Goal: Task Accomplishment & Management: Manage account settings

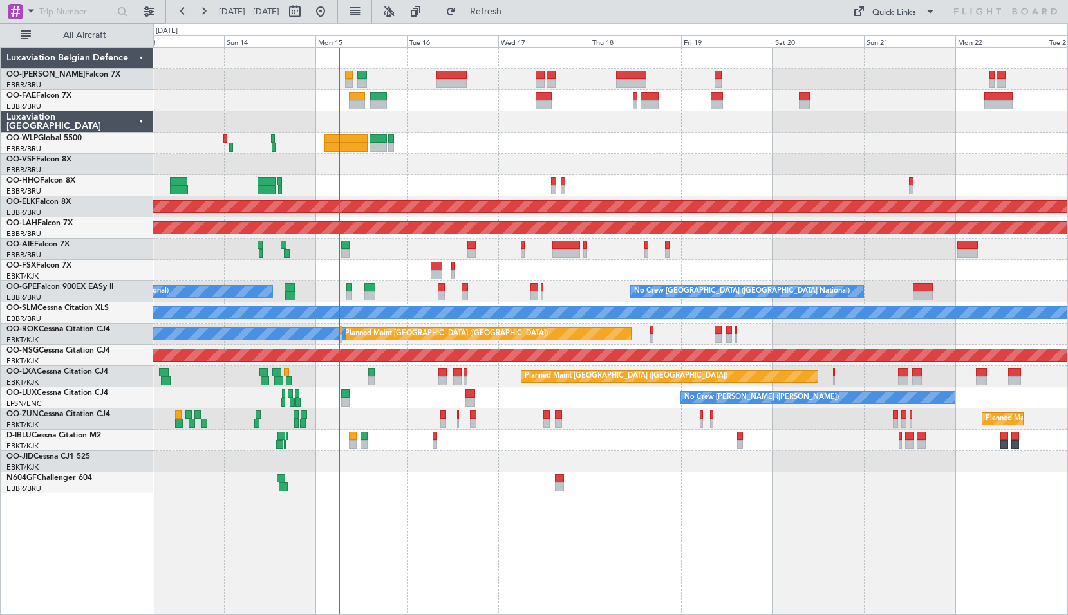
click at [474, 531] on div "Planned Maint Geneva (Cointrin) Planned Maint Kortrijk-Wevelgem Planned Maint A…" at bounding box center [610, 331] width 915 height 568
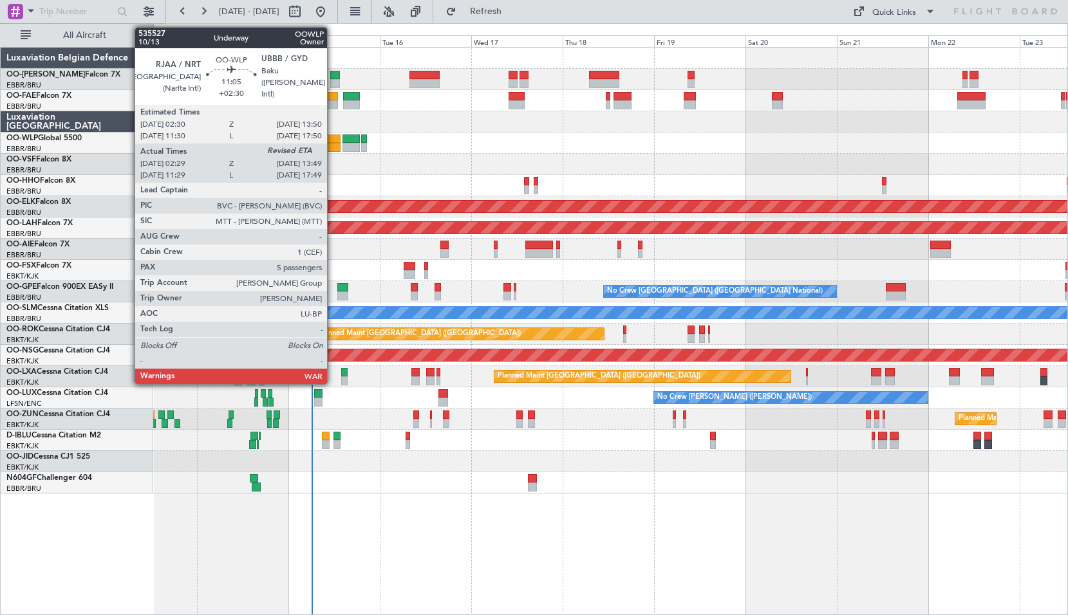
click at [333, 142] on div at bounding box center [319, 139] width 44 height 9
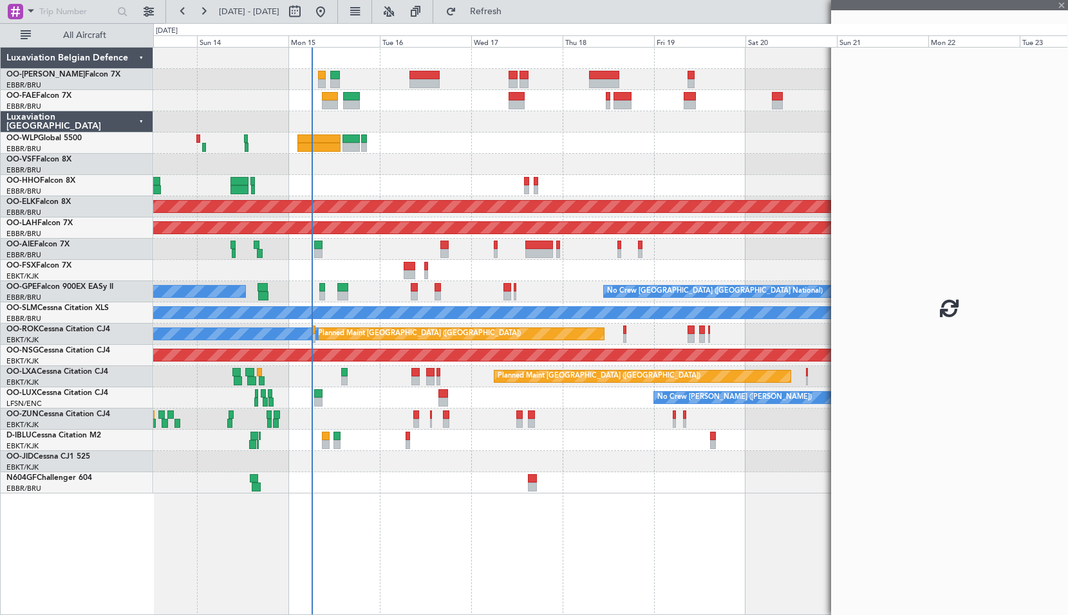
click at [408, 142] on div at bounding box center [610, 143] width 914 height 21
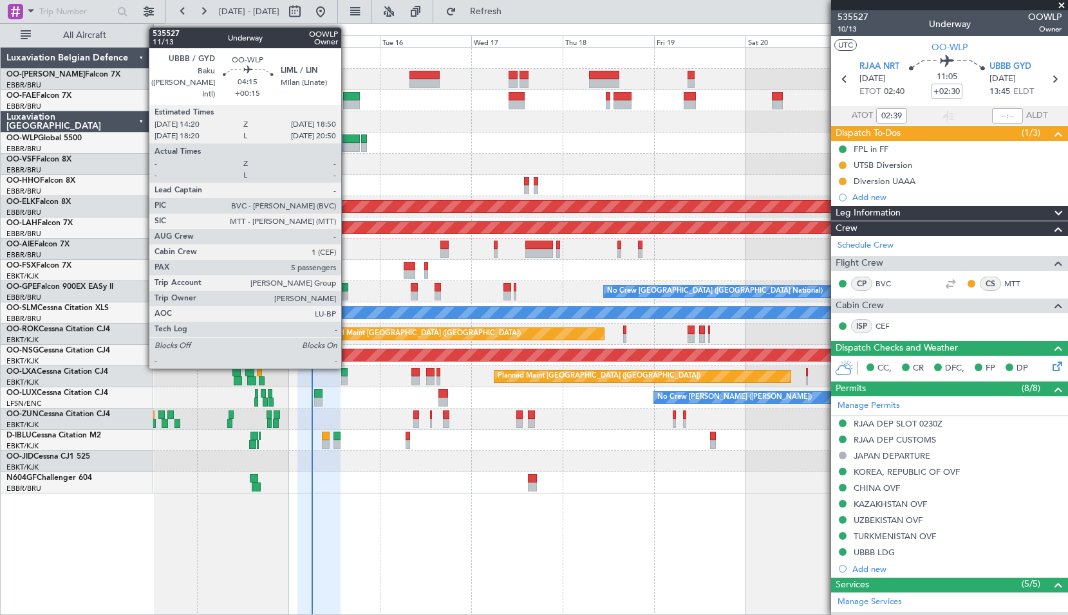
click at [347, 145] on div at bounding box center [350, 147] width 17 height 9
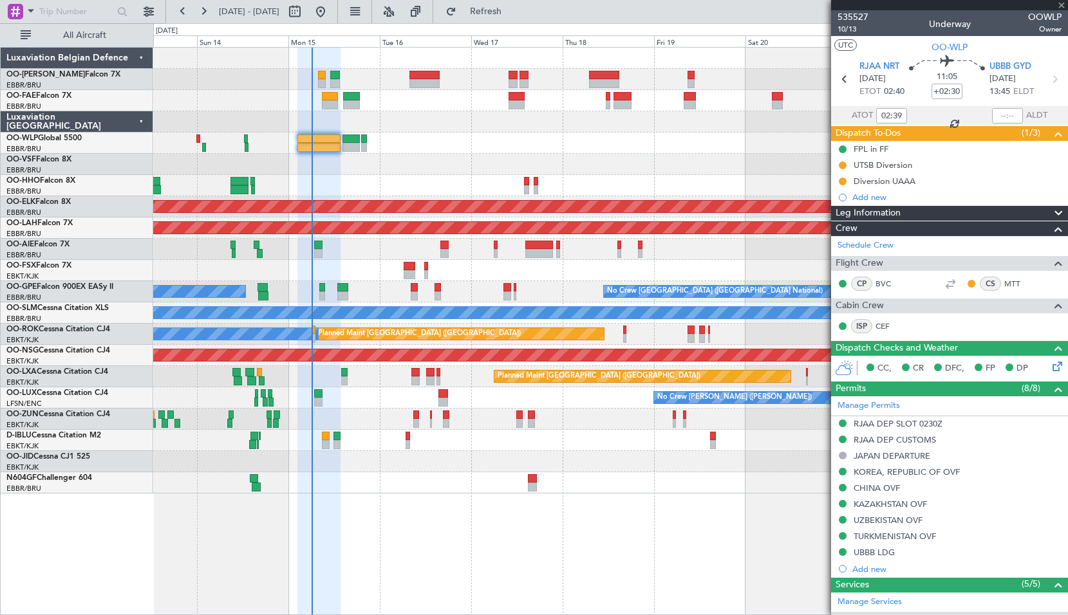
click at [434, 147] on div at bounding box center [610, 143] width 914 height 21
type input "+00:15"
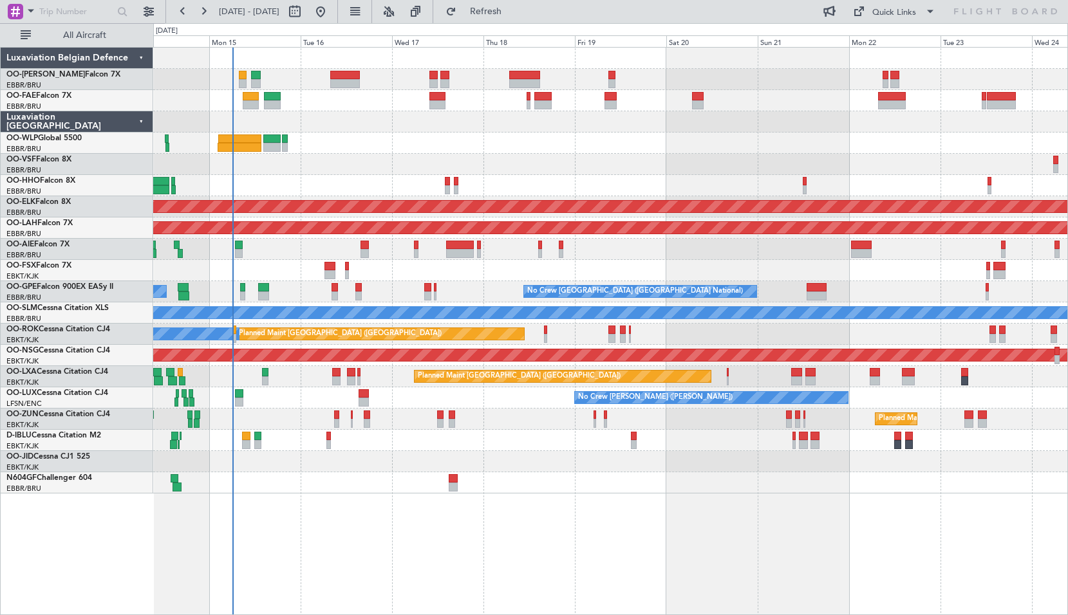
click at [299, 280] on div at bounding box center [610, 270] width 914 height 21
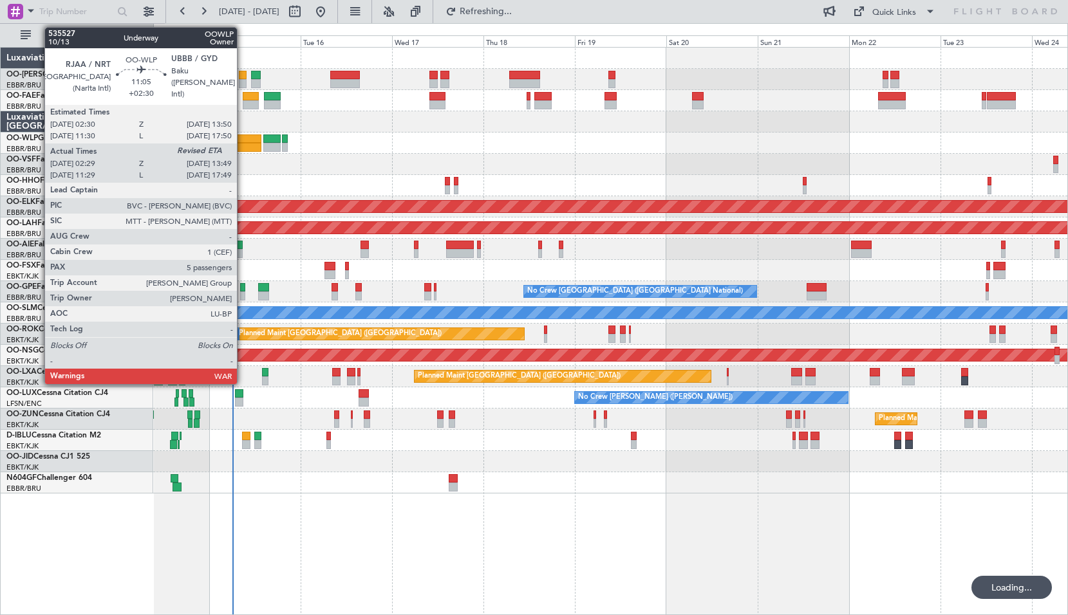
click at [243, 145] on div at bounding box center [240, 147] width 44 height 9
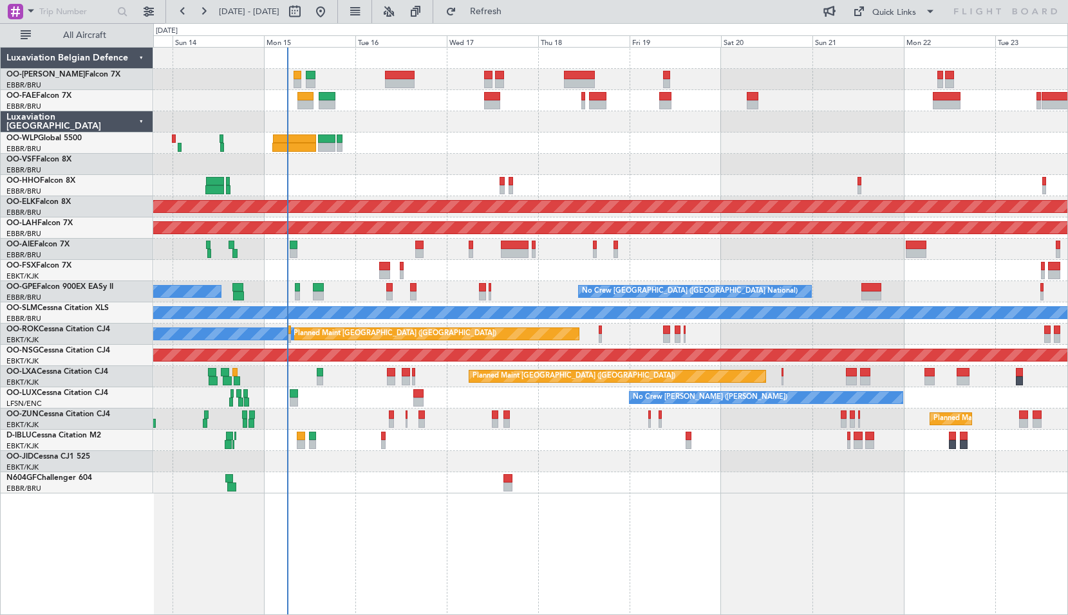
click at [378, 145] on div at bounding box center [610, 143] width 914 height 21
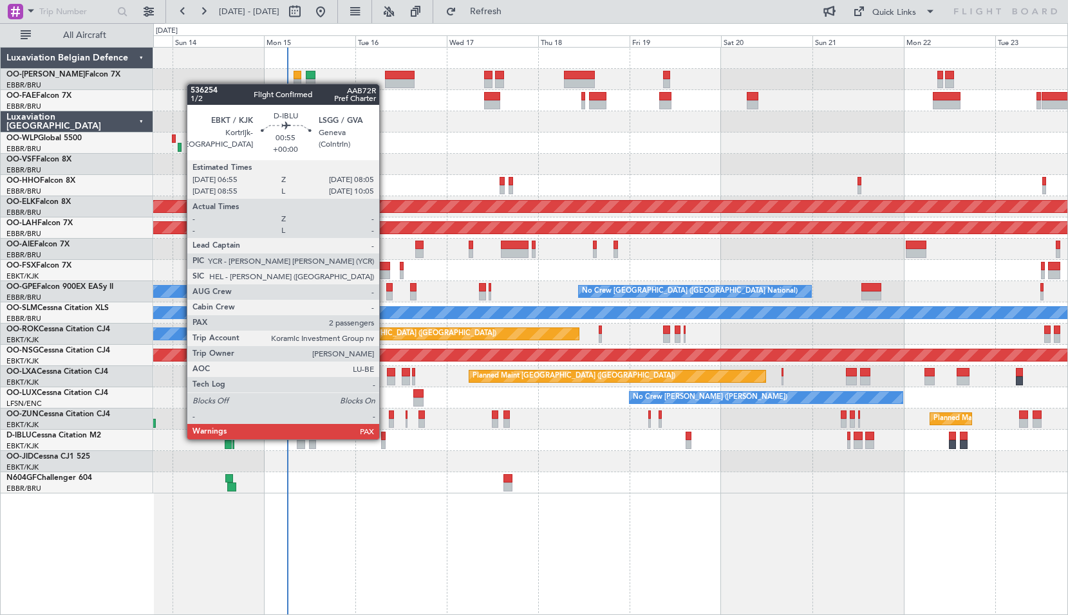
click at [385, 438] on div at bounding box center [383, 436] width 5 height 9
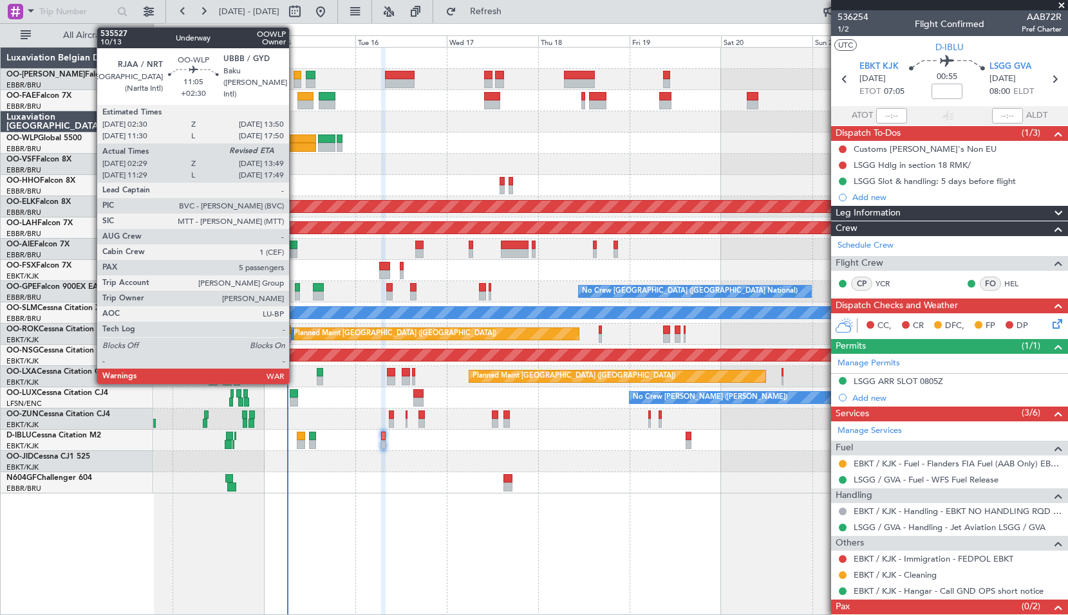
click at [295, 142] on div at bounding box center [295, 139] width 44 height 9
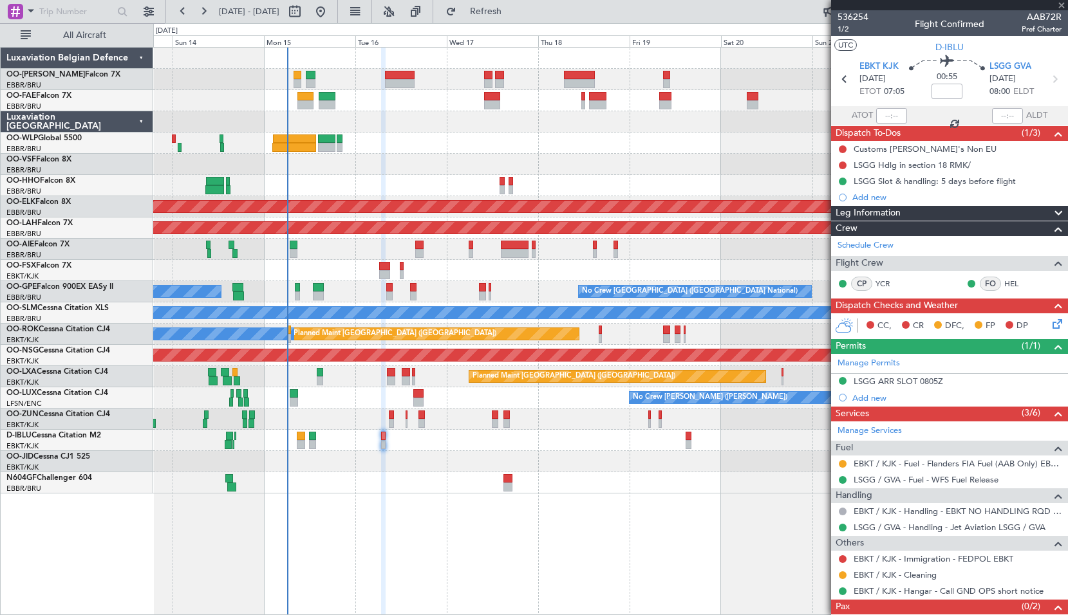
type input "+02:30"
type input "02:39"
type input "5"
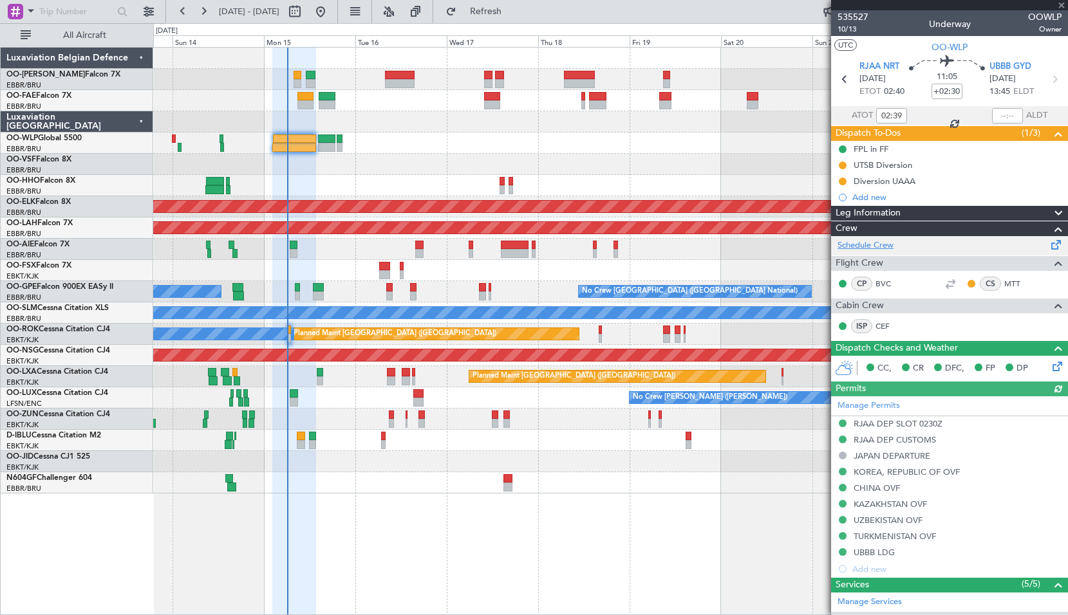
click at [877, 245] on link "Schedule Crew" at bounding box center [865, 245] width 56 height 13
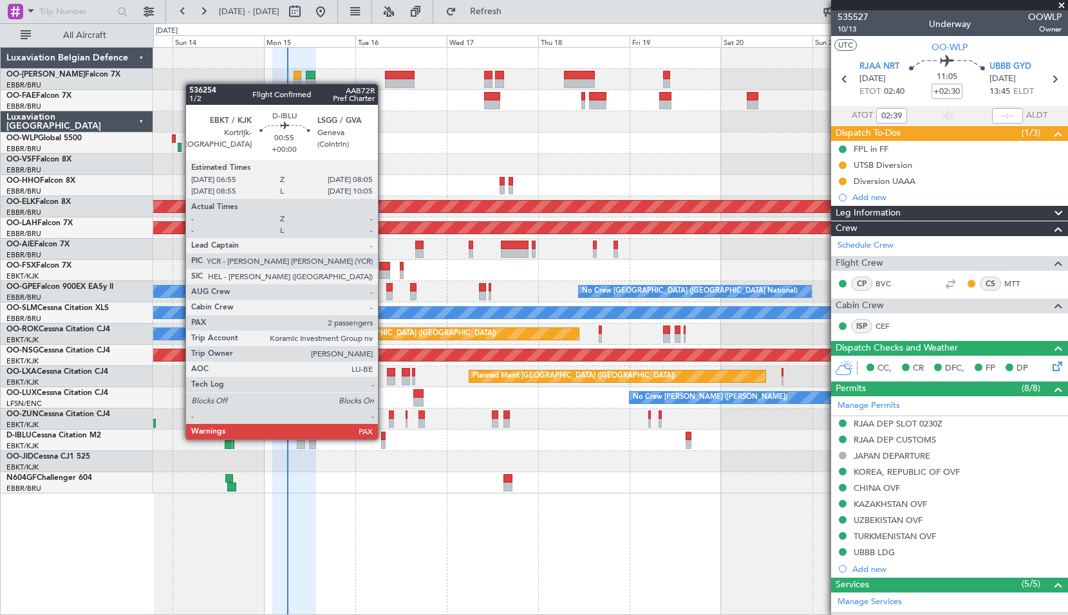
click at [384, 438] on div at bounding box center [383, 436] width 5 height 9
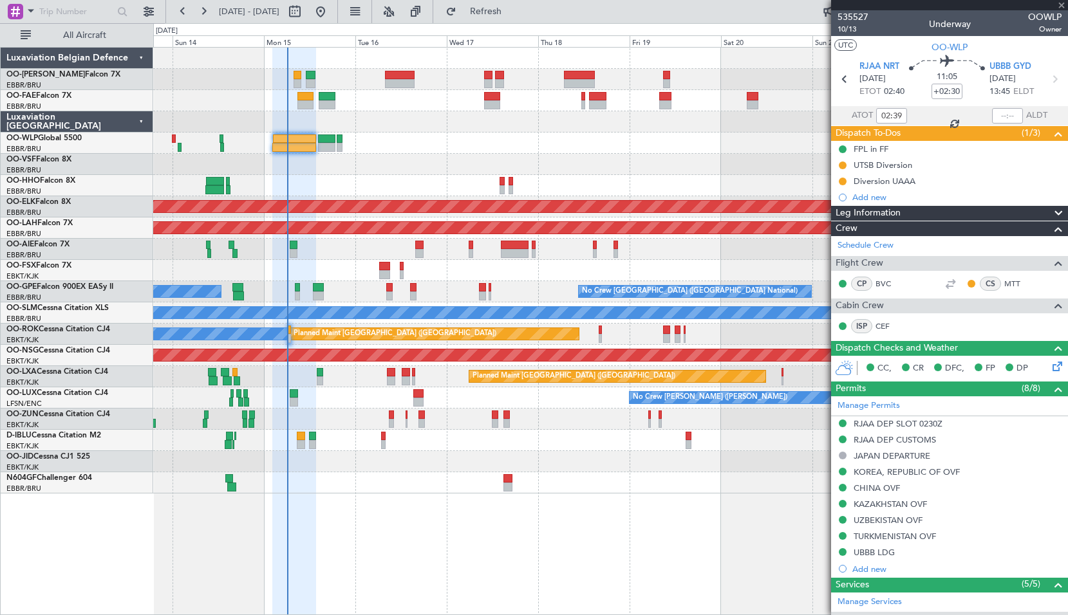
click at [397, 464] on div at bounding box center [610, 461] width 914 height 21
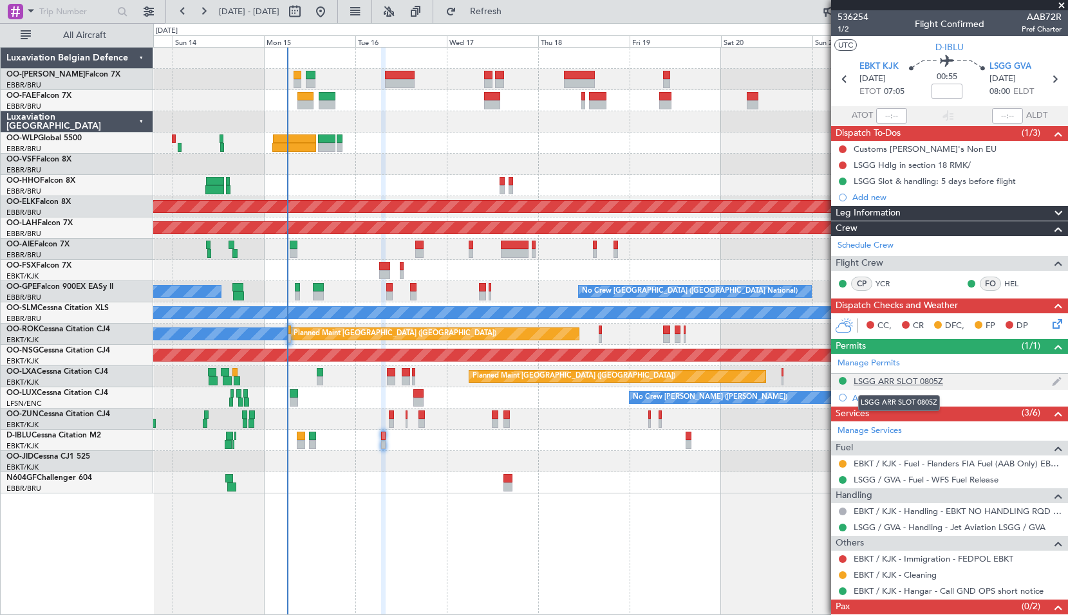
click at [906, 381] on div "LSGG ARR SLOT 0805Z" at bounding box center [898, 381] width 89 height 11
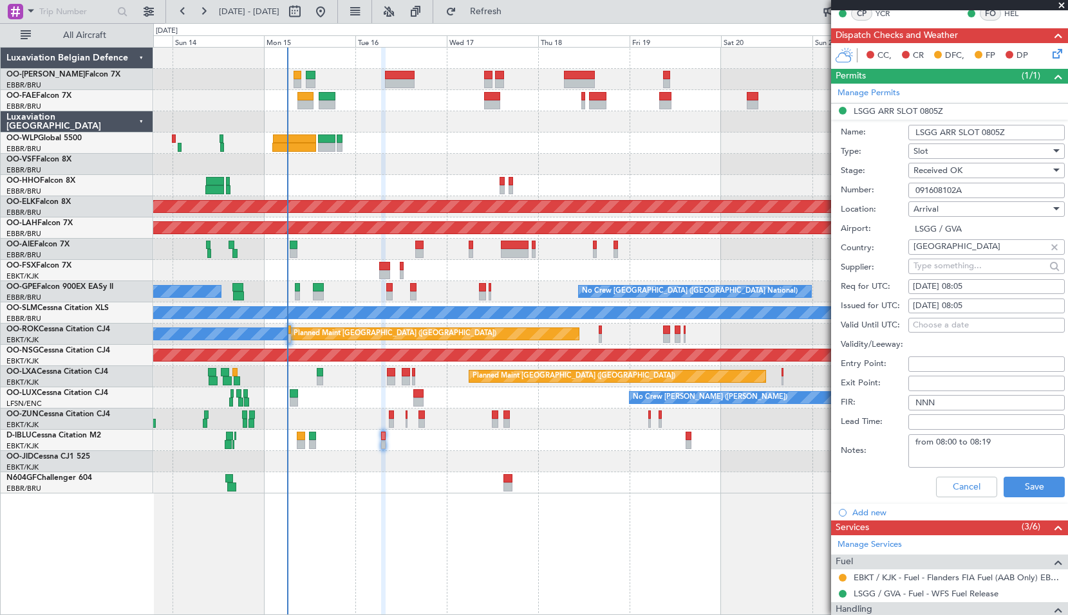
scroll to position [322, 0]
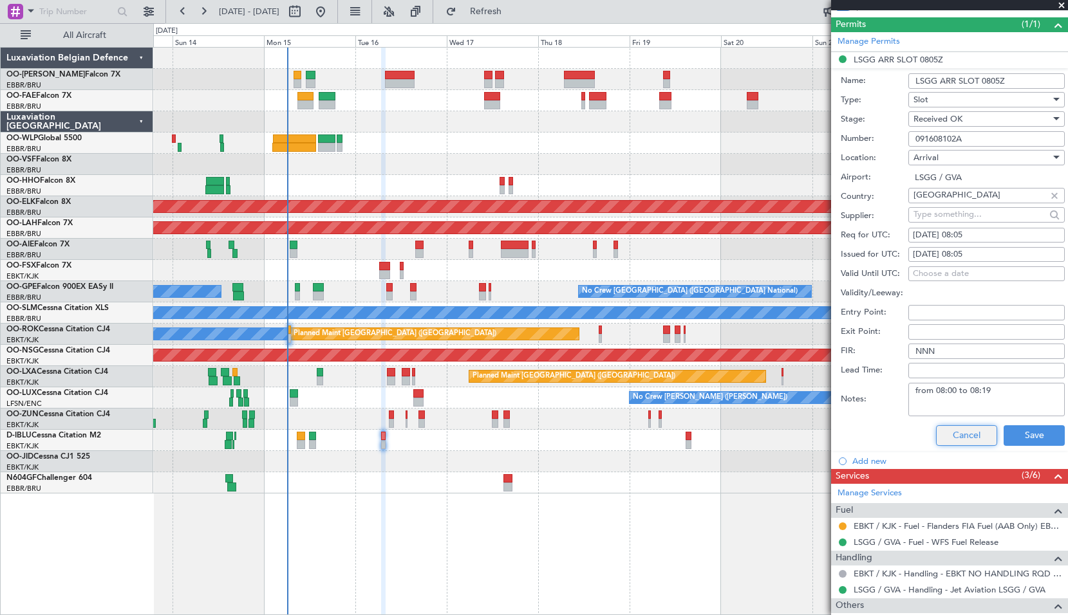
click at [967, 438] on button "Cancel" at bounding box center [966, 435] width 61 height 21
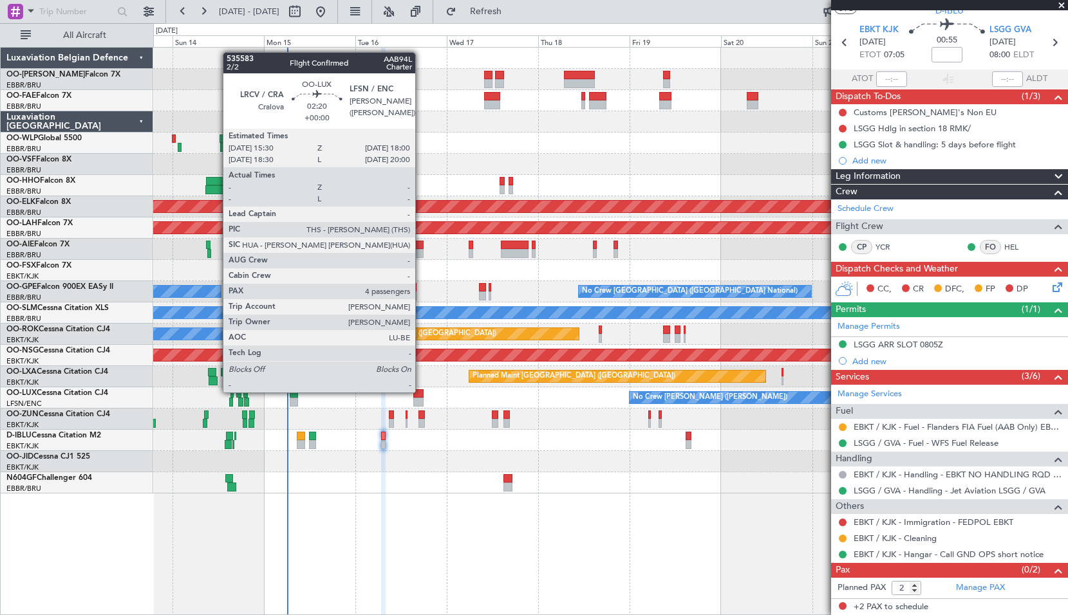
click at [421, 391] on div at bounding box center [418, 393] width 10 height 9
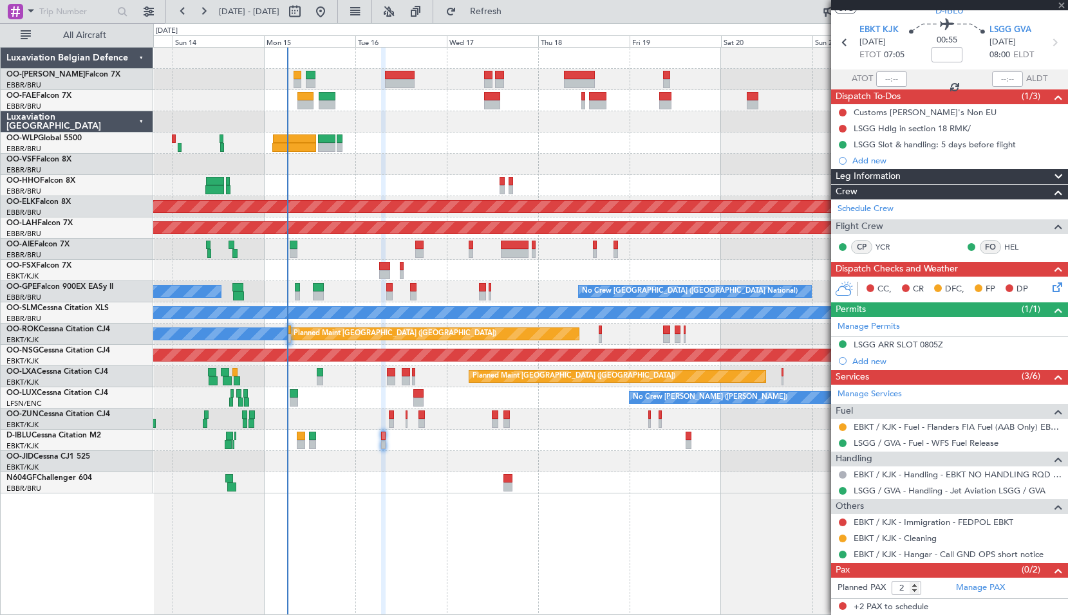
type input "4"
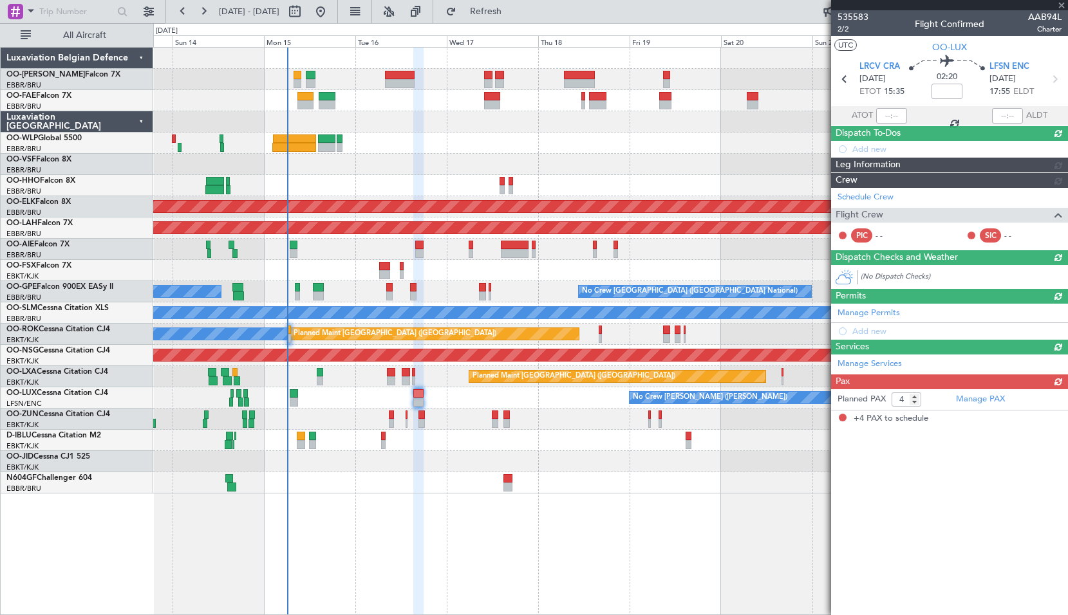
scroll to position [0, 0]
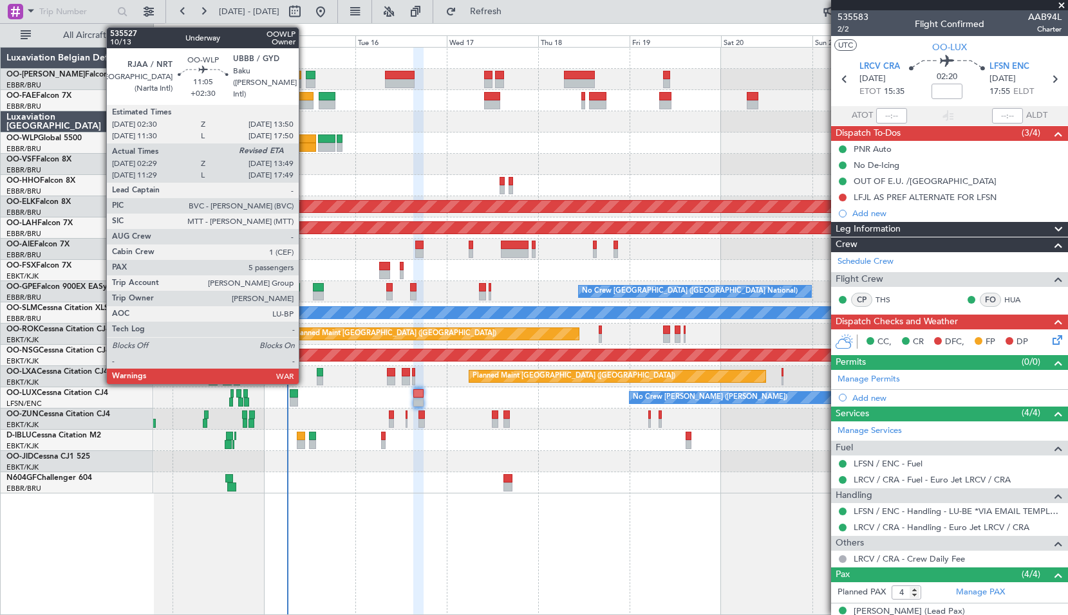
click at [304, 143] on div at bounding box center [294, 147] width 44 height 9
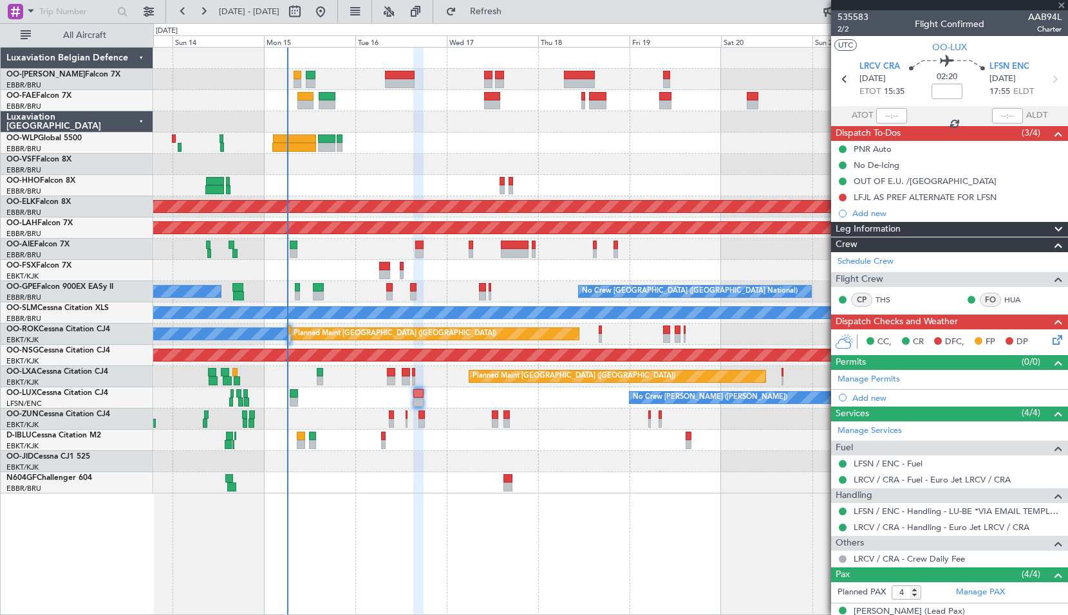
type input "+02:30"
type input "02:39"
type input "5"
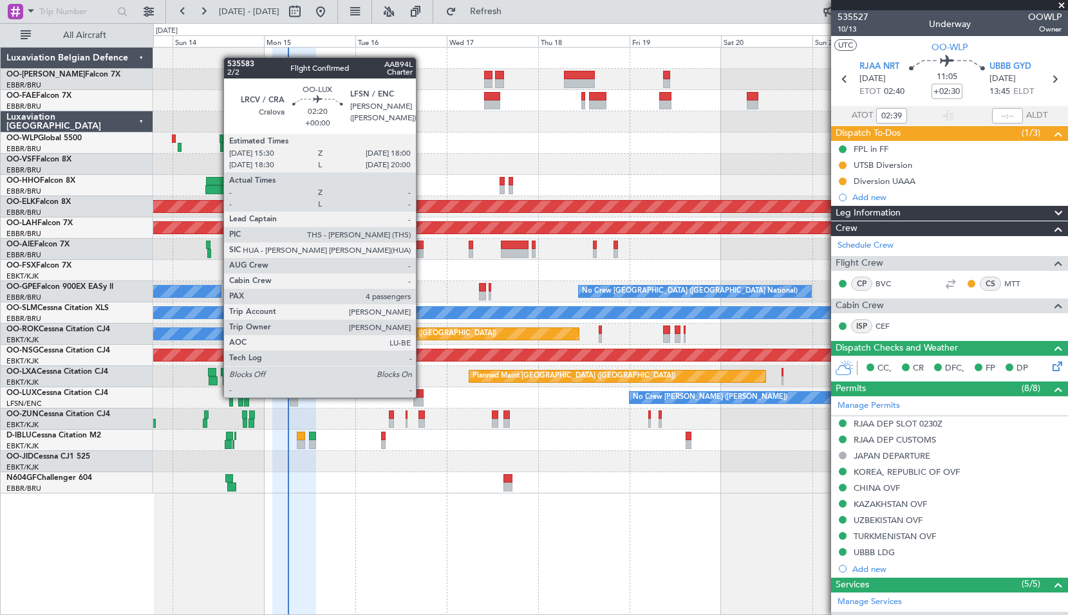
click at [422, 397] on div at bounding box center [418, 393] width 10 height 9
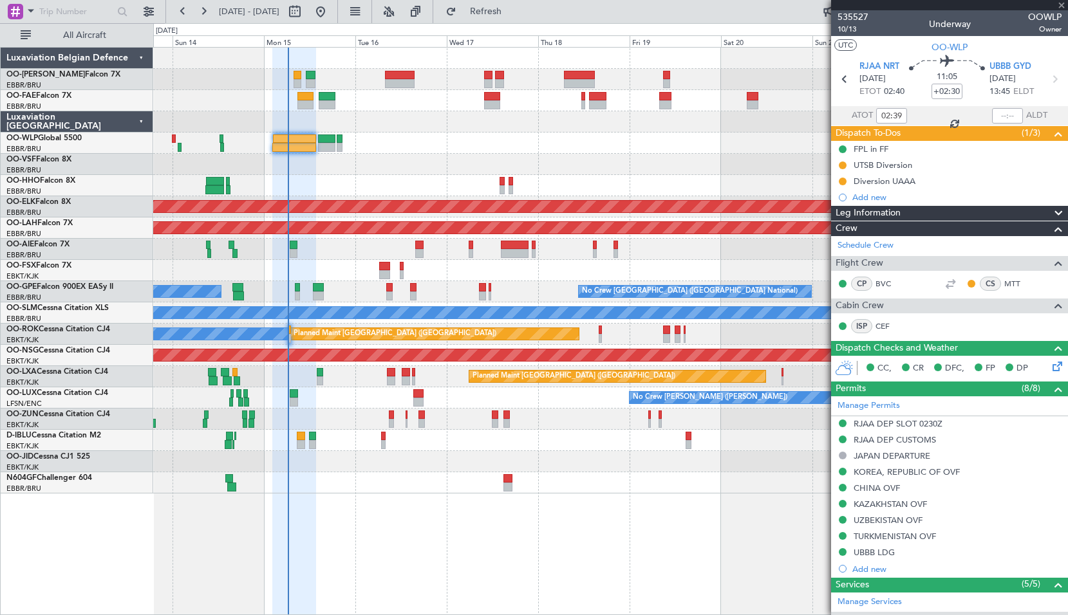
type input "4"
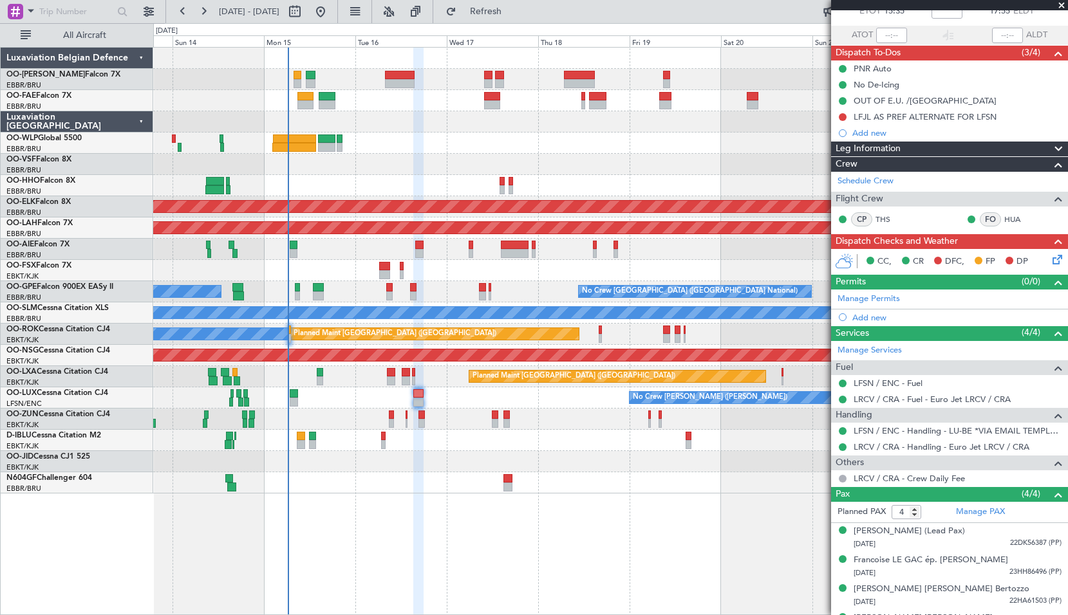
scroll to position [104, 0]
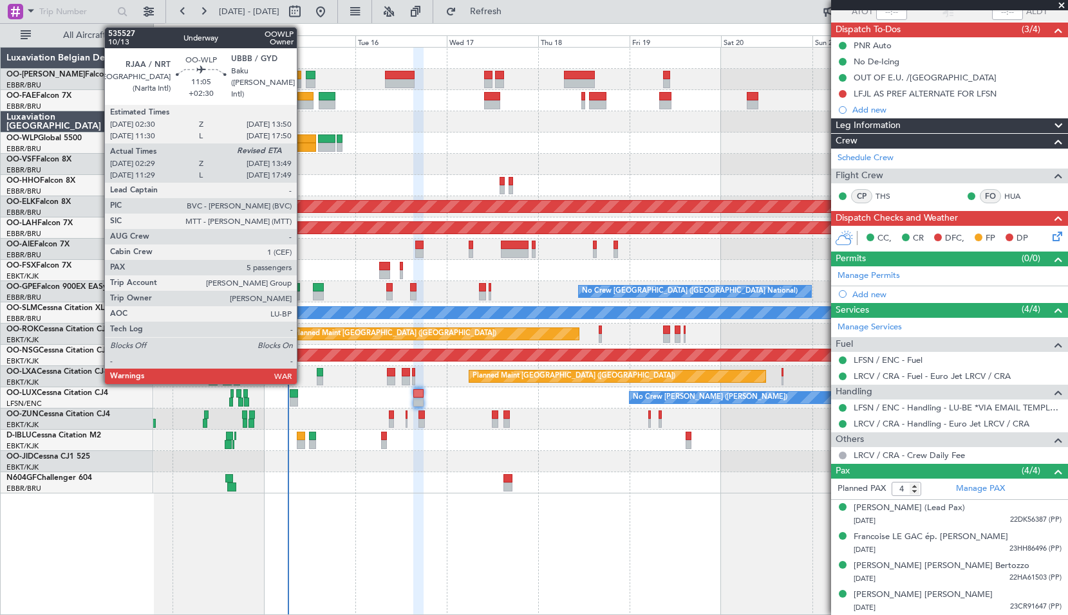
click at [303, 146] on div at bounding box center [294, 147] width 44 height 9
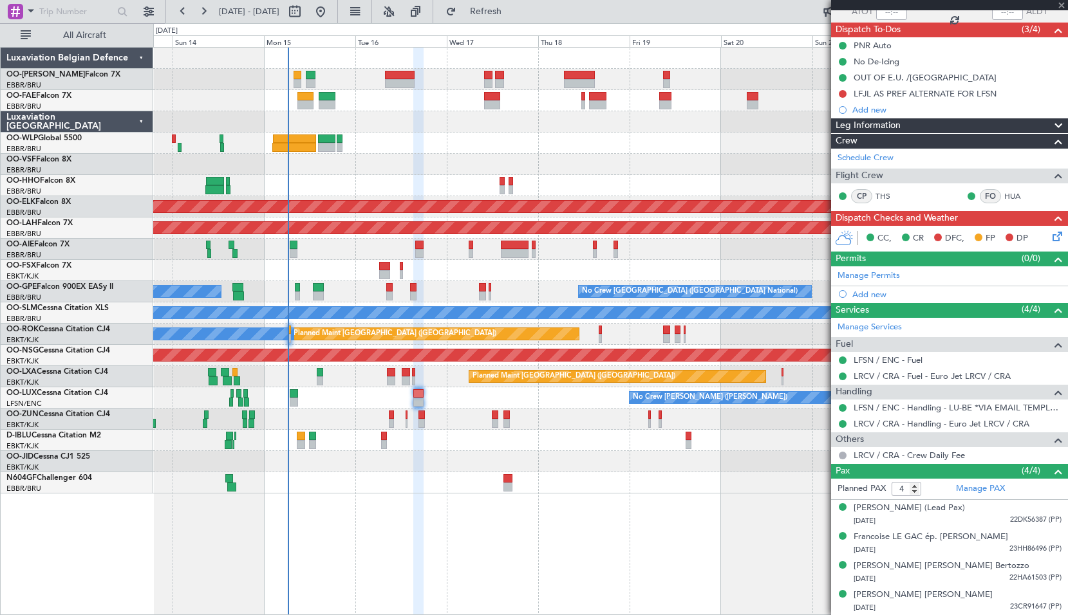
type input "+02:30"
type input "02:39"
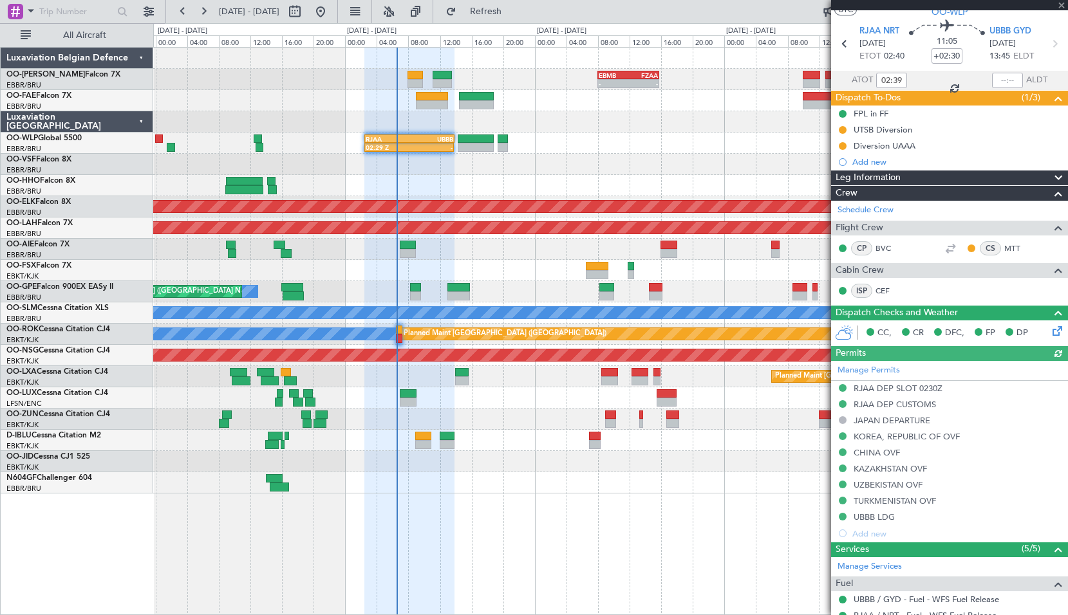
scroll to position [0, 0]
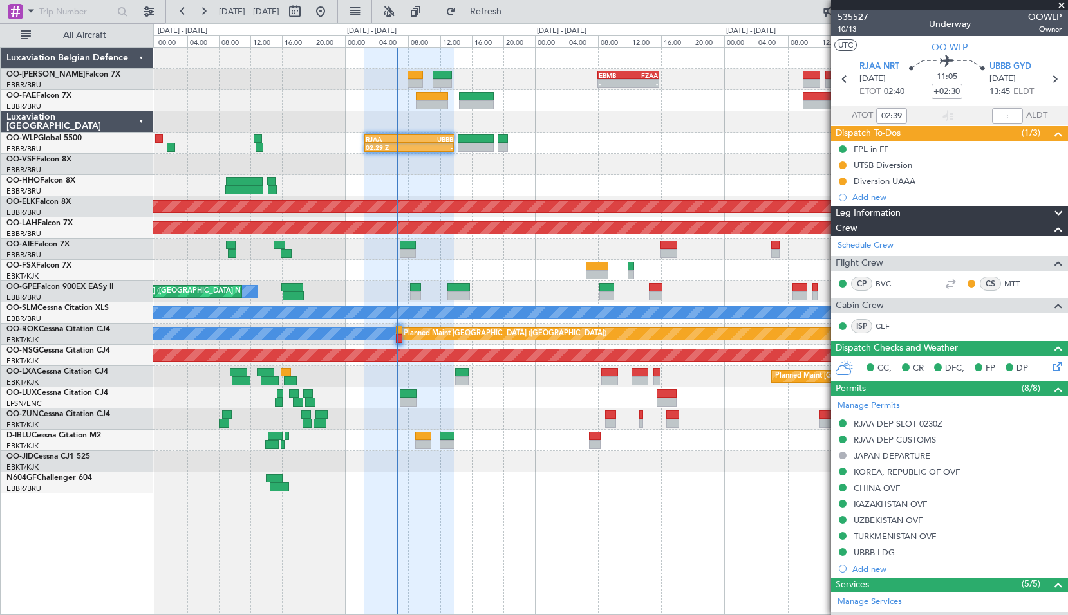
click at [1062, 3] on span at bounding box center [1061, 6] width 13 height 12
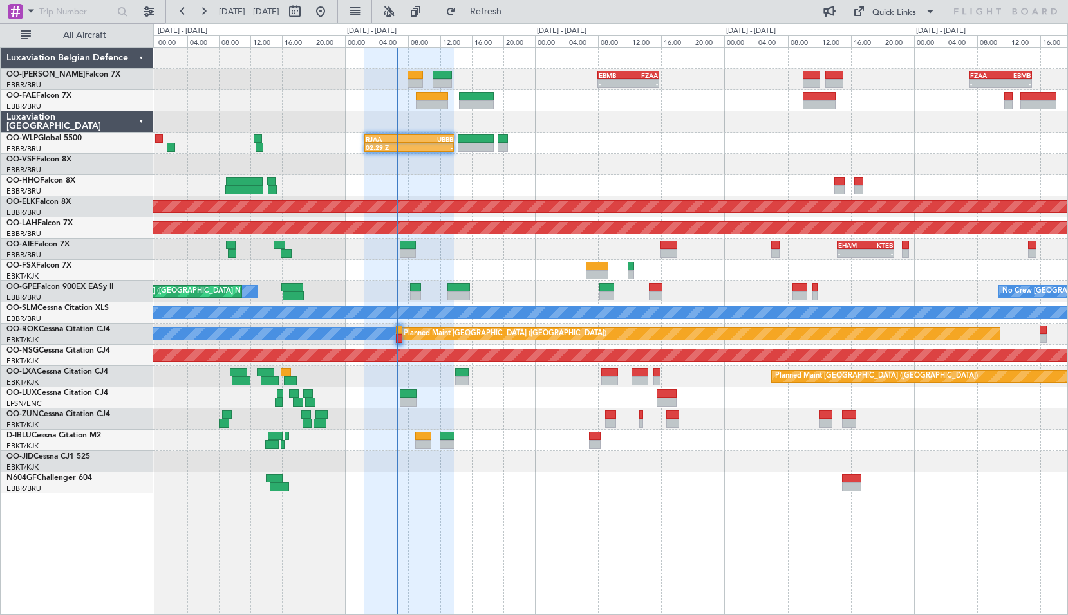
type input "0"
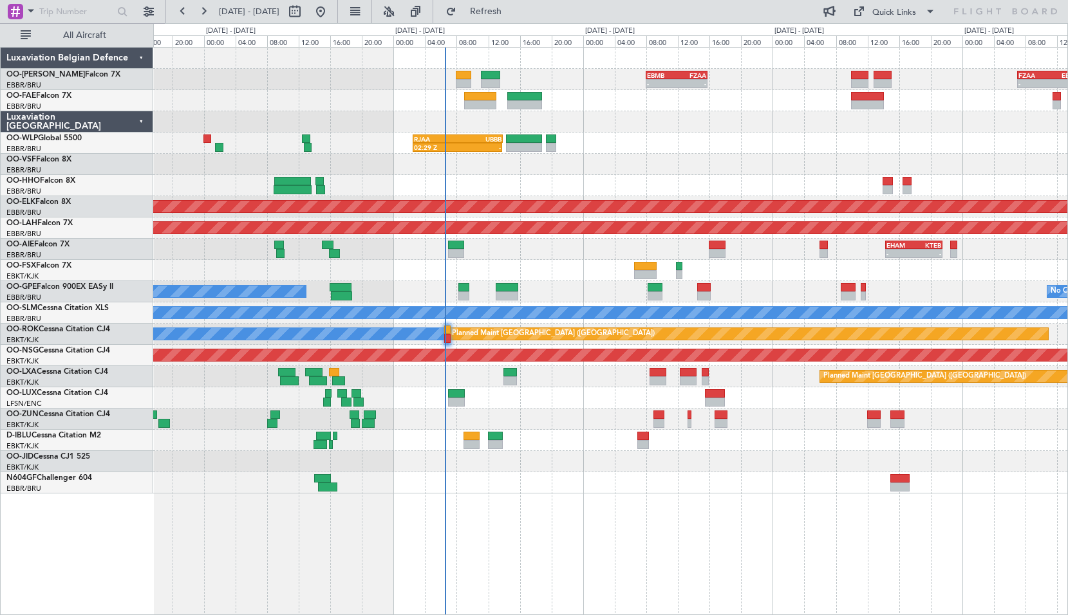
click at [358, 165] on div at bounding box center [610, 164] width 914 height 21
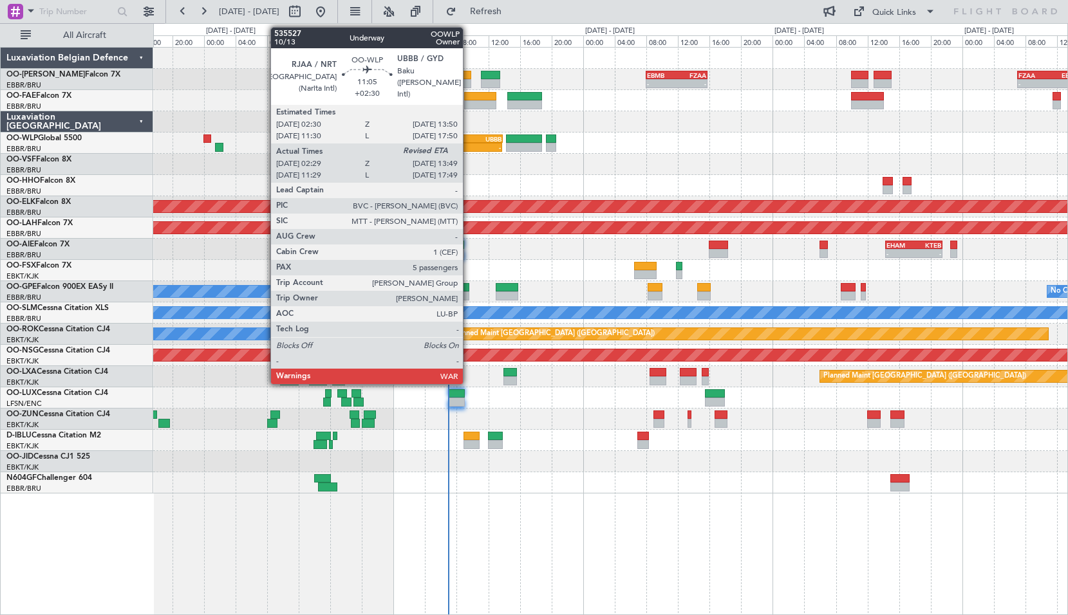
click at [469, 142] on div "RJAA 02:30 Z UBBB 13:50 Z" at bounding box center [458, 139] width 90 height 9
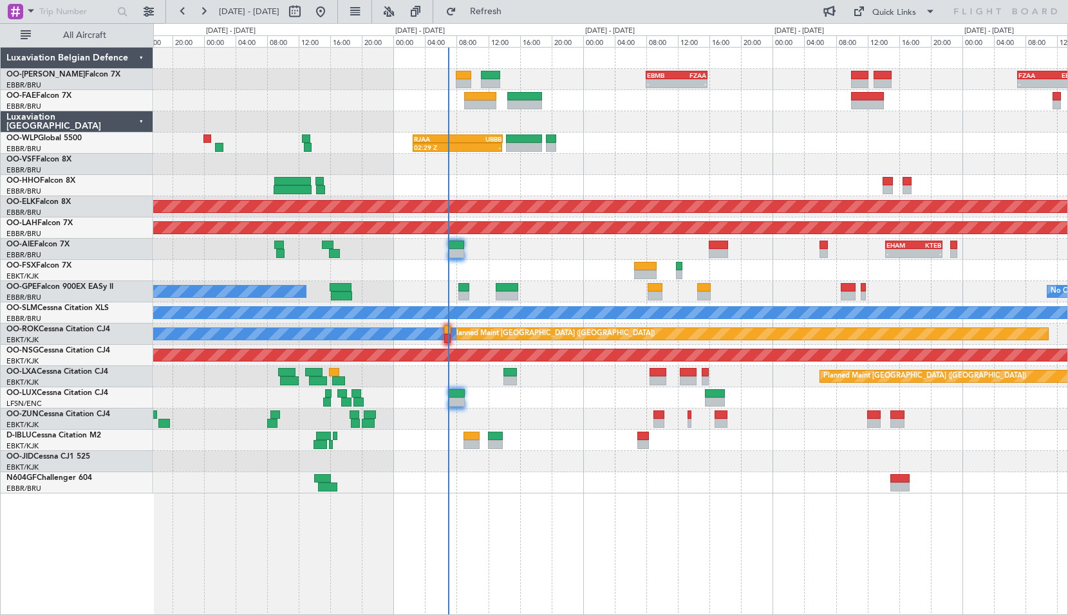
click at [480, 171] on div at bounding box center [610, 164] width 914 height 21
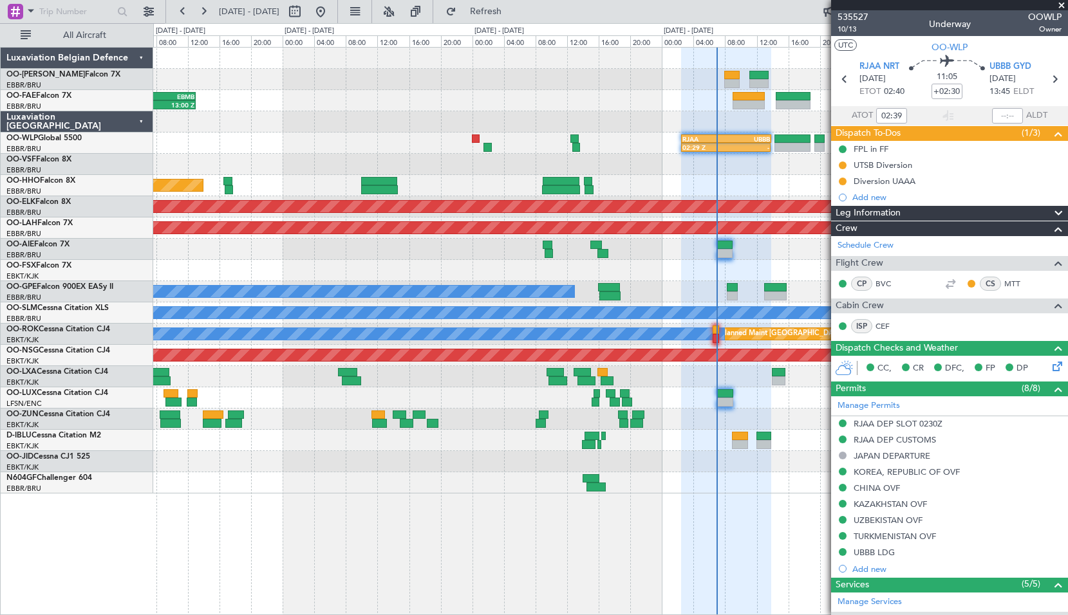
click at [623, 183] on div "Planned Maint Geneva (Cointrin) 20:46 Z 03:59 Z KTEB 21:00 Z LIMC 03:55 Z" at bounding box center [610, 185] width 914 height 21
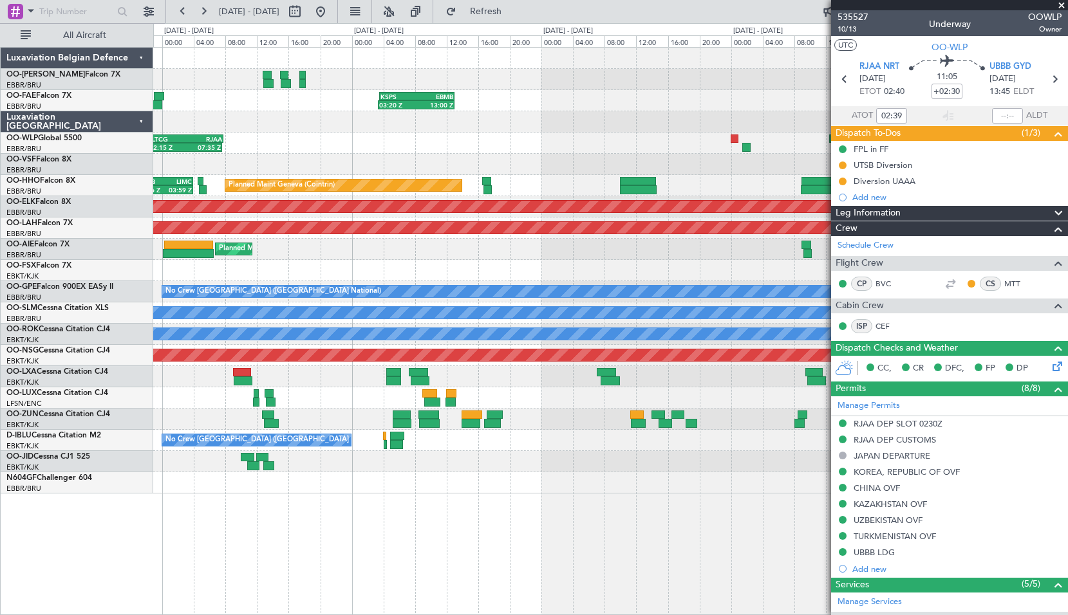
click at [634, 155] on div "- - EBMB 08:00 Z FZAA 15:45 Z KSPS 03:30 Z EBMB 13:00 Z 03:20 Z 13:00 Z 02:29 Z…" at bounding box center [610, 271] width 914 height 446
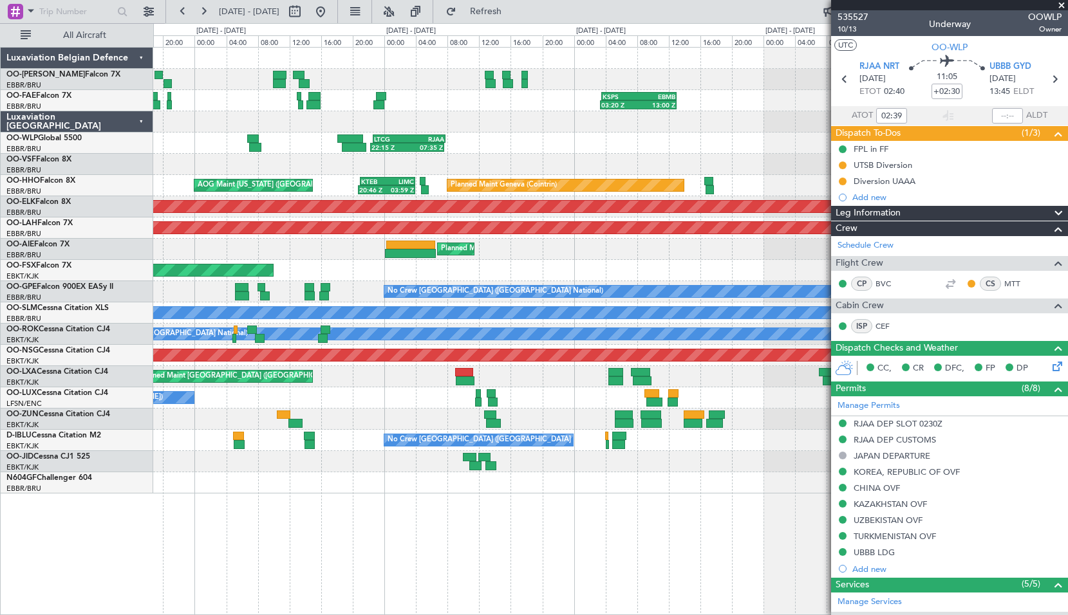
click at [677, 135] on div "22:15 Z 07:35 Z LTCG 22:35 Z RJAA 07:45 Z Planned Maint Liege 02:29 Z - RJAA 02…" at bounding box center [610, 143] width 914 height 21
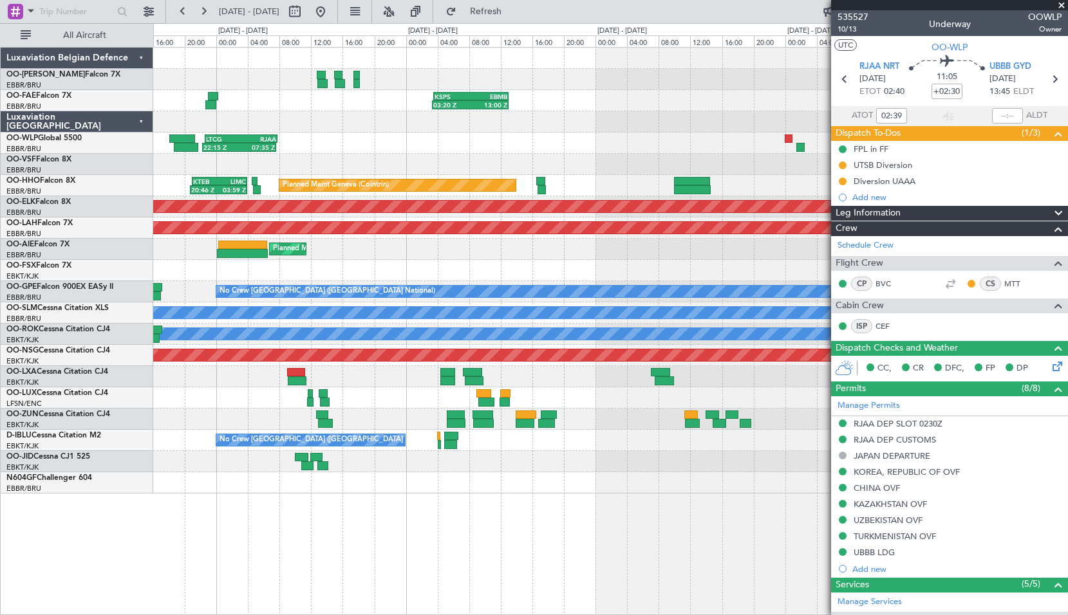
click at [425, 154] on div "- - EBMB 08:00 Z FZAA 15:45 Z KSPS 03:30 Z EBMB 13:00 Z 03:20 Z 13:00 Z 22:15 Z…" at bounding box center [610, 271] width 914 height 446
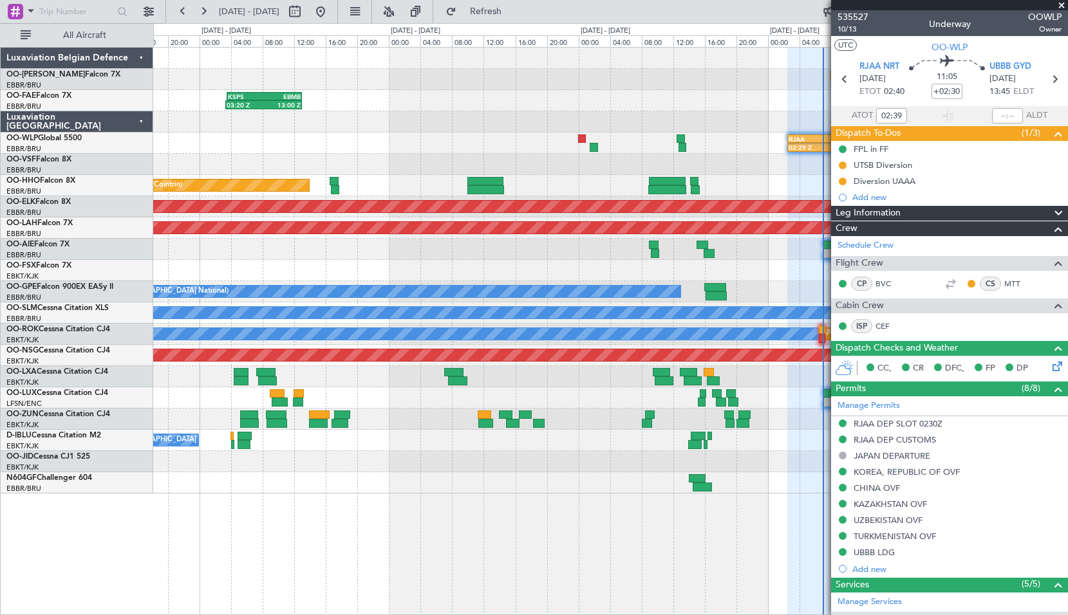
click at [455, 153] on div "02:29 Z - RJAA 02:30 Z UBBB 13:50 Z LTCG 22:35 Z RJAA 07:45 Z 22:15 Z 07:35 Z" at bounding box center [610, 143] width 914 height 21
click at [680, 128] on div at bounding box center [610, 121] width 914 height 21
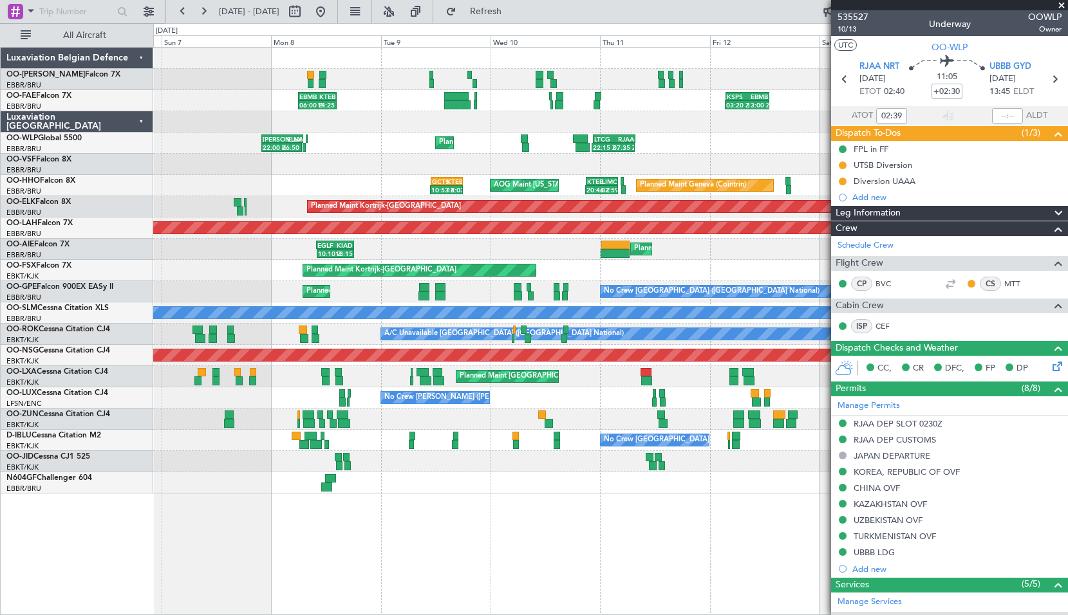
click at [651, 147] on div "22:15 Z 07:35 Z LTCG 22:35 Z RJAA 07:45 Z 02:29 Z - RJAA 02:30 Z UBBB 13:50 Z P…" at bounding box center [610, 143] width 914 height 21
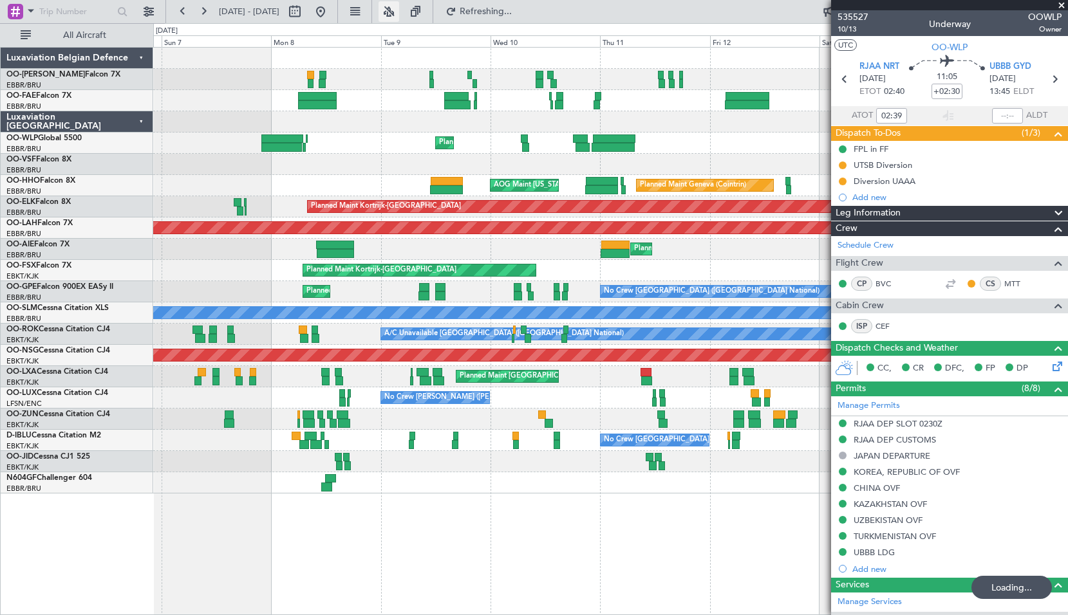
drag, startPoint x: 355, startPoint y: 14, endPoint x: 433, endPoint y: 21, distance: 77.6
click at [331, 14] on button at bounding box center [320, 11] width 21 height 21
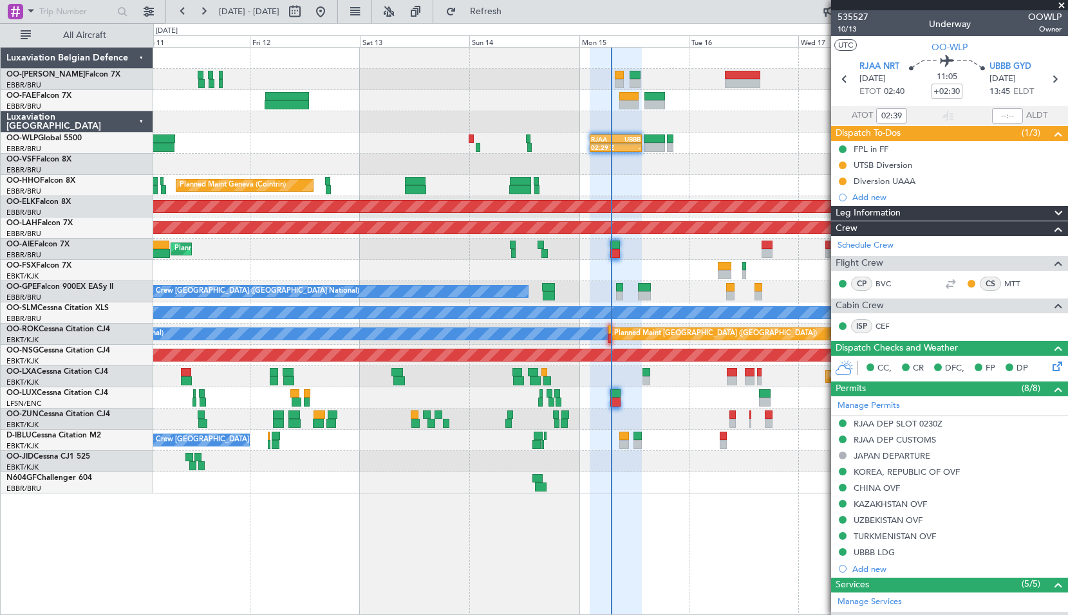
click at [705, 109] on div at bounding box center [610, 100] width 914 height 21
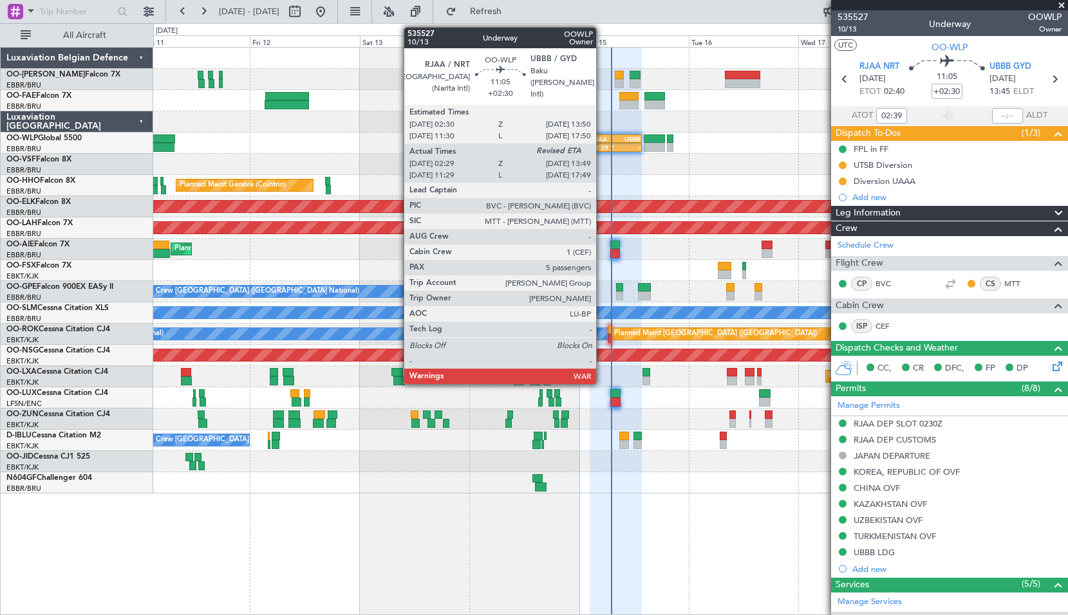
click at [603, 143] on div "02:29 Z -" at bounding box center [616, 147] width 52 height 9
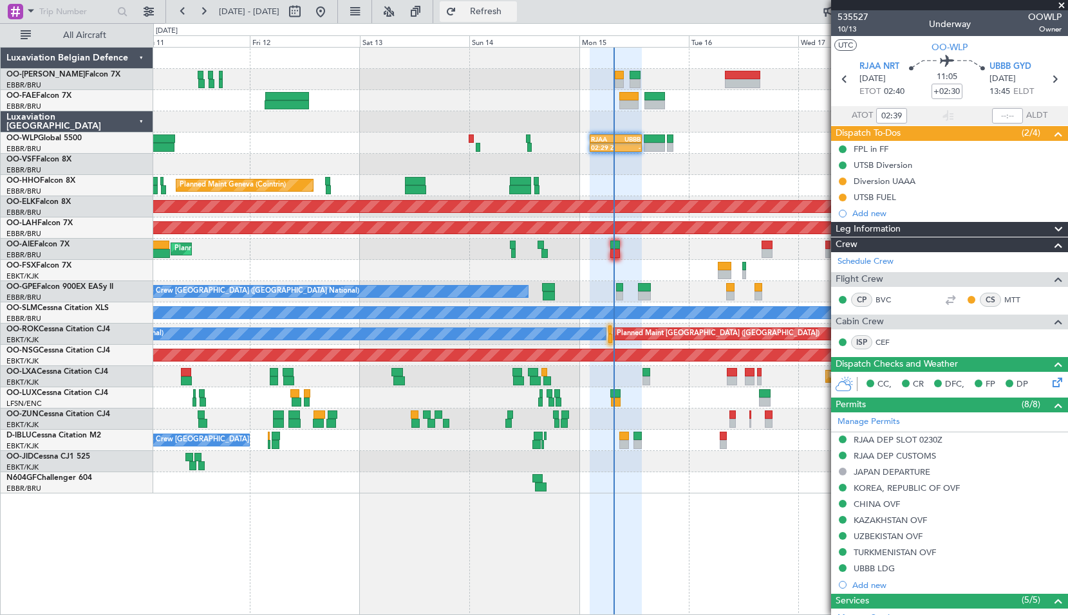
click at [517, 17] on button "Refresh" at bounding box center [478, 11] width 77 height 21
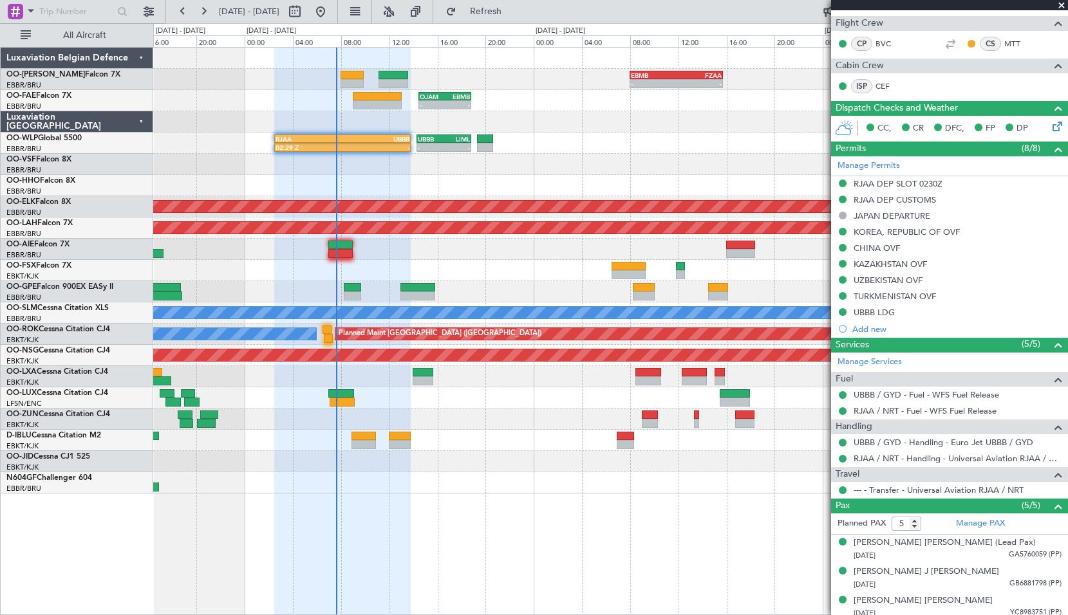
scroll to position [320, 0]
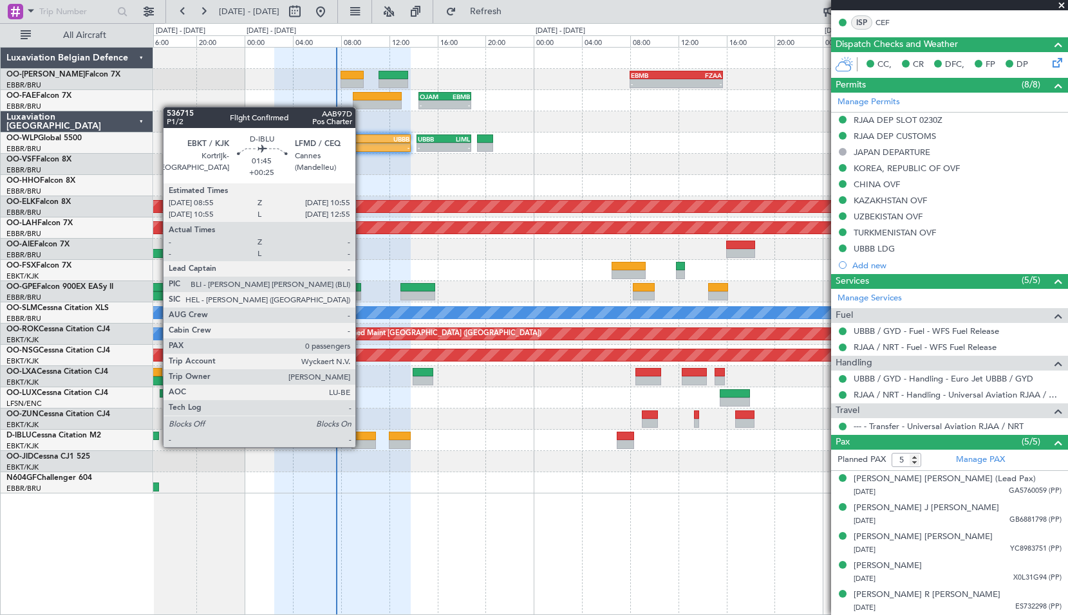
click at [361, 446] on div at bounding box center [363, 444] width 24 height 9
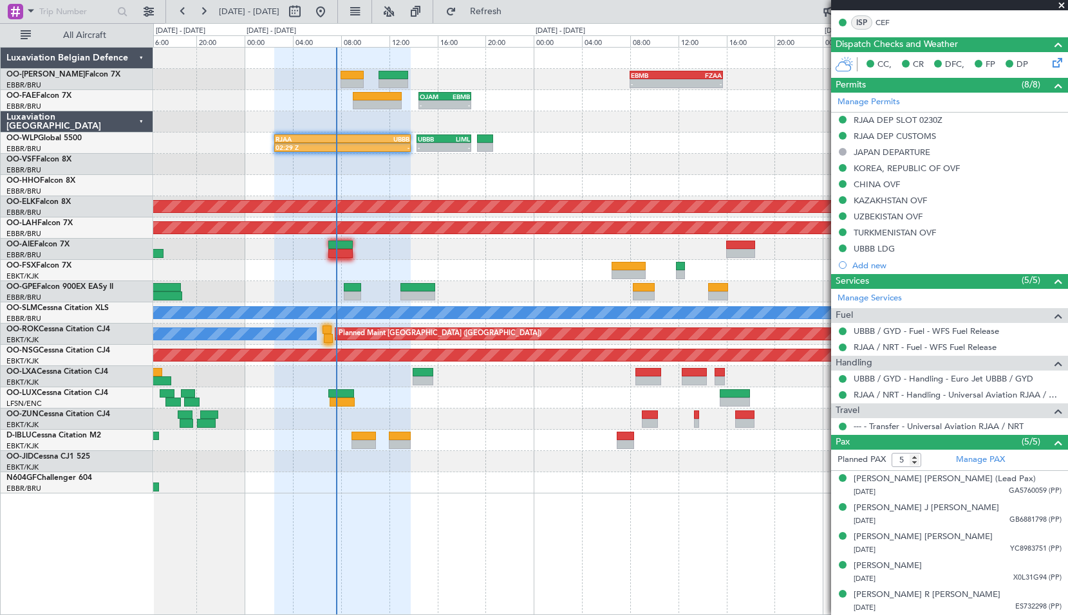
click at [510, 447] on div at bounding box center [610, 440] width 914 height 21
type input "+00:25"
type input "0"
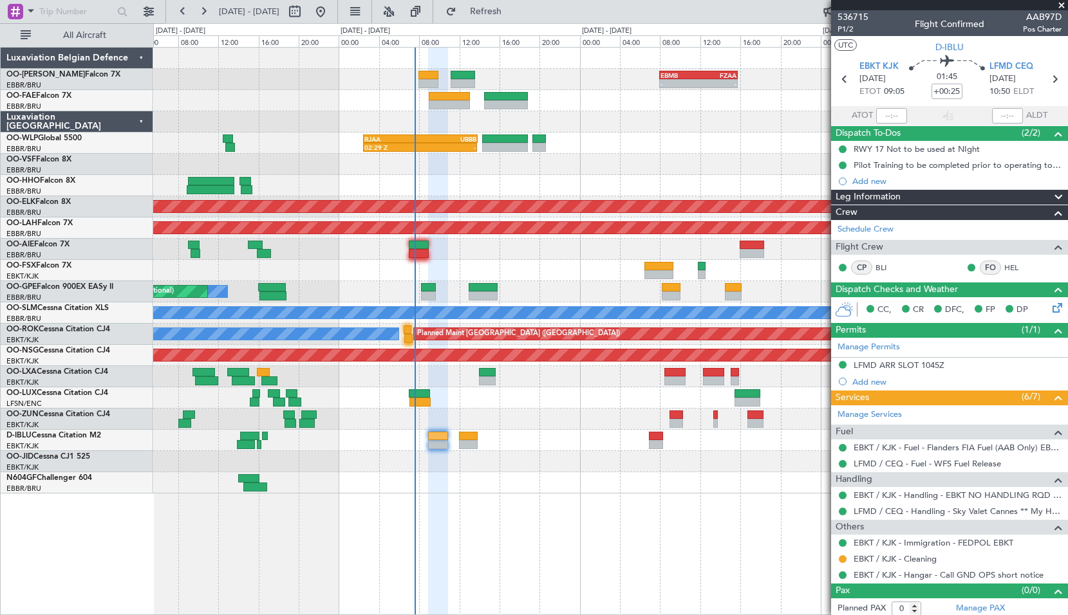
scroll to position [4, 0]
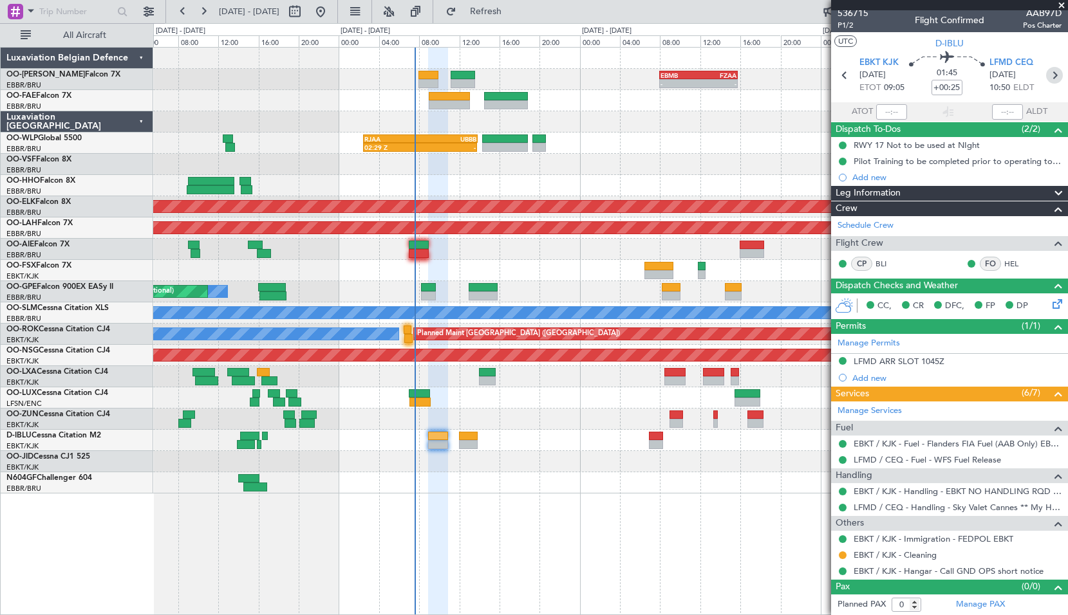
click at [1046, 69] on icon at bounding box center [1054, 75] width 17 height 17
type input "+00:10"
type input "3"
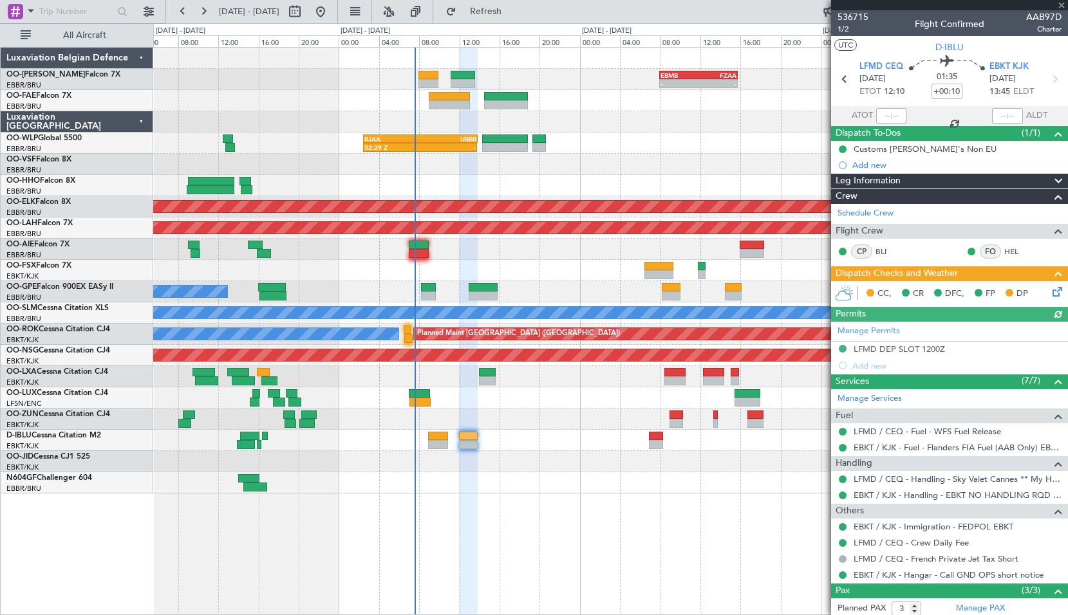
scroll to position [91, 0]
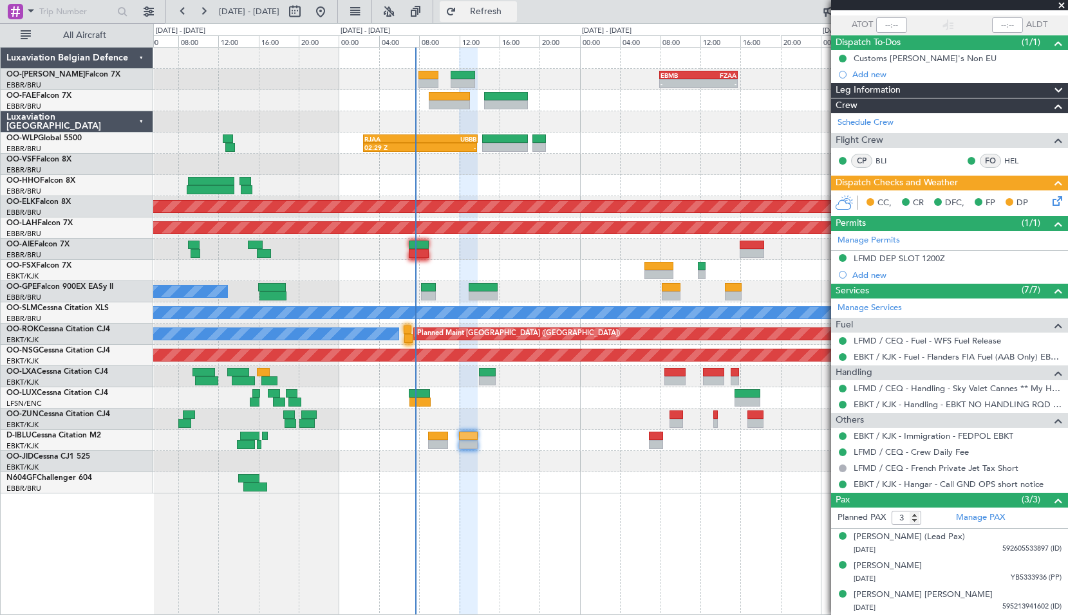
click at [502, 14] on span "Refresh" at bounding box center [486, 11] width 54 height 9
click at [23, 14] on div at bounding box center [15, 11] width 15 height 15
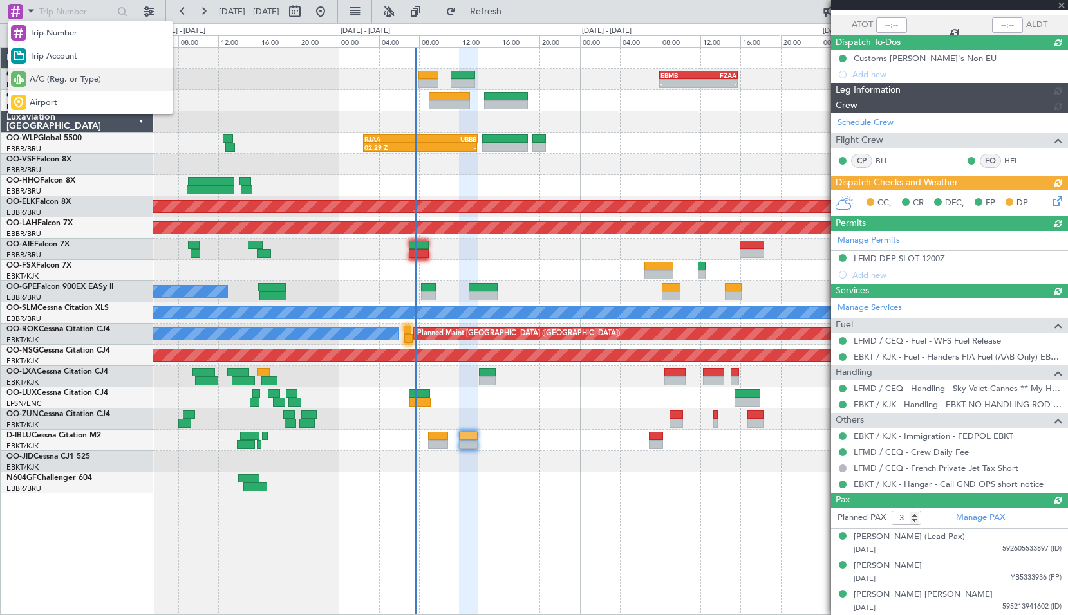
click at [64, 84] on span "A/C (Reg. or Type)" at bounding box center [65, 79] width 71 height 13
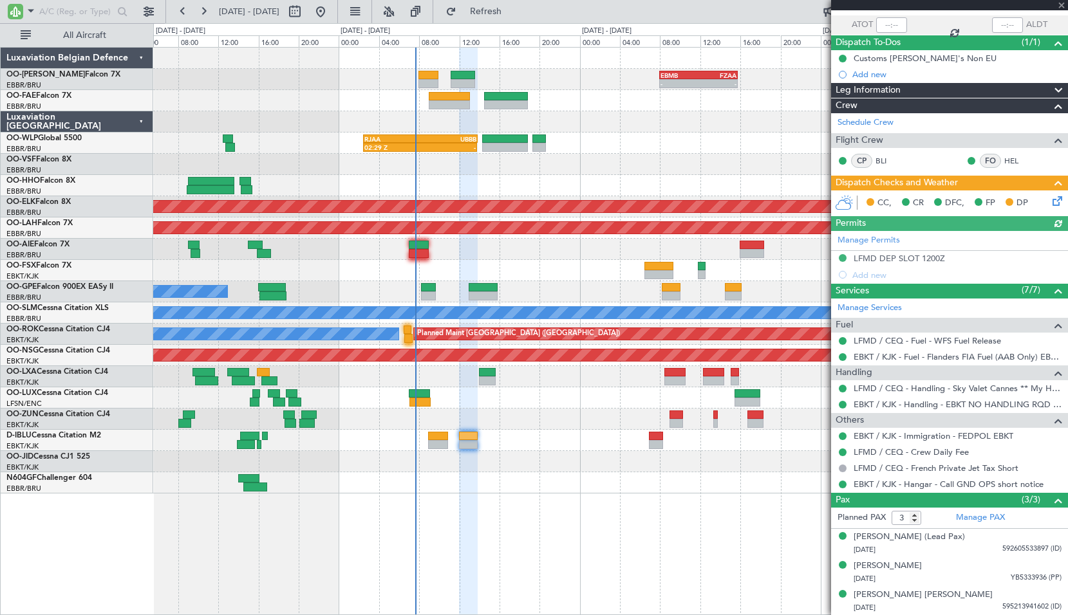
click at [280, 106] on div at bounding box center [610, 100] width 914 height 21
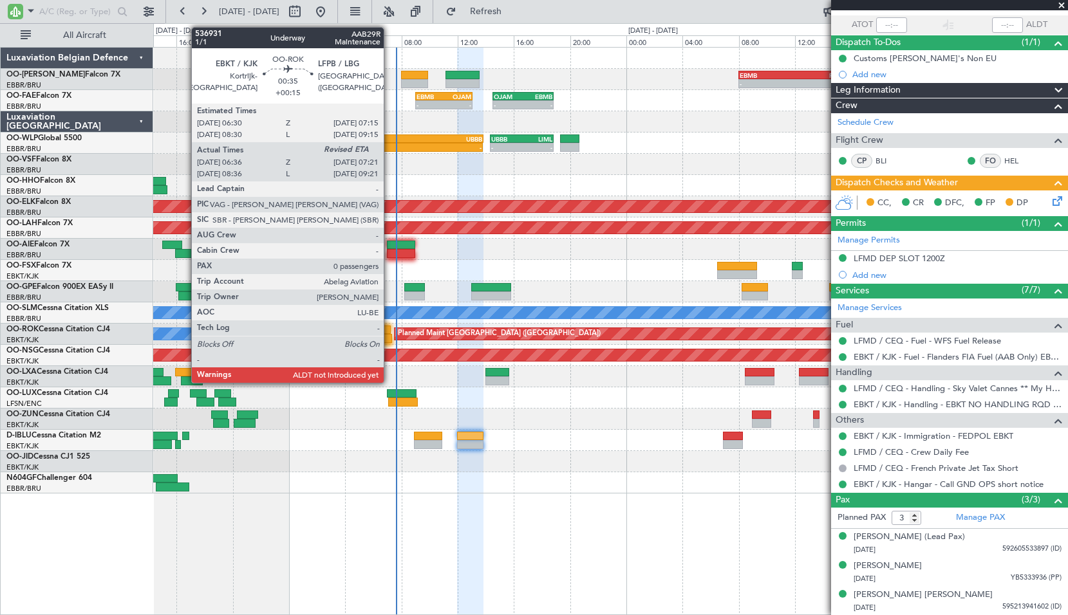
click at [389, 333] on div at bounding box center [385, 330] width 11 height 9
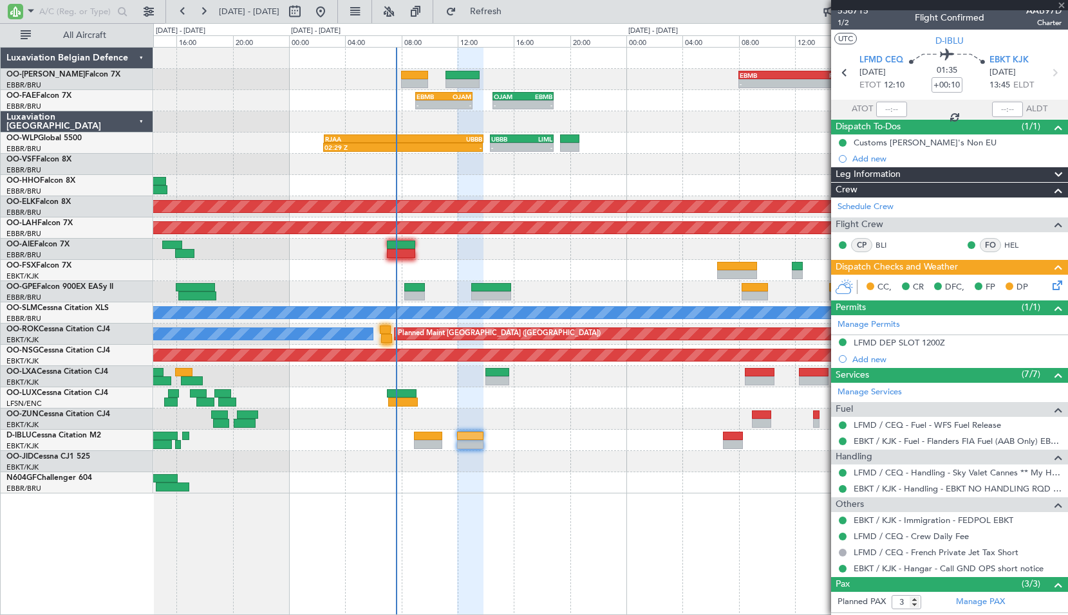
scroll to position [0, 0]
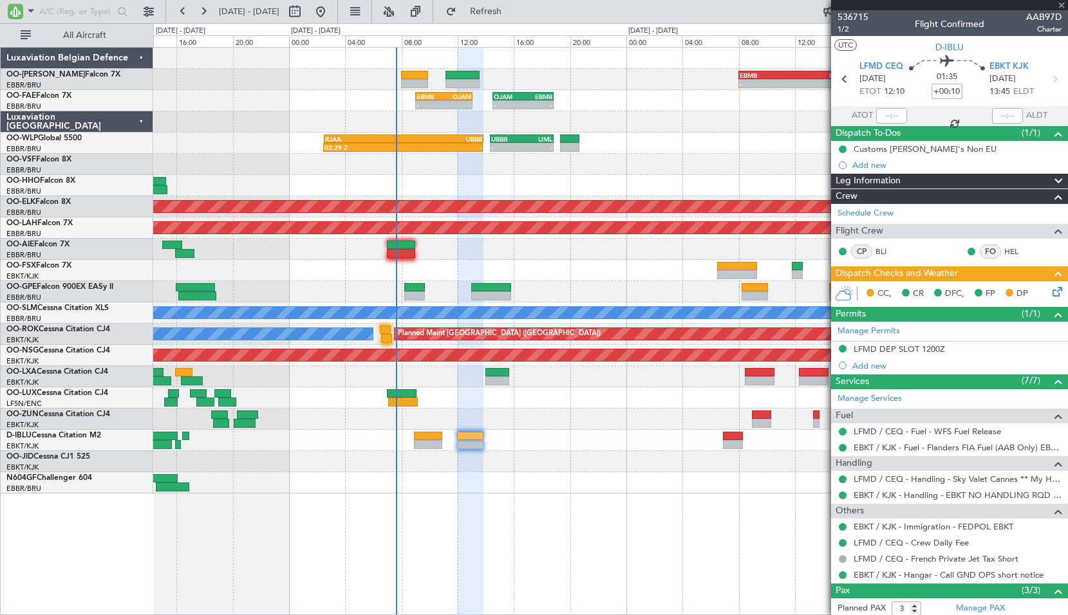
type input "+00:15"
type input "06:41"
type input "0"
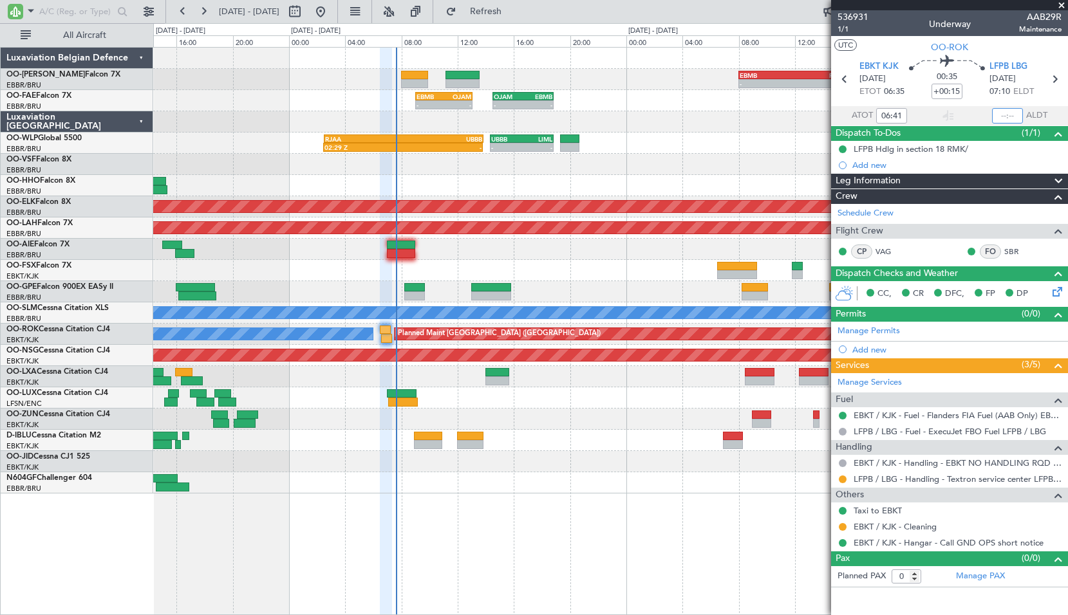
click at [1013, 119] on input "text" at bounding box center [1007, 115] width 31 height 15
type input "07:19"
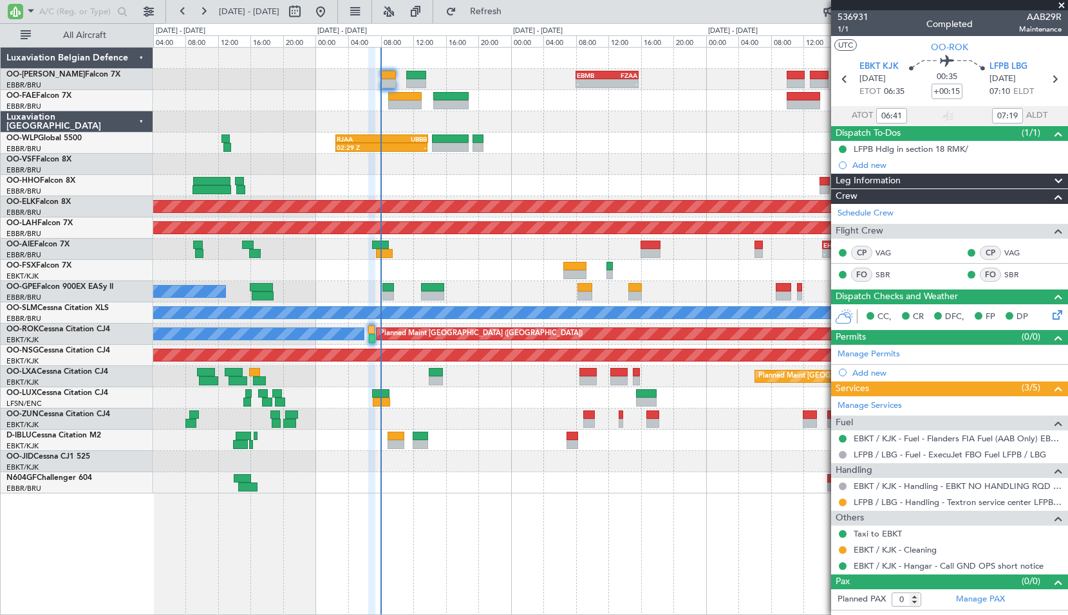
click at [1066, 5] on span at bounding box center [1061, 6] width 13 height 12
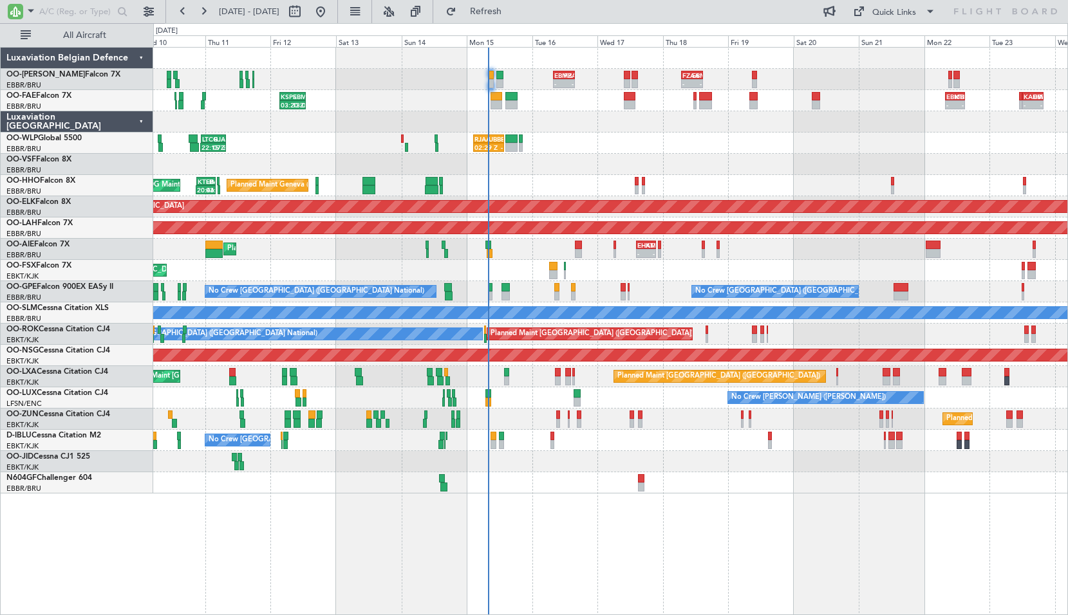
click at [737, 522] on div "- - EBMB 08:00 Z FZAA 15:45 Z - - FZAA 07:00 Z EBMB 14:55 Z KSPS 03:30 Z EBMB 1…" at bounding box center [610, 331] width 915 height 568
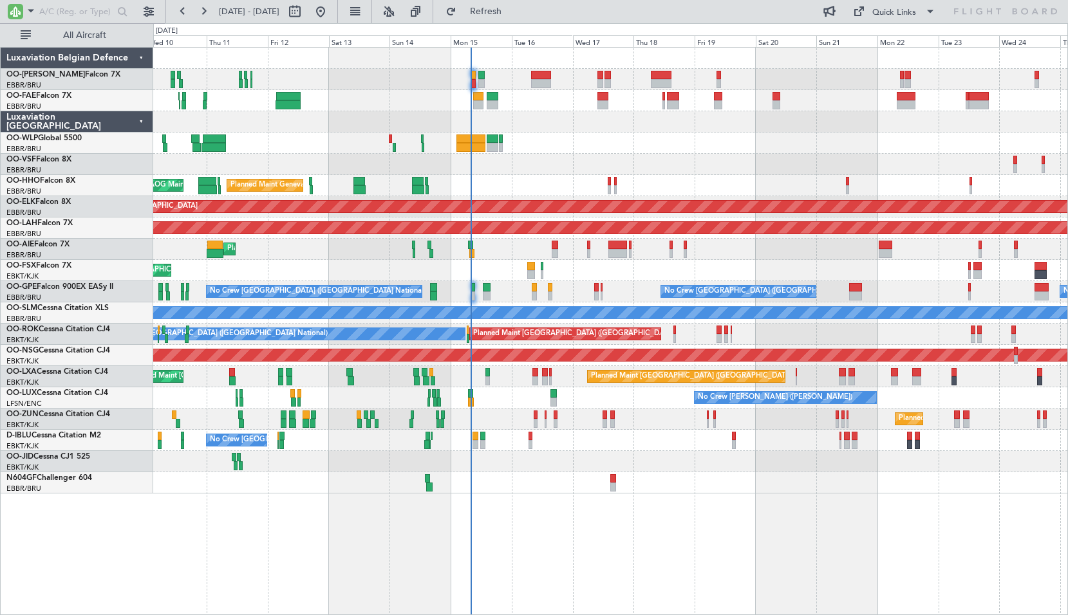
click at [770, 568] on div "Planned Maint Liege Planned Maint Geneva (Cointrin) AOG Maint New York (Teterbo…" at bounding box center [610, 331] width 915 height 568
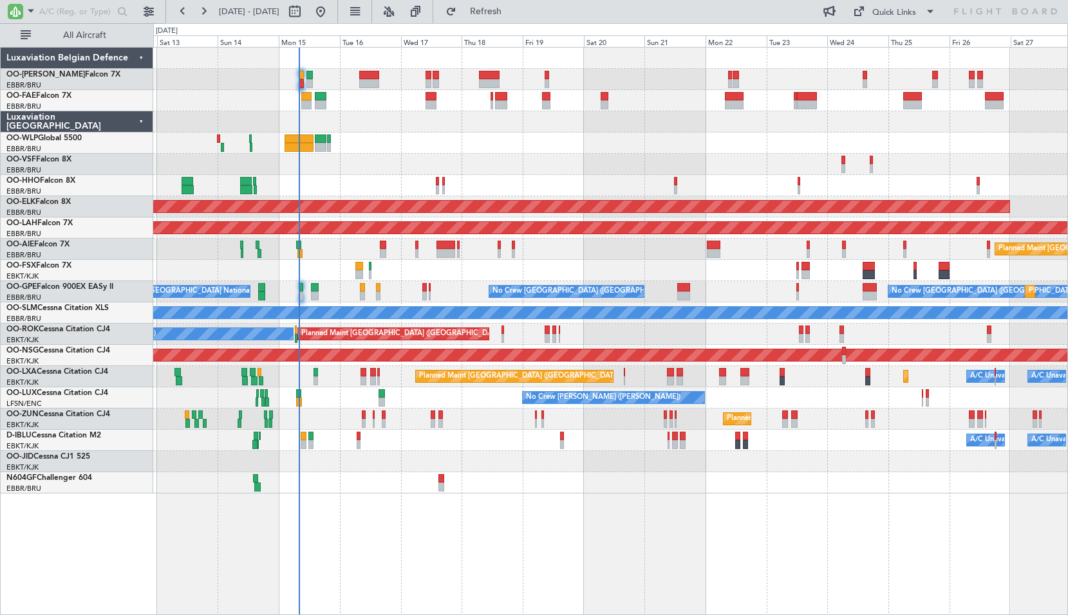
click at [782, 570] on div "Owner Melsbroek Air Base Owner Melsbroek Air Base Planned Maint Liege Planned M…" at bounding box center [610, 331] width 915 height 568
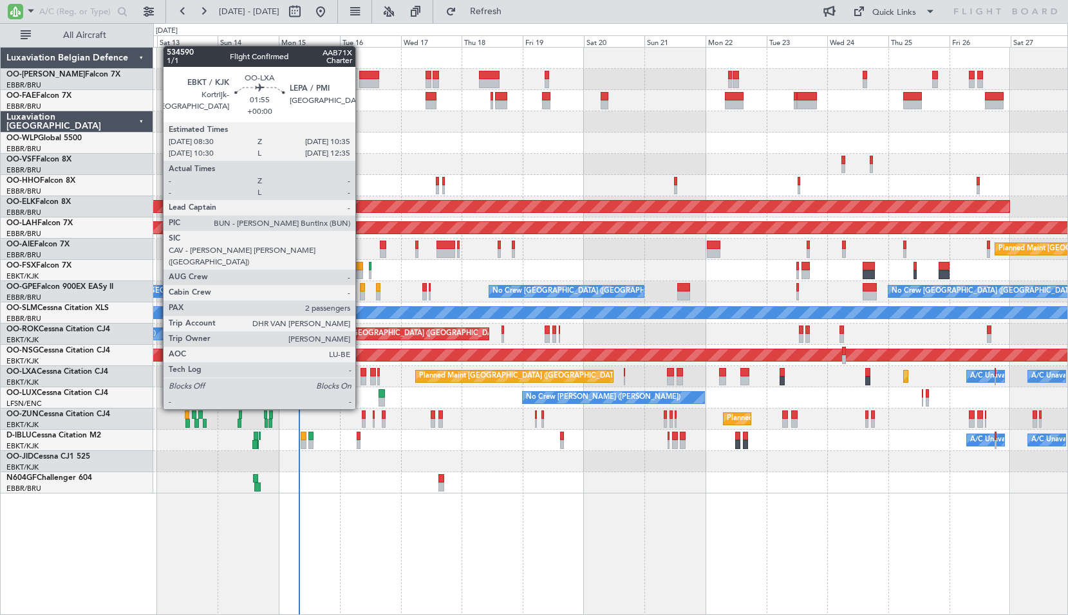
click at [361, 385] on div at bounding box center [363, 381] width 6 height 9
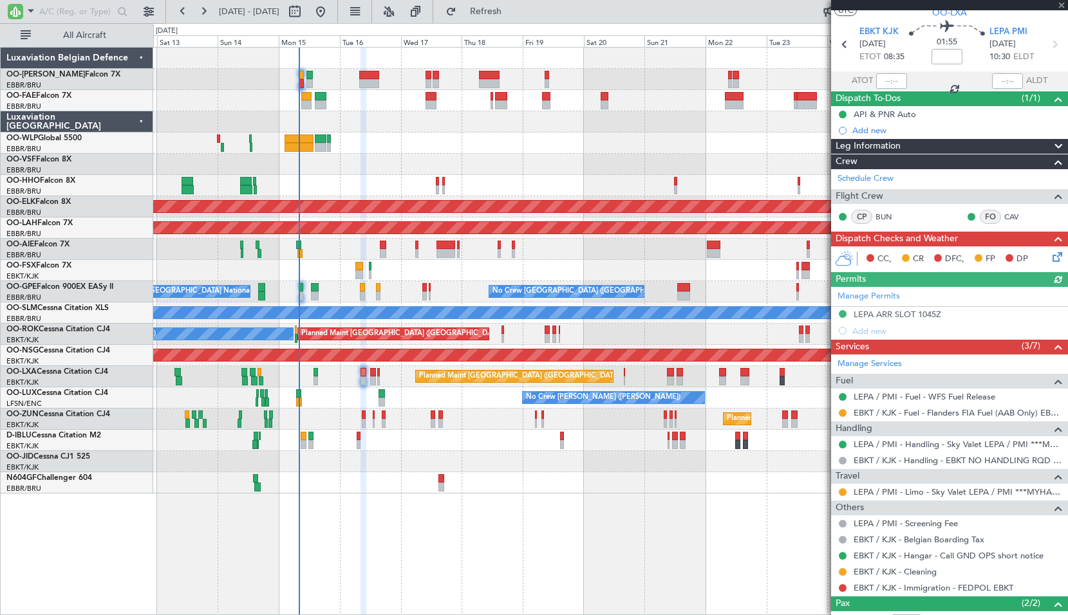
scroll to position [109, 0]
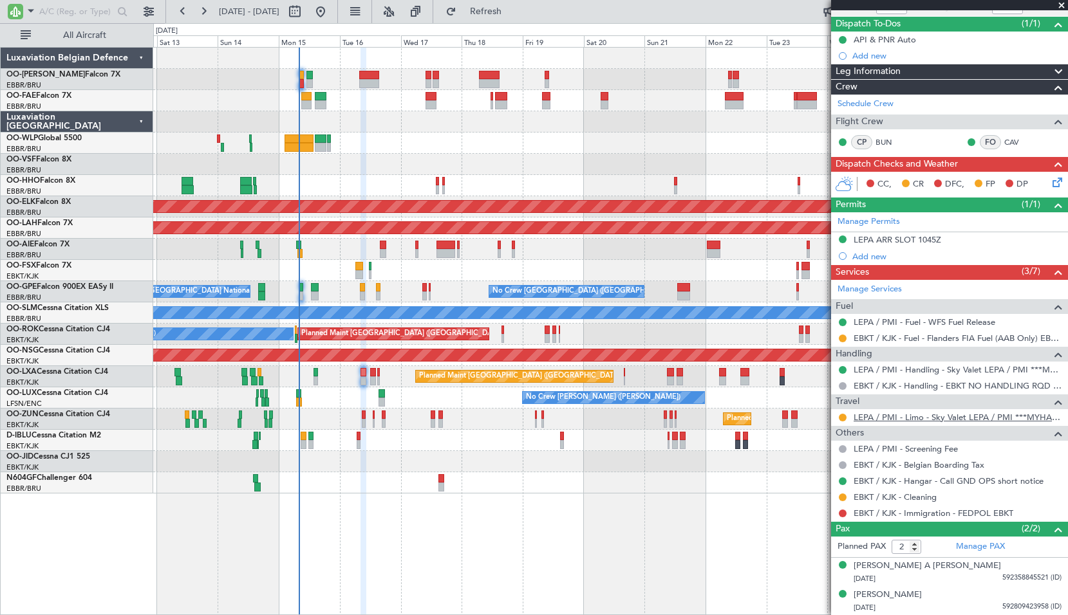
click at [949, 420] on link "LEPA / PMI - Limo - Sky Valet LEPA / PMI ***MYHANDLING***" at bounding box center [958, 417] width 208 height 11
click at [1060, 5] on span at bounding box center [1061, 6] width 13 height 12
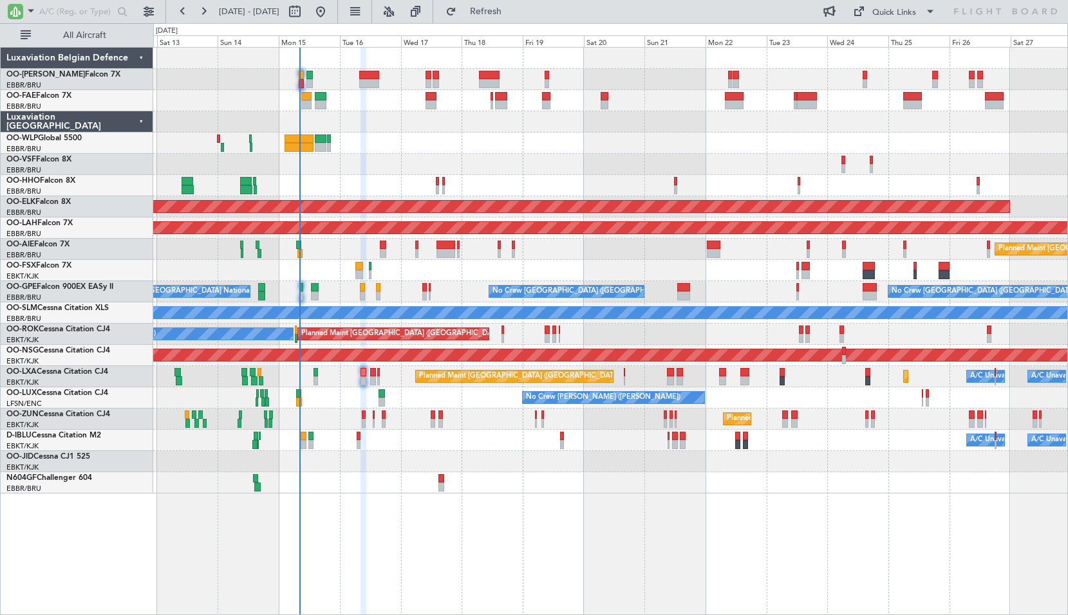
type input "0"
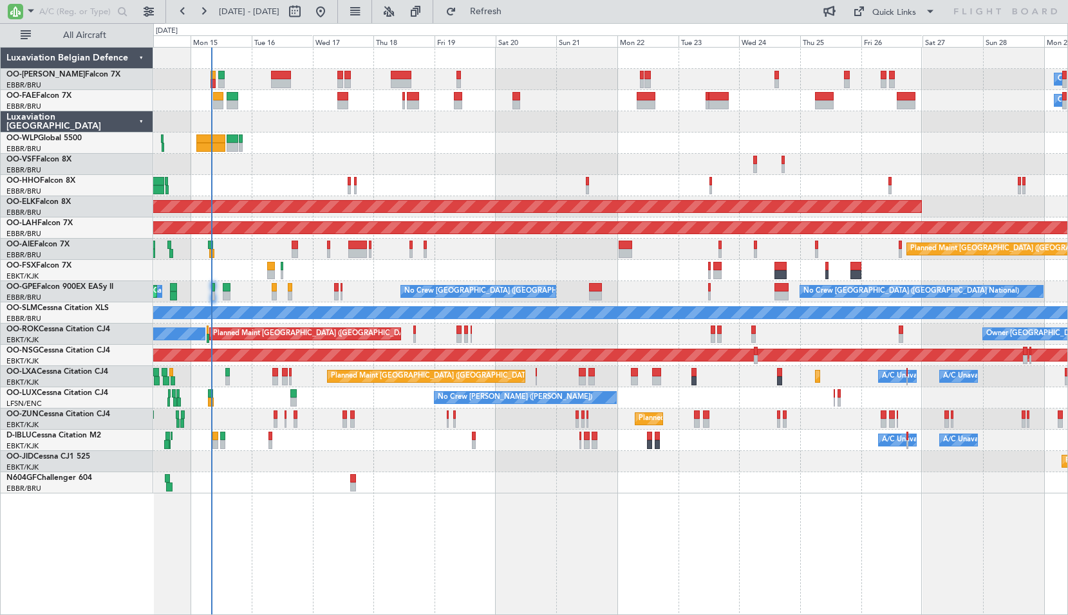
click at [563, 541] on div "Owner Melsbroek Air Base Owner Melsbroek Air Base Planned Maint Geneva (Cointri…" at bounding box center [610, 331] width 915 height 568
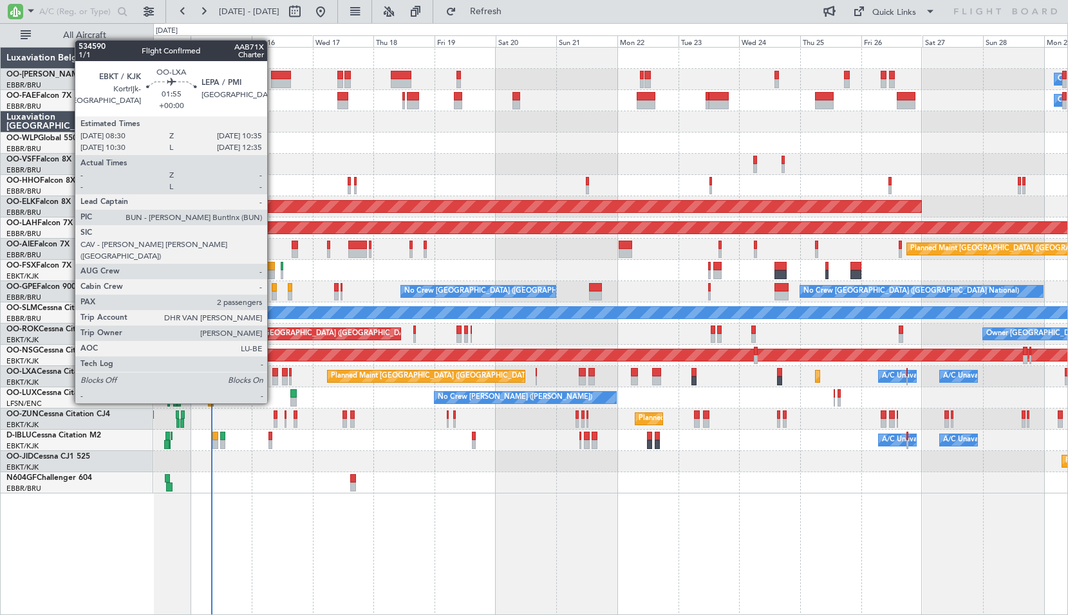
click at [273, 379] on div at bounding box center [275, 381] width 6 height 9
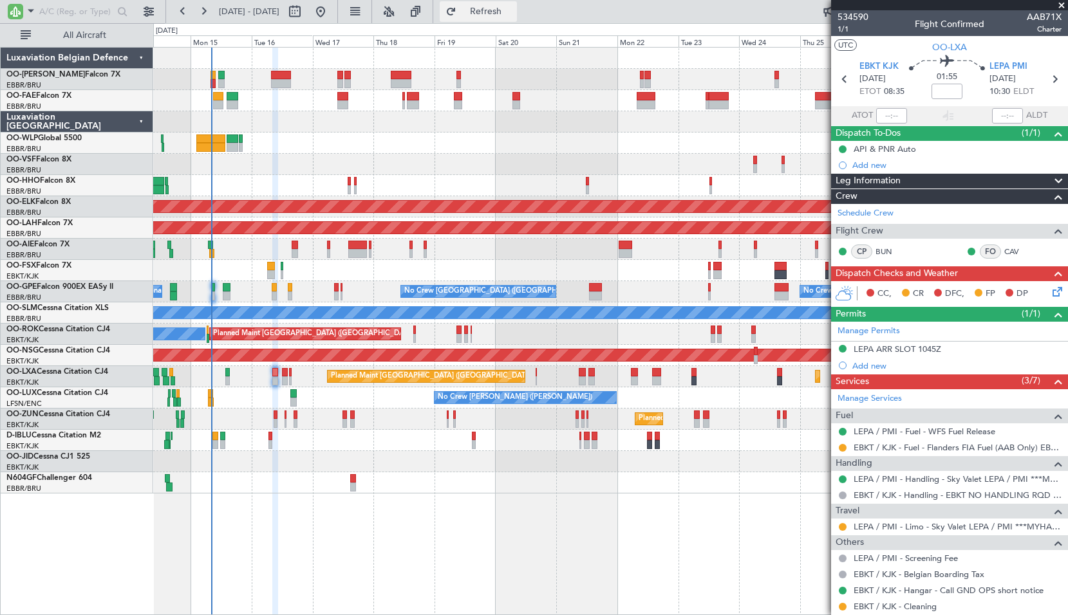
click at [507, 12] on span "Refresh" at bounding box center [486, 11] width 54 height 9
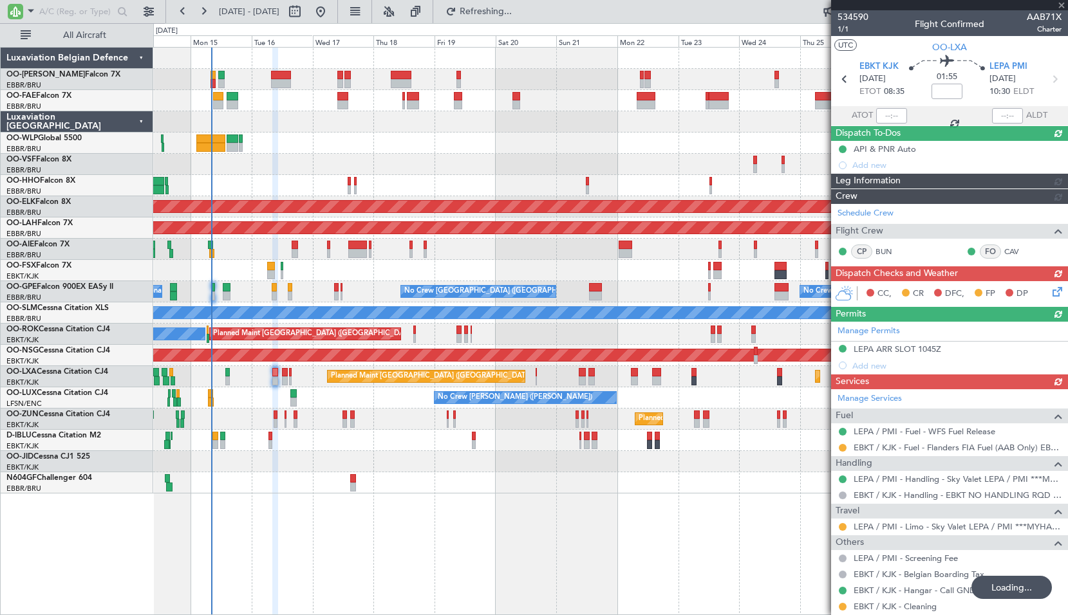
click at [489, 147] on div "Owner Melsbroek Air Base Owner Melsbroek Air Base Planned Maint Geneva (Cointri…" at bounding box center [610, 271] width 914 height 446
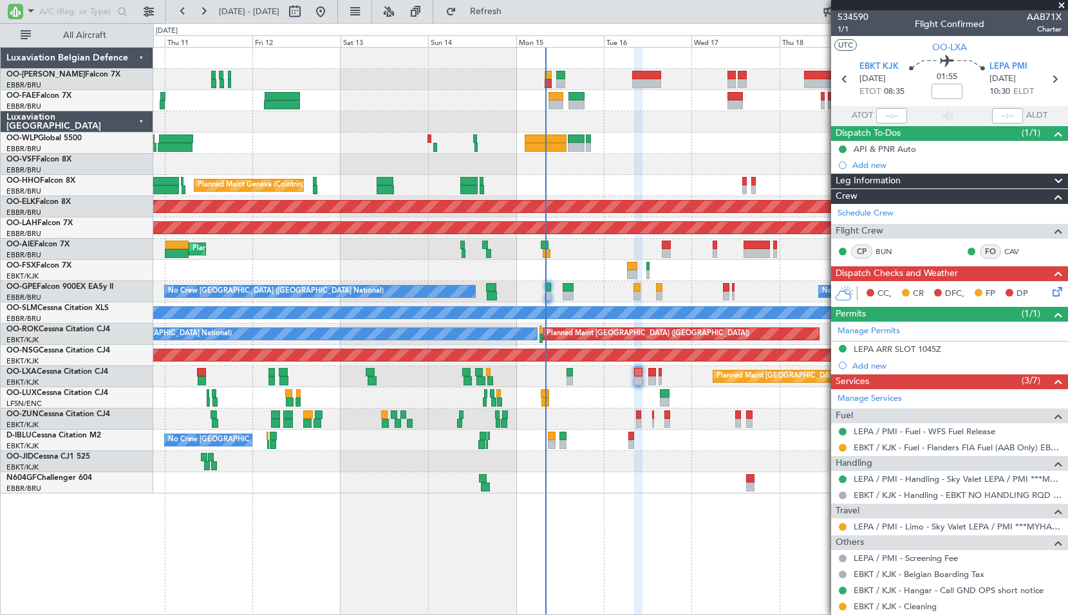
click at [398, 270] on div "Planned Maint Kortrijk-[GEOGRAPHIC_DATA]" at bounding box center [610, 270] width 914 height 21
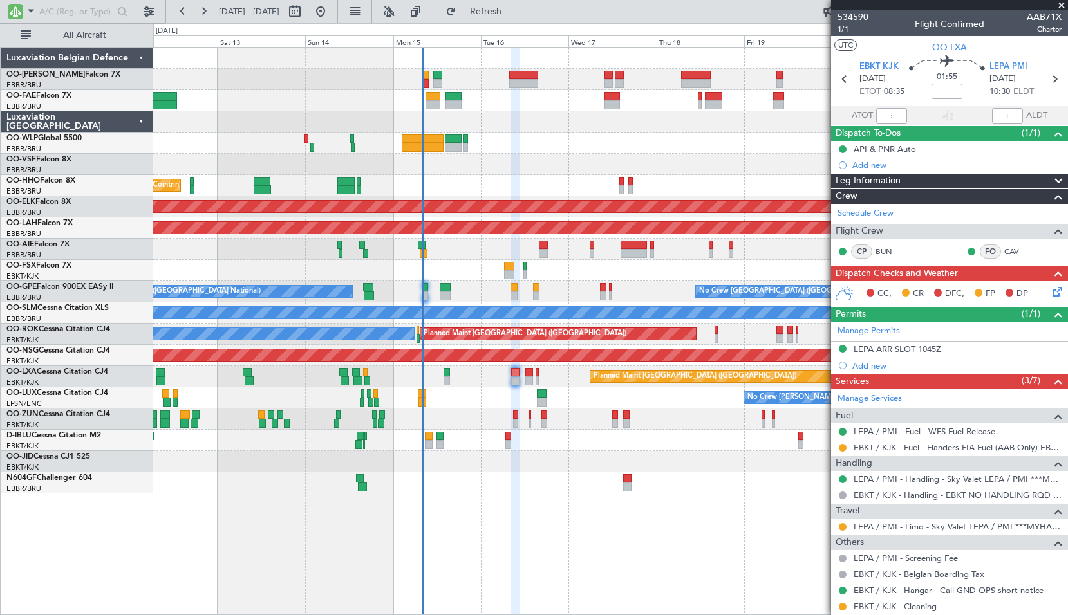
click at [561, 545] on div "Planned Maint Geneva (Cointrin) AOG Maint New York (Teterboro) Planned Maint Ko…" at bounding box center [610, 331] width 915 height 568
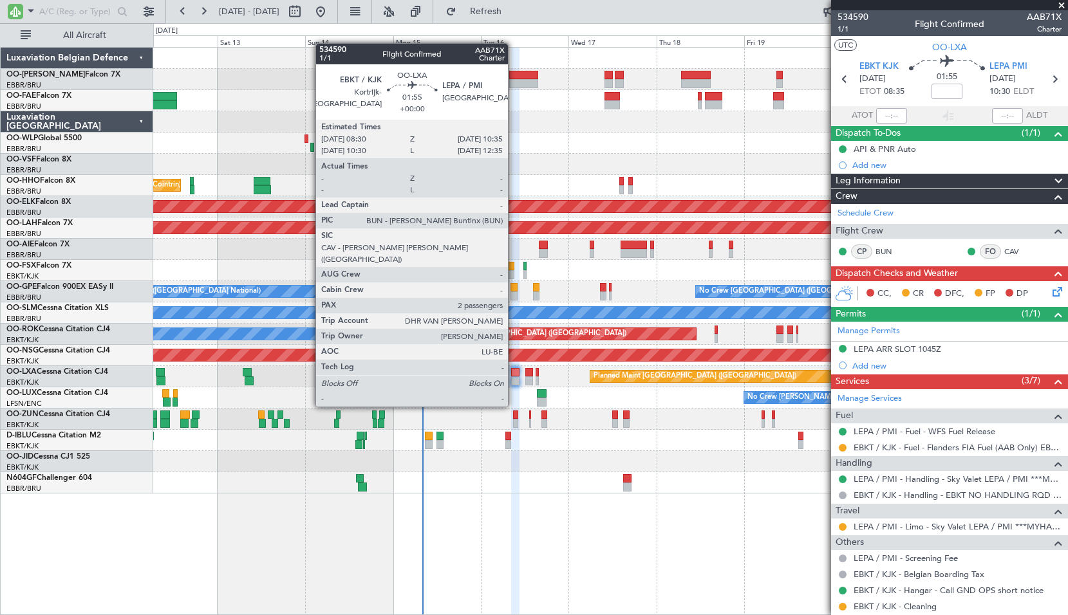
click at [514, 382] on div at bounding box center [515, 381] width 8 height 9
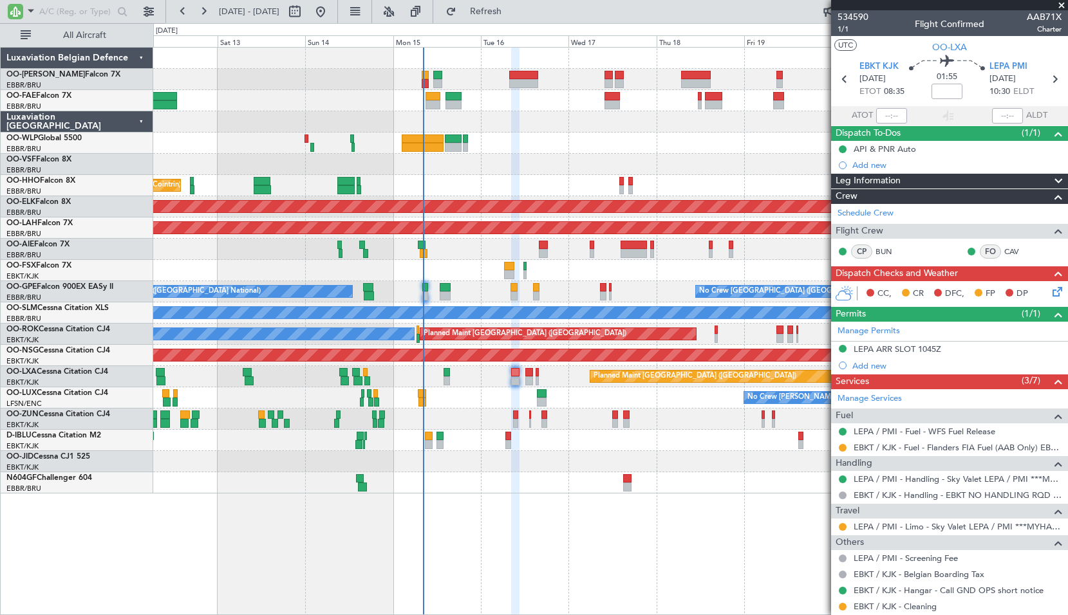
drag, startPoint x: 883, startPoint y: 351, endPoint x: 901, endPoint y: 350, distance: 18.7
click at [883, 350] on div "LEPA ARR SLOT 1045Z" at bounding box center [898, 349] width 88 height 11
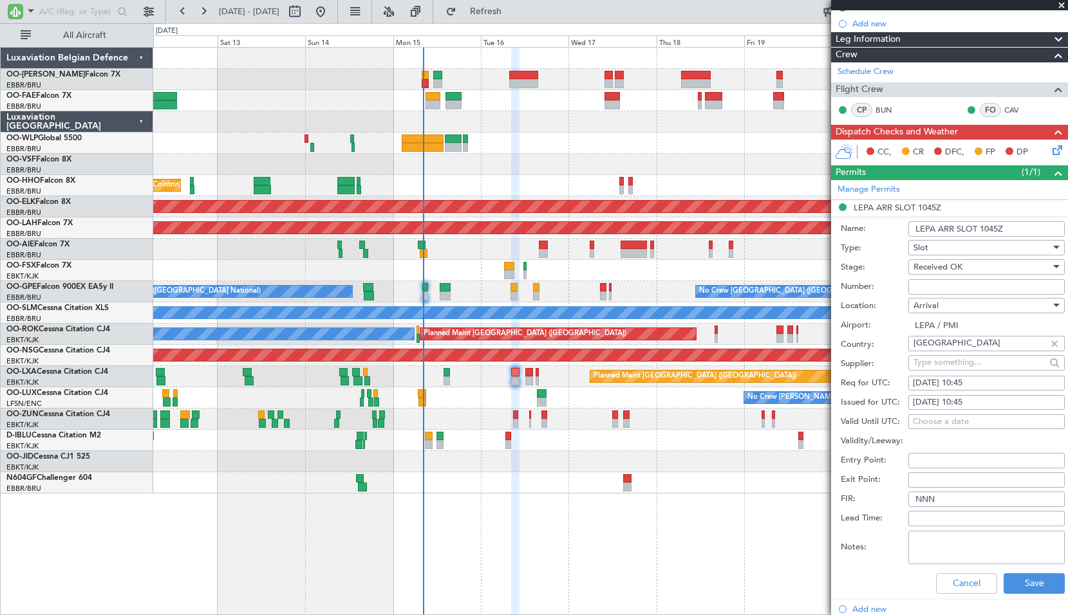
scroll to position [193, 0]
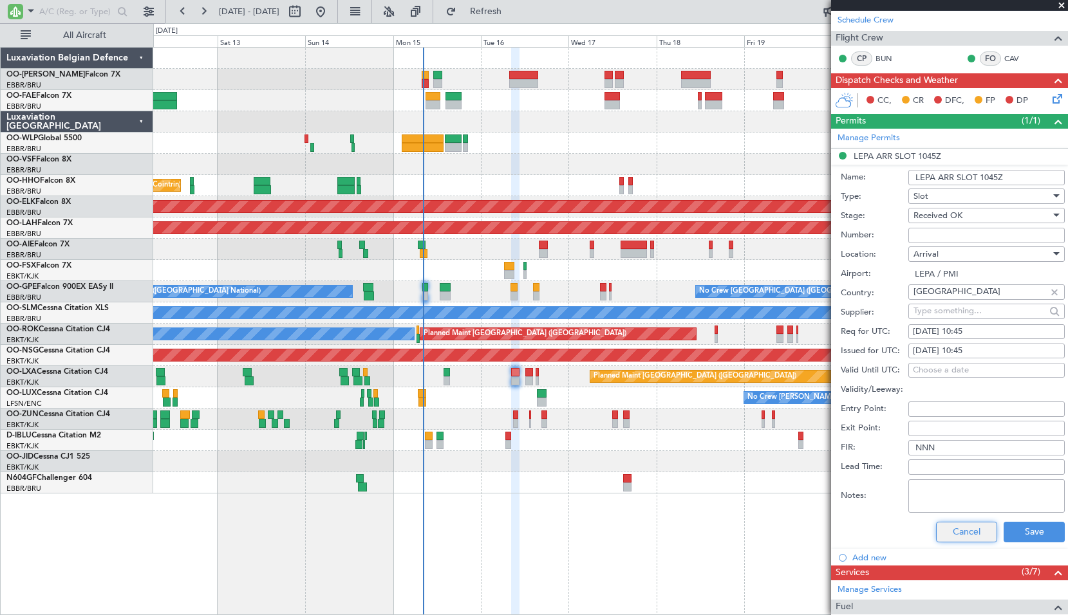
click at [969, 534] on button "Cancel" at bounding box center [966, 532] width 61 height 21
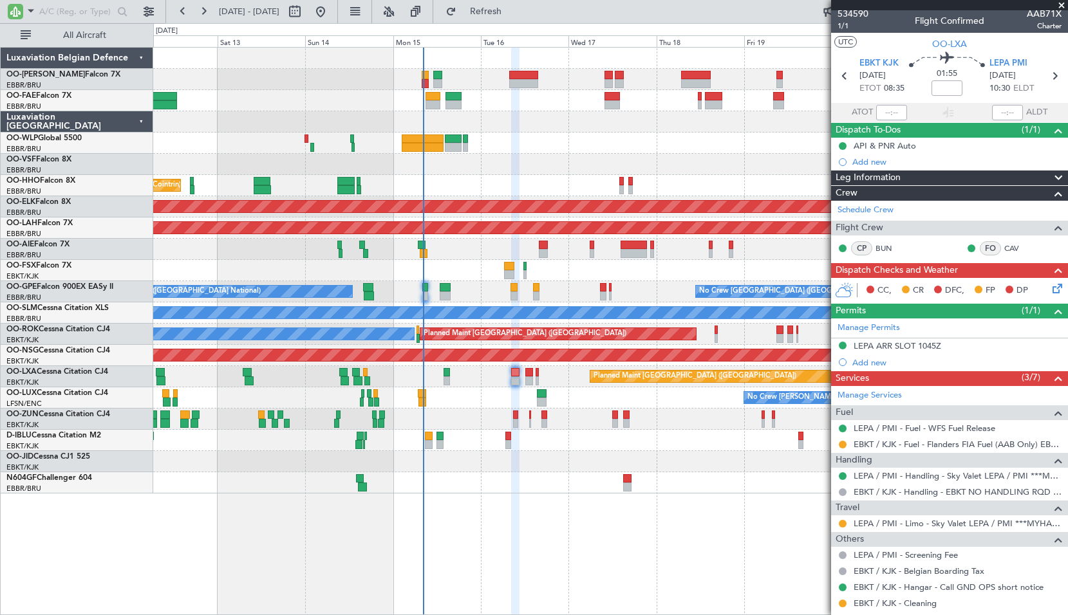
scroll to position [0, 0]
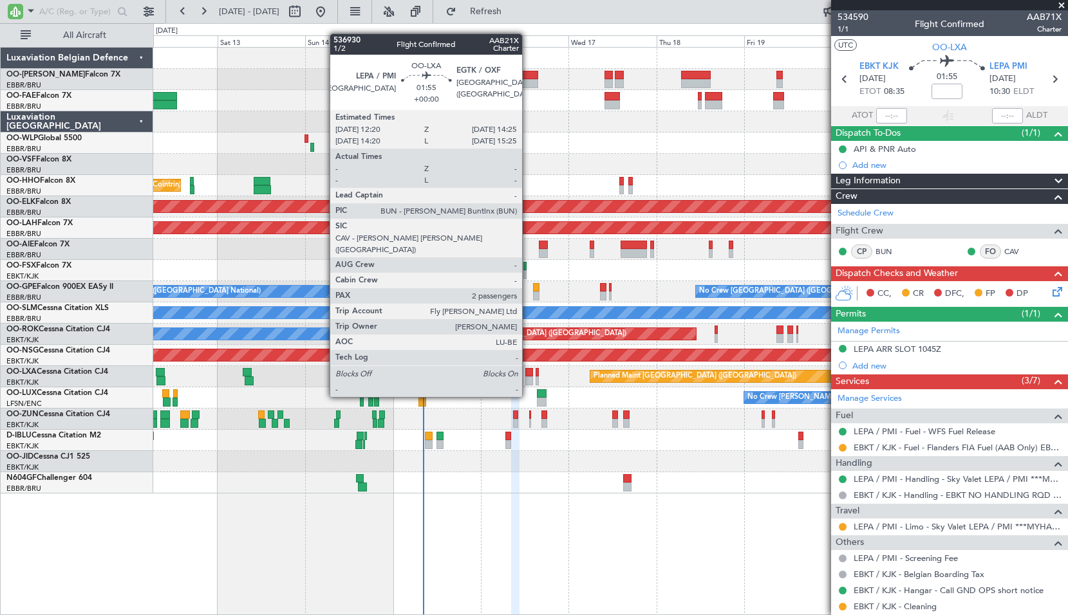
click at [528, 373] on div at bounding box center [529, 372] width 8 height 9
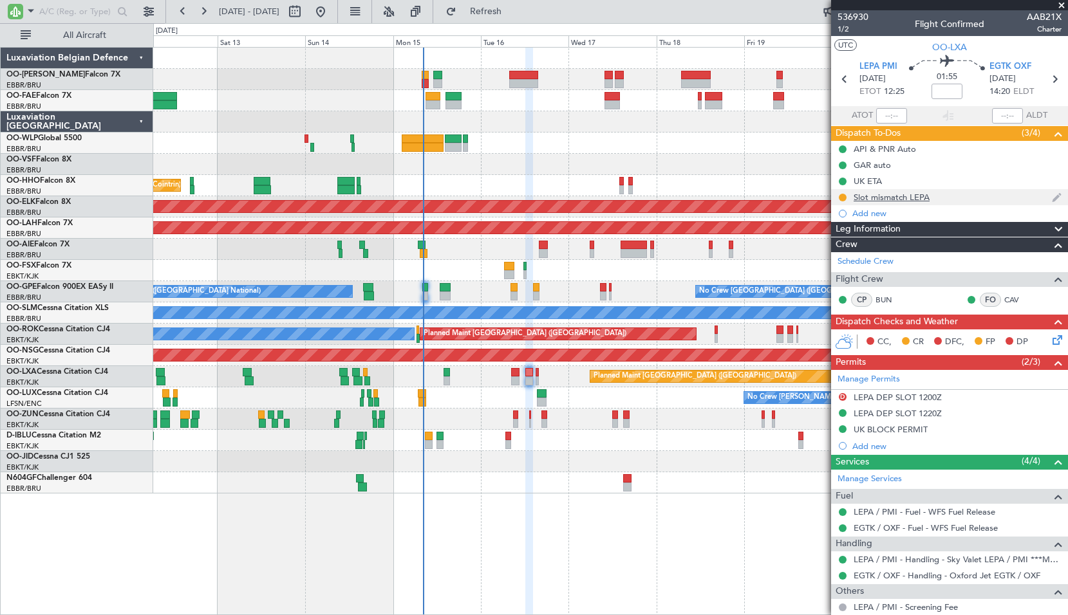
click at [899, 195] on div "Slot mismatch LEPA" at bounding box center [892, 197] width 76 height 11
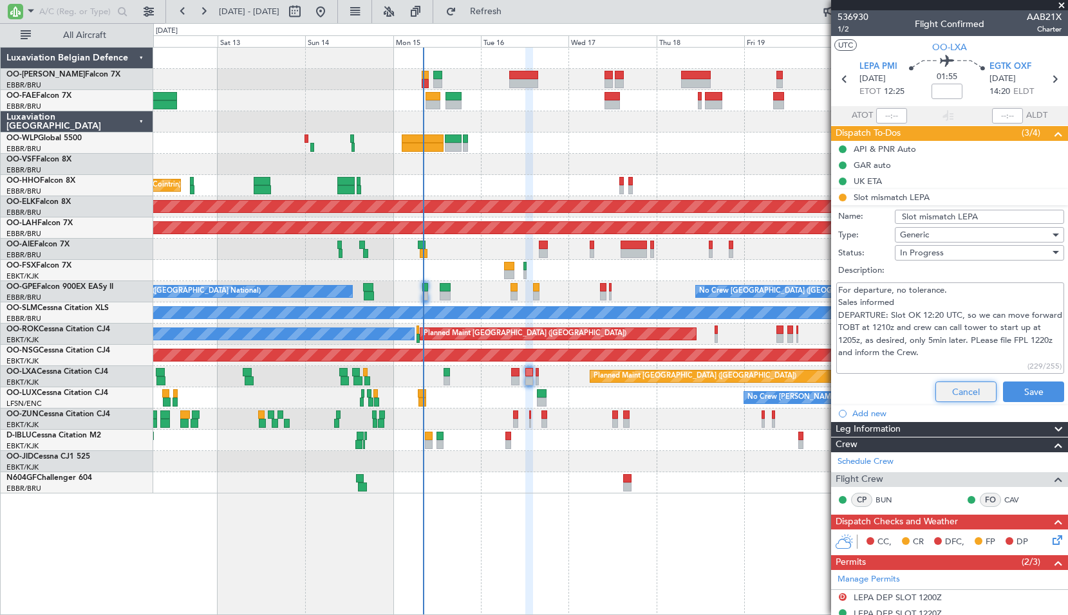
click at [961, 390] on button "Cancel" at bounding box center [965, 392] width 61 height 21
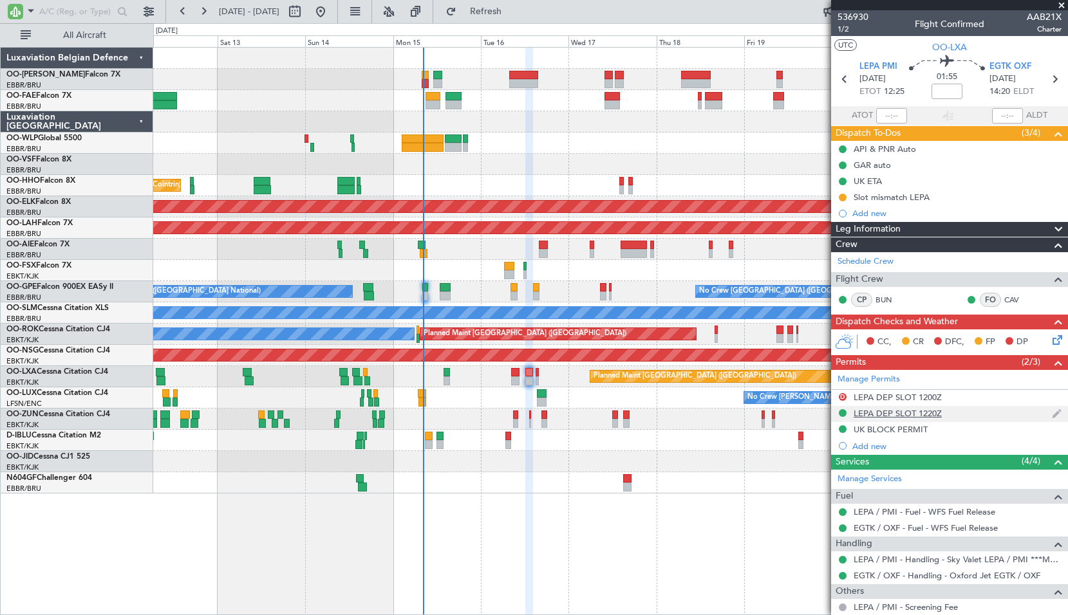
click at [922, 414] on div "LEPA DEP SLOT 1220Z" at bounding box center [898, 413] width 88 height 11
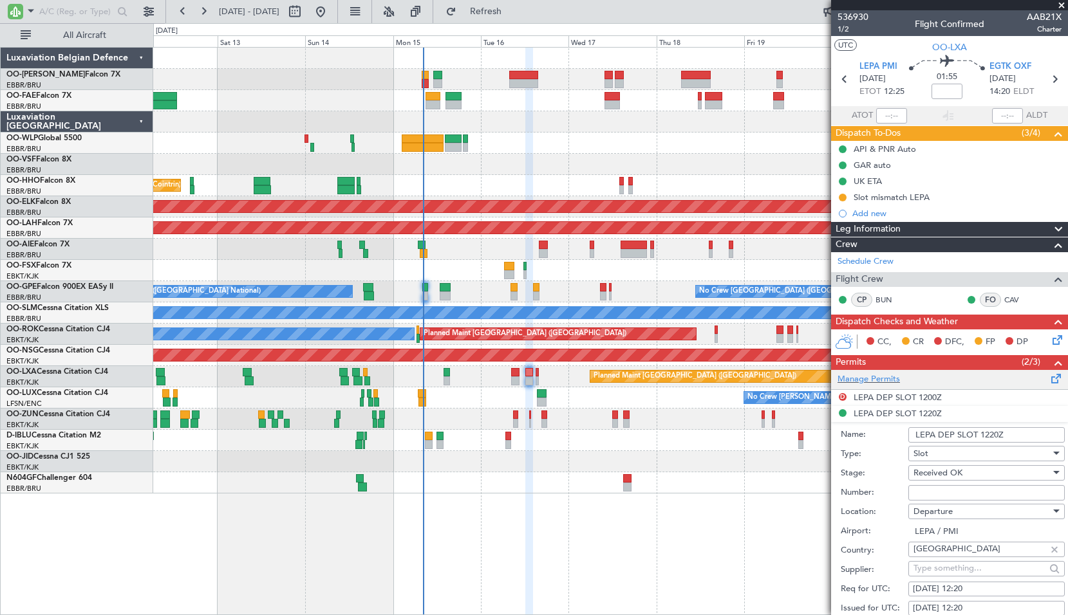
scroll to position [64, 0]
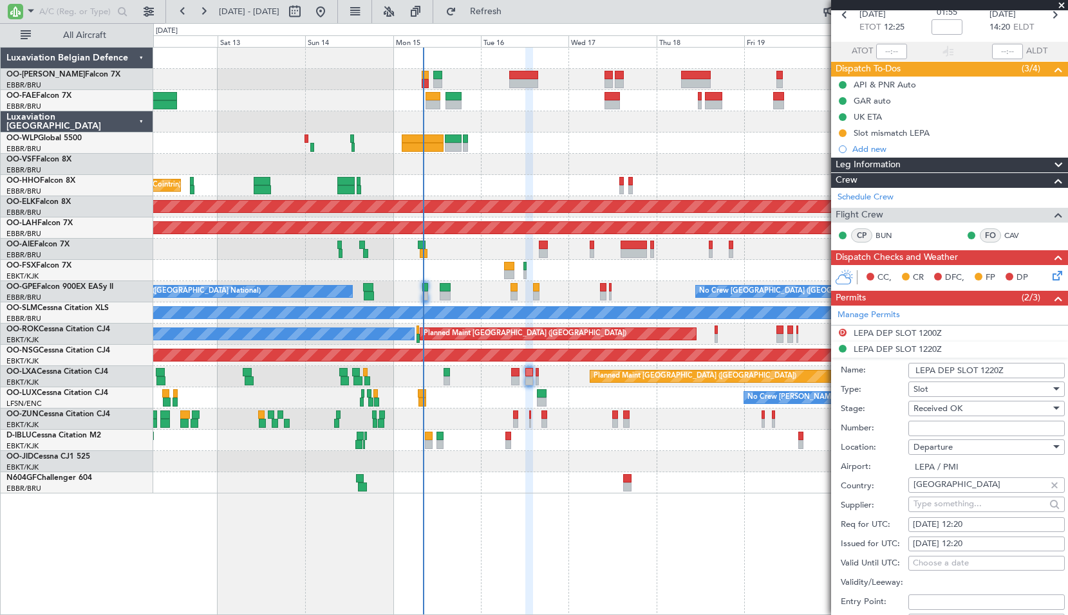
click at [958, 431] on input "Number:" at bounding box center [986, 428] width 156 height 15
type input "Approved"
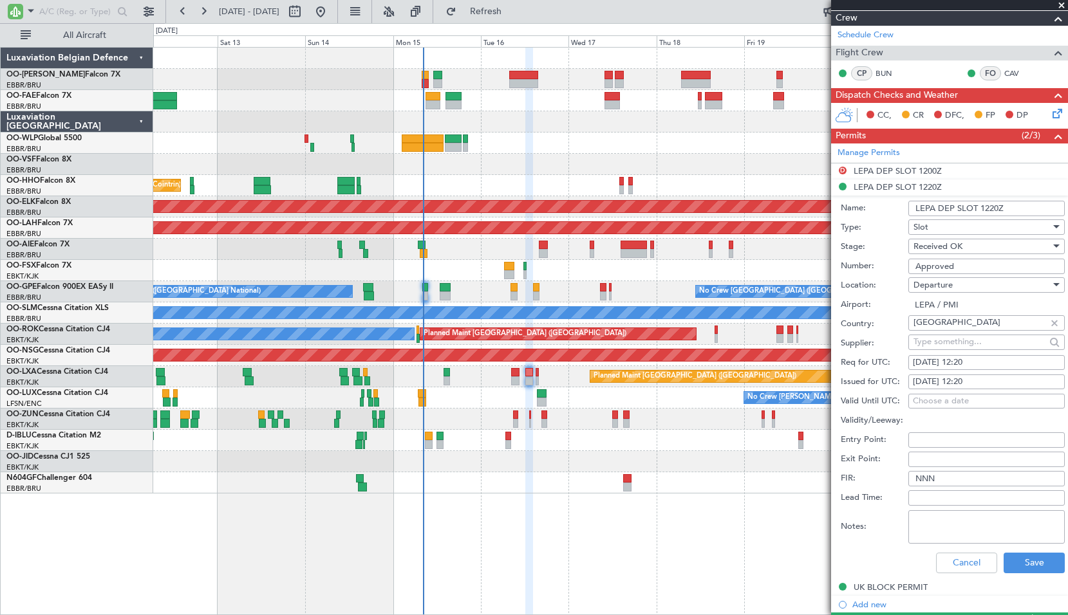
scroll to position [257, 0]
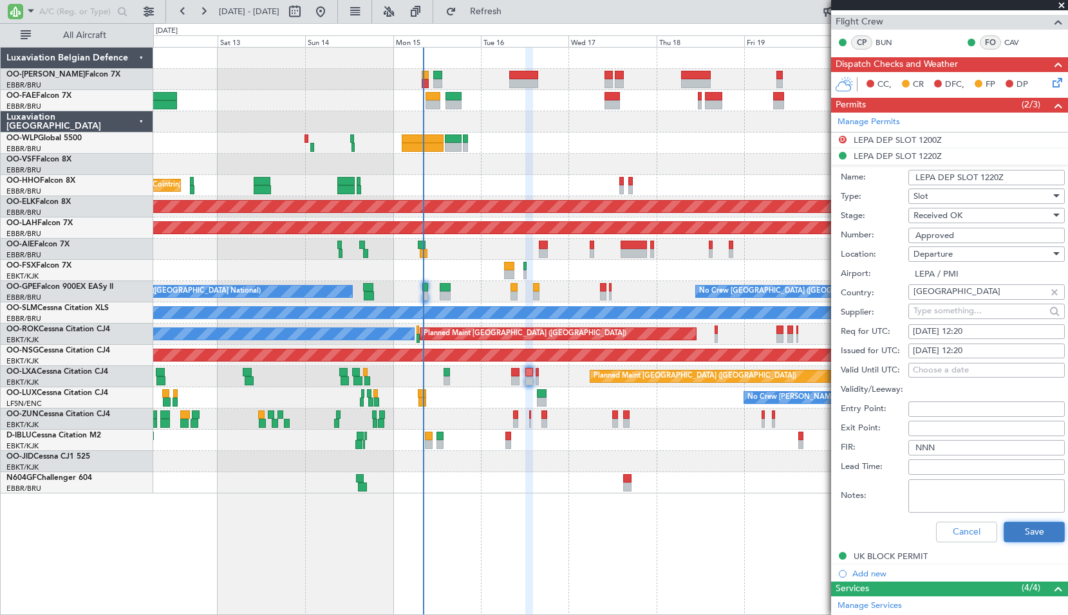
click at [1024, 533] on button "Save" at bounding box center [1034, 532] width 61 height 21
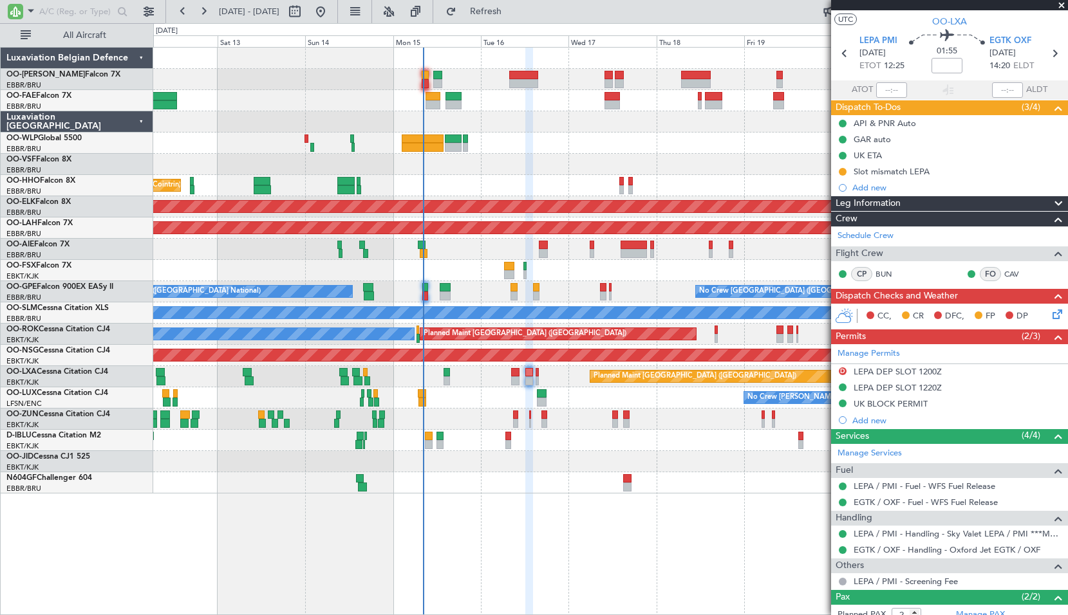
scroll to position [0, 0]
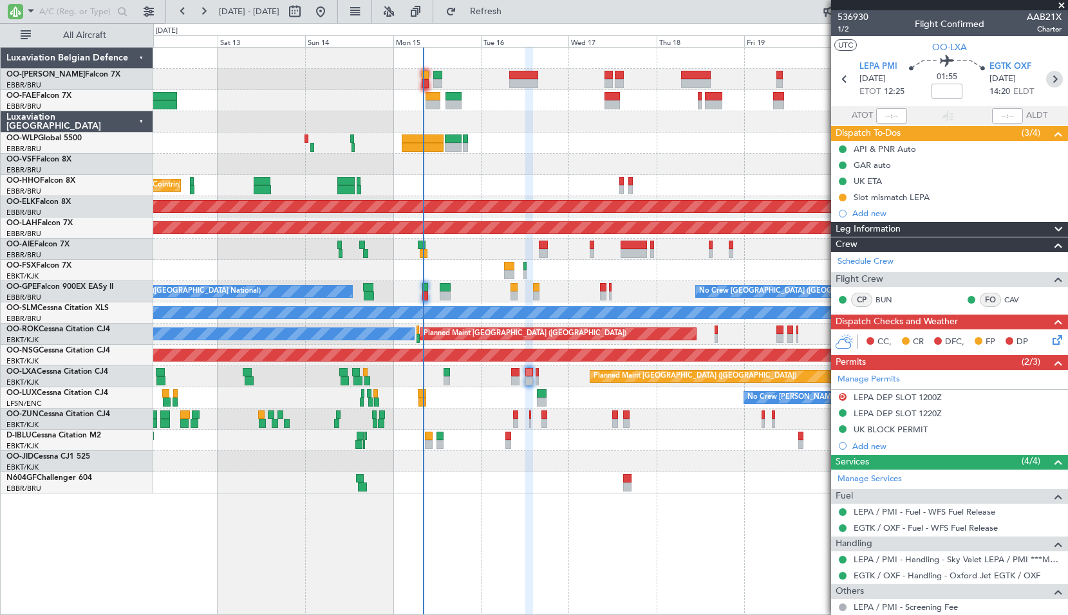
click at [1046, 79] on icon at bounding box center [1054, 79] width 17 height 17
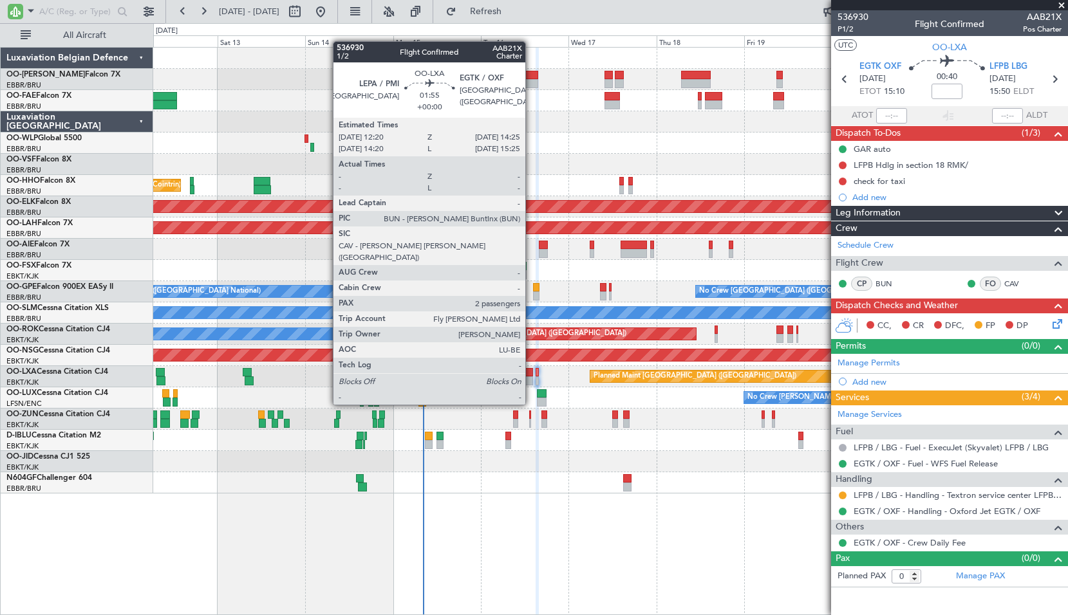
click at [531, 380] on div at bounding box center [529, 381] width 8 height 9
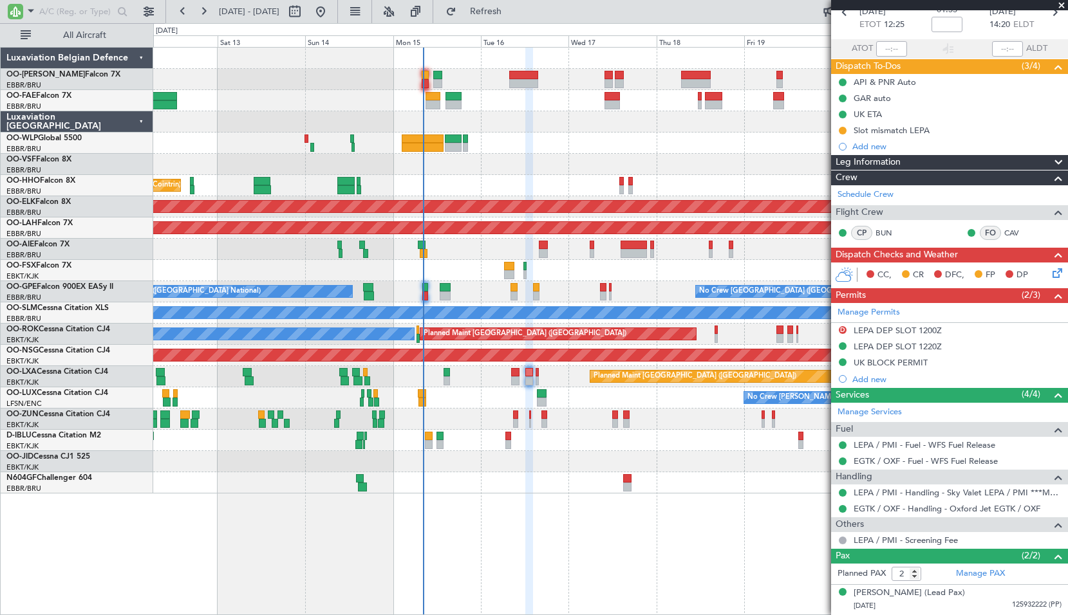
scroll to position [94, 0]
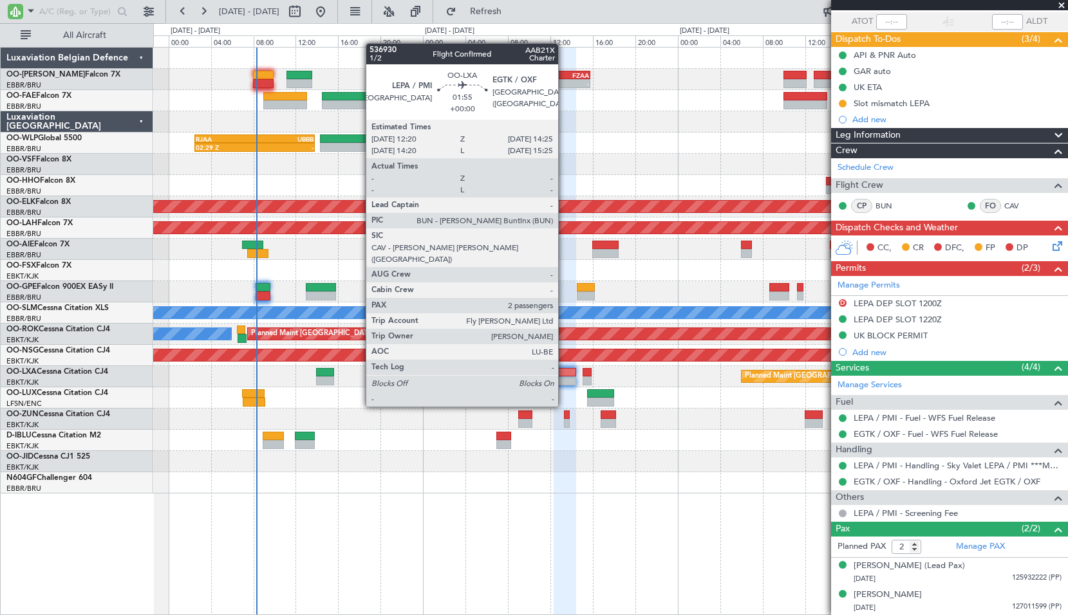
click at [564, 382] on div at bounding box center [565, 381] width 23 height 9
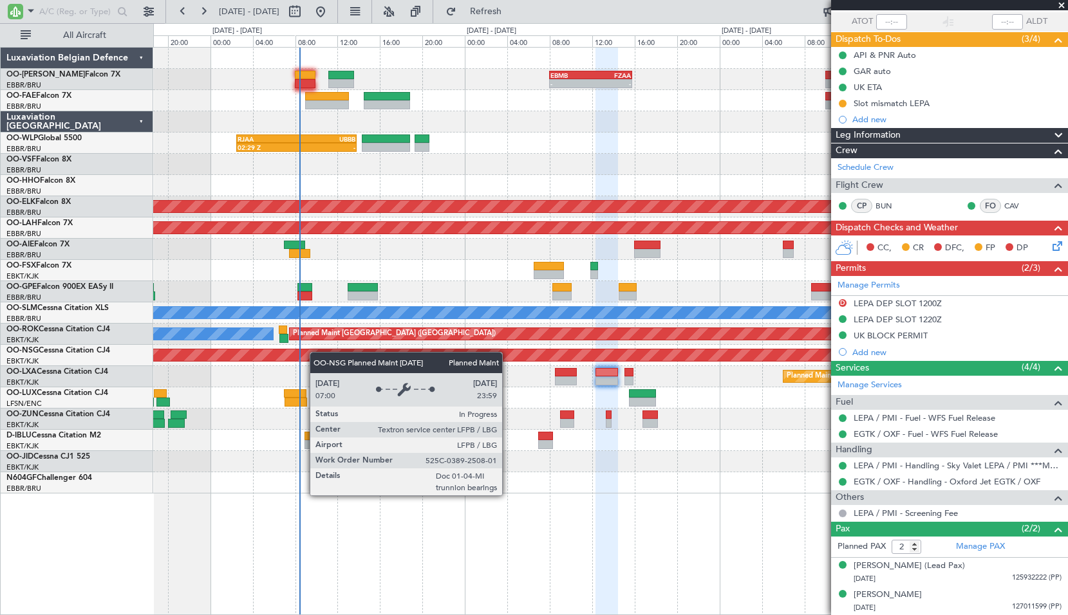
click at [467, 349] on div "Planned Maint Paris (Le Bourget)" at bounding box center [610, 355] width 914 height 21
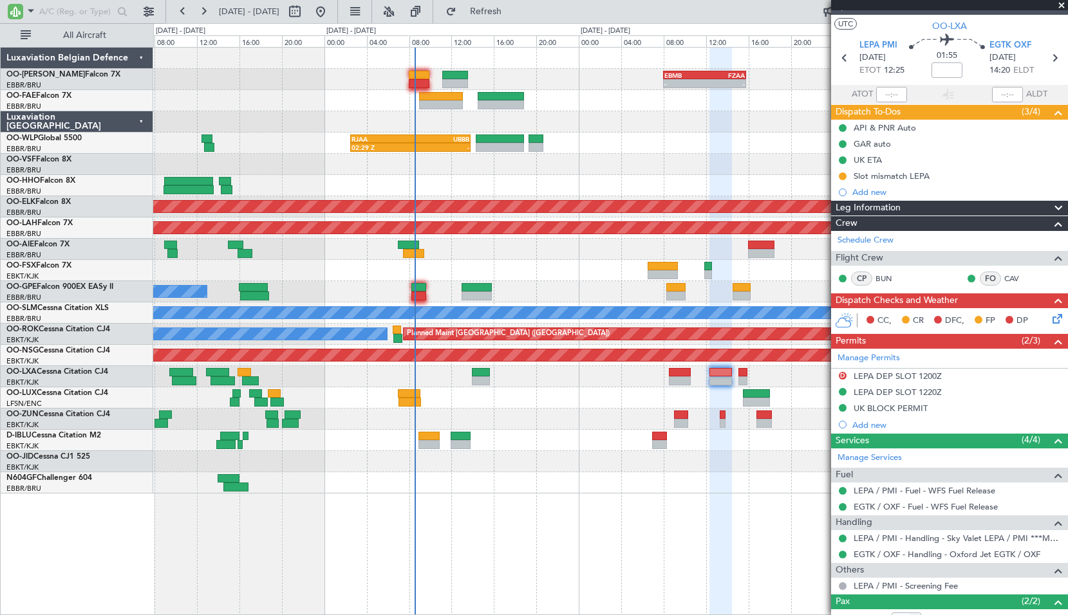
scroll to position [0, 0]
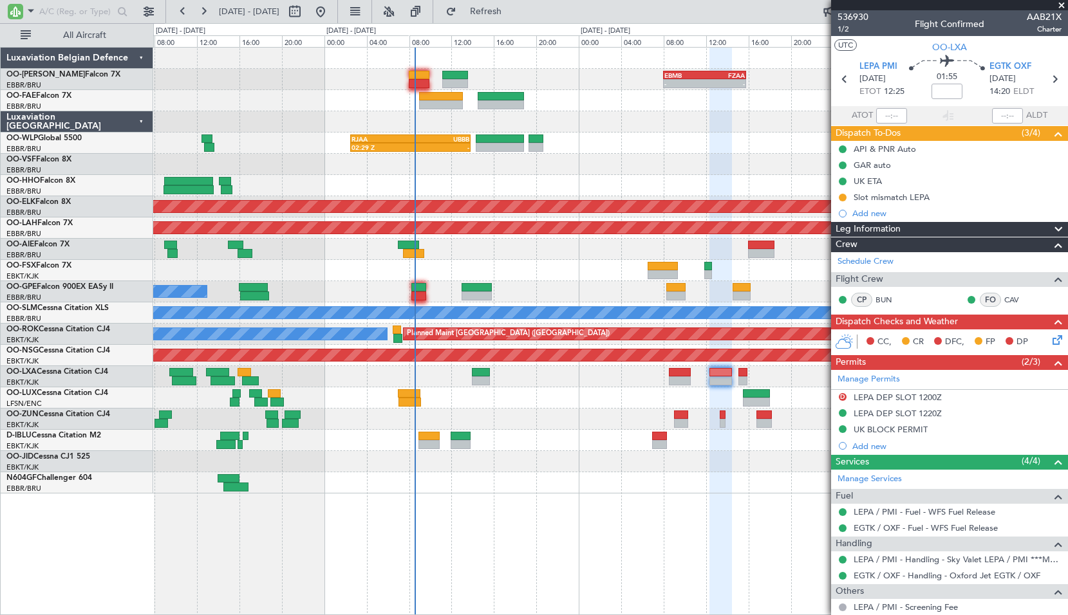
click at [1060, 3] on span at bounding box center [1061, 6] width 13 height 12
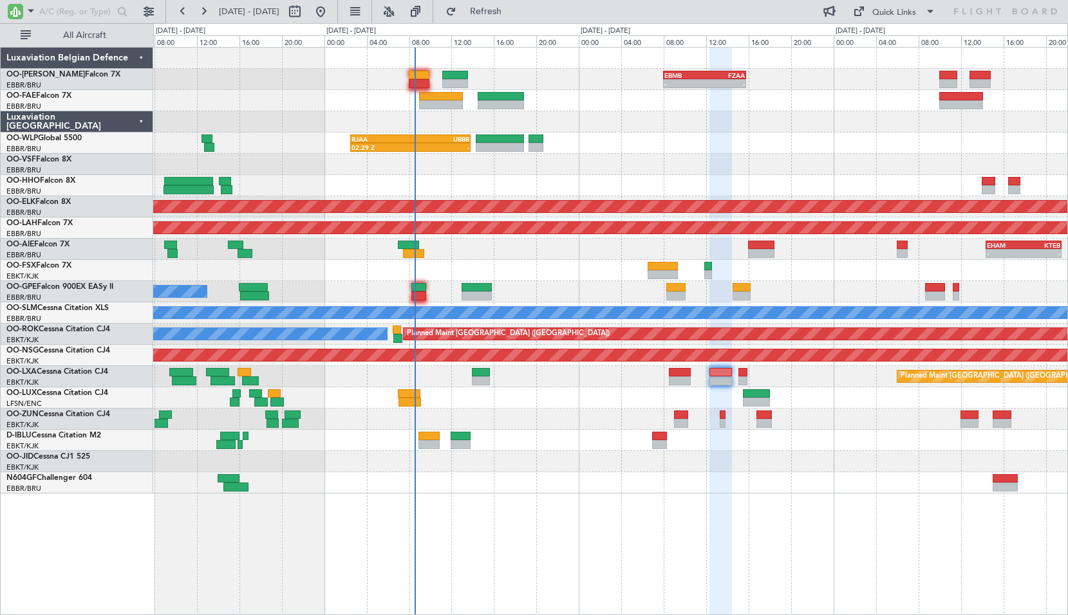
type input "0"
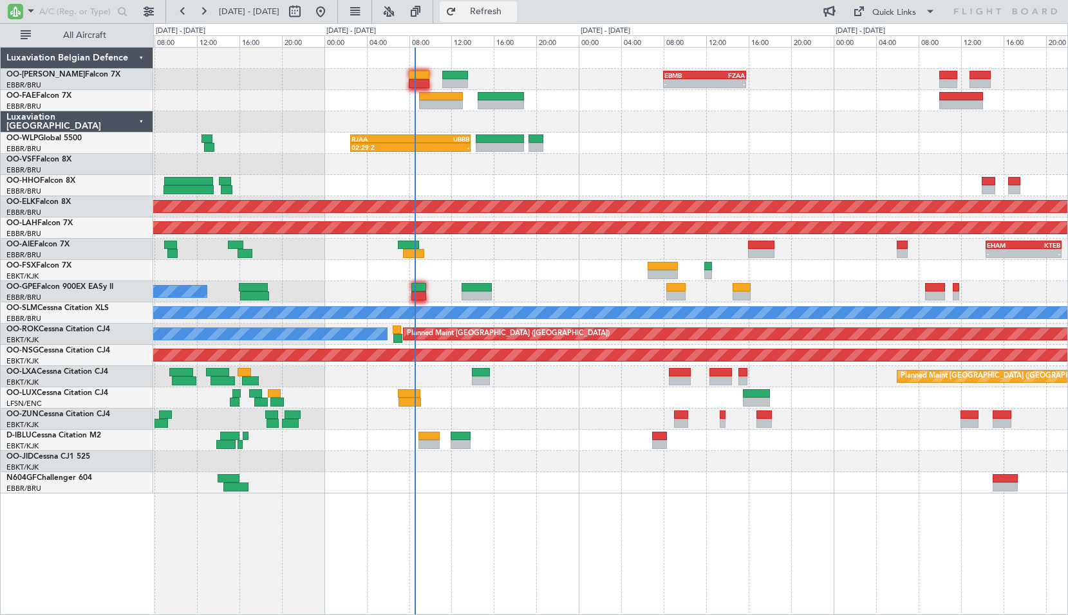
click at [517, 18] on button "Refresh" at bounding box center [478, 11] width 77 height 21
click at [492, 14] on button "Refresh" at bounding box center [478, 11] width 77 height 21
click at [513, 10] on span "Refresh" at bounding box center [486, 11] width 54 height 9
click at [588, 155] on div at bounding box center [610, 164] width 914 height 21
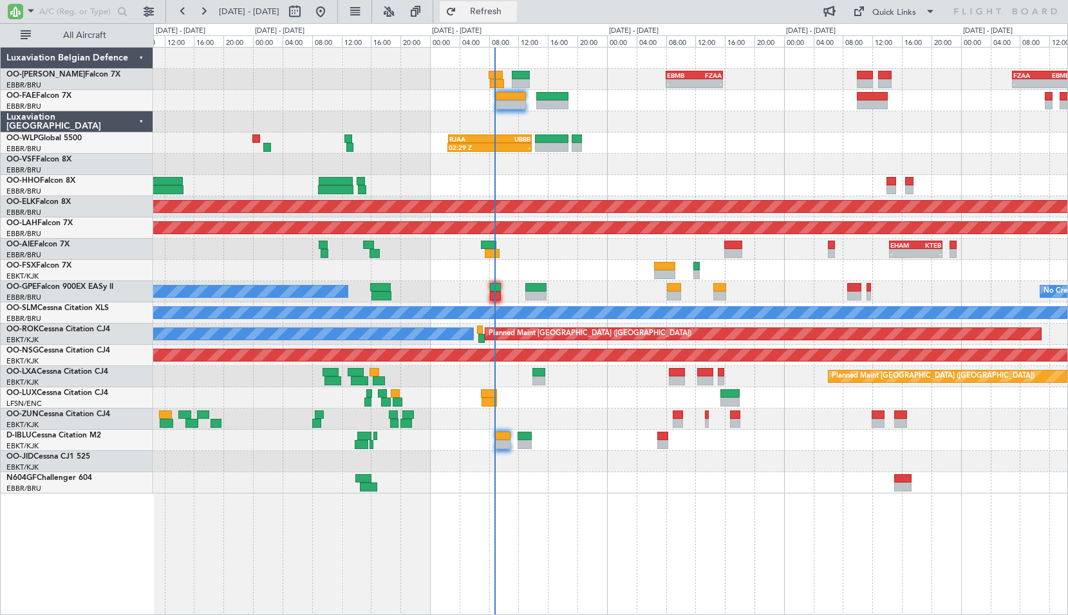
click at [513, 15] on span "Refresh" at bounding box center [486, 11] width 54 height 9
click at [631, 145] on div "02:29 Z - RJAA 02:30 Z UBBB 13:50 Z" at bounding box center [610, 143] width 914 height 21
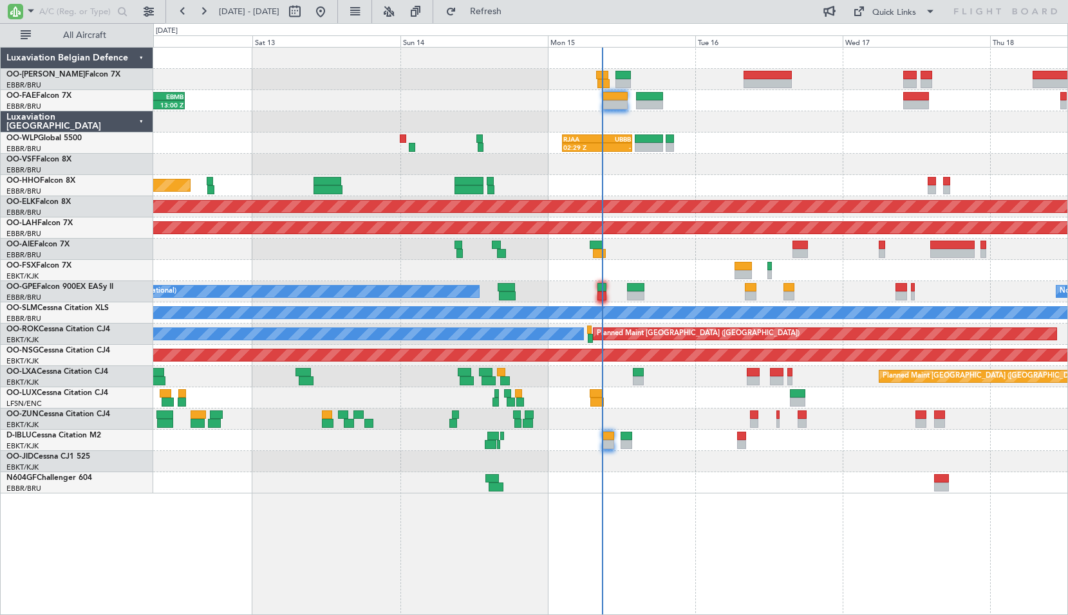
click at [753, 156] on div "KSPS 03:30 Z EBMB 13:00 Z 03:20 Z 13:00 Z 02:29 Z - RJAA 02:30 Z UBBB 13:50 Z L…" at bounding box center [610, 271] width 914 height 446
click at [725, 136] on div "02:29 Z - RJAA 02:30 Z UBBB 13:50 Z LTCG 22:35 Z RJAA 07:45 Z 22:15 Z 07:35 Z" at bounding box center [610, 143] width 914 height 21
click at [513, 16] on span "Refresh" at bounding box center [486, 11] width 54 height 9
click at [767, 123] on div at bounding box center [610, 121] width 914 height 21
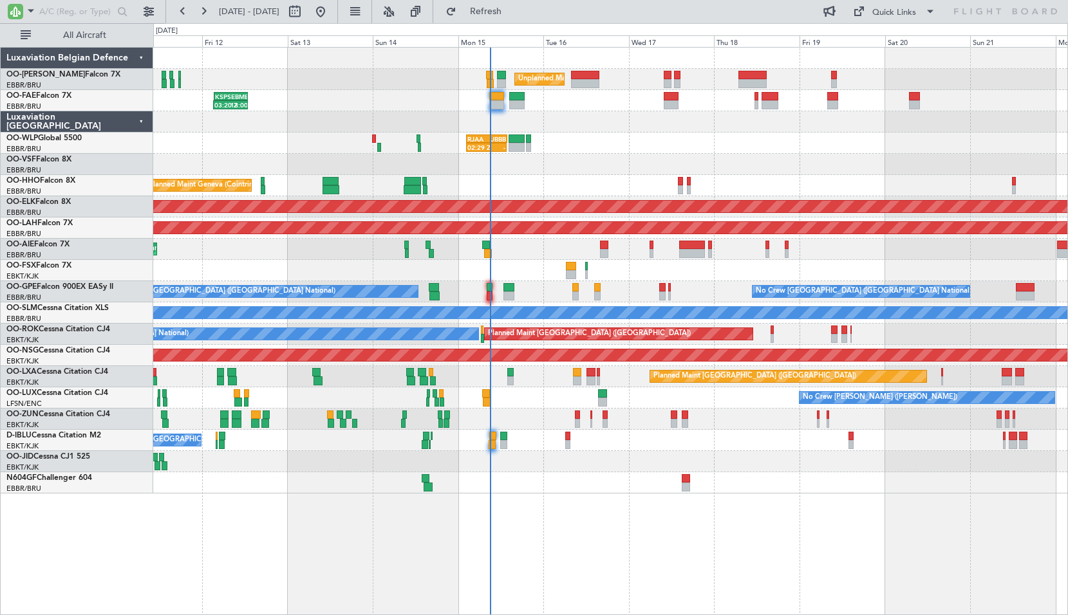
click at [662, 506] on div "Unplanned Maint Brussels (Brussels National) 03:20 Z 13:00 Z KSPS 03:30 Z EBMB …" at bounding box center [610, 331] width 915 height 568
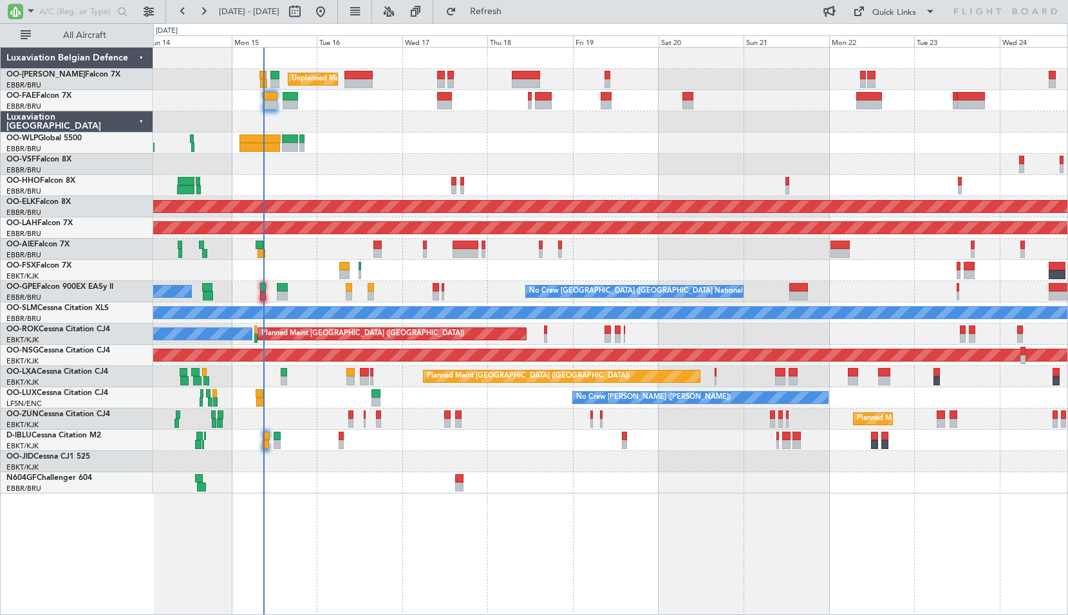
click at [644, 498] on div "Unplanned Maint Brussels (Brussels National) Planned Maint Geneva (Cointrin) Pl…" at bounding box center [610, 331] width 915 height 568
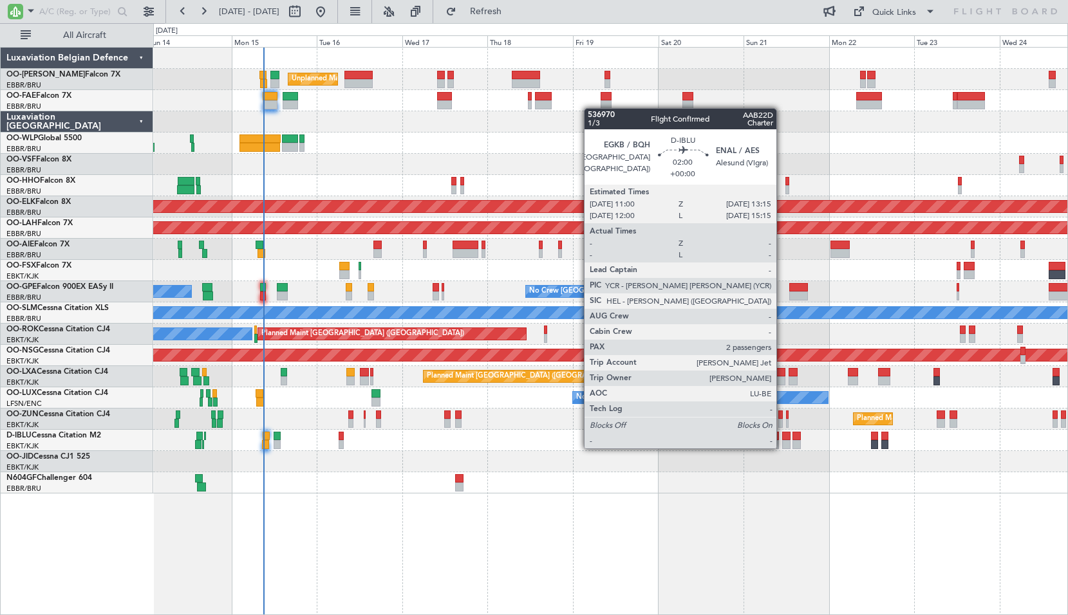
click at [782, 447] on div at bounding box center [786, 444] width 8 height 9
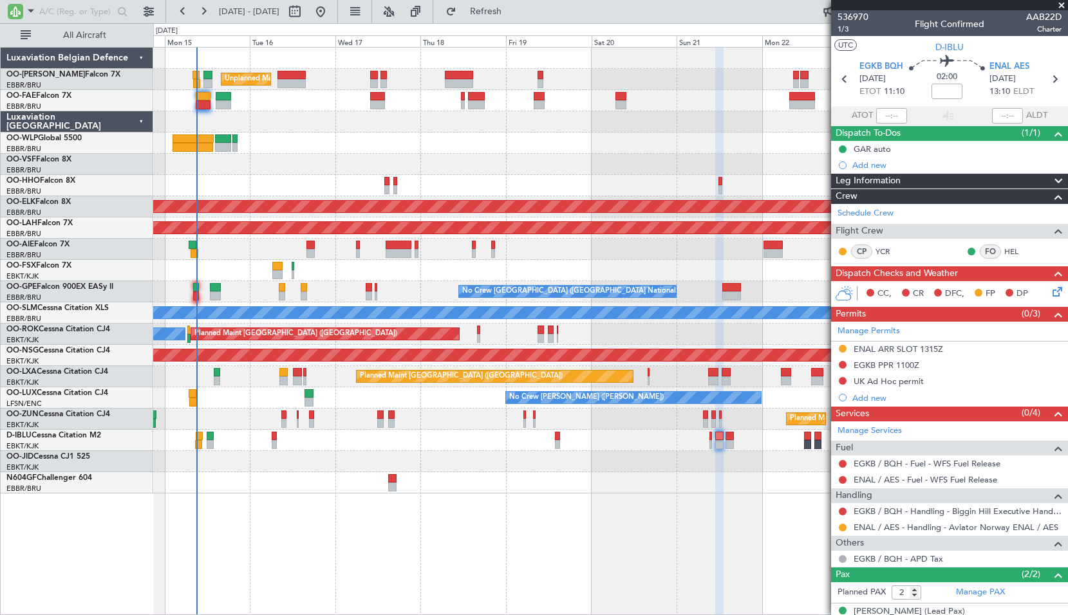
click at [684, 501] on div "Unplanned Maint Brussels (Brussels National) Planned Maint Geneva (Cointrin) Pl…" at bounding box center [610, 331] width 915 height 568
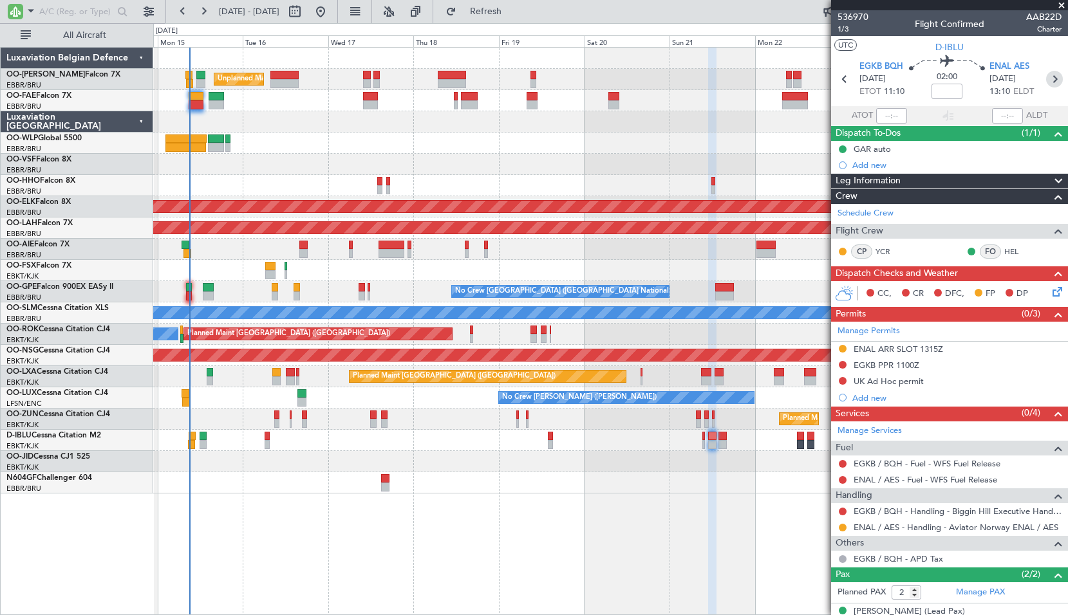
click at [1048, 71] on icon at bounding box center [1054, 79] width 17 height 17
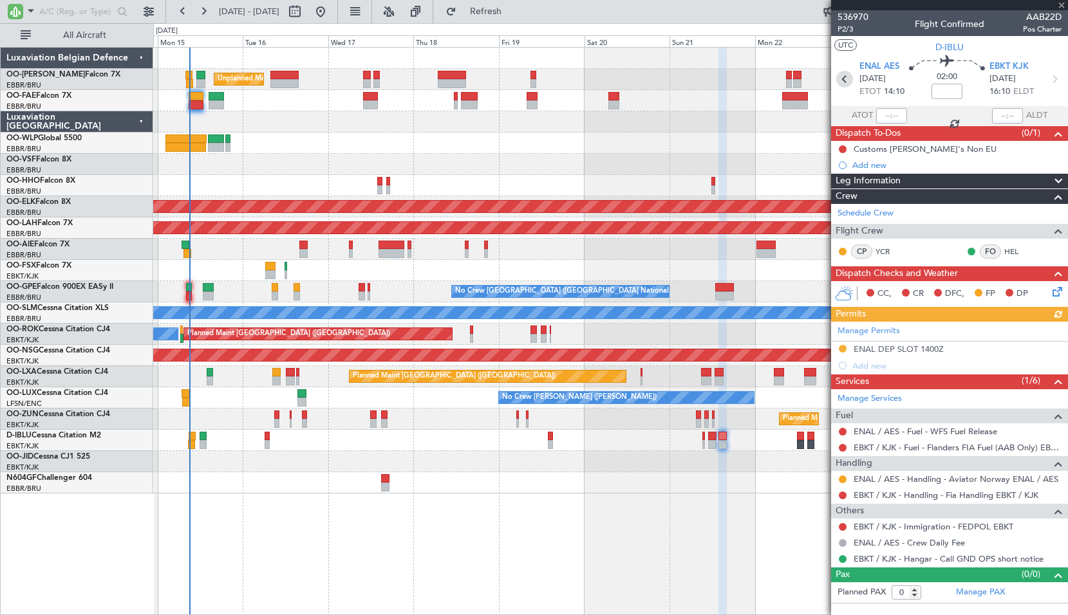
click at [845, 78] on icon at bounding box center [844, 79] width 17 height 17
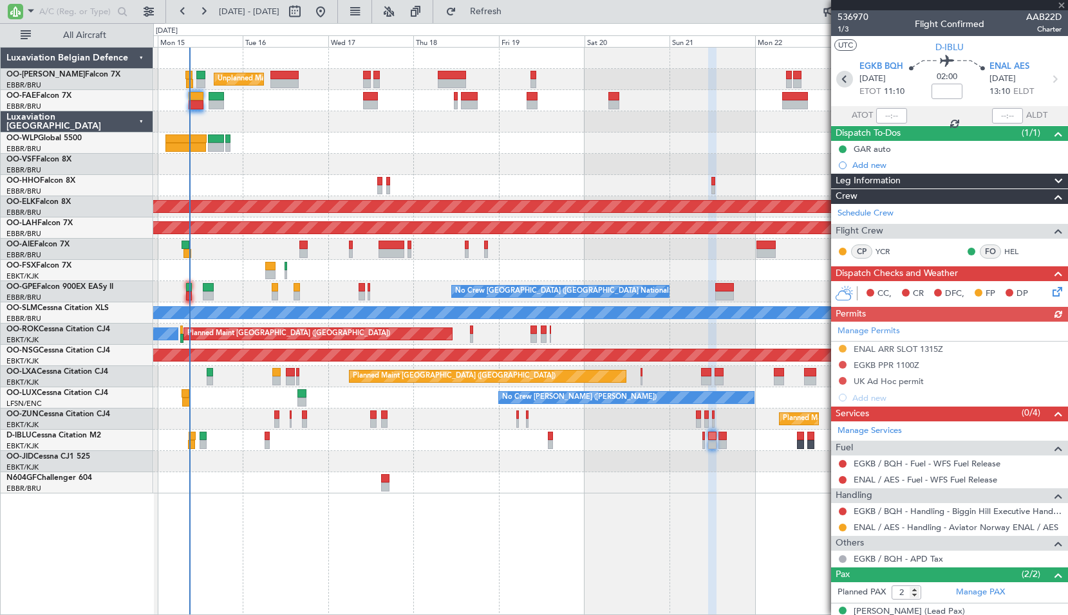
click at [845, 78] on icon at bounding box center [844, 79] width 17 height 17
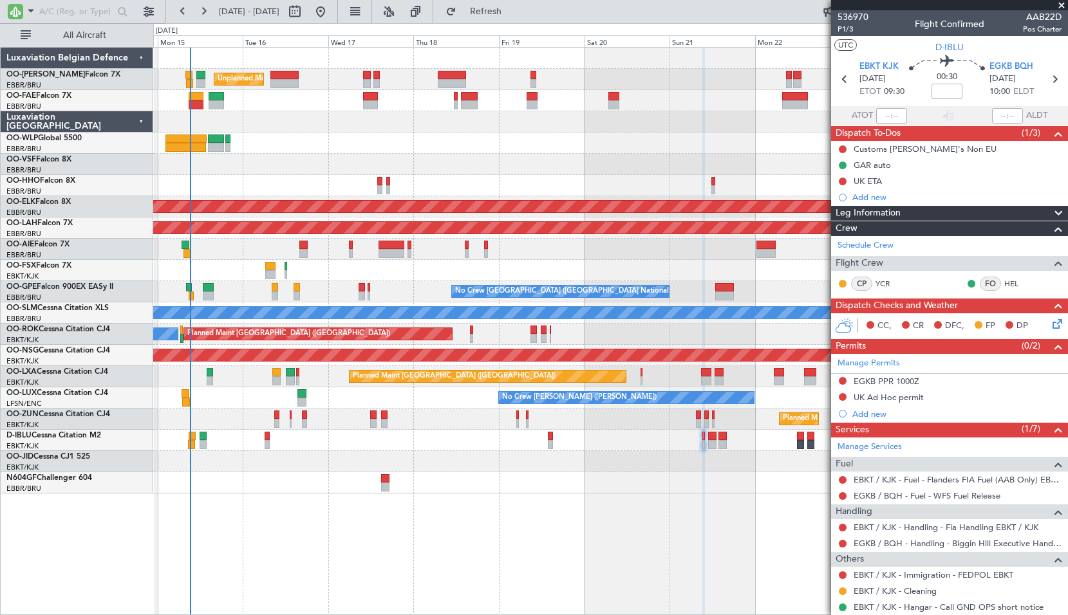
click at [380, 444] on div "A/C Unavailable Brussels (Brussels National) A/C Unavailable Kortrijk-Wevelgem" at bounding box center [610, 440] width 914 height 21
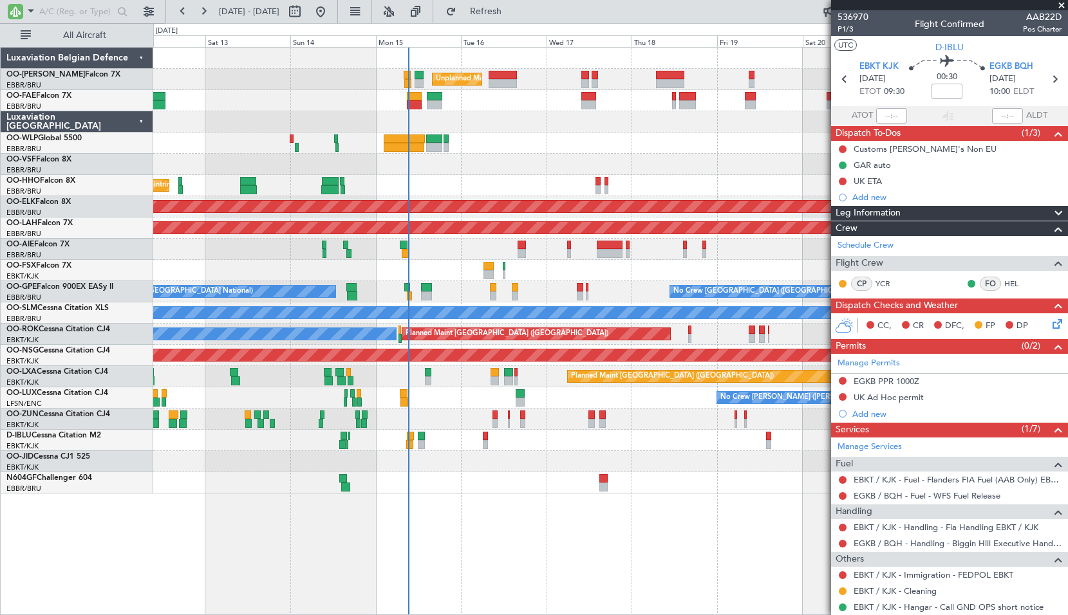
click at [501, 148] on div at bounding box center [610, 143] width 914 height 21
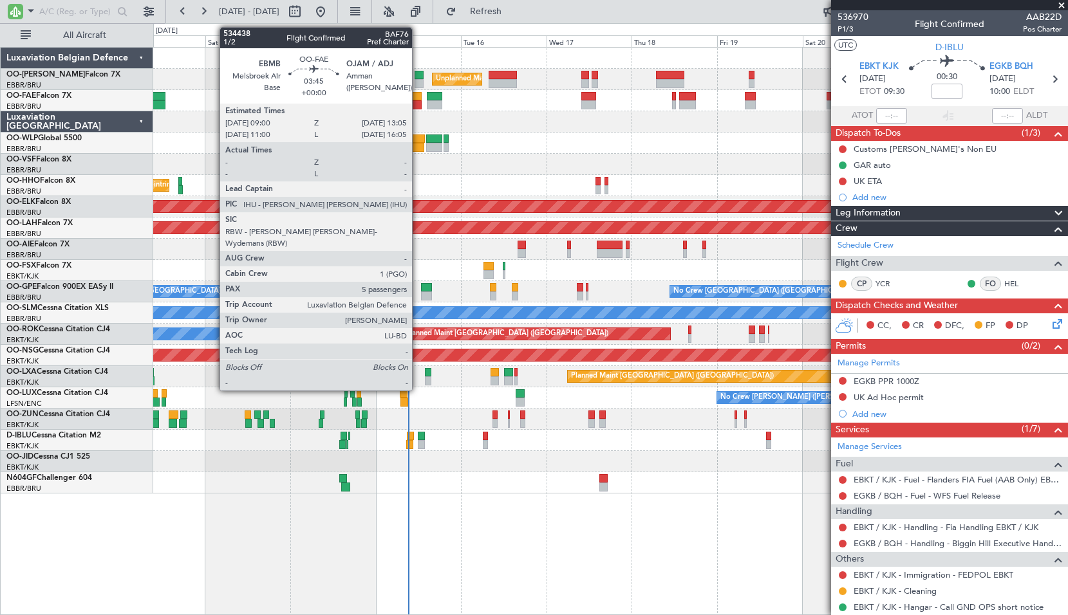
click at [418, 103] on div at bounding box center [414, 104] width 15 height 9
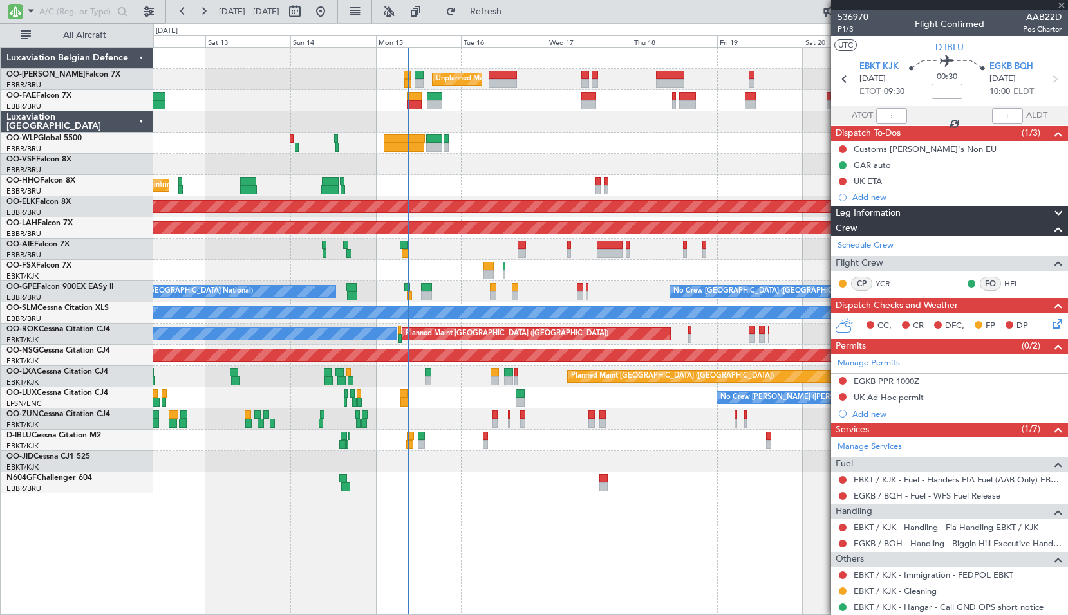
type input "5"
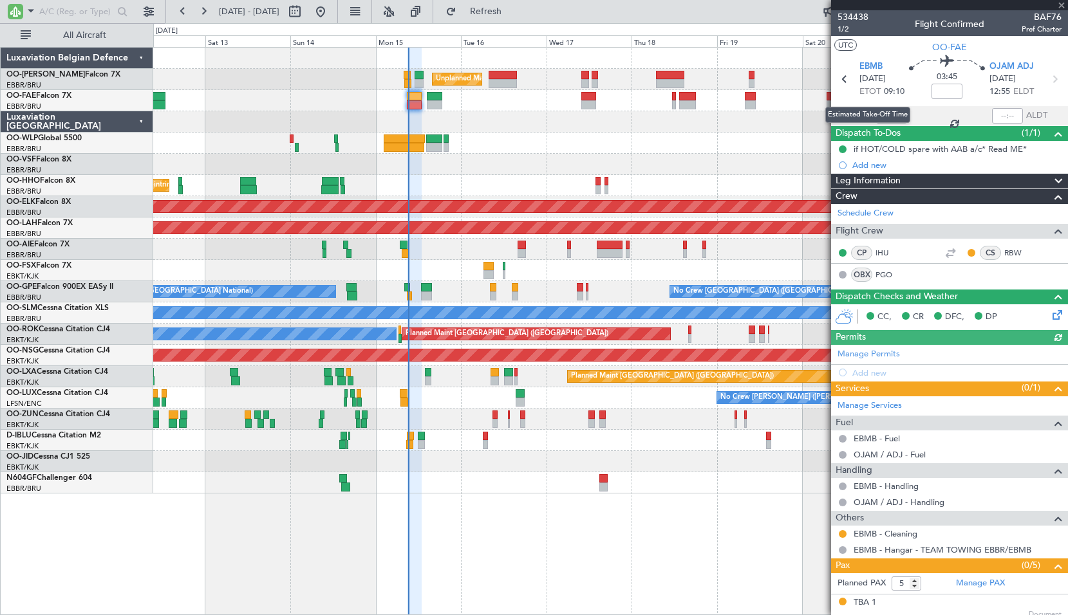
click at [894, 117] on div "Estimated Take-Off Time" at bounding box center [867, 115] width 85 height 16
click at [883, 113] on div at bounding box center [891, 115] width 31 height 15
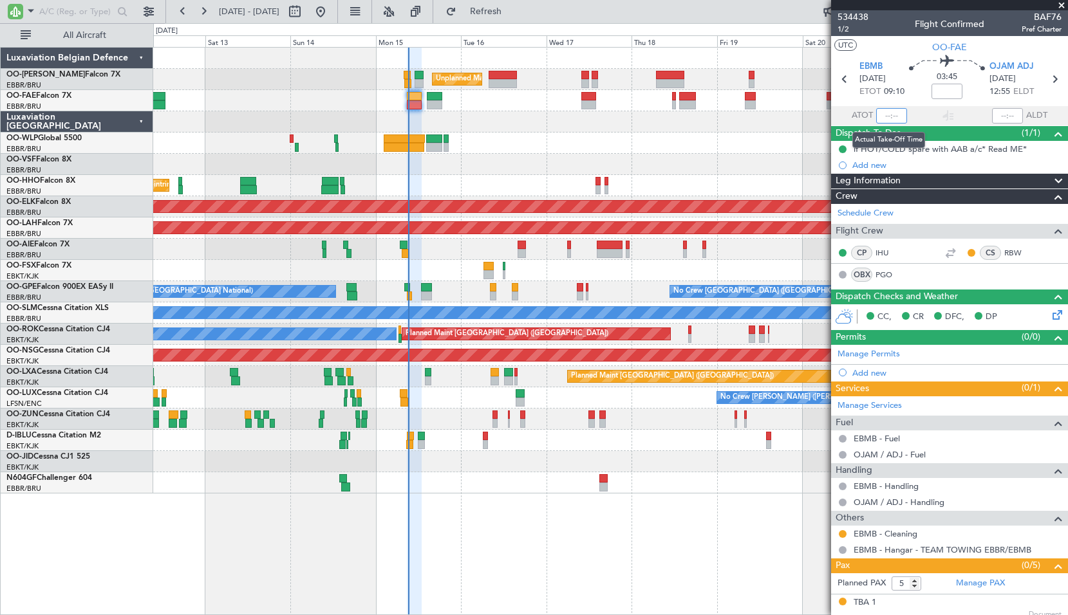
click at [893, 117] on input "text" at bounding box center [891, 115] width 31 height 15
click at [615, 155] on div at bounding box center [610, 164] width 914 height 21
type input "09:11"
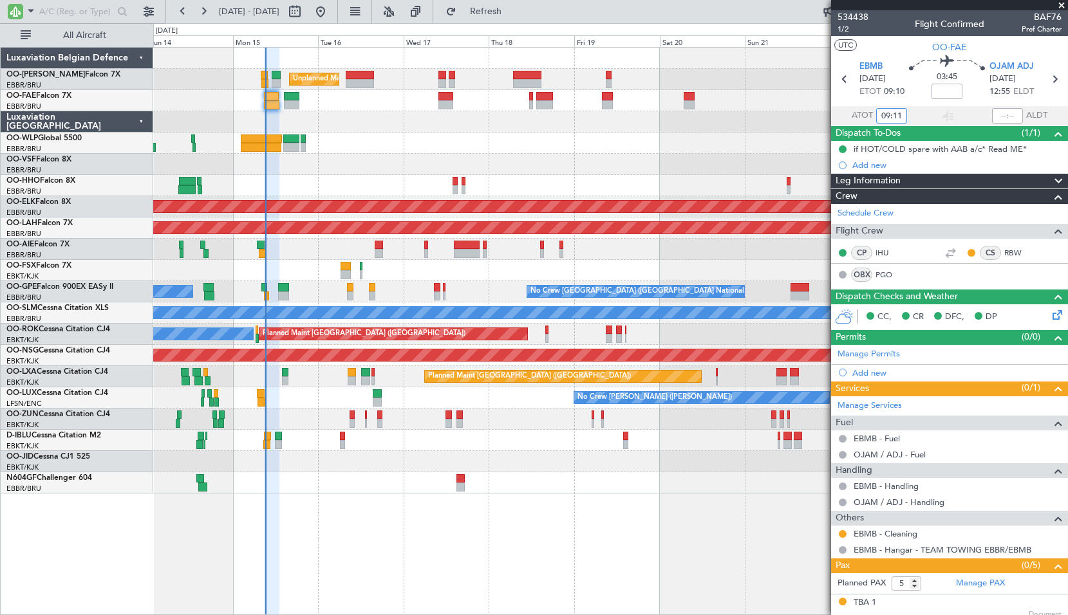
click at [521, 174] on div at bounding box center [610, 164] width 914 height 21
click at [1060, 6] on span at bounding box center [1061, 6] width 13 height 12
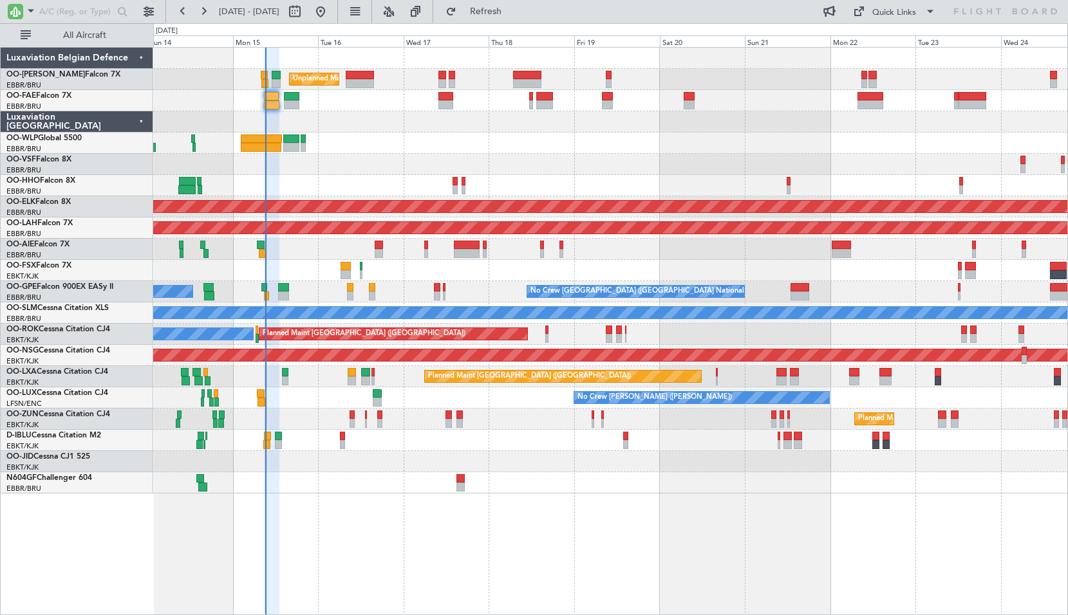
type input "0"
click at [56, 14] on input "text" at bounding box center [76, 11] width 74 height 19
click at [30, 13] on span at bounding box center [30, 11] width 15 height 16
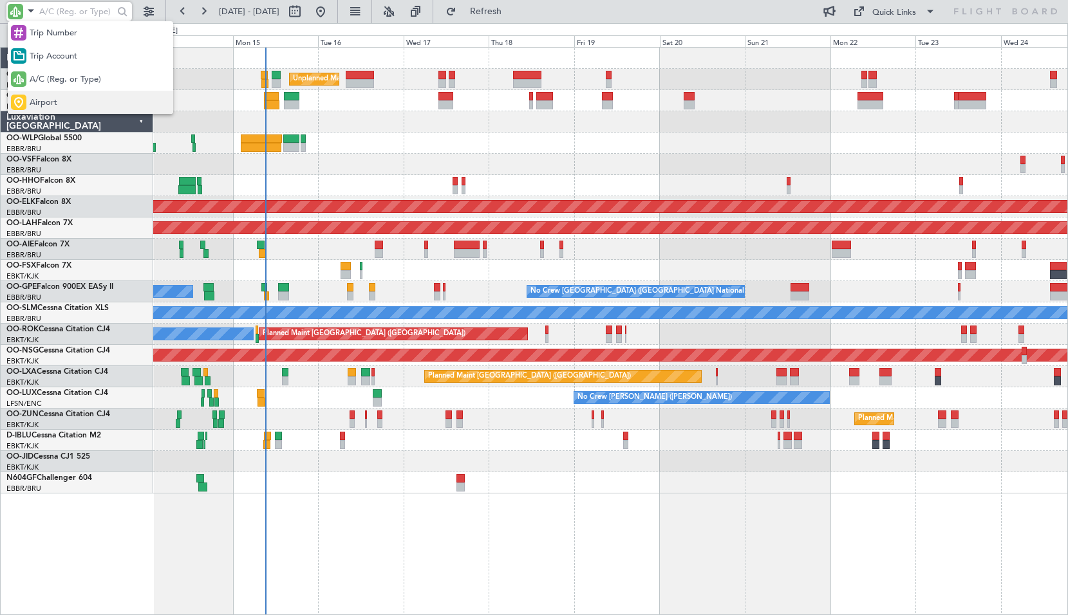
click at [41, 99] on span "Airport" at bounding box center [44, 103] width 28 height 13
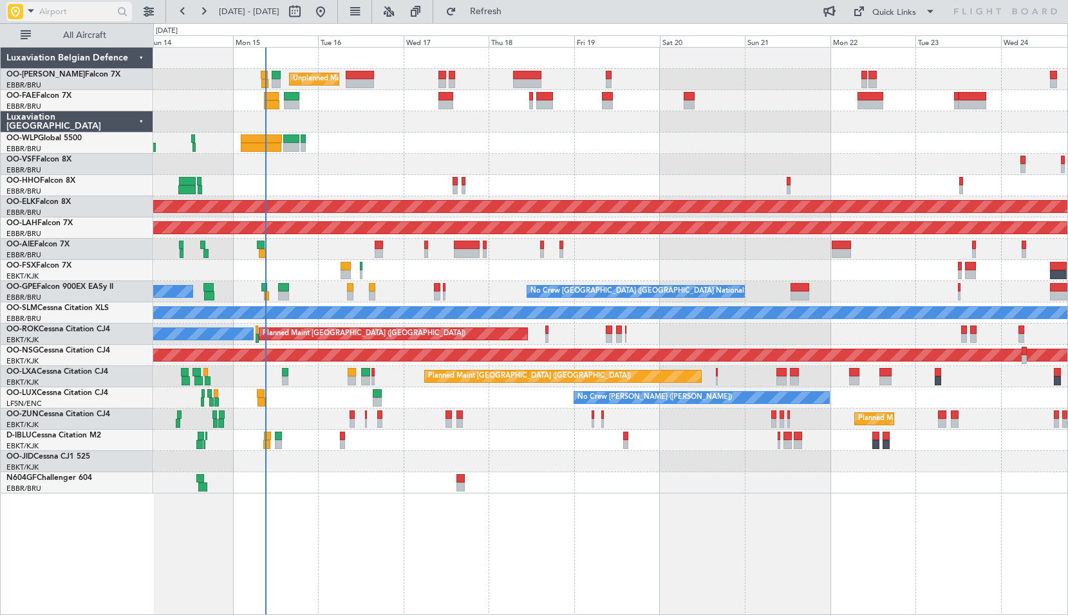
click at [69, 14] on input "text" at bounding box center [76, 11] width 74 height 19
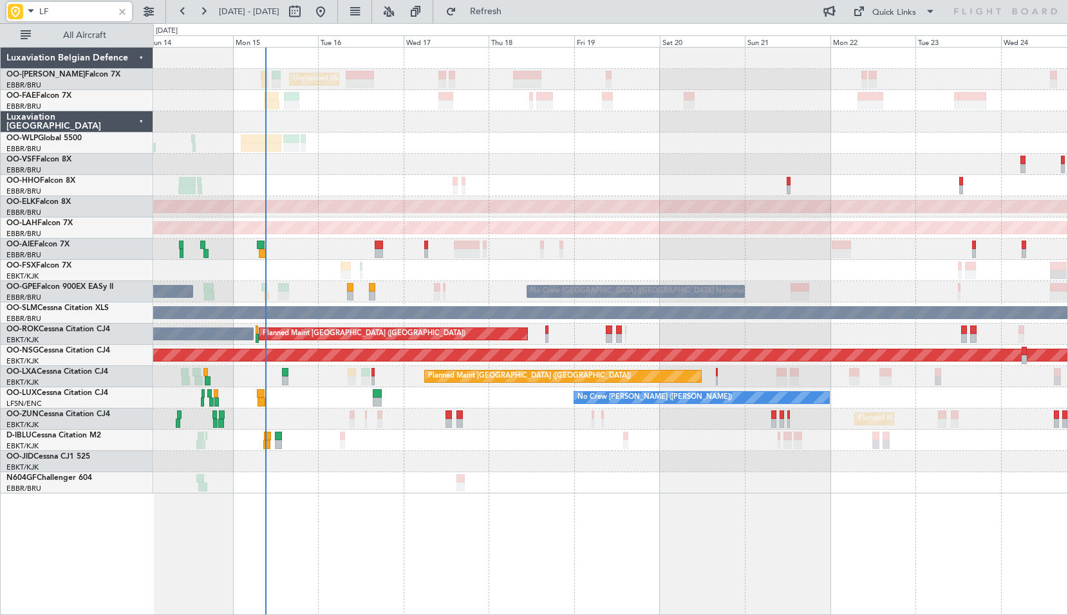
click at [77, 15] on input "LF" at bounding box center [76, 11] width 74 height 19
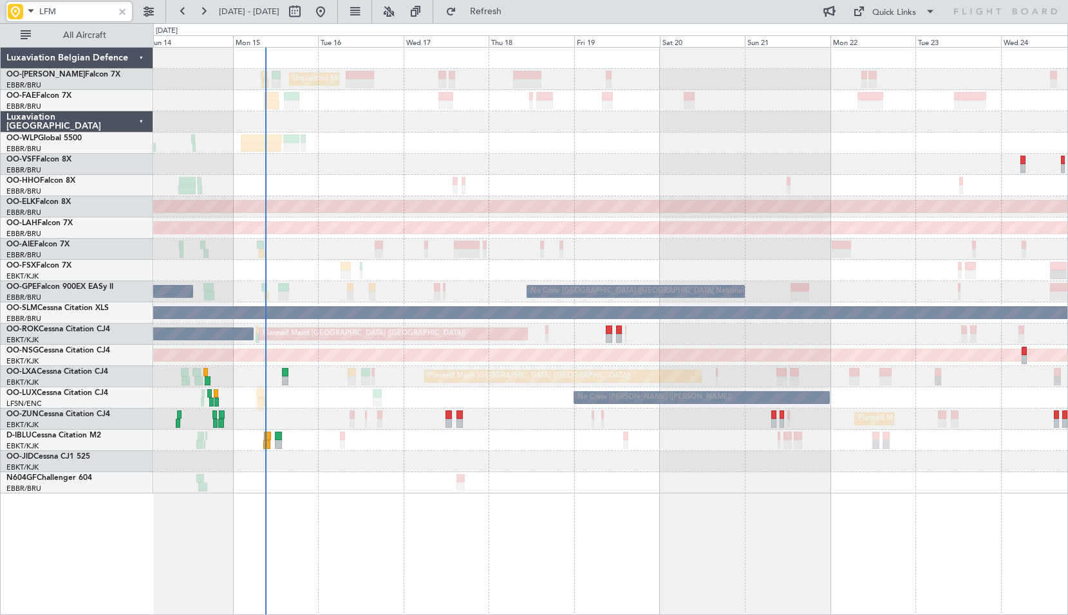
click at [86, 13] on input "LFM" at bounding box center [76, 11] width 74 height 19
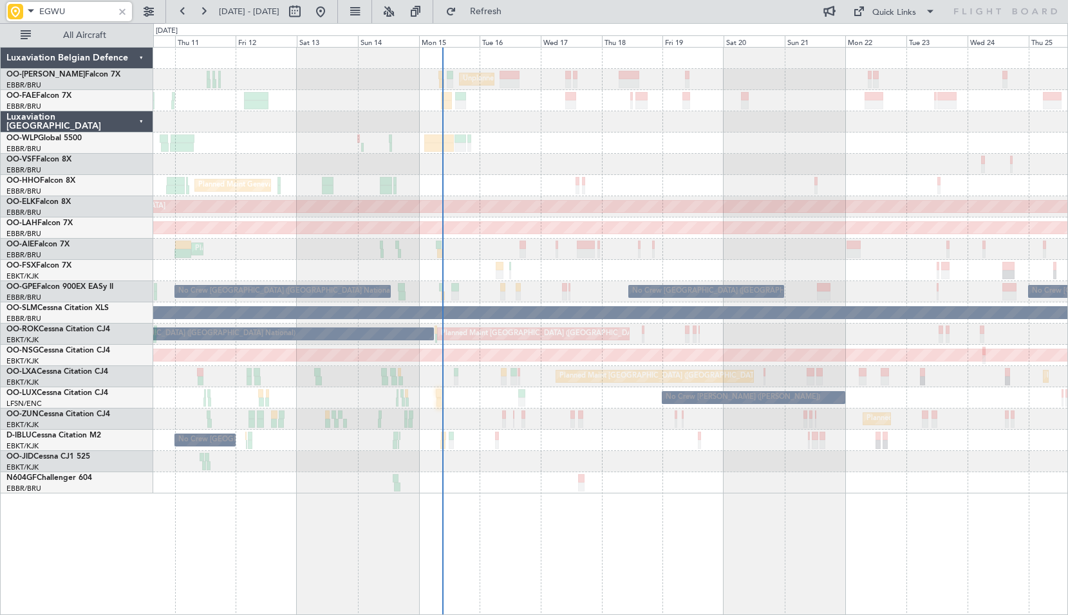
click at [751, 217] on div "Unplanned Maint Brussels (Brussels National) Owner Melsbroek Air Base Owner Mel…" at bounding box center [610, 271] width 914 height 446
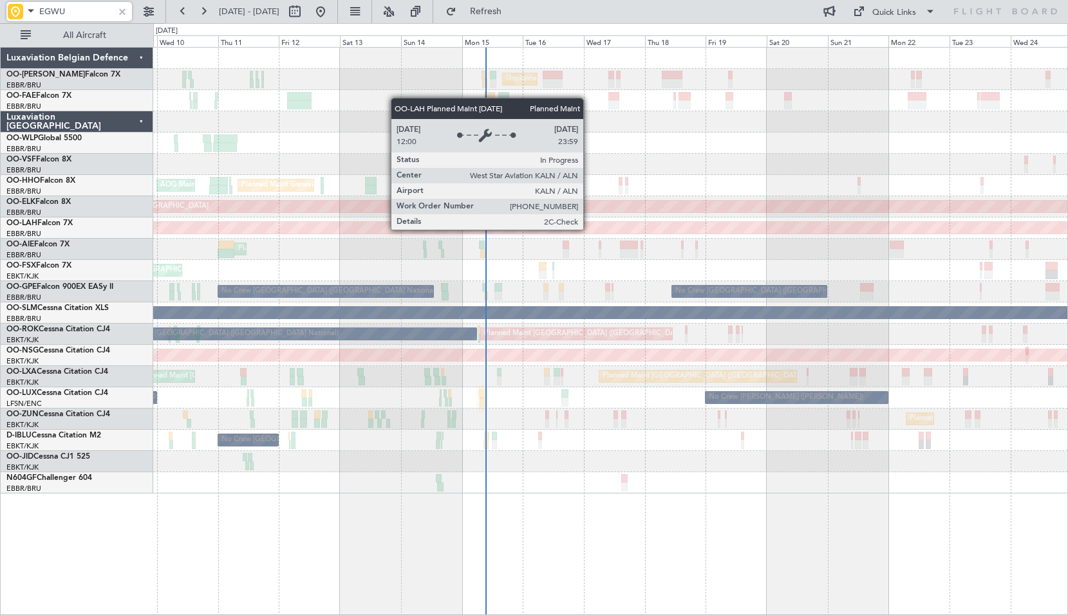
click at [467, 223] on div "Planned Maint [PERSON_NAME]-[GEOGRAPHIC_DATA][PERSON_NAME] ([GEOGRAPHIC_DATA][P…" at bounding box center [610, 228] width 914 height 21
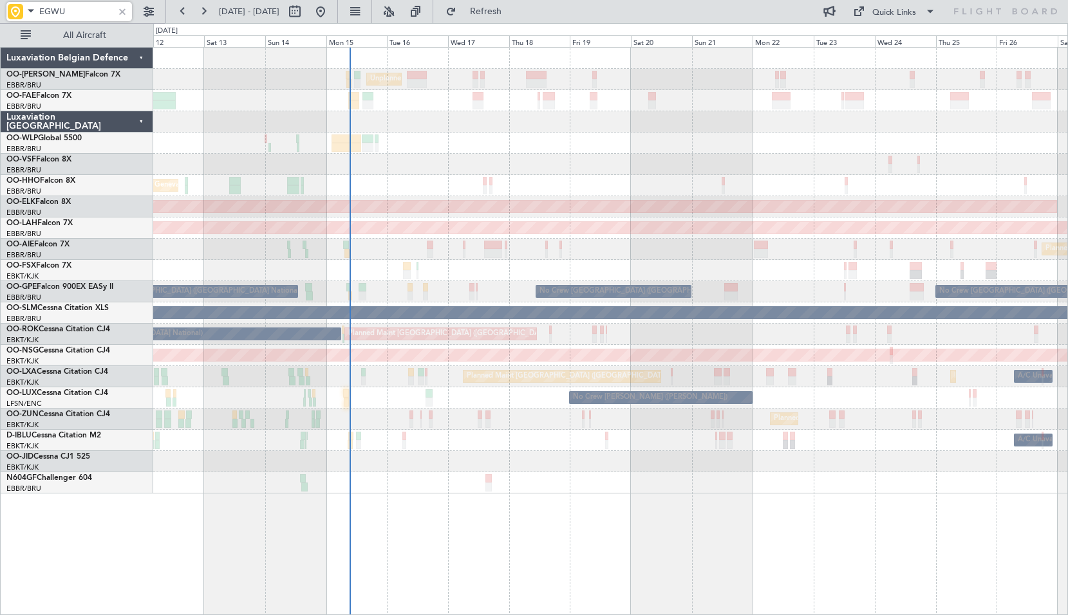
type input "EGWU"
click at [124, 13] on div at bounding box center [122, 12] width 14 height 14
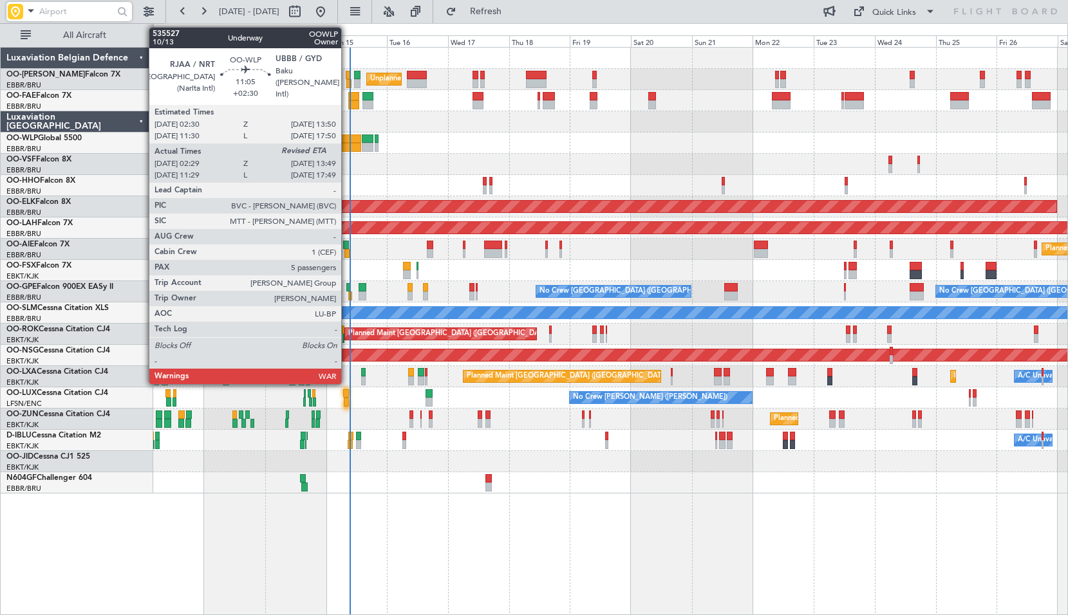
click at [347, 143] on div at bounding box center [346, 147] width 29 height 9
click at [346, 142] on div at bounding box center [346, 139] width 29 height 9
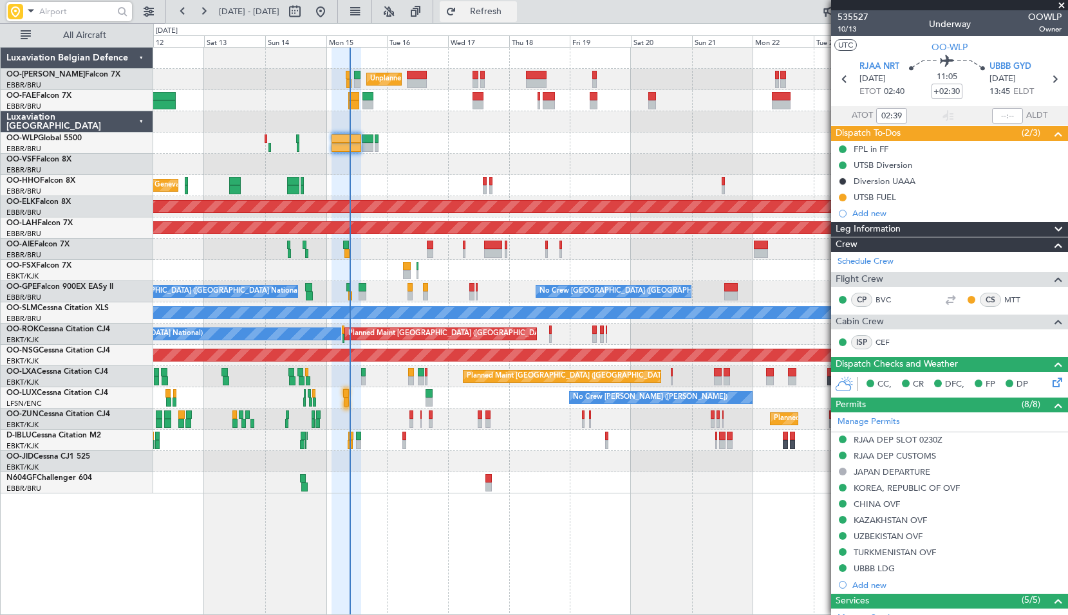
click at [513, 9] on span "Refresh" at bounding box center [486, 11] width 54 height 9
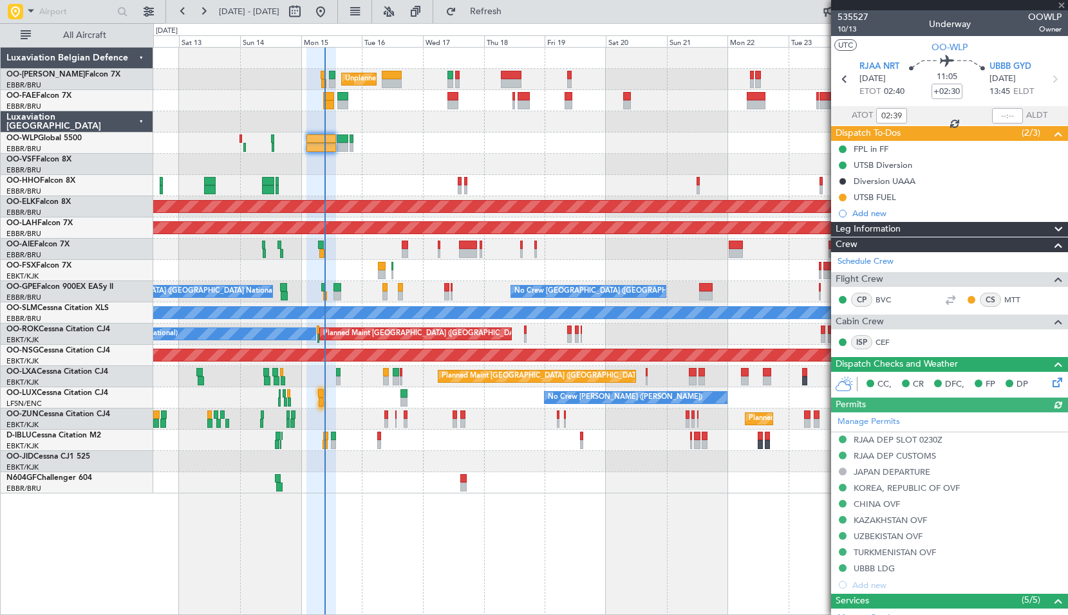
click at [434, 139] on div "Planned Maint Liege" at bounding box center [610, 143] width 914 height 21
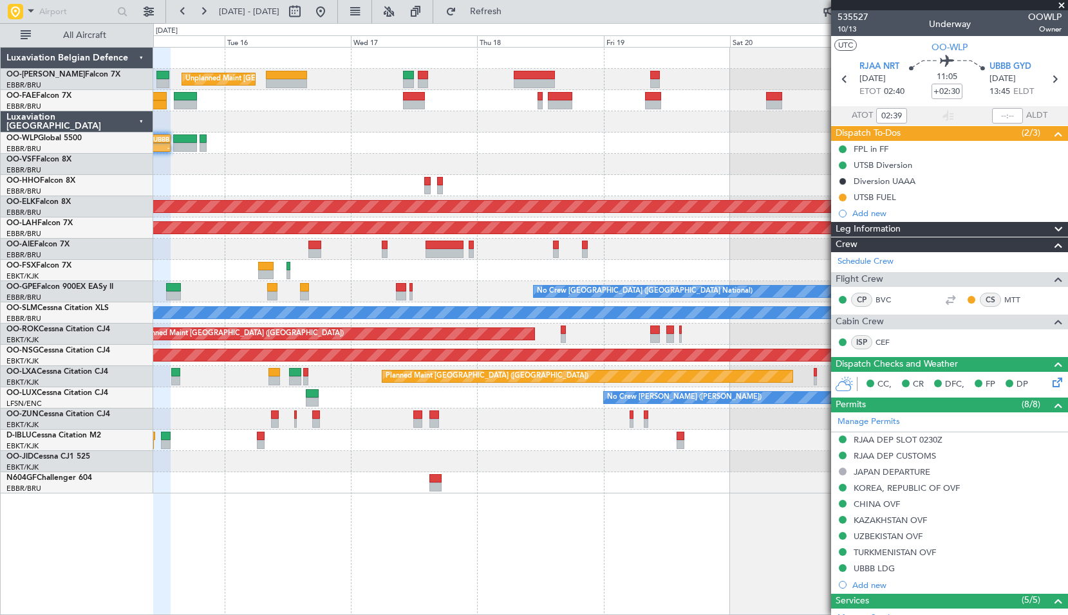
click at [568, 177] on div "Unplanned Maint Brussels (Brussels National) 02:29 Z - RJAA 02:30 Z UBBB 13:50 …" at bounding box center [610, 271] width 914 height 446
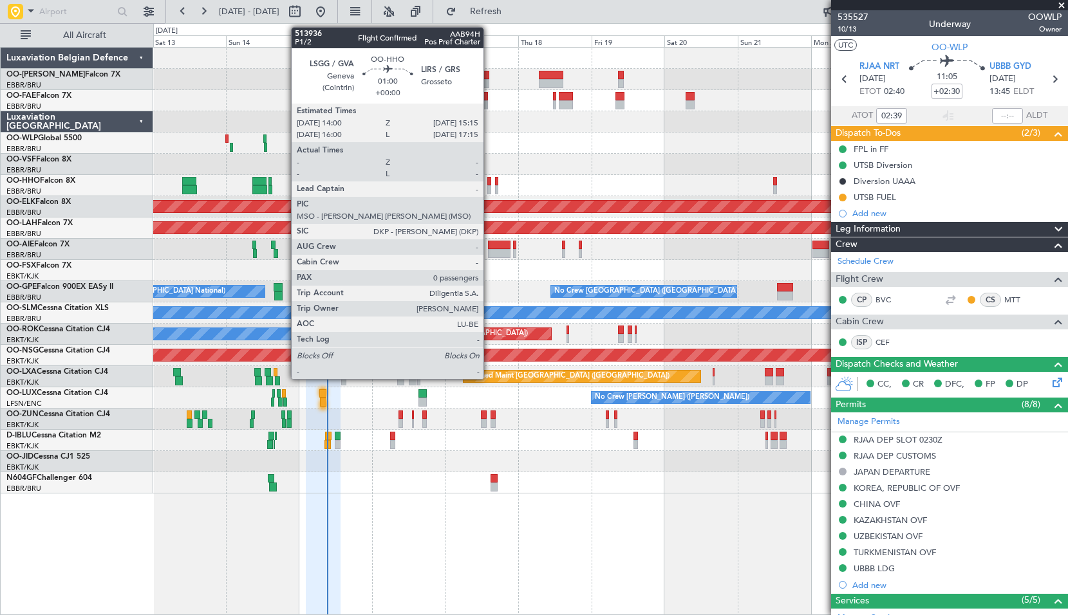
click at [489, 183] on div at bounding box center [489, 181] width 4 height 9
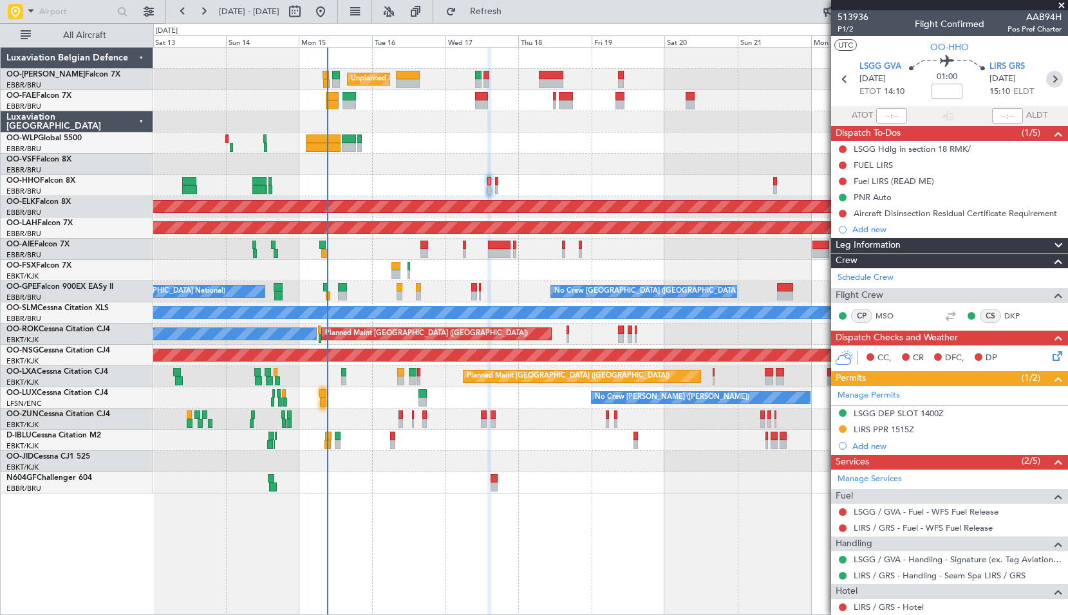
click at [1053, 77] on icon at bounding box center [1054, 79] width 17 height 17
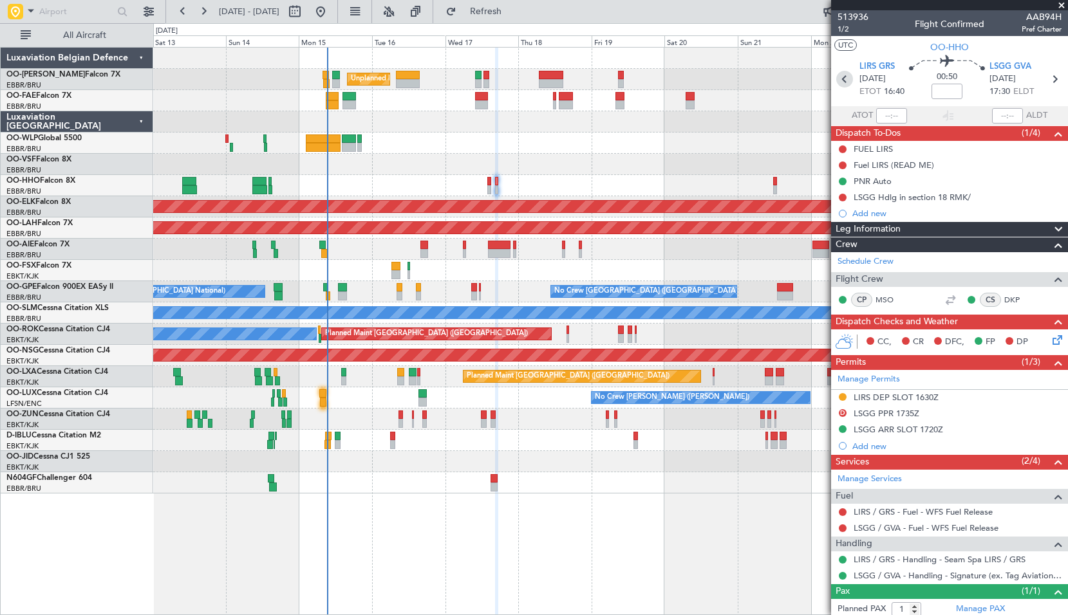
click at [844, 83] on icon at bounding box center [844, 79] width 17 height 17
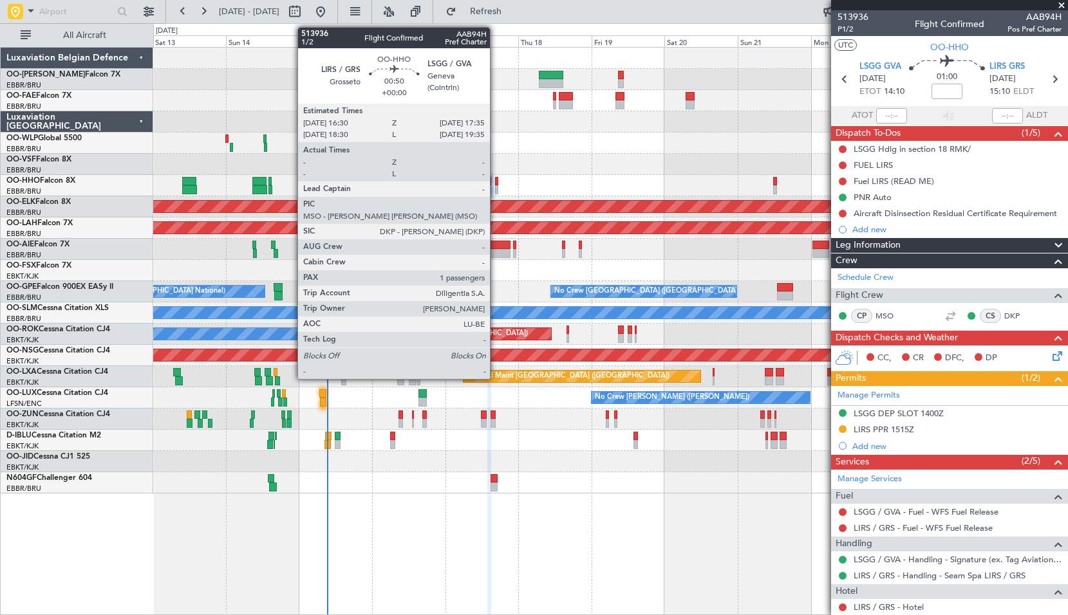
click at [496, 181] on div at bounding box center [497, 181] width 4 height 9
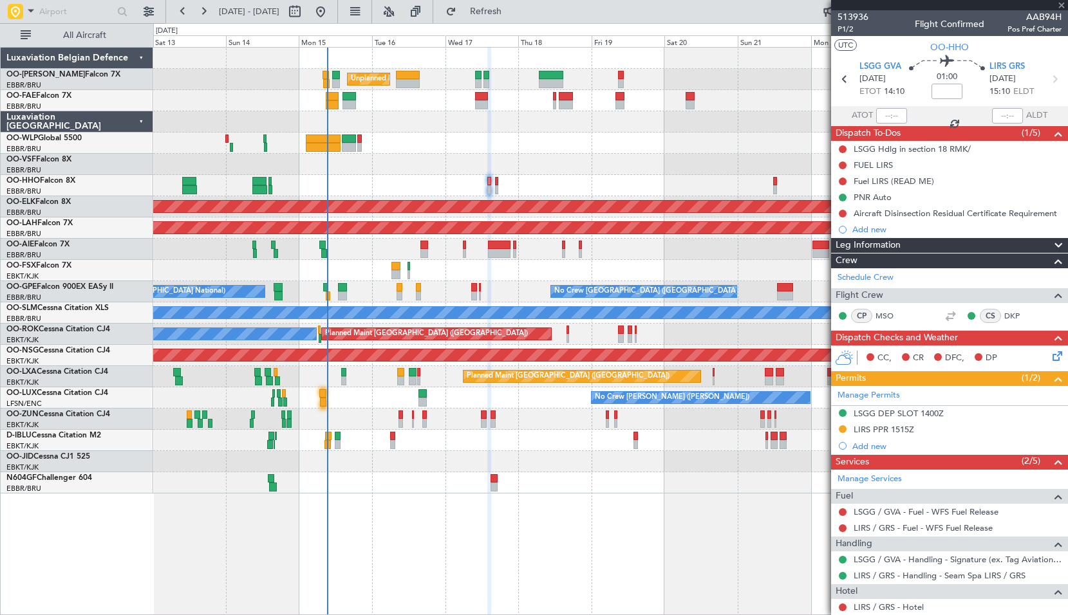
click at [538, 177] on div "Planned Maint Geneva (Cointrin) AOG Maint [US_STATE] ([GEOGRAPHIC_DATA])" at bounding box center [610, 185] width 914 height 21
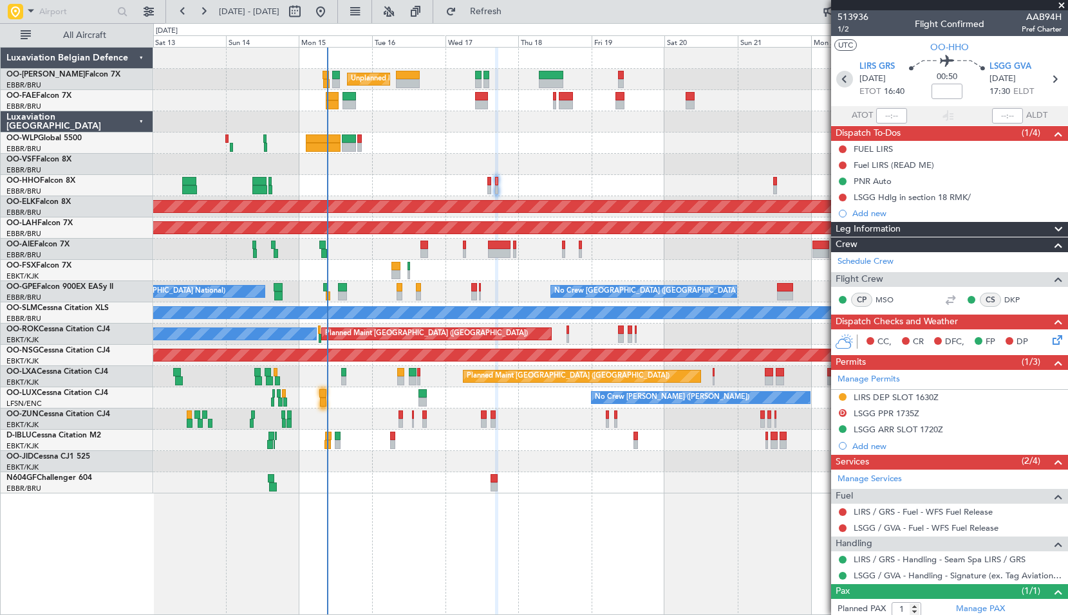
click at [844, 84] on icon at bounding box center [844, 79] width 17 height 17
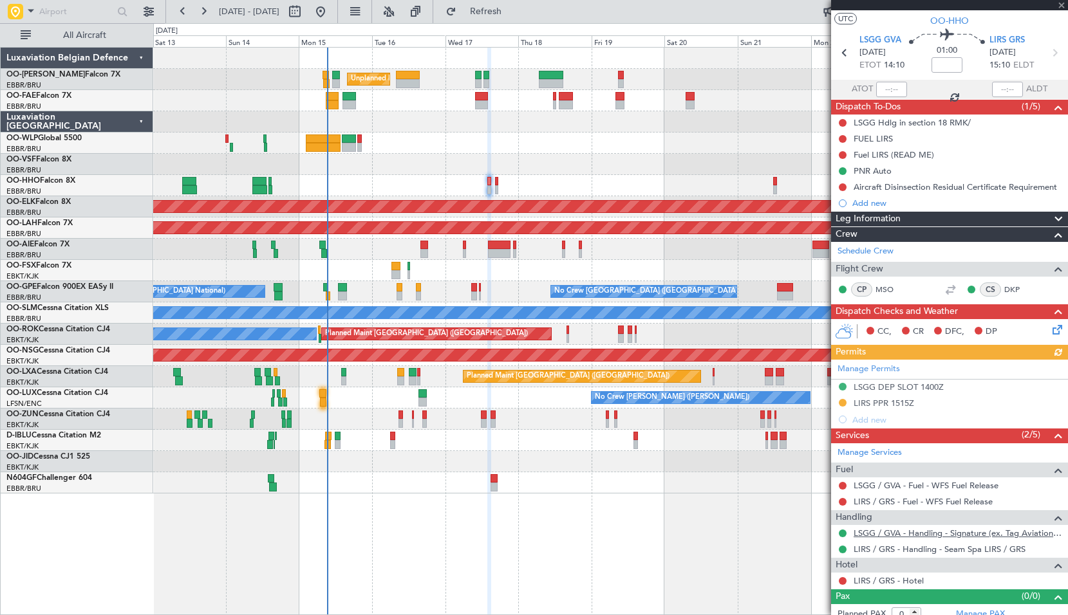
scroll to position [36, 0]
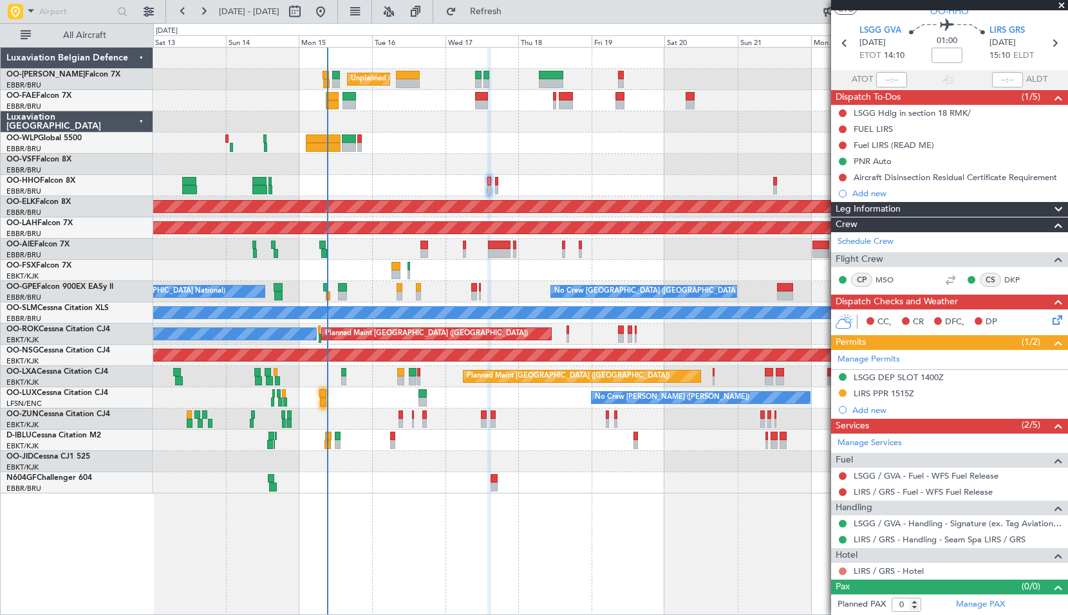
click at [846, 572] on button at bounding box center [843, 572] width 8 height 8
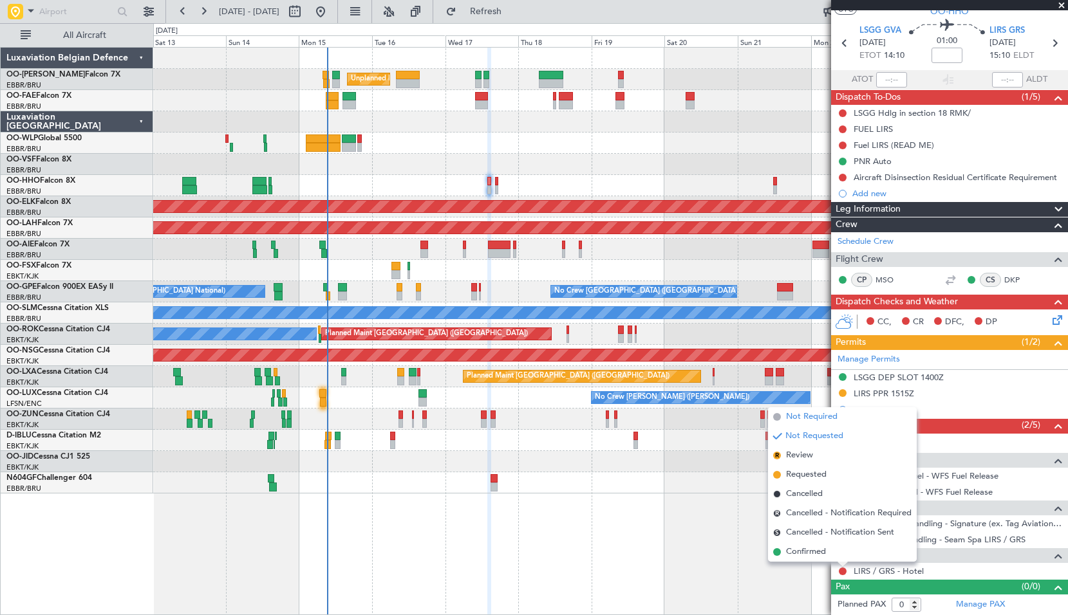
click at [810, 416] on span "Not Required" at bounding box center [811, 417] width 51 height 13
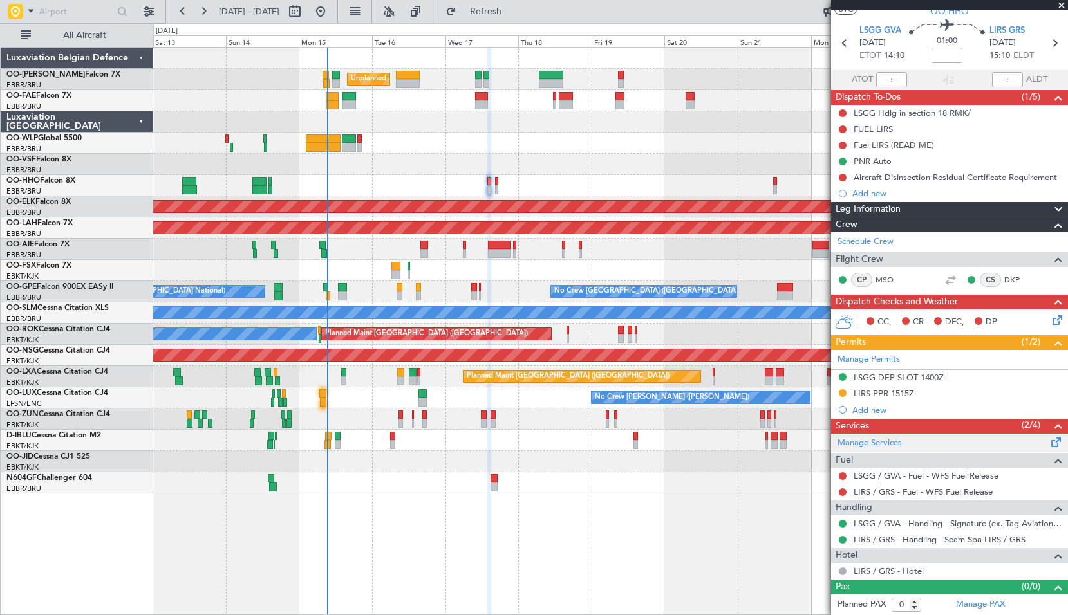
scroll to position [0, 0]
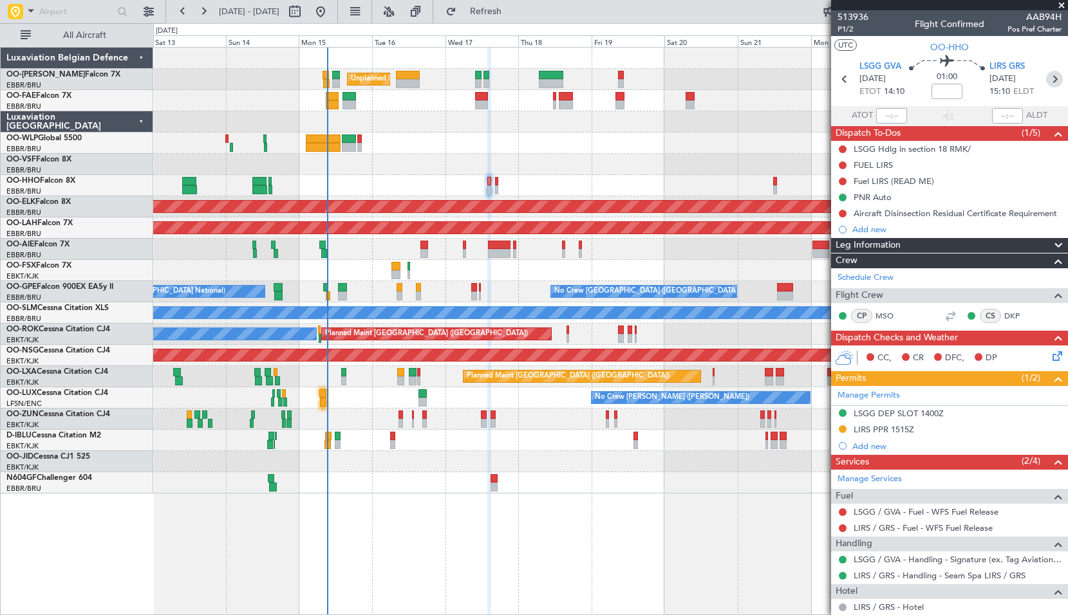
click at [1046, 80] on icon at bounding box center [1054, 79] width 17 height 17
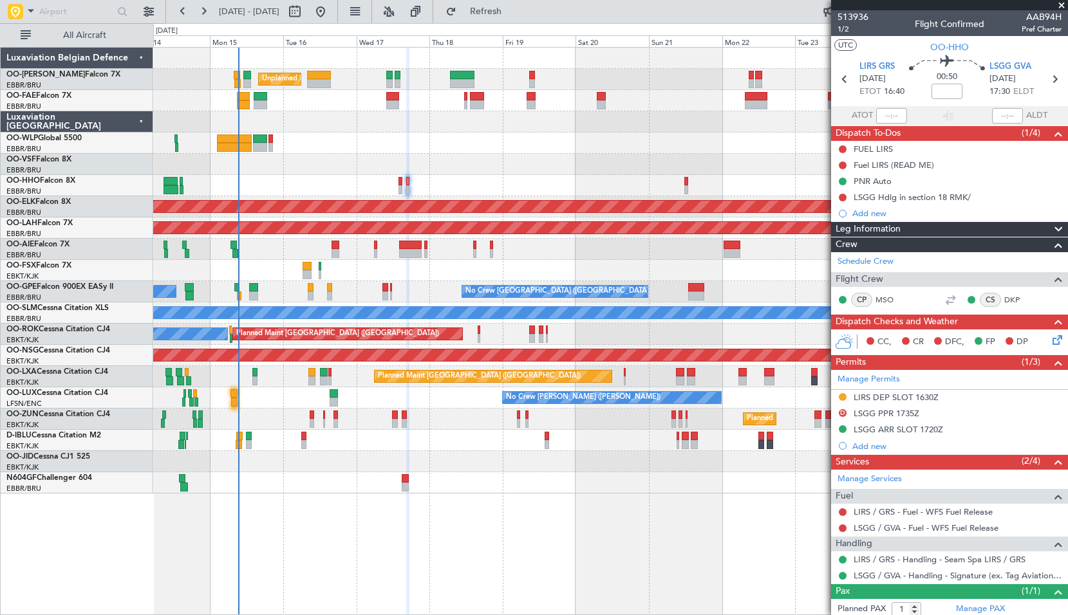
click at [608, 162] on div "Unplanned Maint Brussels (Brussels National) Owner Melsbroek Air Base Owner Mel…" at bounding box center [610, 271] width 914 height 446
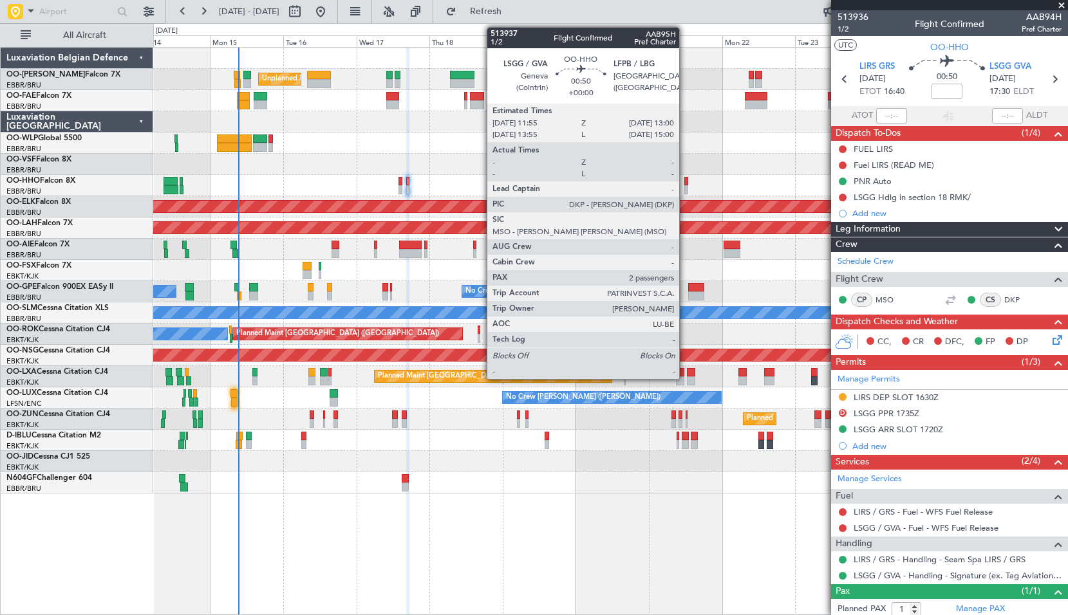
click at [685, 189] on div at bounding box center [686, 189] width 4 height 9
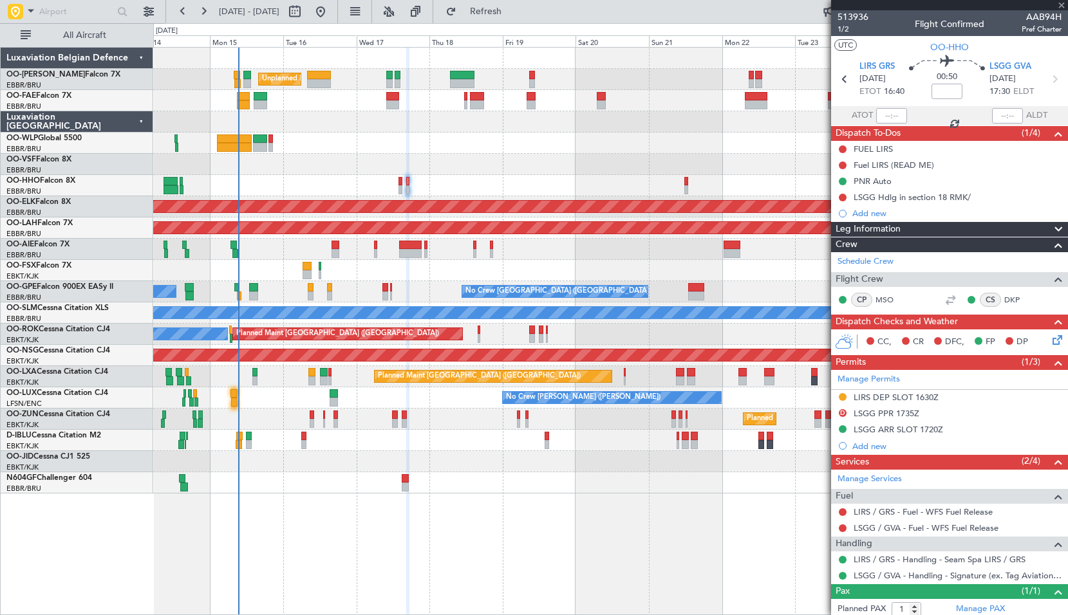
click at [720, 171] on div at bounding box center [610, 164] width 914 height 21
type input "2"
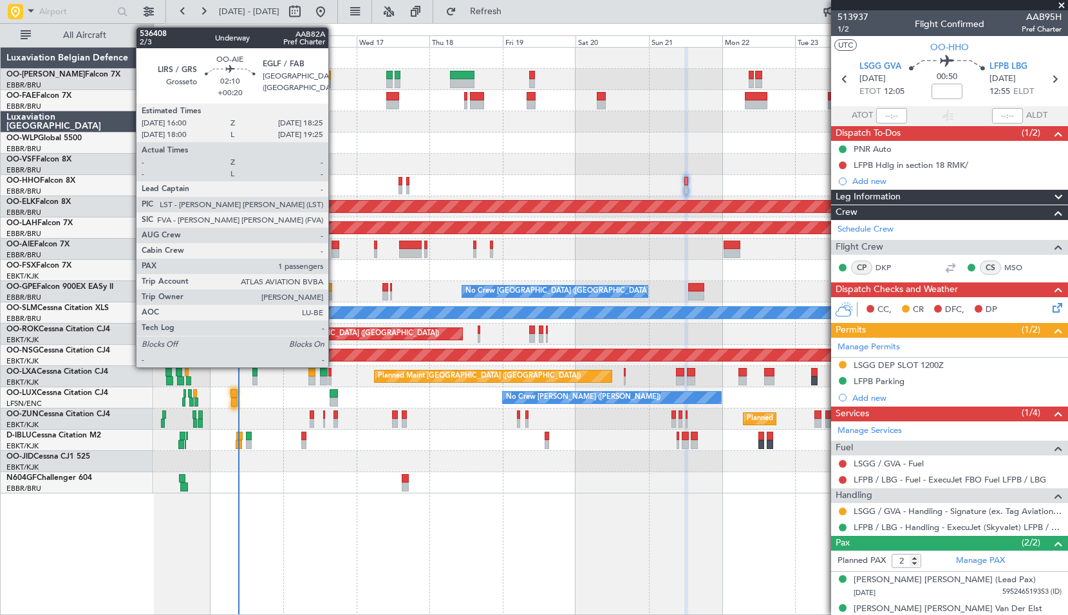
click at [335, 251] on div at bounding box center [336, 253] width 8 height 9
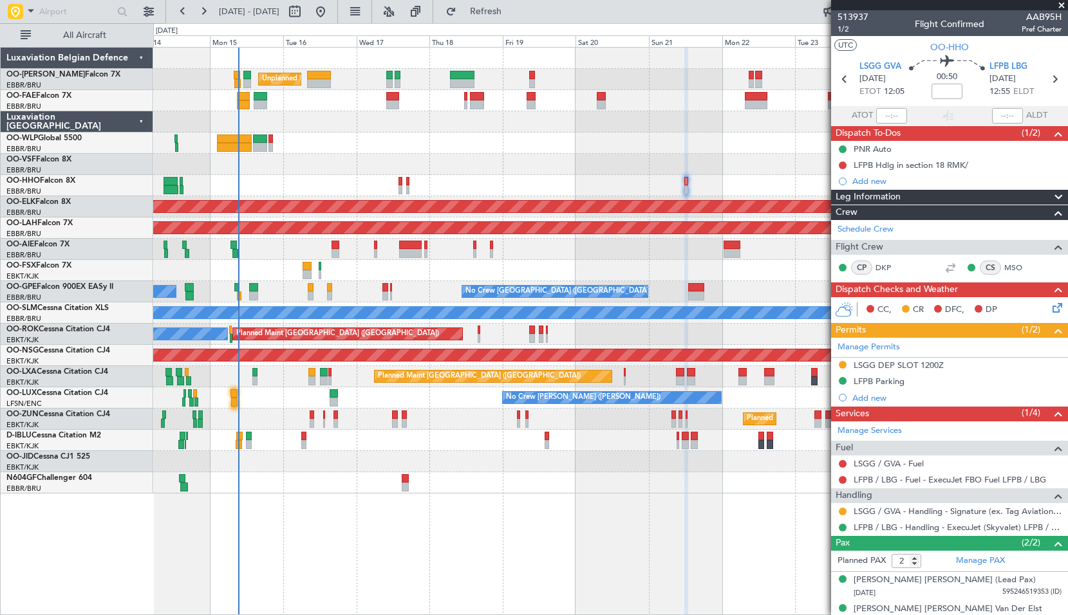
click at [359, 272] on div at bounding box center [610, 270] width 914 height 21
type input "+00:20"
type input "1"
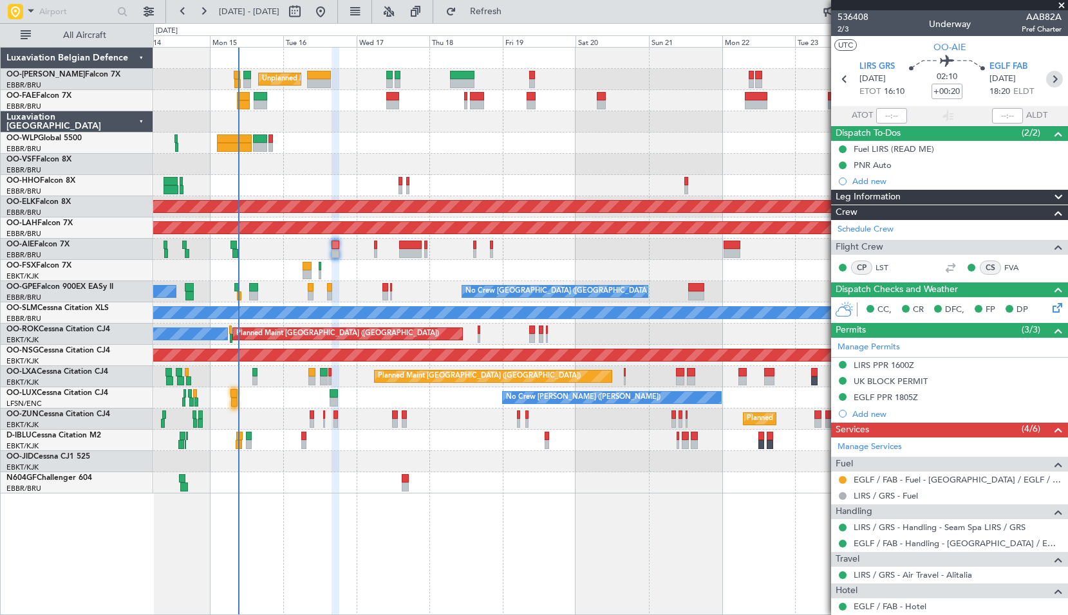
click at [1048, 79] on icon at bounding box center [1054, 79] width 17 height 17
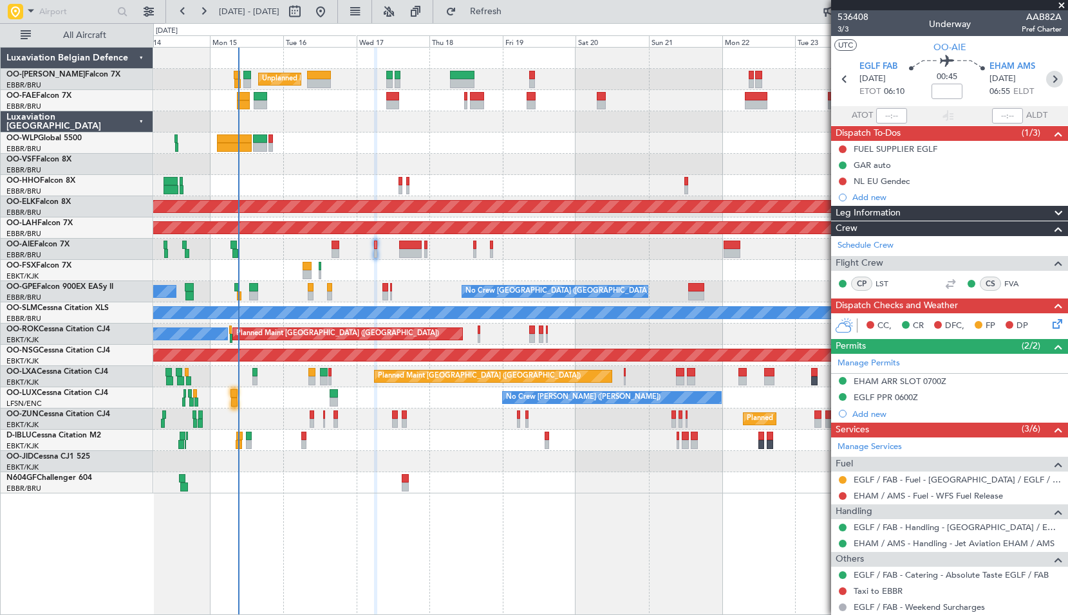
click at [1046, 80] on icon at bounding box center [1054, 79] width 17 height 17
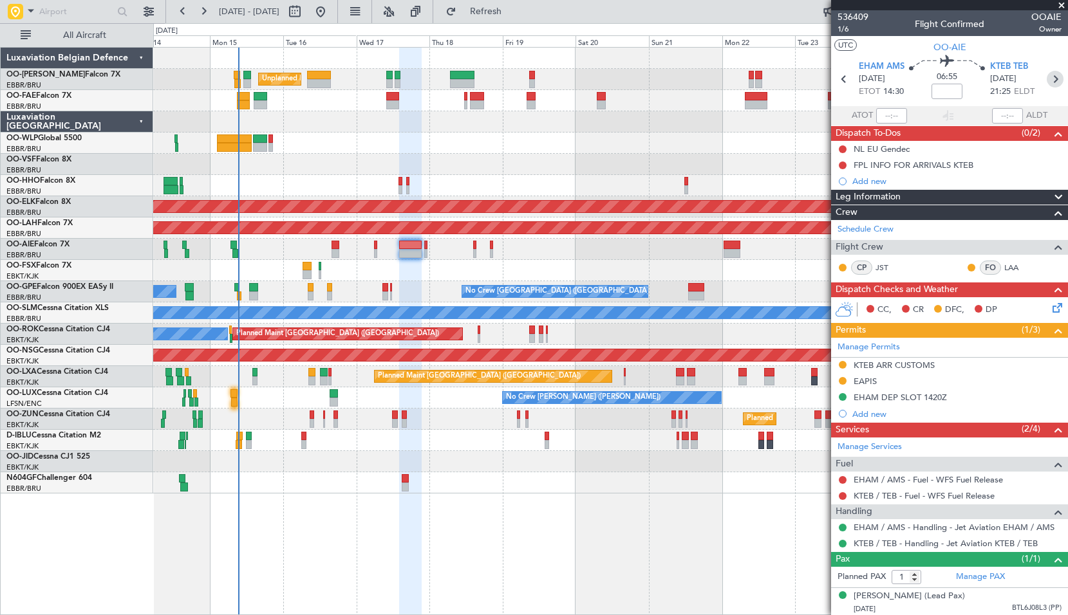
click at [1049, 84] on icon at bounding box center [1055, 79] width 17 height 17
type input "2"
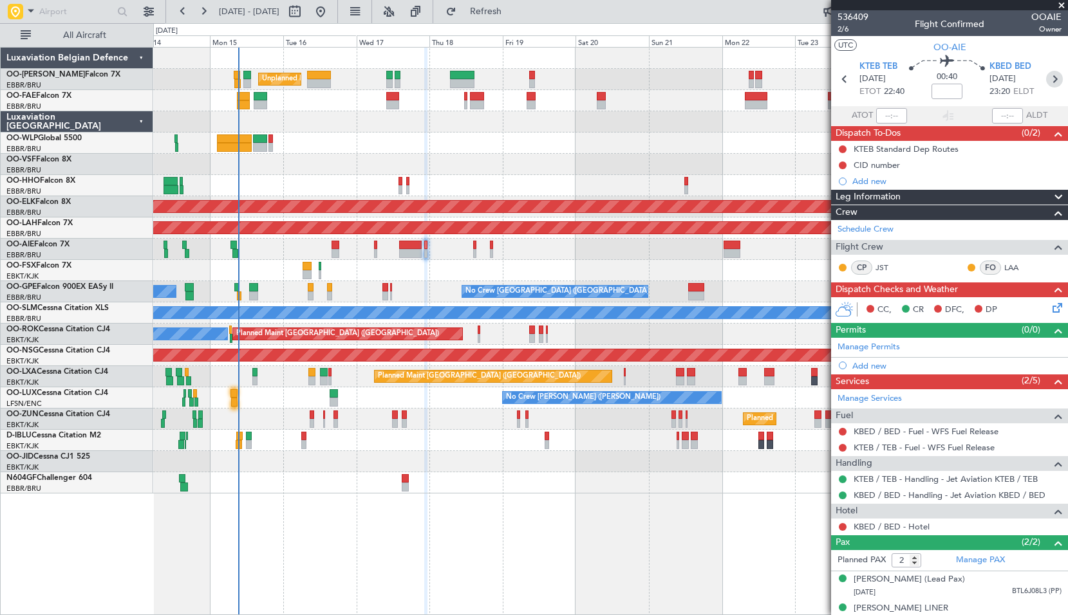
click at [1047, 82] on icon at bounding box center [1054, 79] width 17 height 17
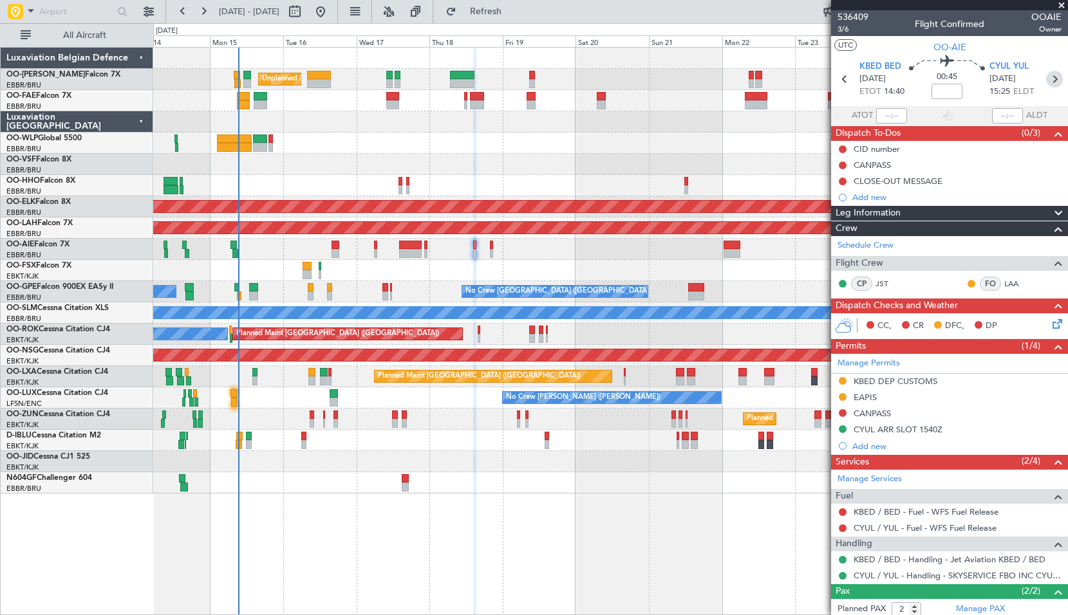
click at [1047, 79] on icon at bounding box center [1054, 79] width 17 height 17
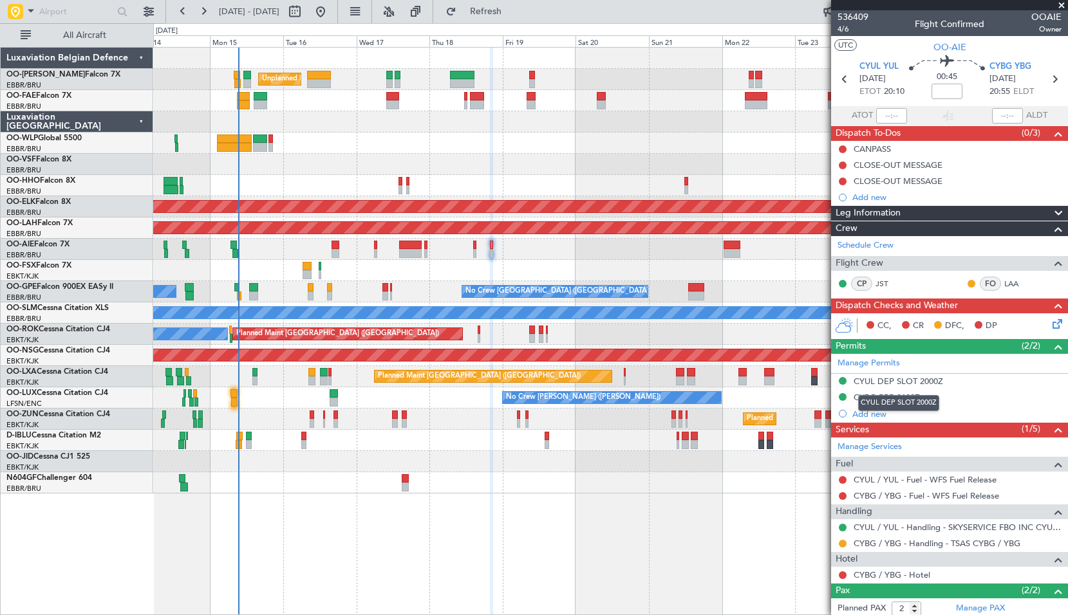
click at [892, 397] on div "CYUL DEP SLOT 2000Z" at bounding box center [898, 403] width 81 height 16
click at [909, 397] on div "CYBG PPR 2100Z" at bounding box center [887, 397] width 66 height 11
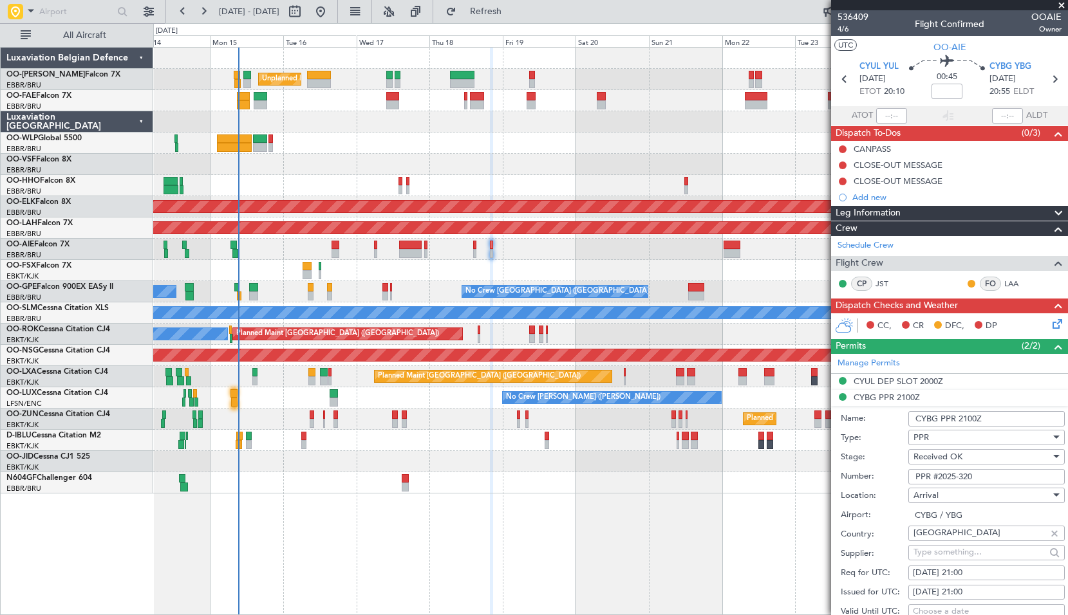
drag, startPoint x: 993, startPoint y: 474, endPoint x: 879, endPoint y: 473, distance: 113.3
click at [879, 473] on div "Number: PPR #2025-320" at bounding box center [953, 476] width 224 height 19
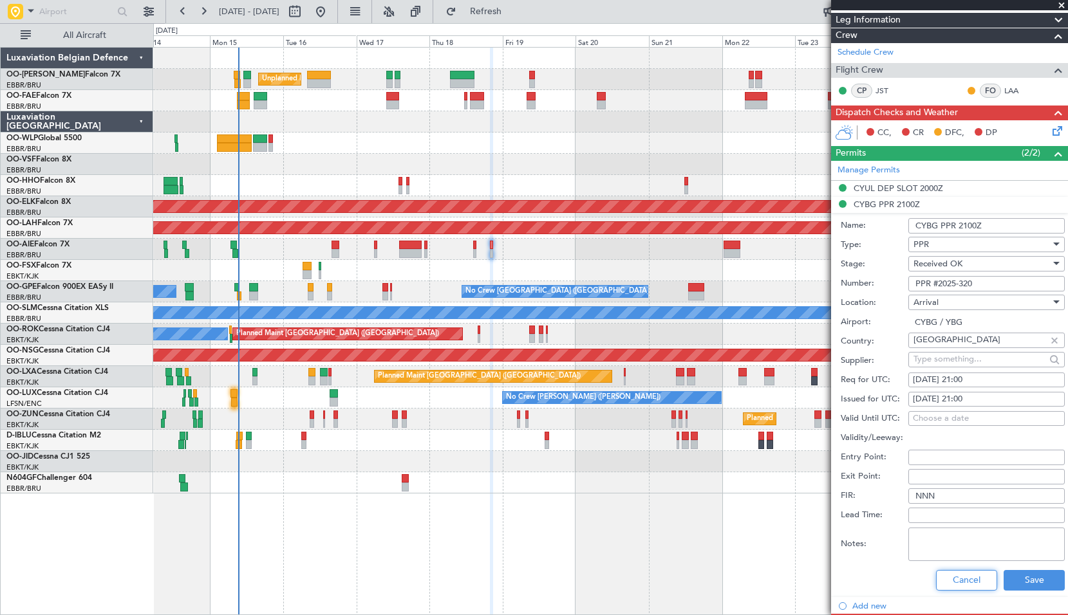
click at [952, 570] on button "Cancel" at bounding box center [966, 580] width 61 height 21
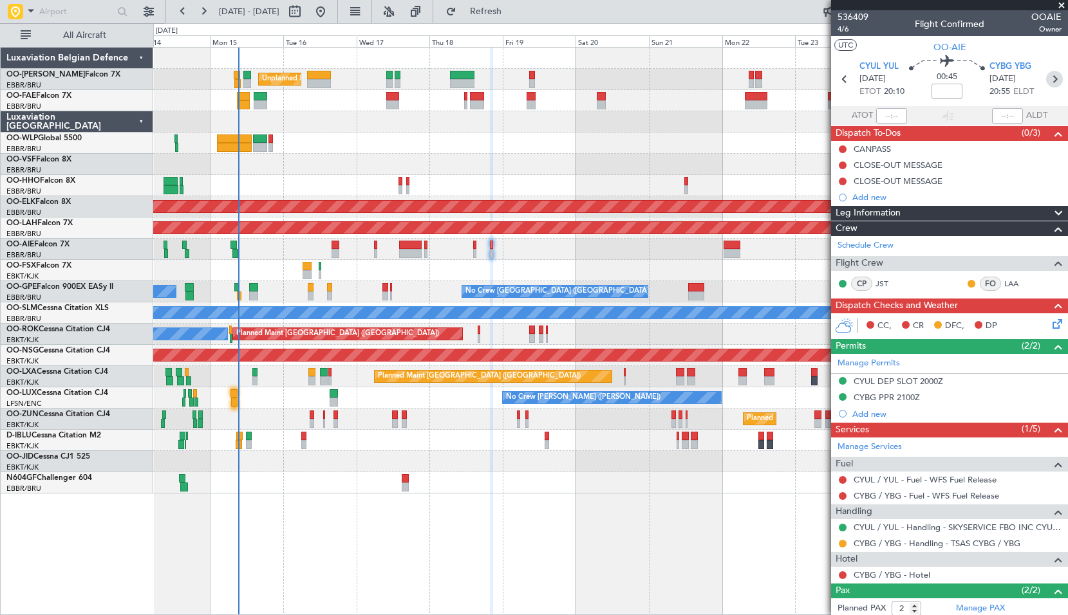
click at [1046, 82] on icon at bounding box center [1054, 79] width 17 height 17
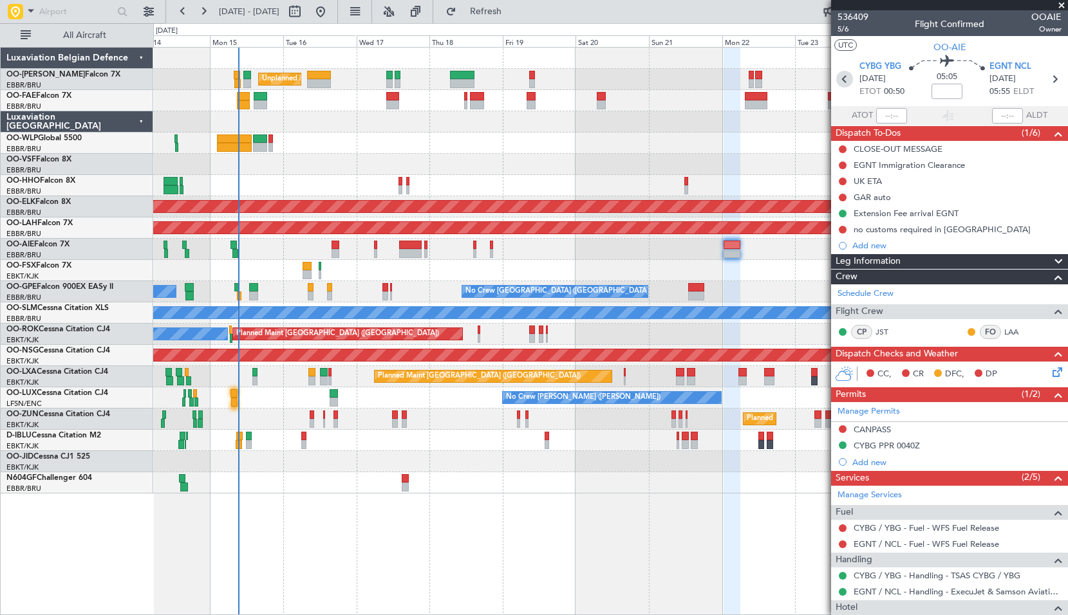
click at [843, 80] on icon at bounding box center [844, 79] width 17 height 17
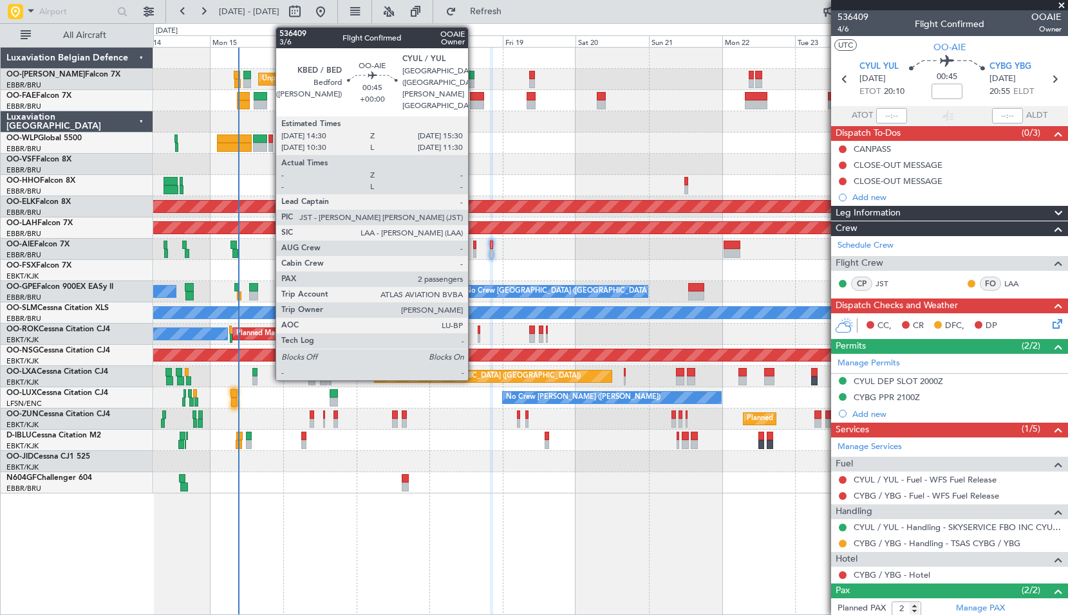
click at [474, 241] on div at bounding box center [474, 245] width 3 height 9
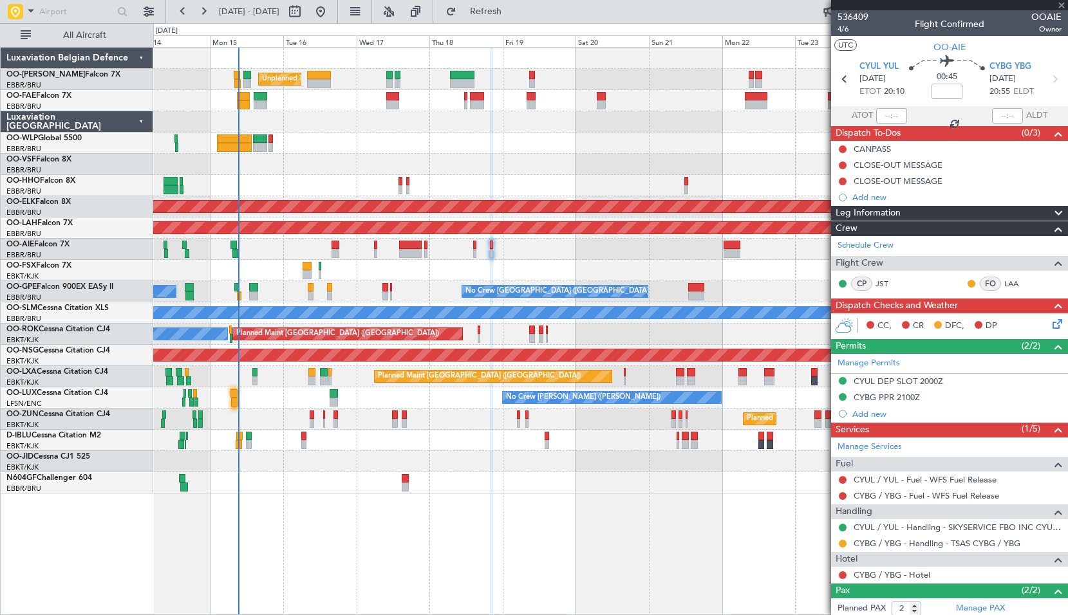
click at [544, 248] on div "Planned Maint London (Farnborough) Planned Maint London (Farnborough)" at bounding box center [610, 249] width 914 height 21
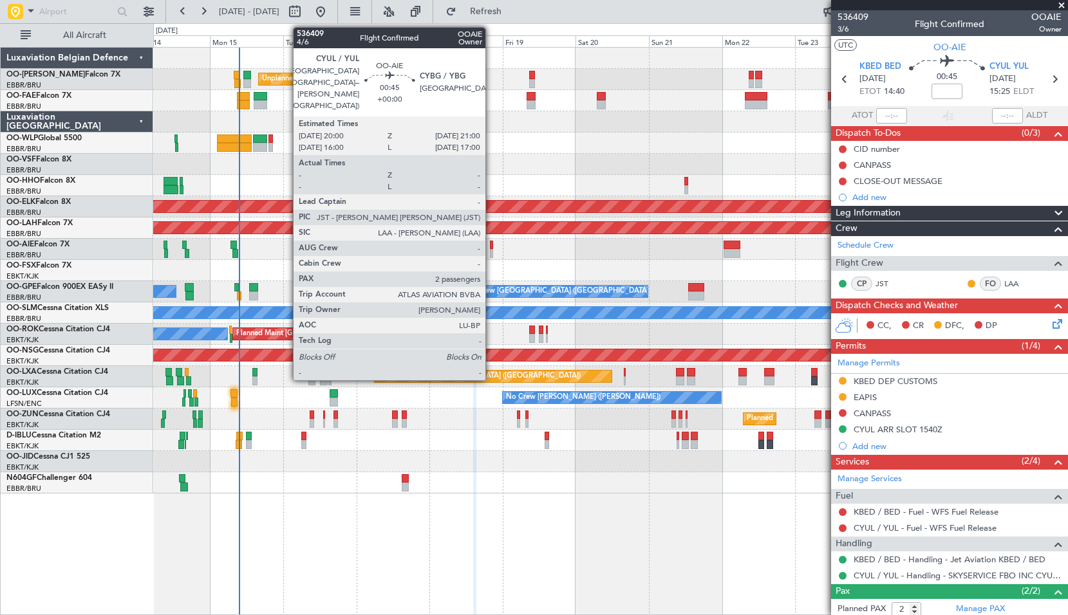
click at [491, 246] on div at bounding box center [491, 245] width 3 height 9
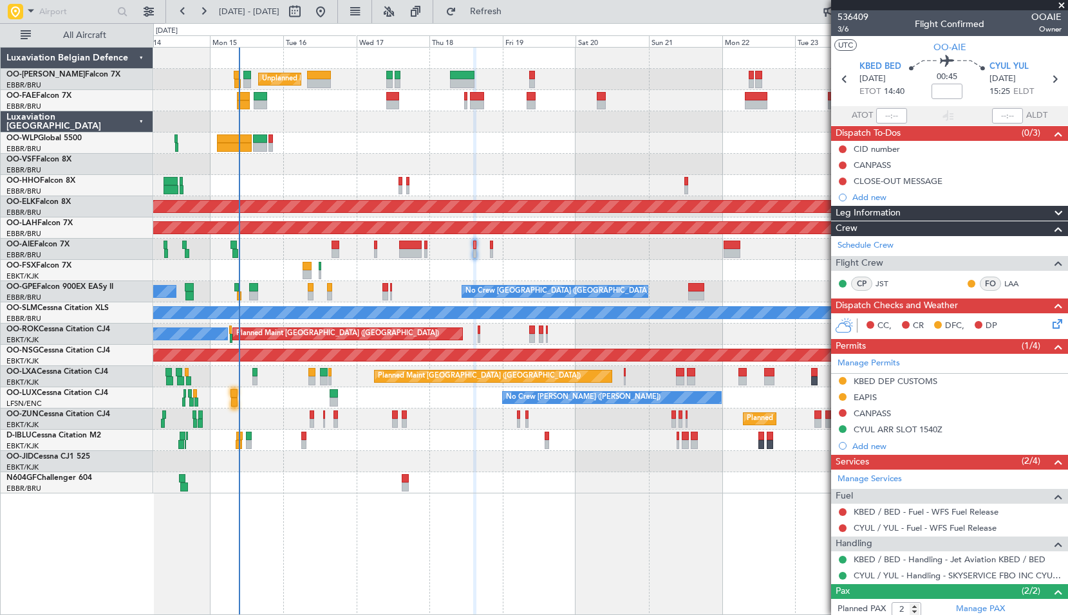
click at [548, 256] on div "Planned Maint London (Farnborough) Planned Maint London (Farnborough)" at bounding box center [610, 249] width 914 height 21
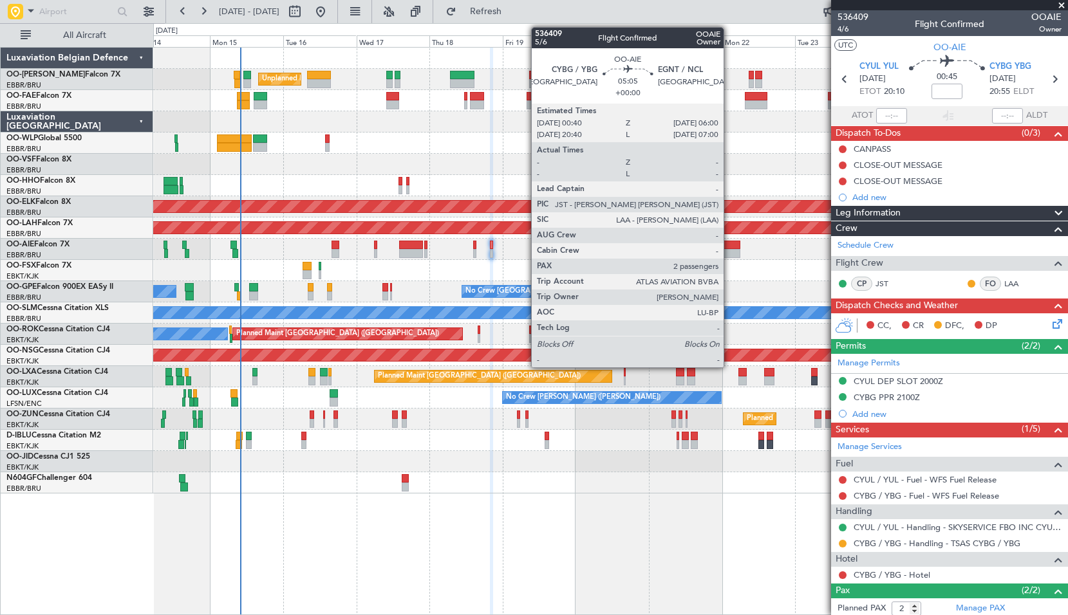
click at [729, 250] on div at bounding box center [732, 253] width 17 height 9
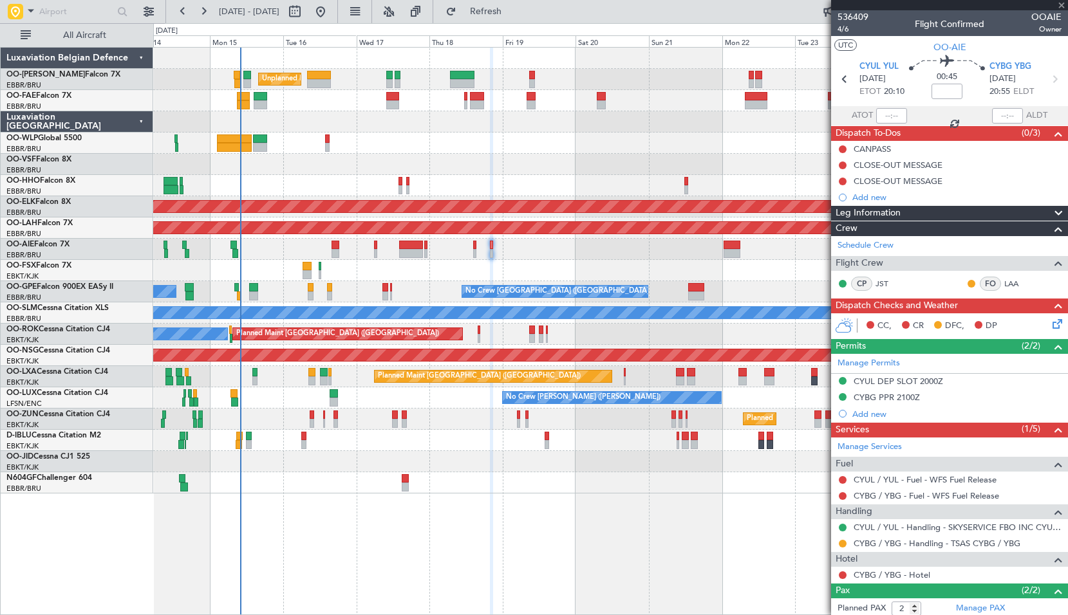
click at [738, 269] on div at bounding box center [610, 270] width 914 height 21
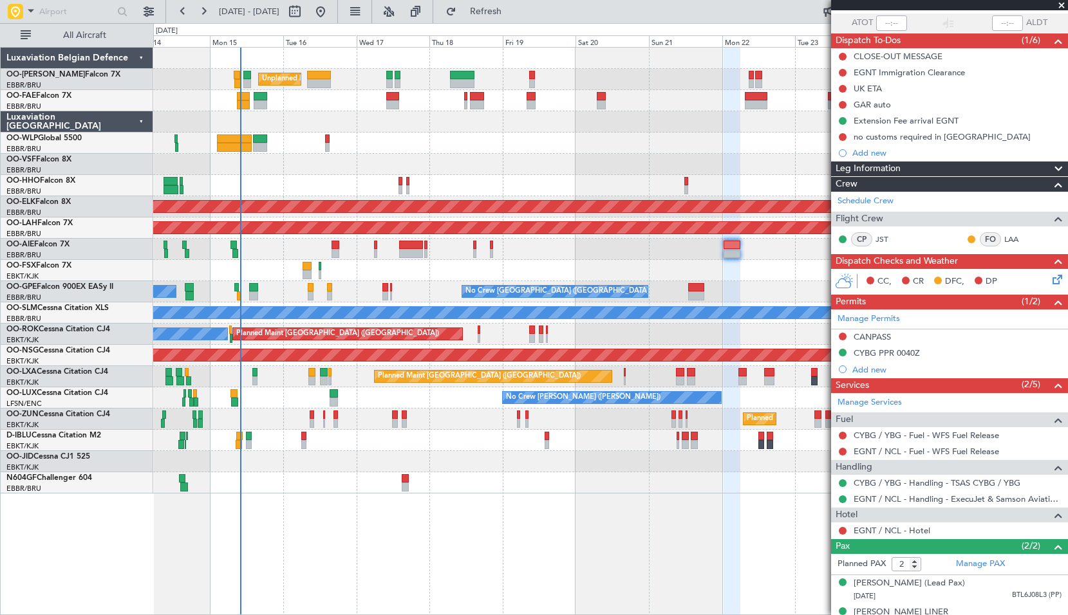
scroll to position [123, 0]
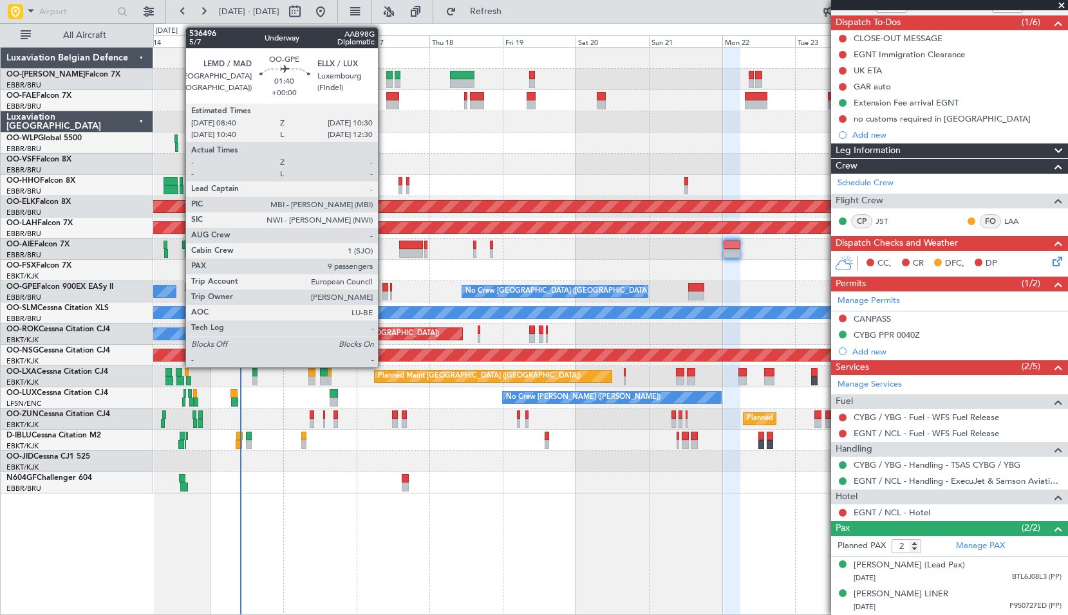
click at [384, 290] on div at bounding box center [385, 287] width 6 height 9
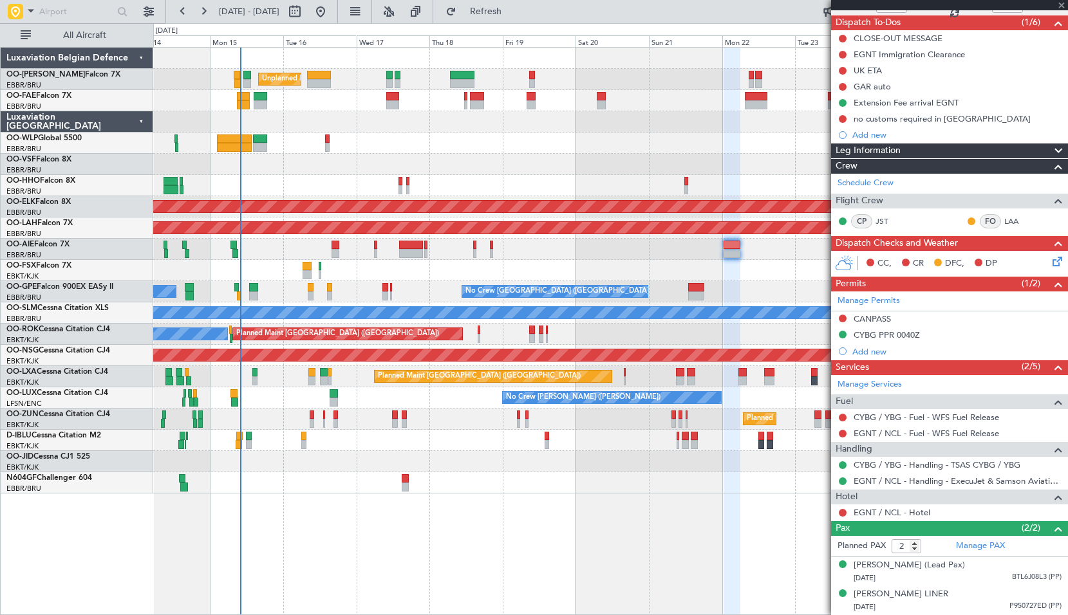
click at [428, 281] on div "Planned Maint Brussels (Brussels National) No Crew Brussels (Brussels National)…" at bounding box center [610, 291] width 914 height 21
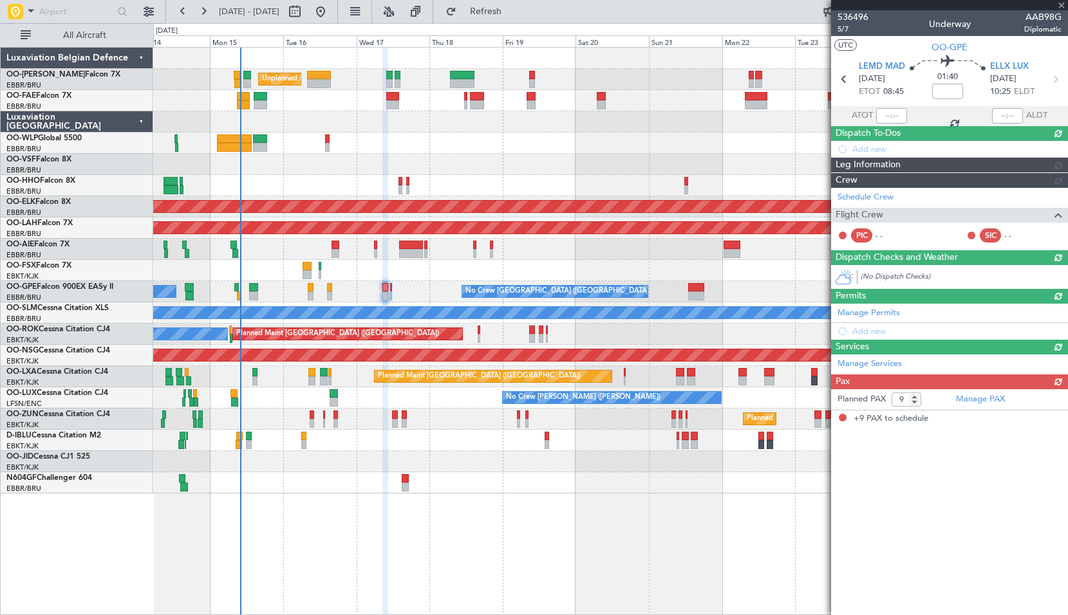
scroll to position [0, 0]
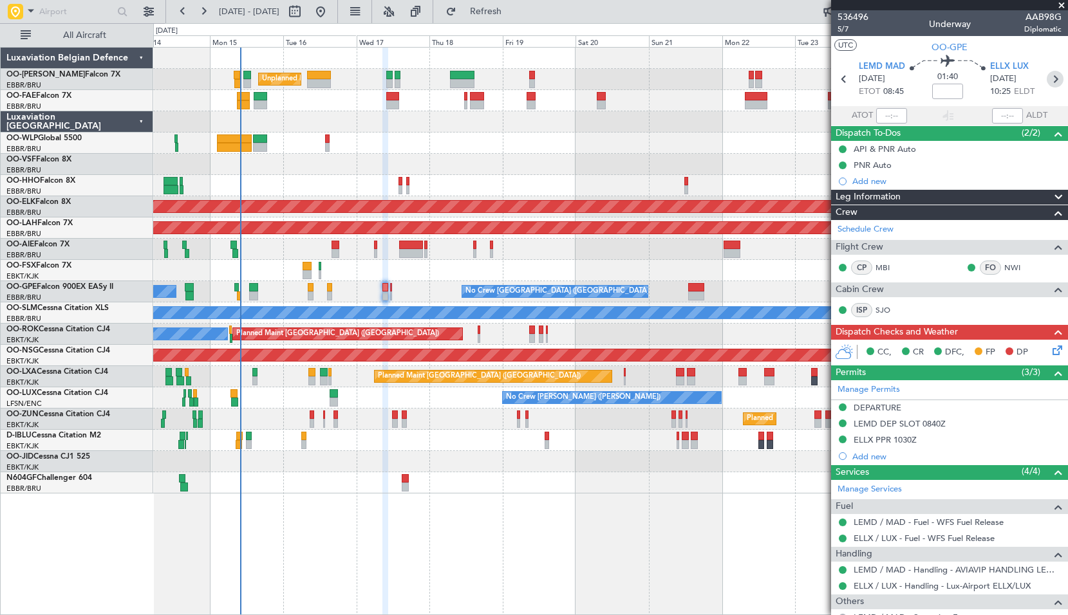
click at [1049, 79] on icon at bounding box center [1055, 79] width 17 height 17
type input "0"
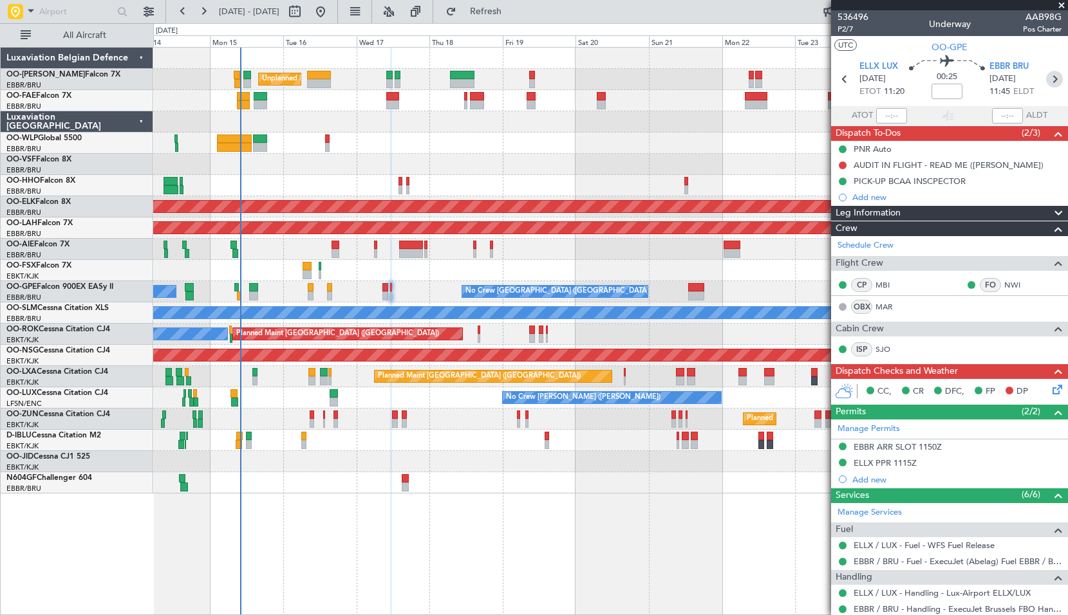
click at [1046, 79] on icon at bounding box center [1054, 79] width 17 height 17
type input "+00:20"
type input "9"
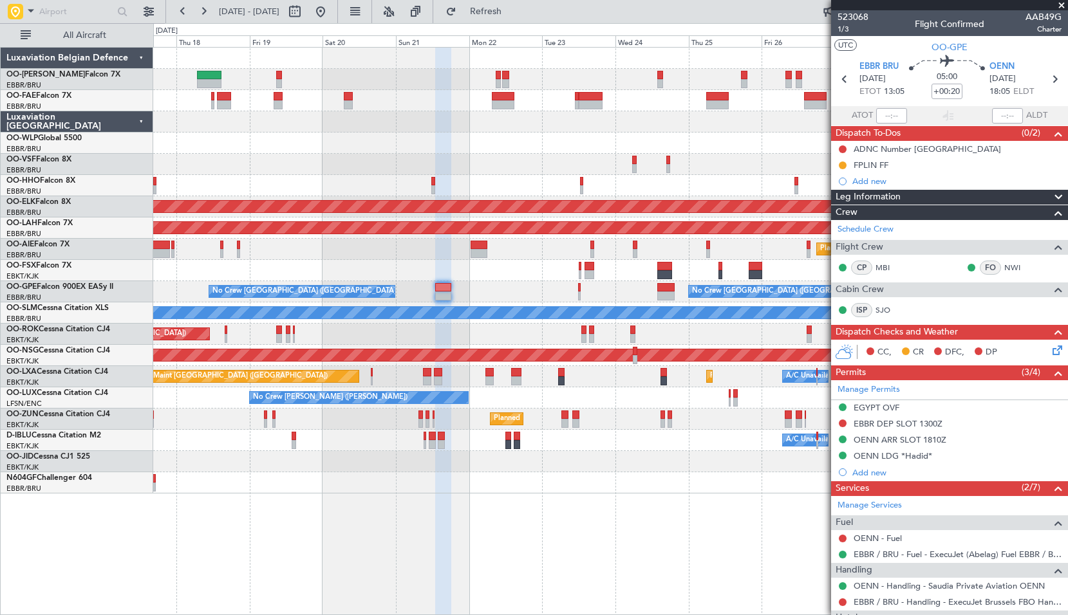
click at [505, 261] on div at bounding box center [610, 270] width 914 height 21
click at [1049, 75] on icon at bounding box center [1054, 79] width 17 height 17
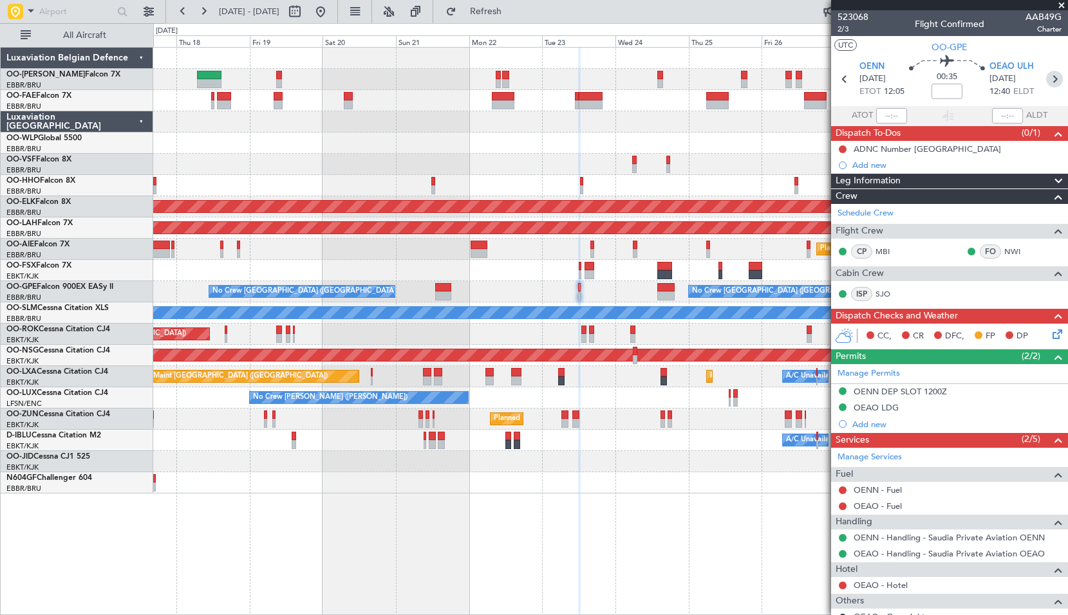
click at [1050, 83] on icon at bounding box center [1054, 79] width 17 height 17
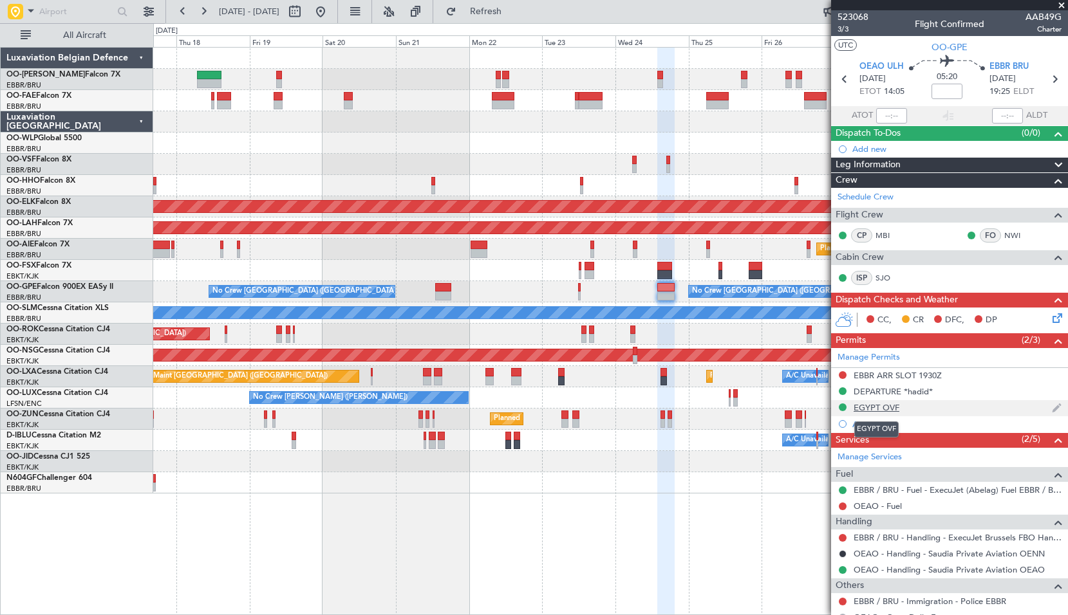
click at [879, 406] on div "EGYPT OVF" at bounding box center [877, 407] width 46 height 11
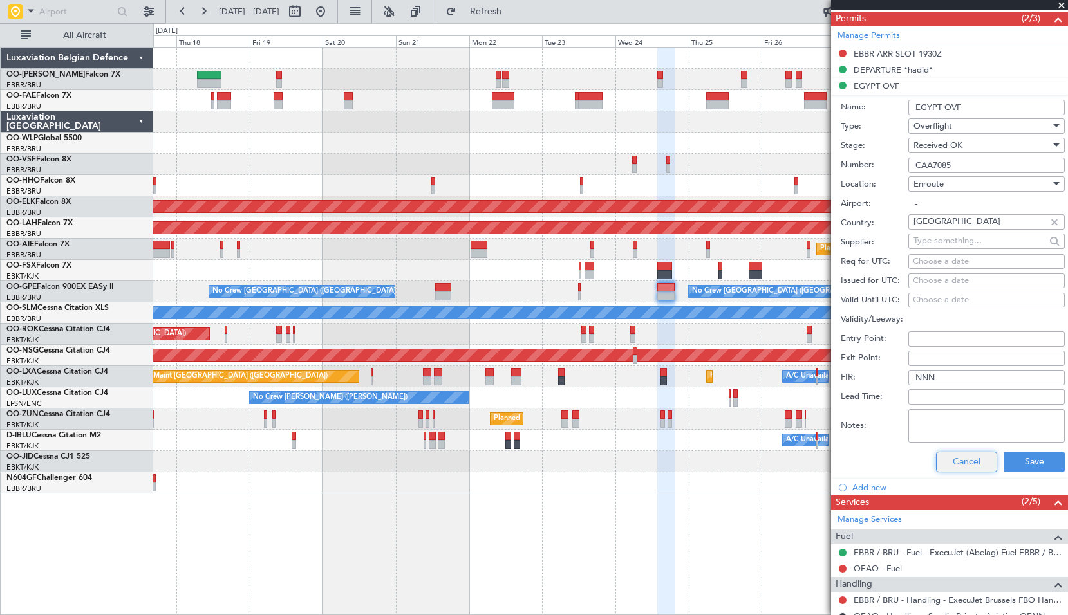
click at [966, 461] on button "Cancel" at bounding box center [966, 462] width 61 height 21
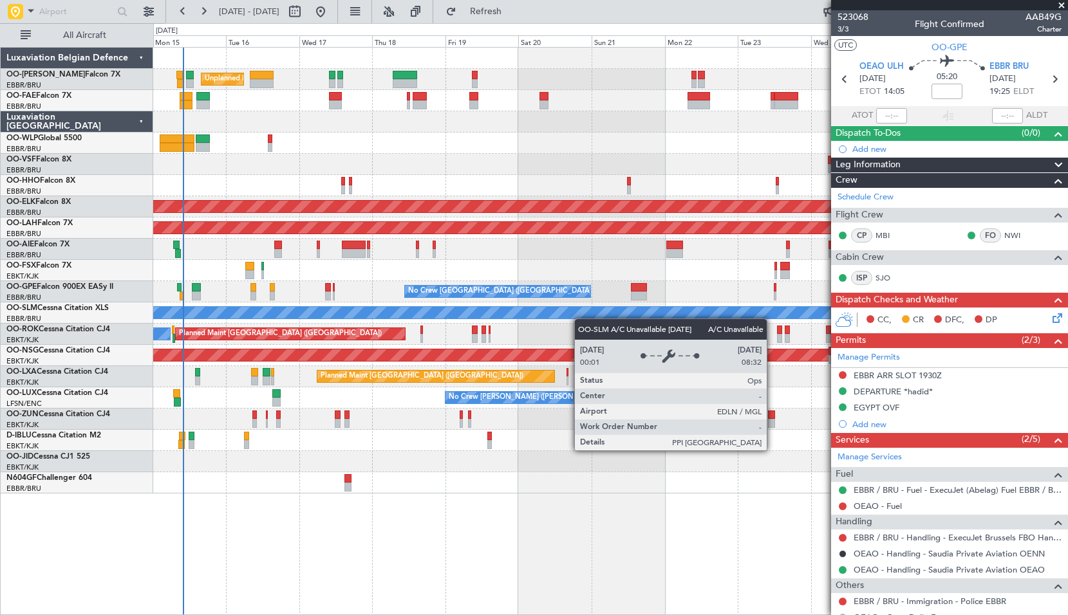
click at [634, 316] on div "Unplanned Maint Brussels (Brussels National) Owner Melsbroek Air Base Owner Mel…" at bounding box center [610, 271] width 914 height 446
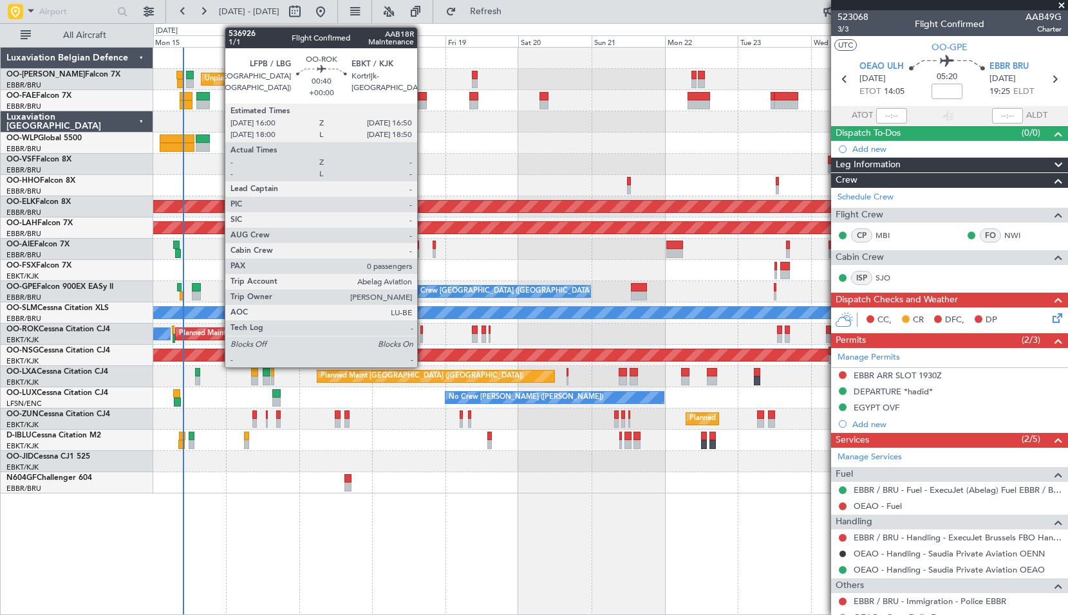
click at [423, 330] on div at bounding box center [421, 330] width 3 height 9
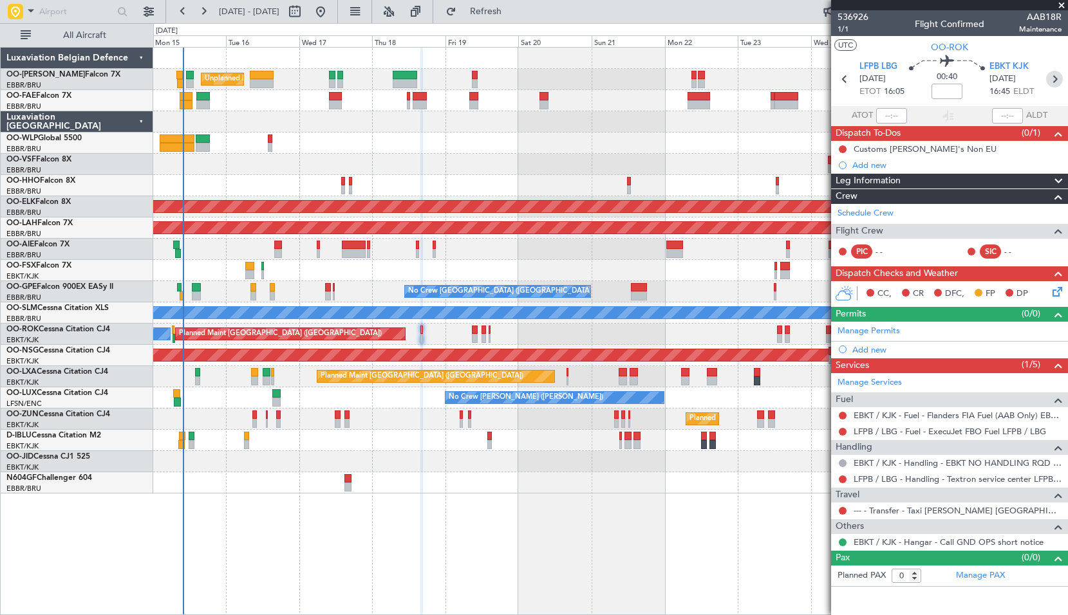
click at [1051, 82] on icon at bounding box center [1054, 79] width 17 height 17
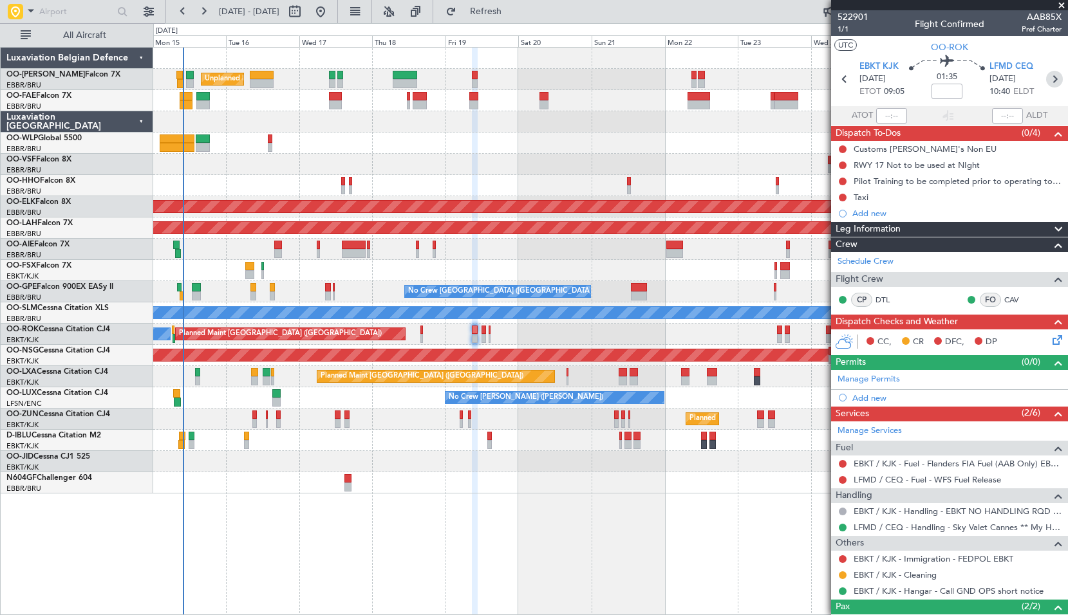
click at [1052, 76] on icon at bounding box center [1054, 79] width 17 height 17
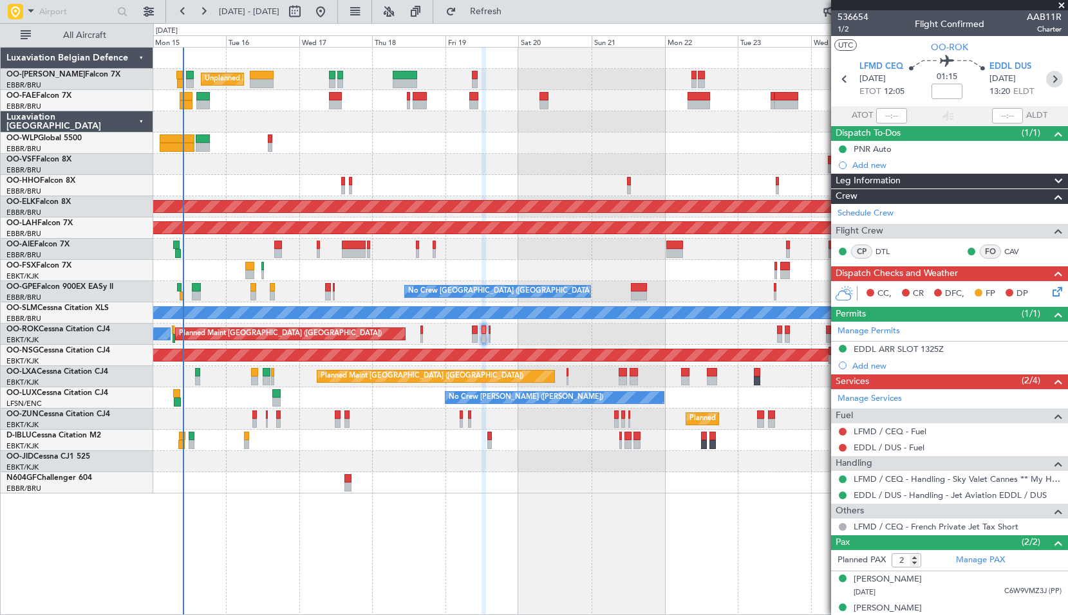
click at [1046, 79] on icon at bounding box center [1054, 79] width 17 height 17
type input "0"
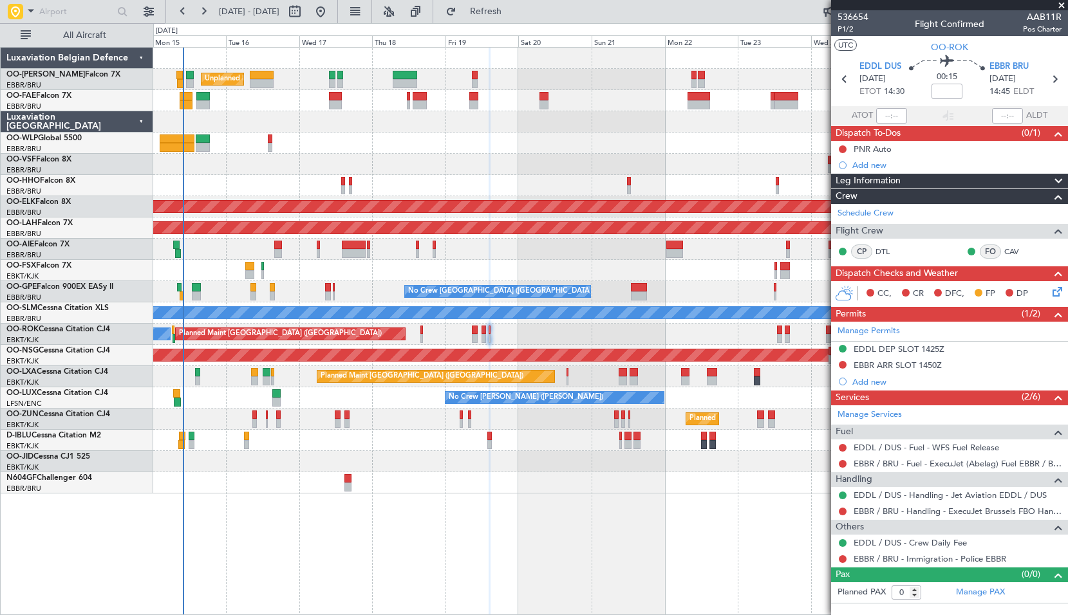
click at [569, 377] on div "Planned Maint Paris (Le Bourget) A/C Unavailable Planned Maint Kortrijk-Wevelge…" at bounding box center [610, 376] width 914 height 21
click at [592, 377] on div "Planned Maint Paris (Le Bourget) A/C Unavailable Planned Maint Kortrijk-Wevelge…" at bounding box center [610, 376] width 914 height 21
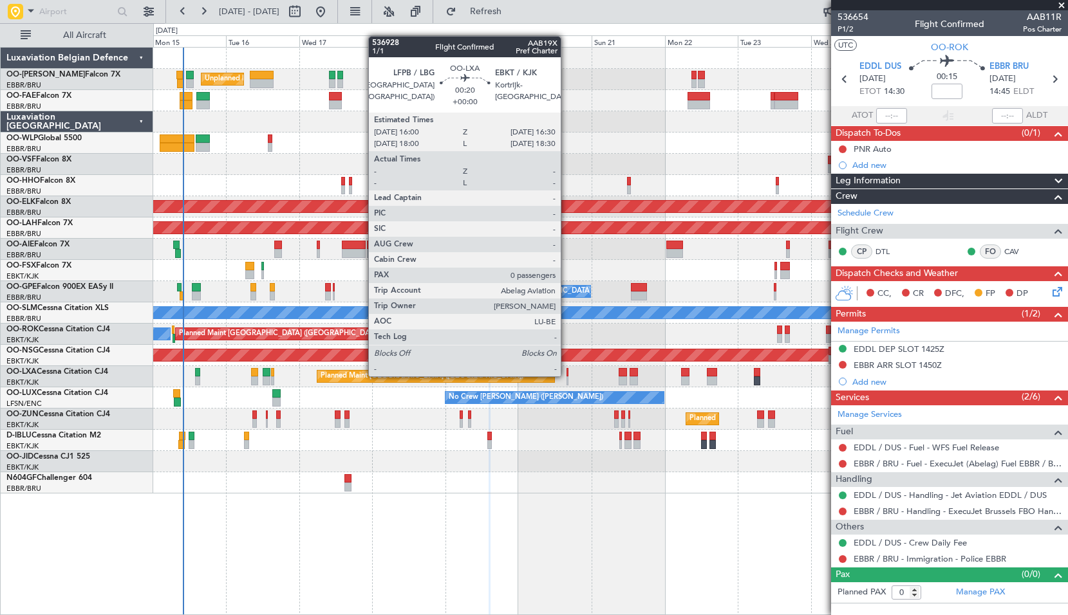
click at [566, 375] on div at bounding box center [567, 372] width 2 height 9
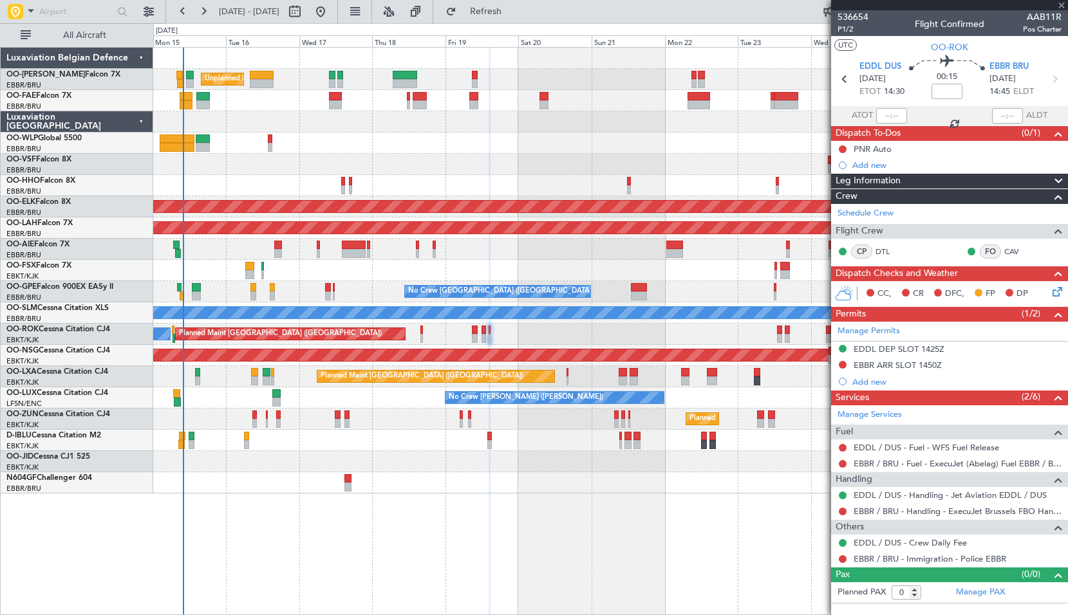
click at [581, 376] on div "Planned Maint Paris (Le Bourget) A/C Unavailable Planned Maint Kortrijk-Wevelge…" at bounding box center [610, 376] width 914 height 21
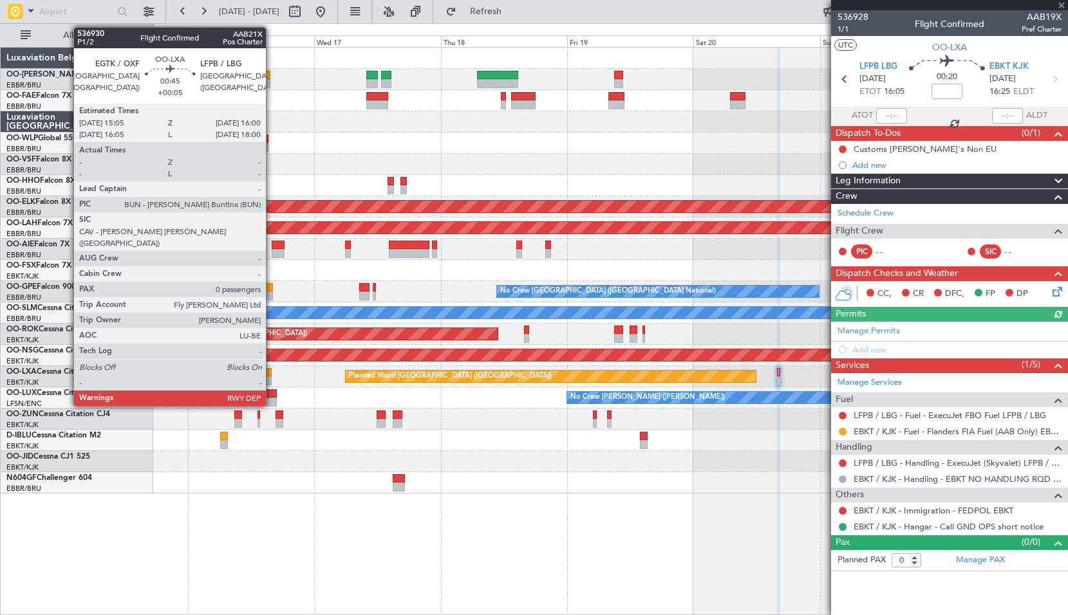
click at [272, 378] on div at bounding box center [268, 381] width 5 height 9
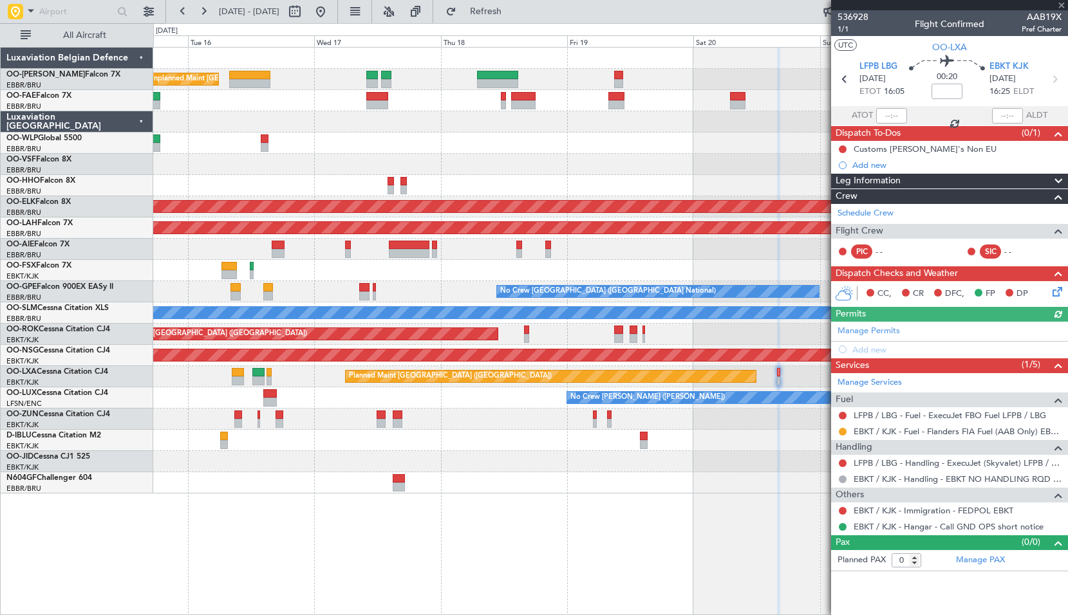
click at [291, 377] on div "Planned Maint [GEOGRAPHIC_DATA] ([GEOGRAPHIC_DATA])" at bounding box center [610, 376] width 914 height 21
type input "+00:05"
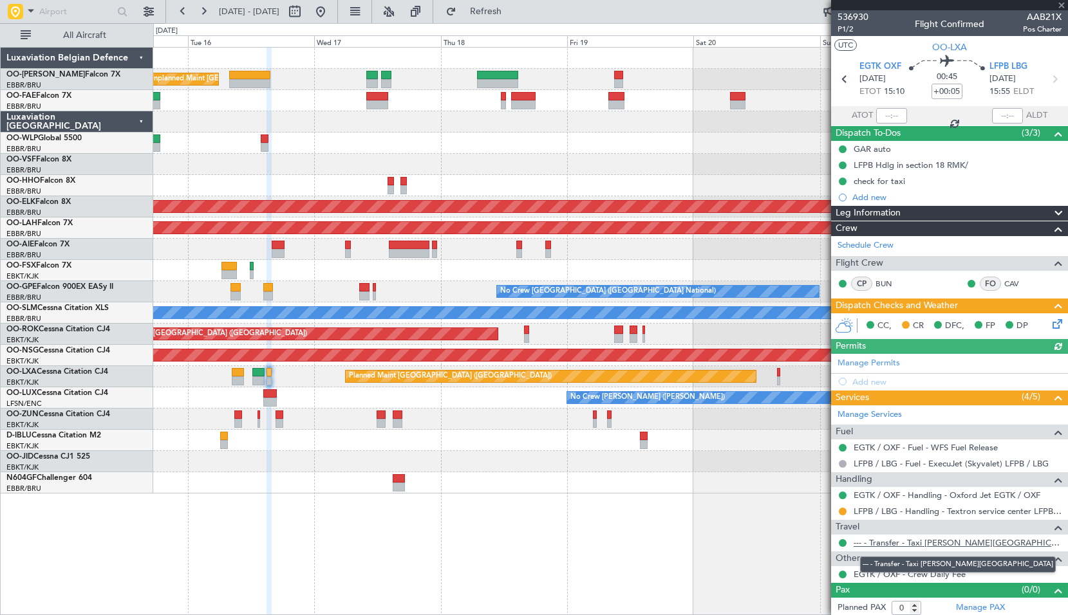
click at [906, 539] on link "--- - Transfer - Taxi Sam Kortrijk" at bounding box center [958, 542] width 208 height 11
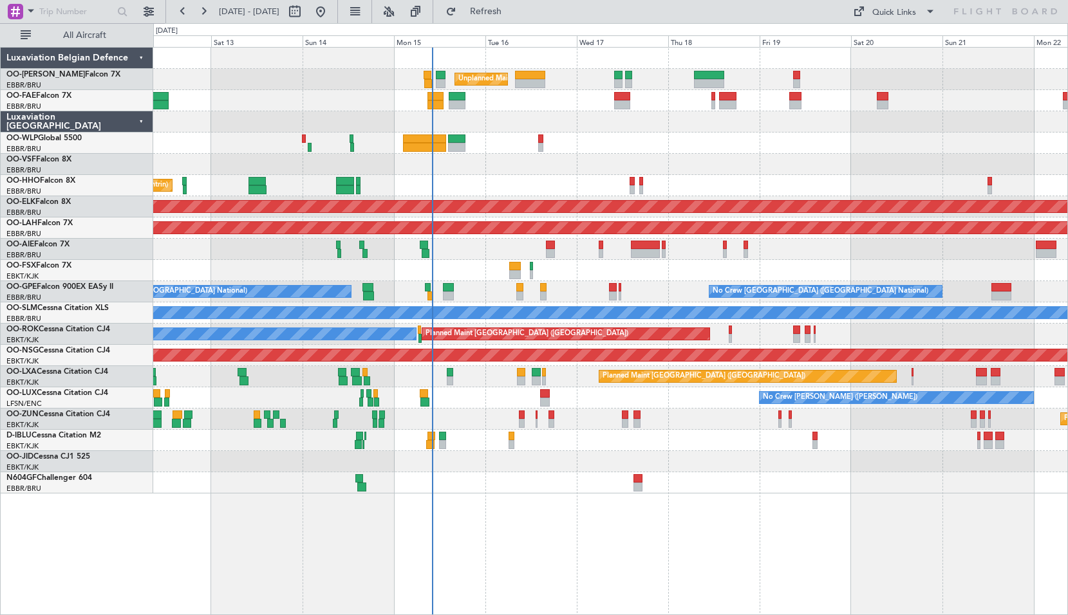
click at [603, 513] on div "Unplanned Maint [GEOGRAPHIC_DATA] ([GEOGRAPHIC_DATA] National) Planned Maint Ge…" at bounding box center [610, 331] width 915 height 568
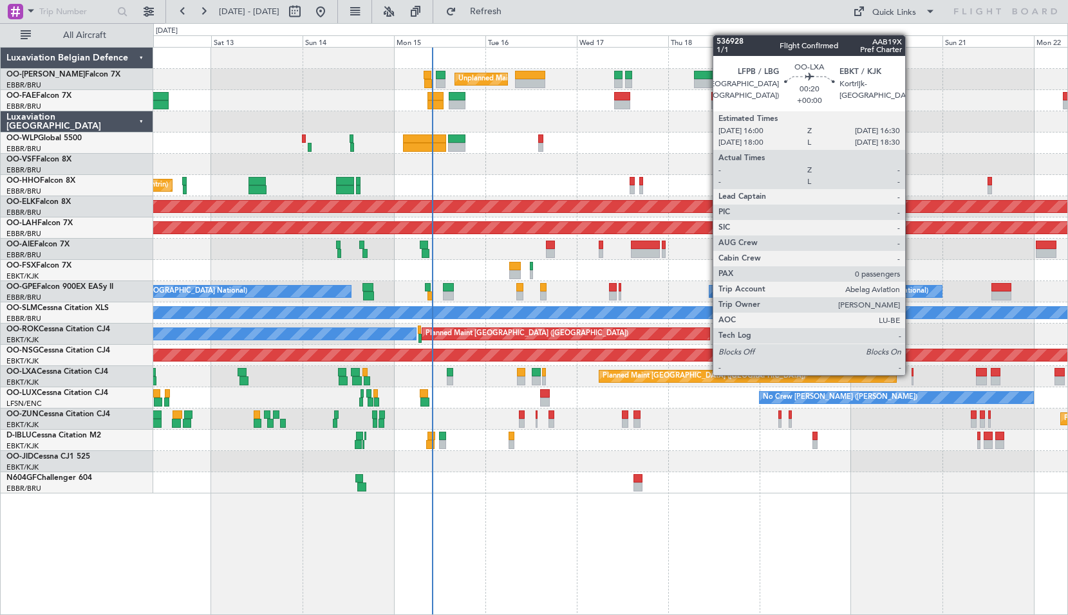
click at [911, 374] on div at bounding box center [912, 372] width 2 height 9
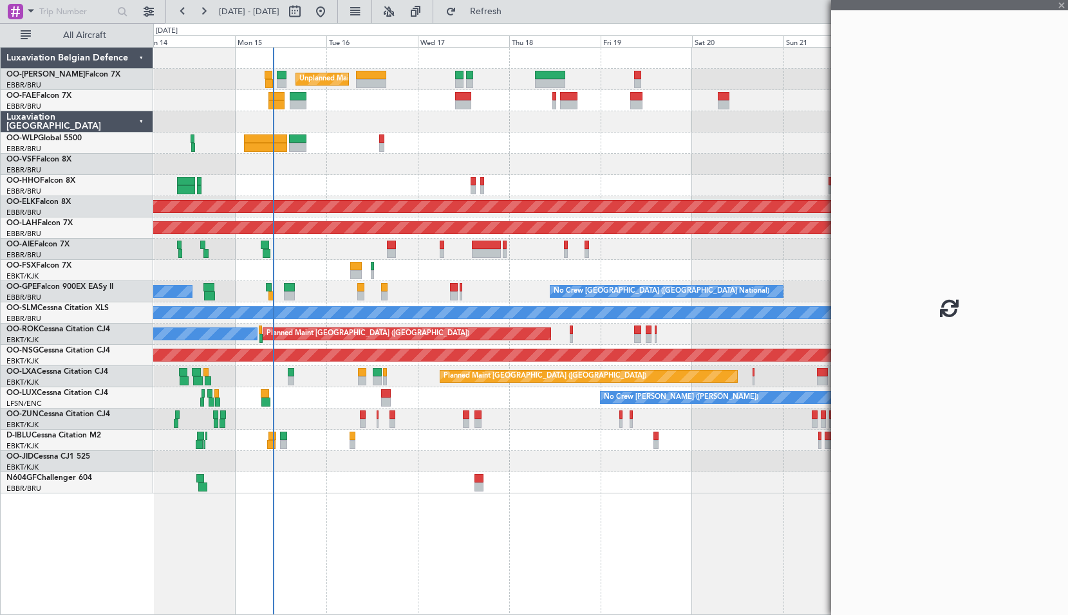
click at [633, 478] on div at bounding box center [610, 482] width 914 height 21
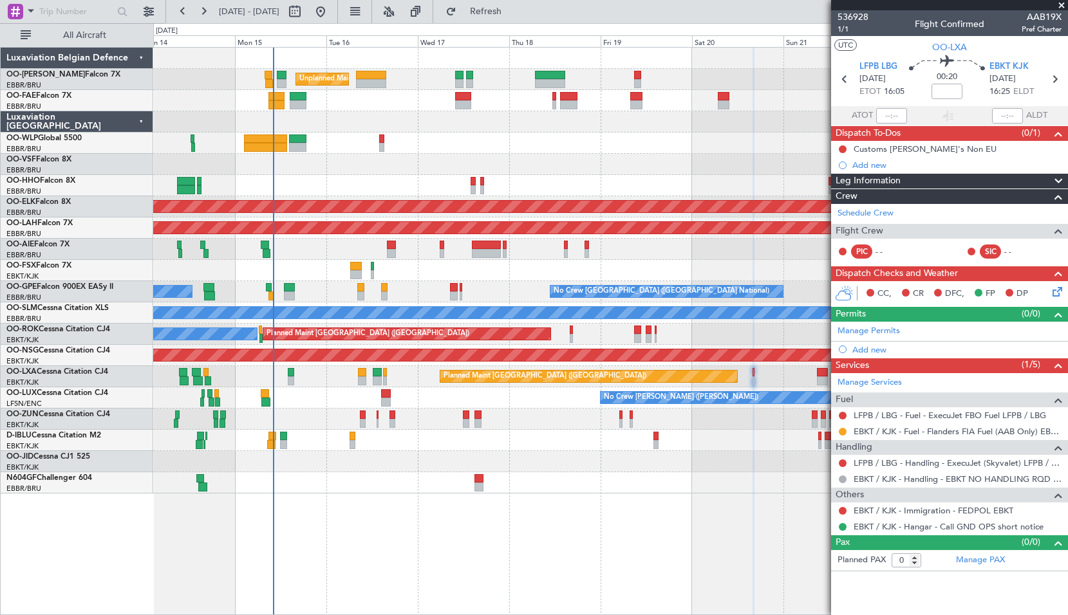
click at [1064, 5] on span at bounding box center [1061, 6] width 13 height 12
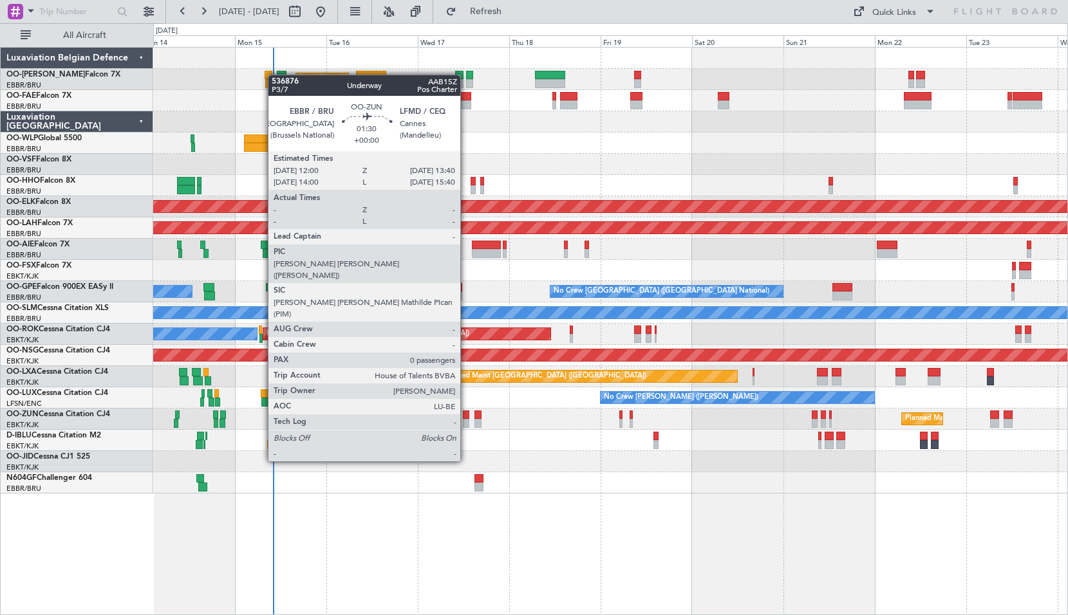
click at [466, 415] on div at bounding box center [466, 415] width 6 height 9
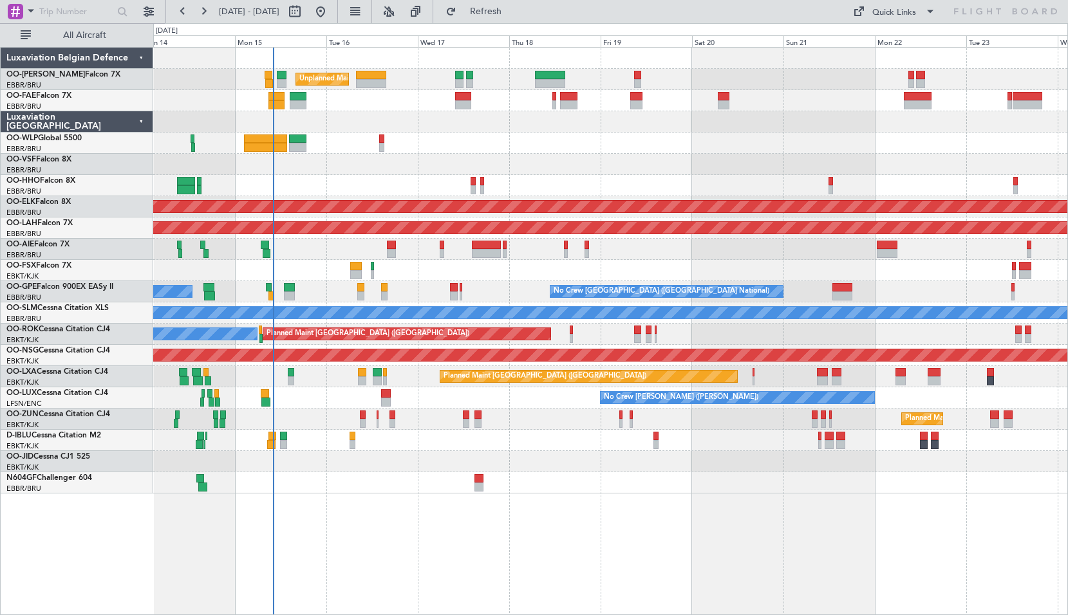
click at [503, 445] on div "A/C Unavailable [GEOGRAPHIC_DATA] ([GEOGRAPHIC_DATA] National) No Crew [GEOGRAP…" at bounding box center [610, 440] width 914 height 21
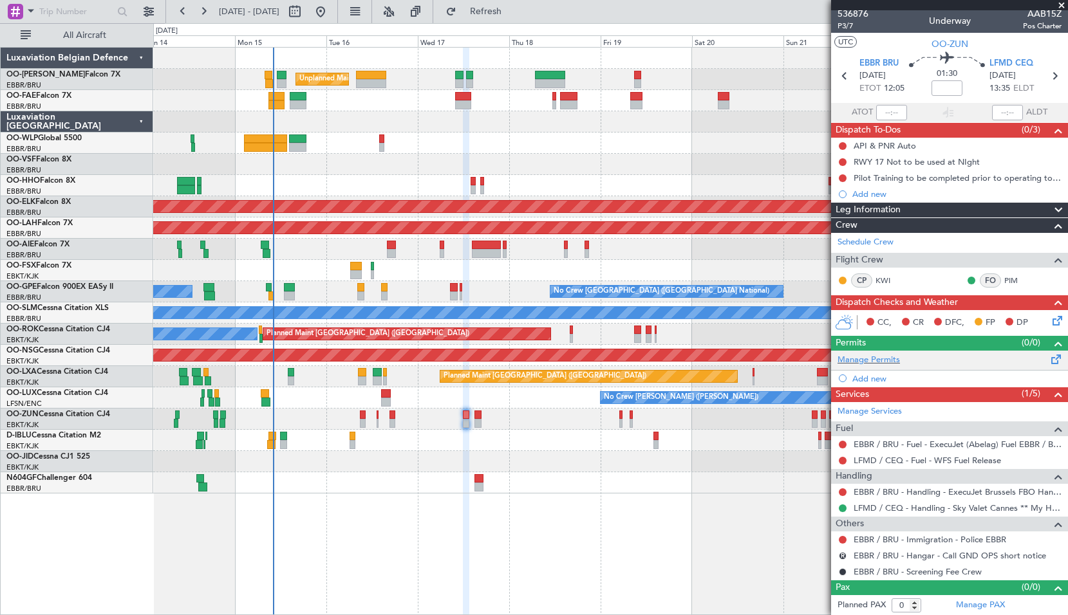
scroll to position [4, 0]
click at [1047, 77] on icon at bounding box center [1054, 75] width 17 height 17
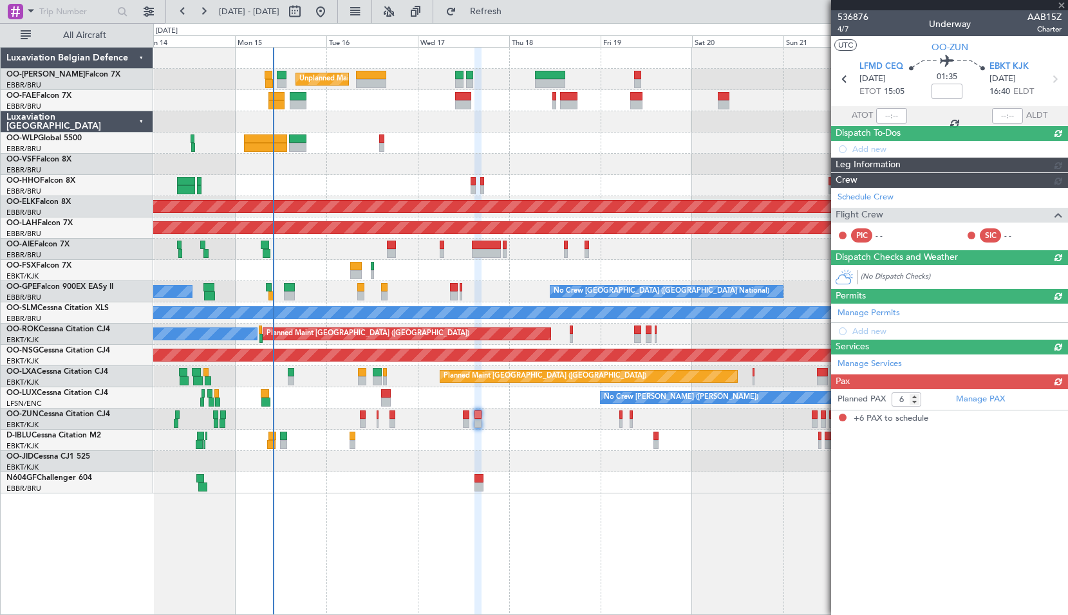
scroll to position [0, 0]
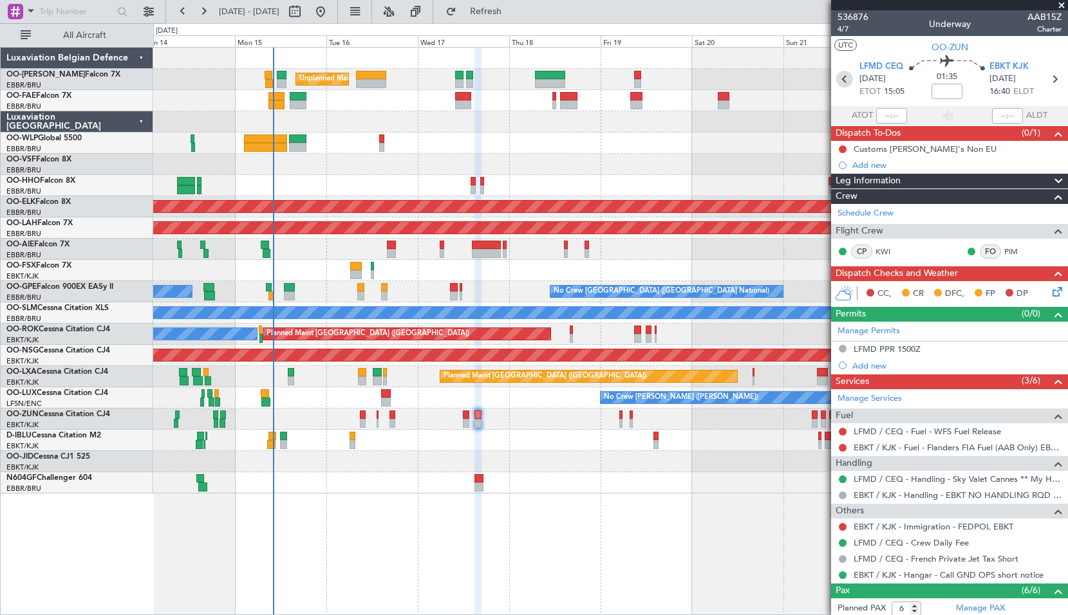
click at [837, 80] on icon at bounding box center [844, 79] width 17 height 17
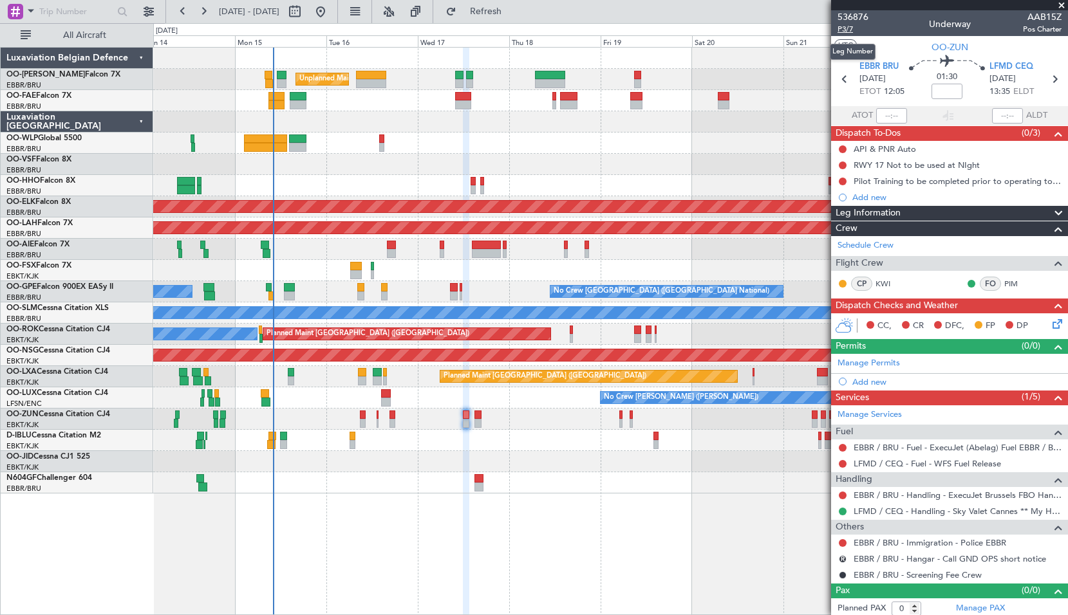
click at [856, 26] on span "P3/7" at bounding box center [852, 29] width 31 height 11
click at [495, 14] on button "Refresh" at bounding box center [478, 11] width 77 height 21
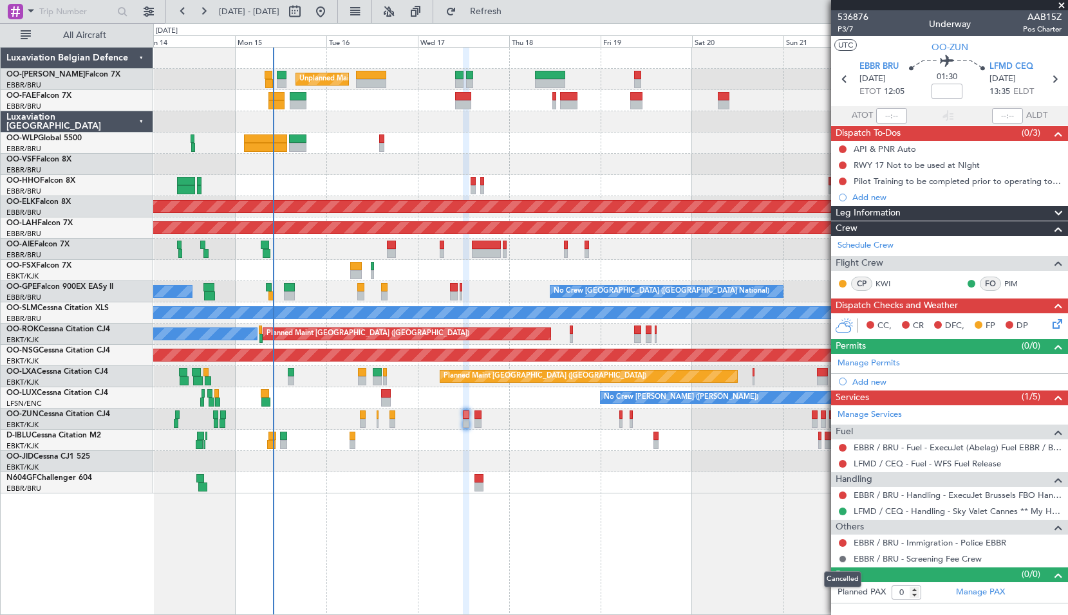
click at [841, 560] on button at bounding box center [843, 560] width 8 height 8
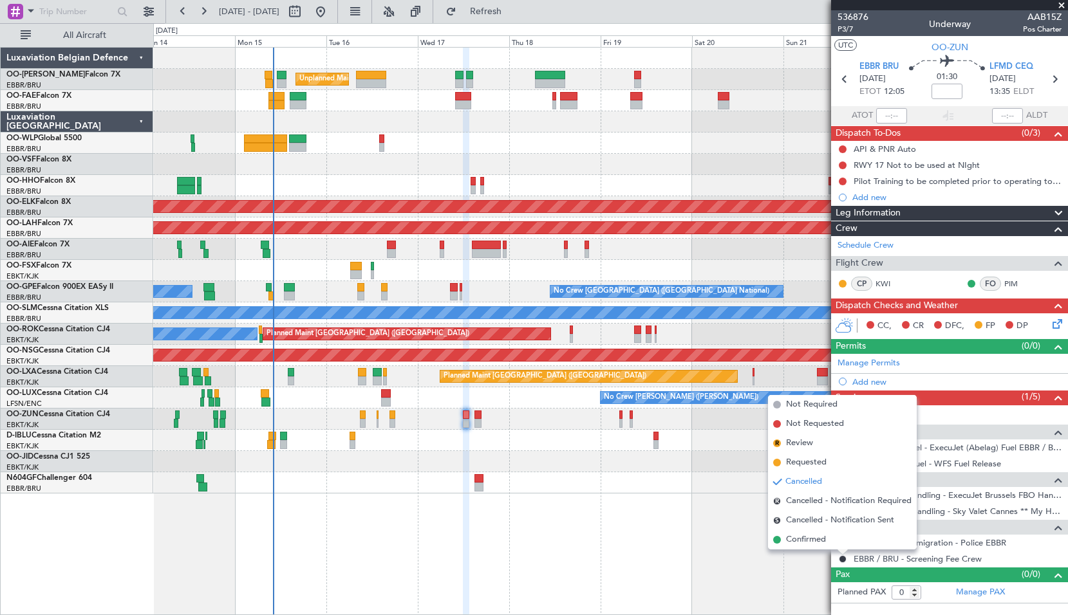
drag, startPoint x: 810, startPoint y: 402, endPoint x: 818, endPoint y: 397, distance: 8.9
click at [810, 401] on span "Not Required" at bounding box center [811, 404] width 51 height 13
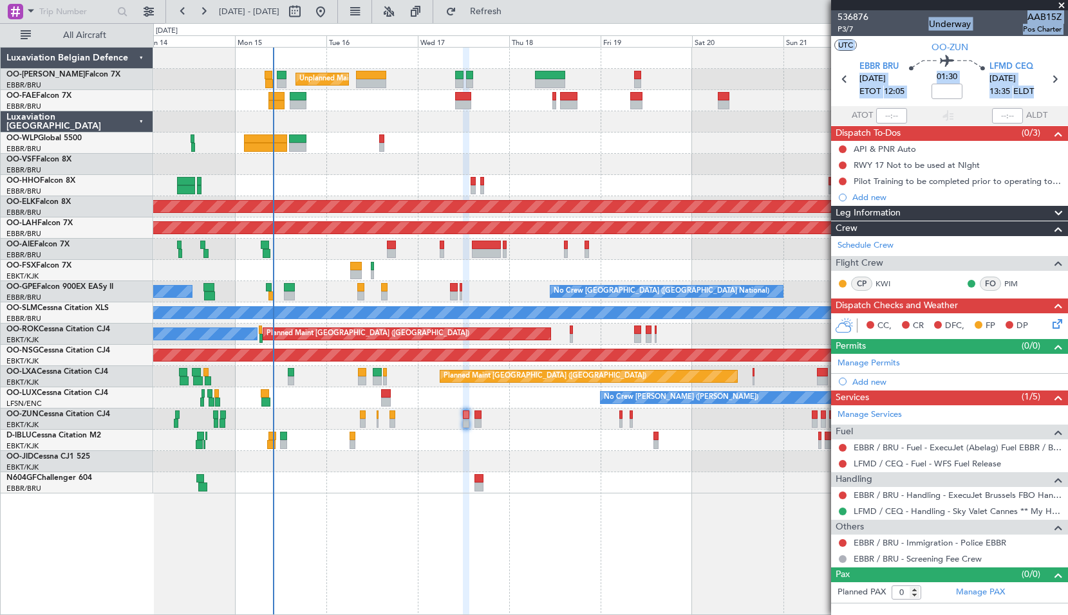
drag, startPoint x: 1056, startPoint y: 79, endPoint x: 828, endPoint y: 158, distance: 241.2
click at [828, 158] on fb-app "14 Sep 2025 - 24 Sep 2025 Refresh Quick Links All Aircraft Unplanned Maint Brus…" at bounding box center [534, 313] width 1068 height 606
click at [767, 149] on div at bounding box center [610, 143] width 914 height 21
drag, startPoint x: 844, startPoint y: 145, endPoint x: 841, endPoint y: 153, distance: 8.8
click at [843, 145] on button at bounding box center [843, 149] width 8 height 8
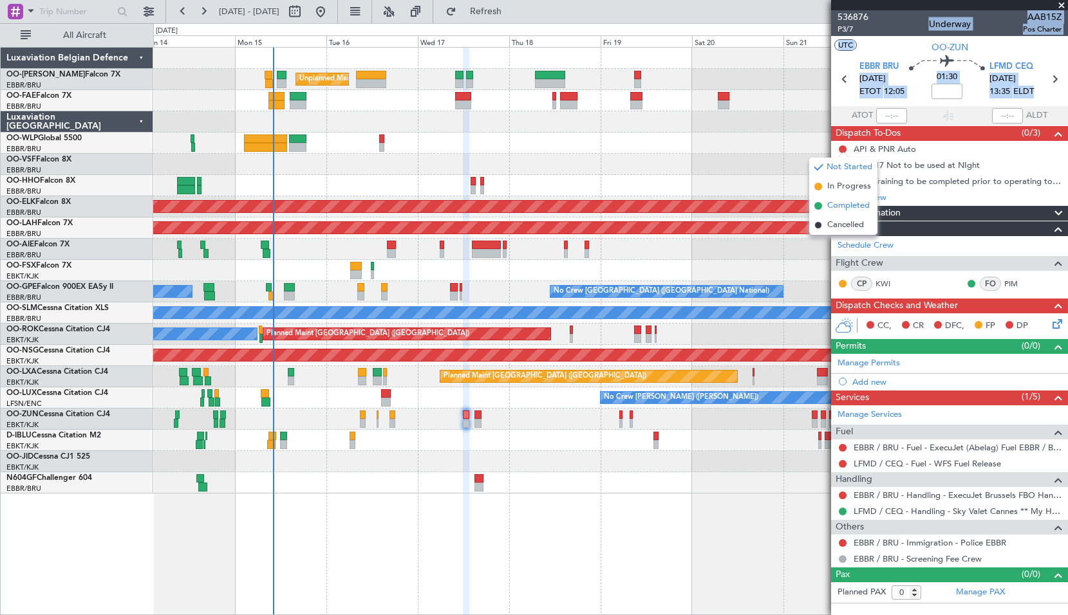
click at [845, 199] on li "Completed" at bounding box center [843, 205] width 68 height 19
click at [1051, 80] on icon at bounding box center [1054, 79] width 17 height 17
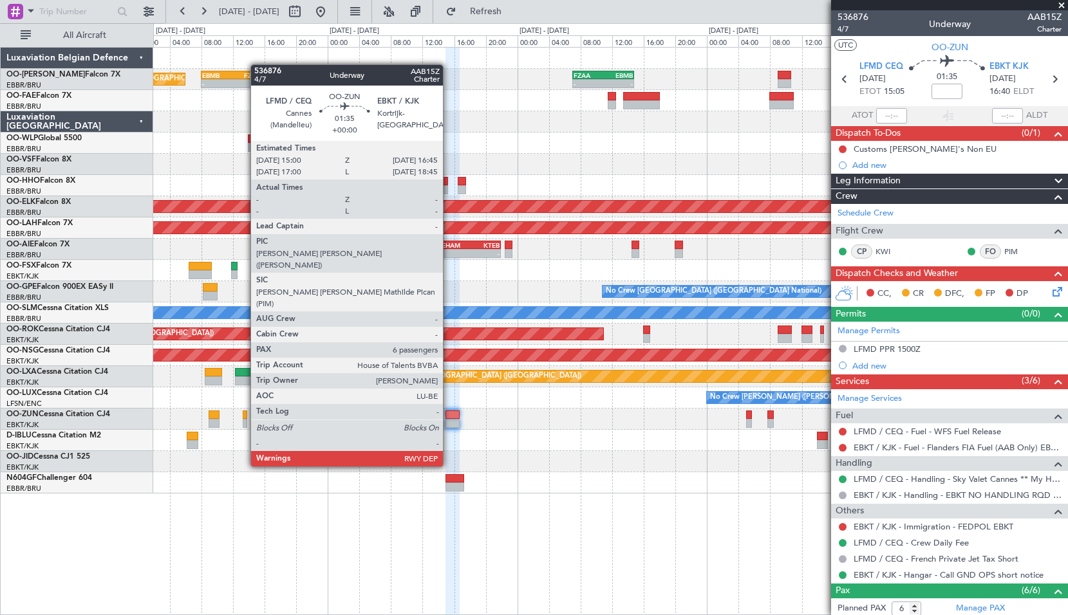
click at [449, 419] on div at bounding box center [452, 423] width 14 height 9
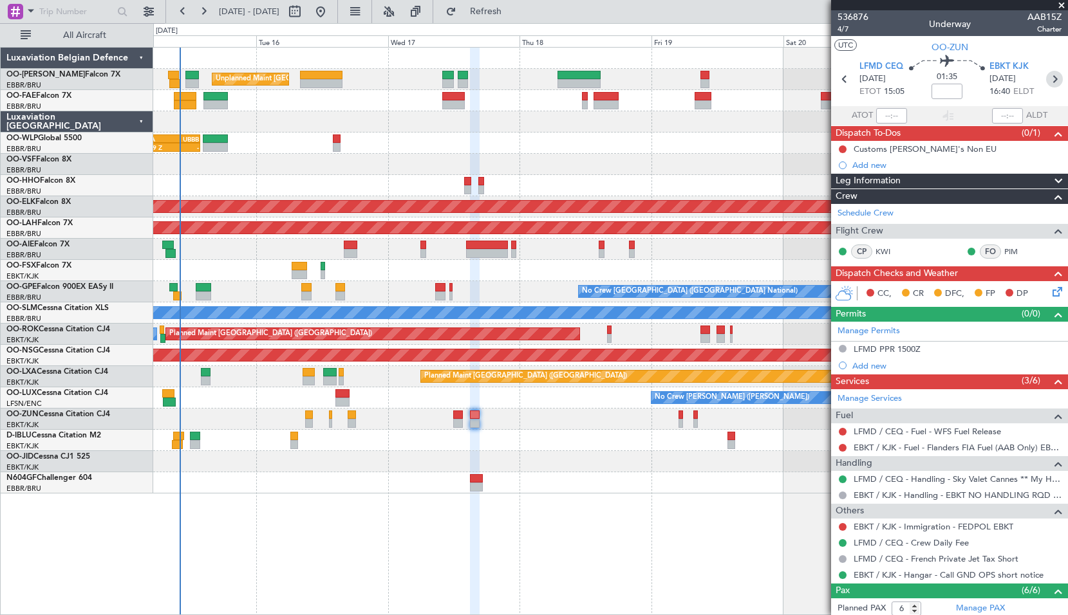
click at [1046, 80] on icon at bounding box center [1054, 79] width 17 height 17
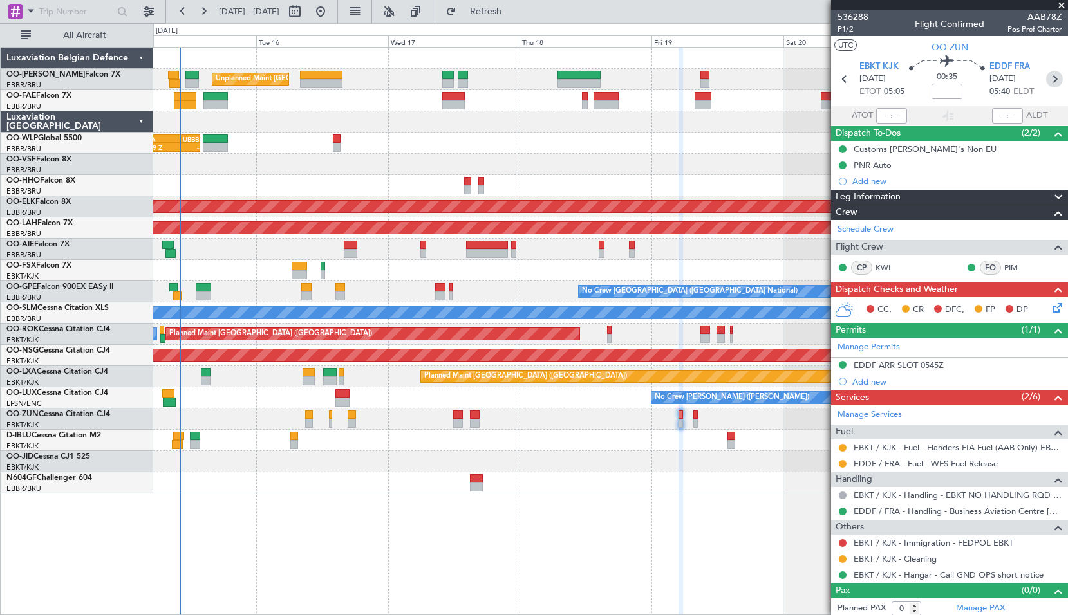
click at [1055, 78] on icon at bounding box center [1054, 79] width 17 height 17
type input "2"
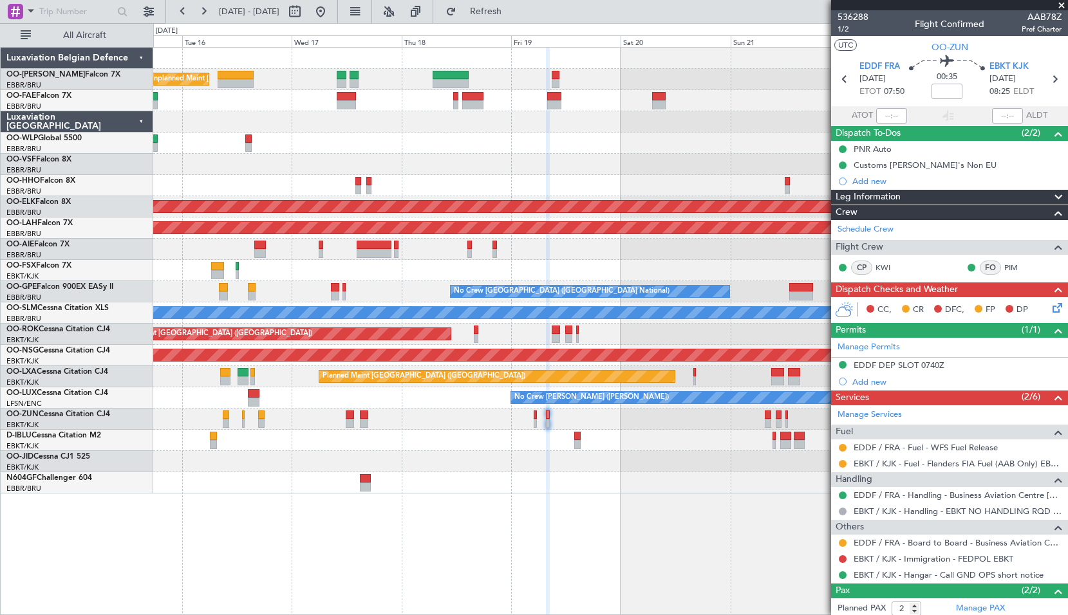
click at [538, 500] on div "Unplanned Maint Brussels (Brussels National) 02:29 Z - RJAA 02:30 Z UBBB 13:50 …" at bounding box center [610, 331] width 915 height 568
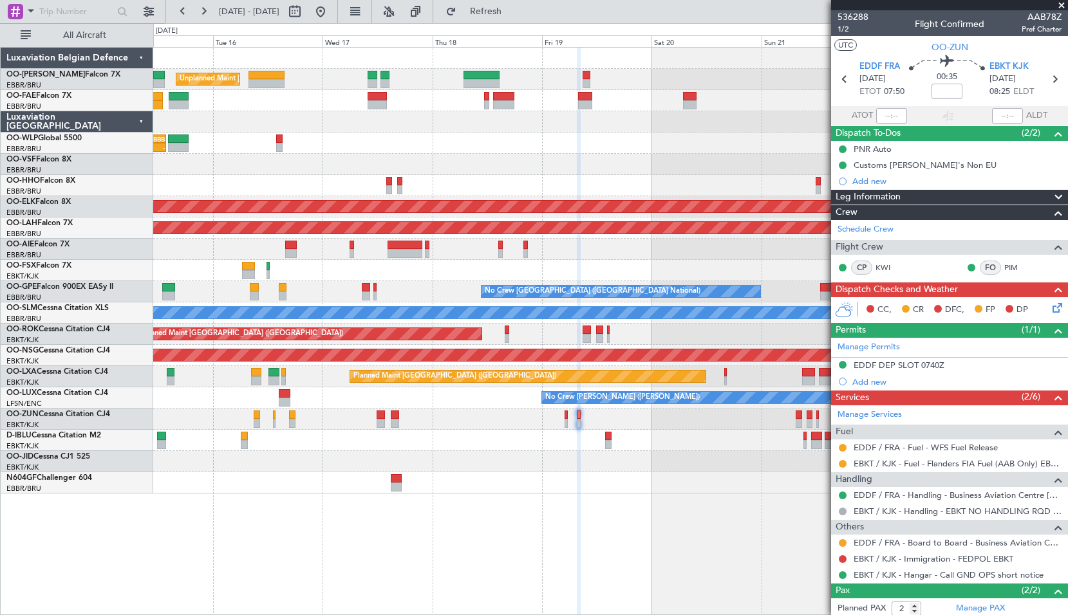
click at [541, 498] on div "Unplanned Maint Brussels (Brussels National) 02:29 Z - RJAA 02:30 Z UBBB 13:50 …" at bounding box center [610, 331] width 915 height 568
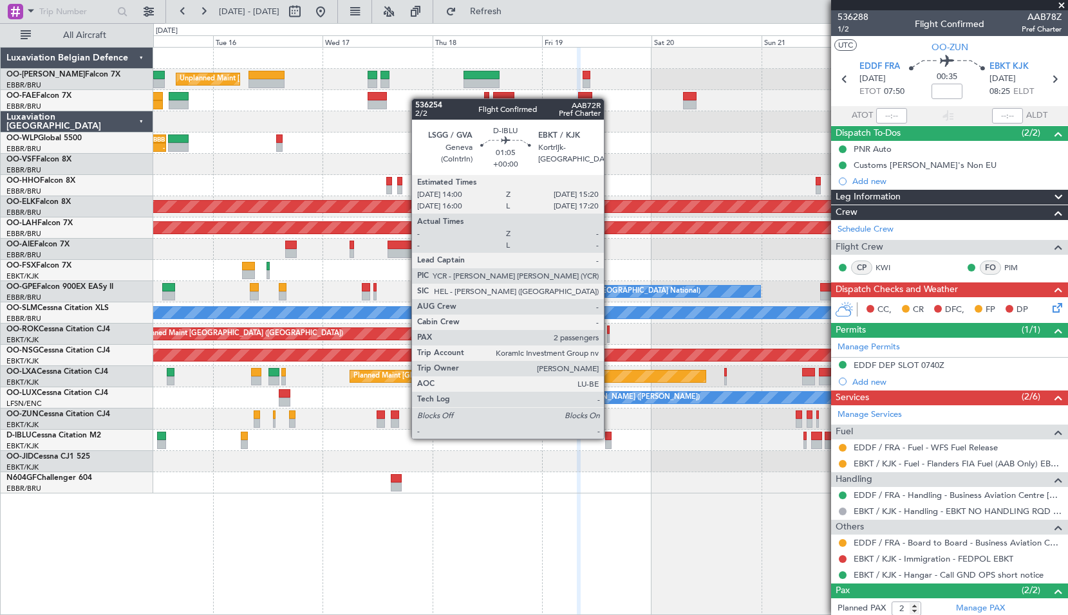
click at [610, 438] on div at bounding box center [608, 436] width 6 height 9
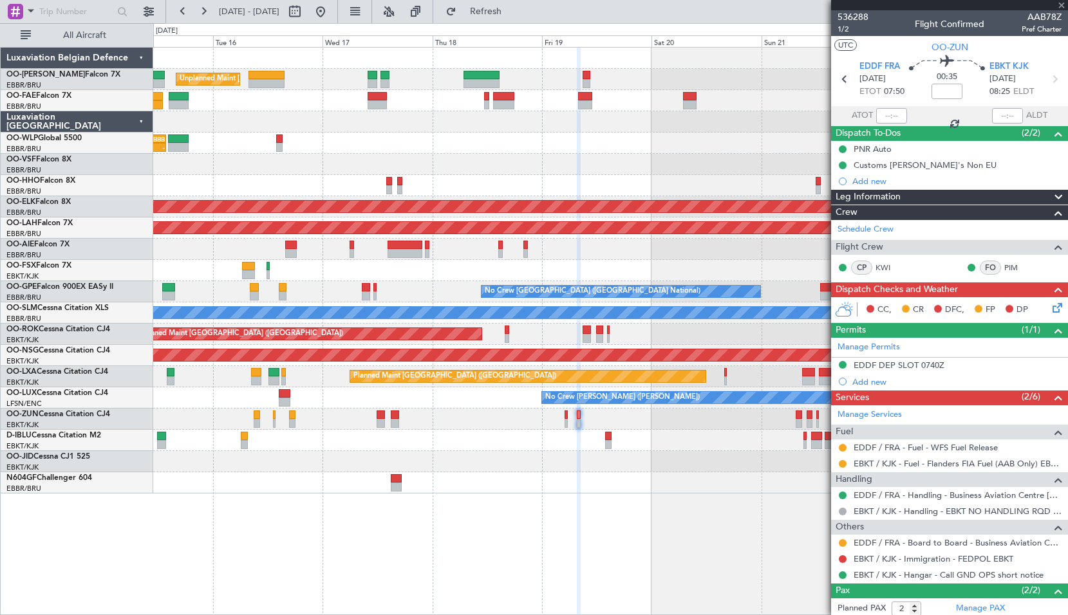
click at [617, 493] on div at bounding box center [610, 482] width 914 height 21
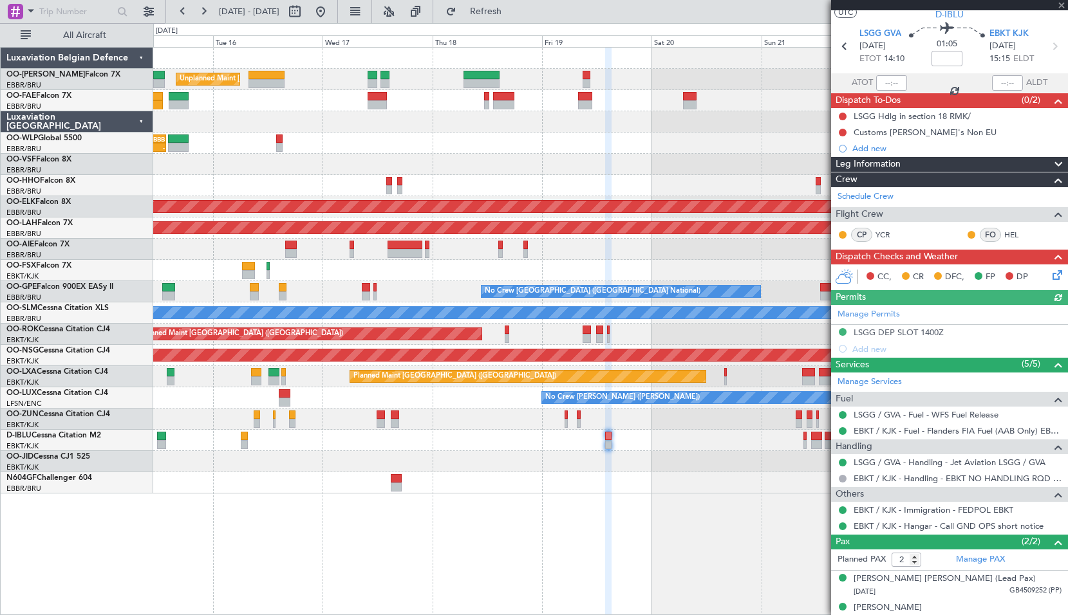
scroll to position [46, 0]
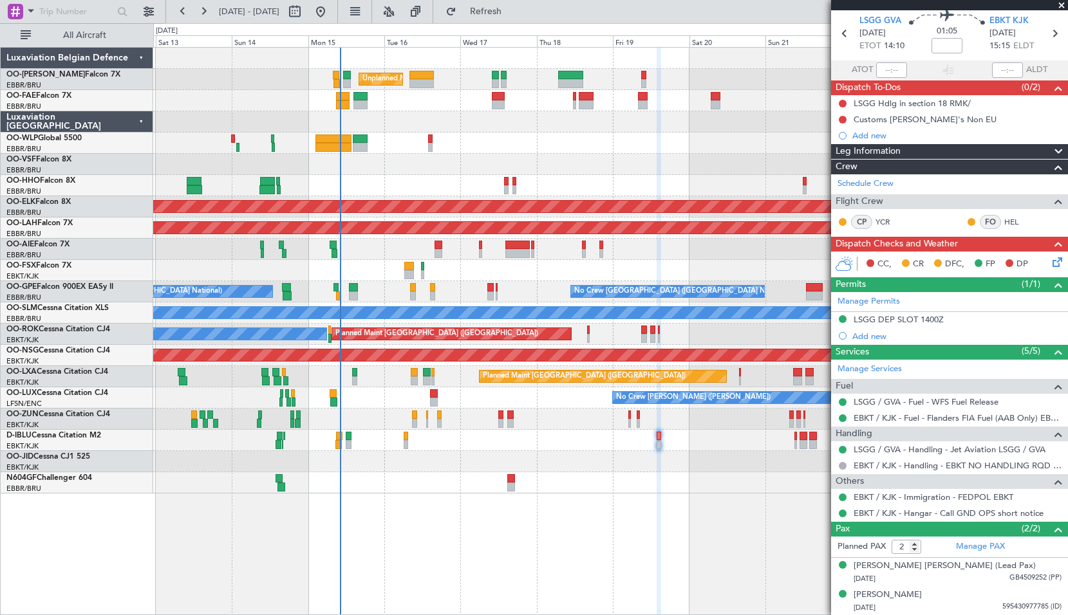
click at [483, 550] on div "Unplanned Maint Brussels (Brussels National) Planned Maint Geneva (Cointrin) AO…" at bounding box center [610, 331] width 915 height 568
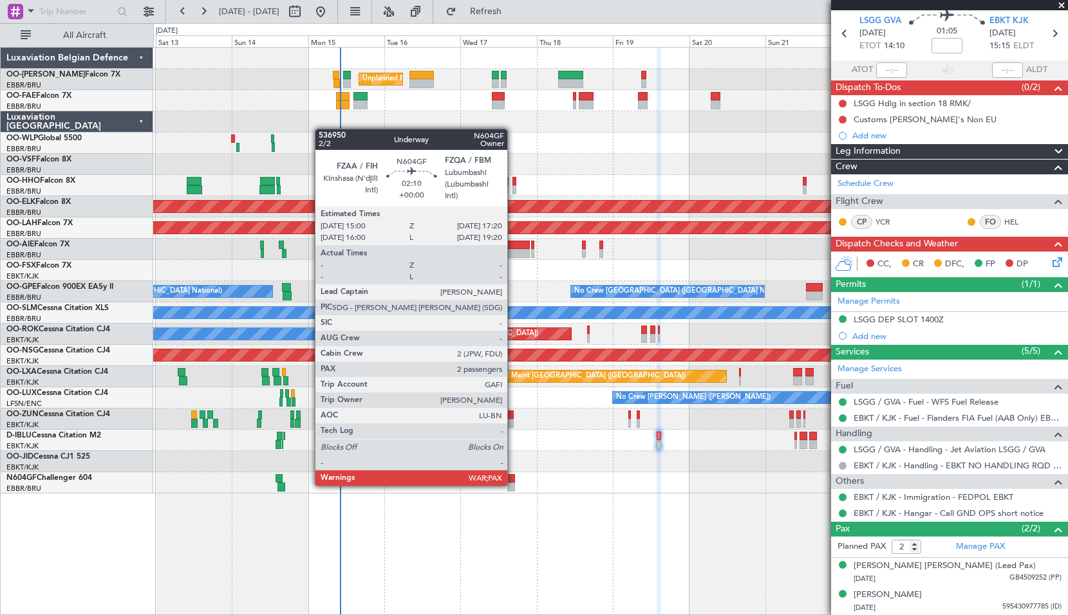
click at [513, 485] on div at bounding box center [511, 487] width 8 height 9
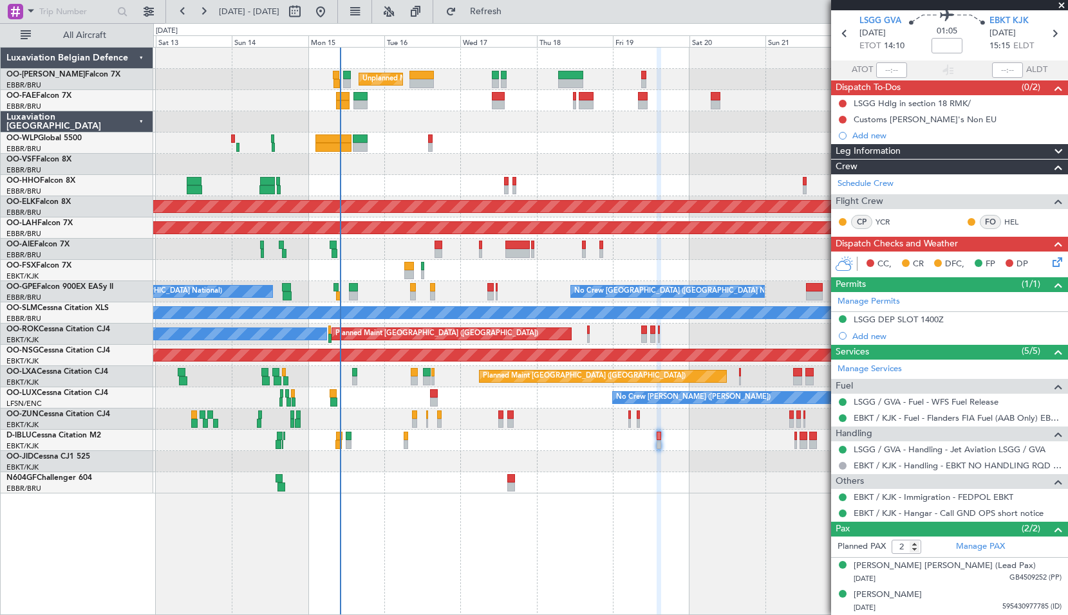
click at [528, 514] on div "Unplanned Maint Brussels (Brussels National) Planned Maint Geneva (Cointrin) AO…" at bounding box center [610, 331] width 915 height 568
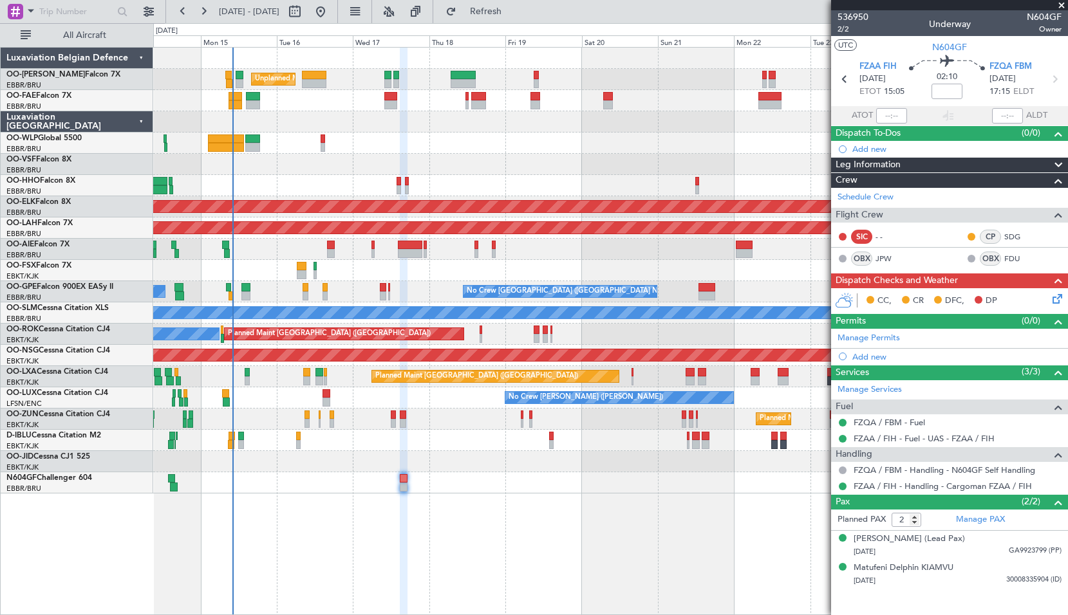
click at [522, 491] on div "Unplanned Maint Brussels (Brussels National) Owner Melsbroek Air Base Owner Mel…" at bounding box center [610, 331] width 915 height 568
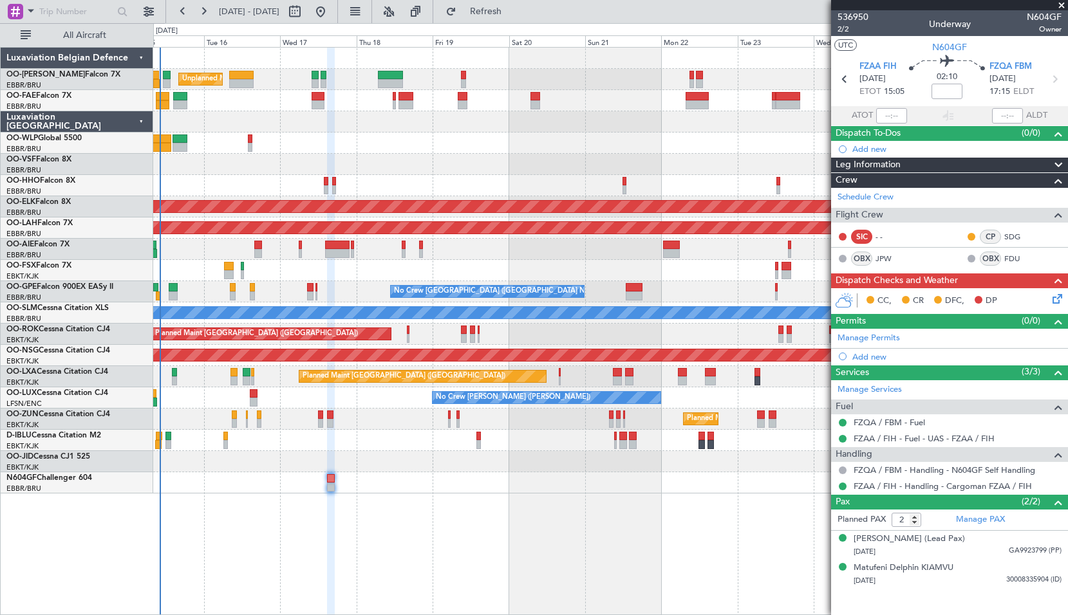
click at [523, 490] on div "Unplanned Maint Brussels (Brussels National) Owner Melsbroek Air Base Owner Mel…" at bounding box center [610, 331] width 915 height 568
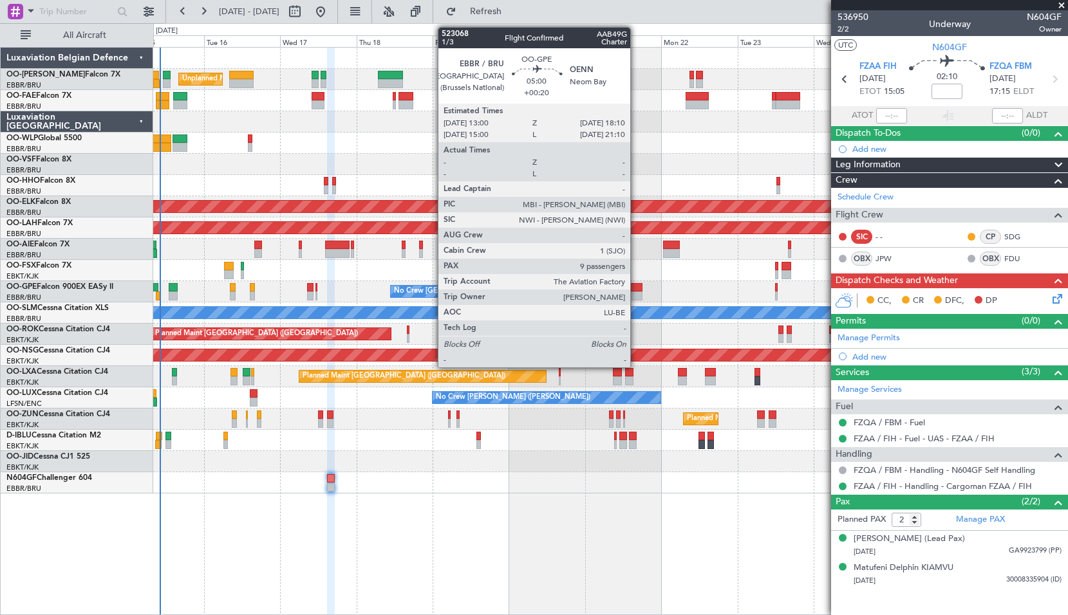
click at [636, 297] on div at bounding box center [634, 296] width 17 height 9
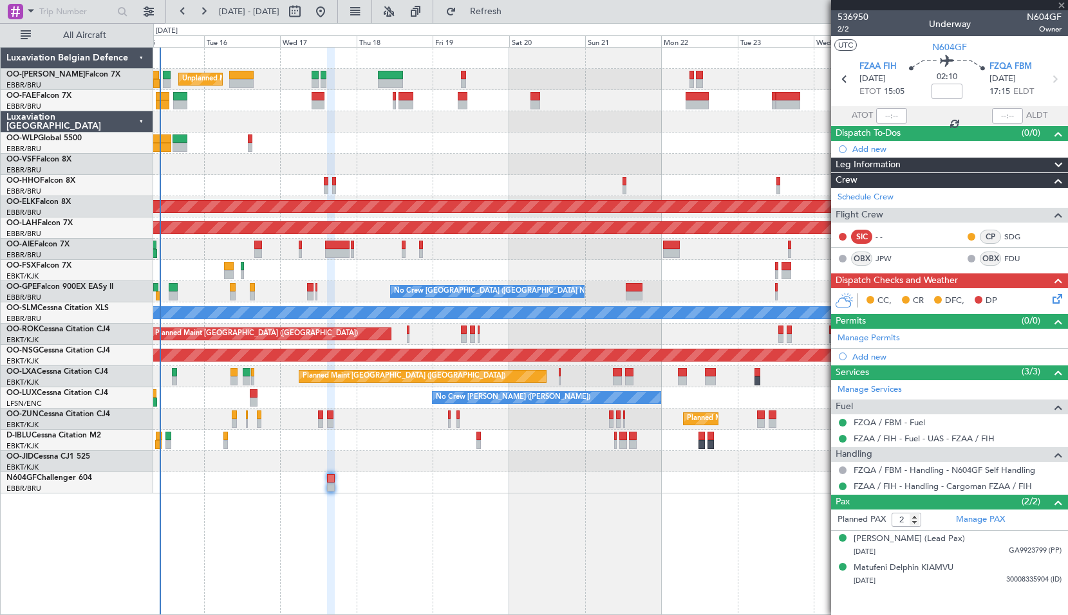
click at [671, 288] on div "No Crew Brussels (Brussels National) No Crew Brussels (Brussels National) Plann…" at bounding box center [610, 291] width 914 height 21
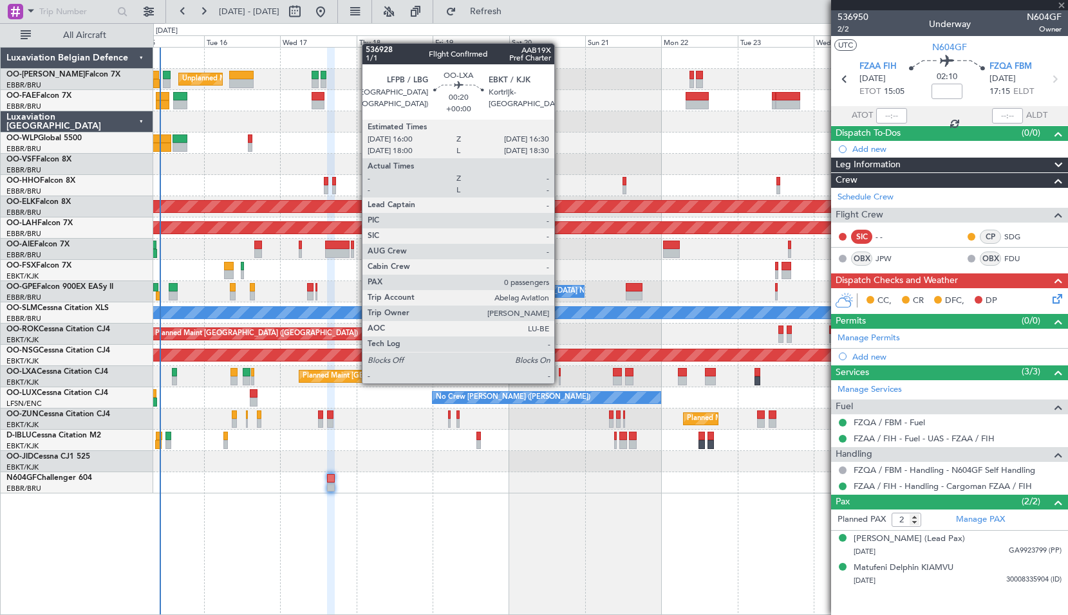
type input "+00:20"
type input "9"
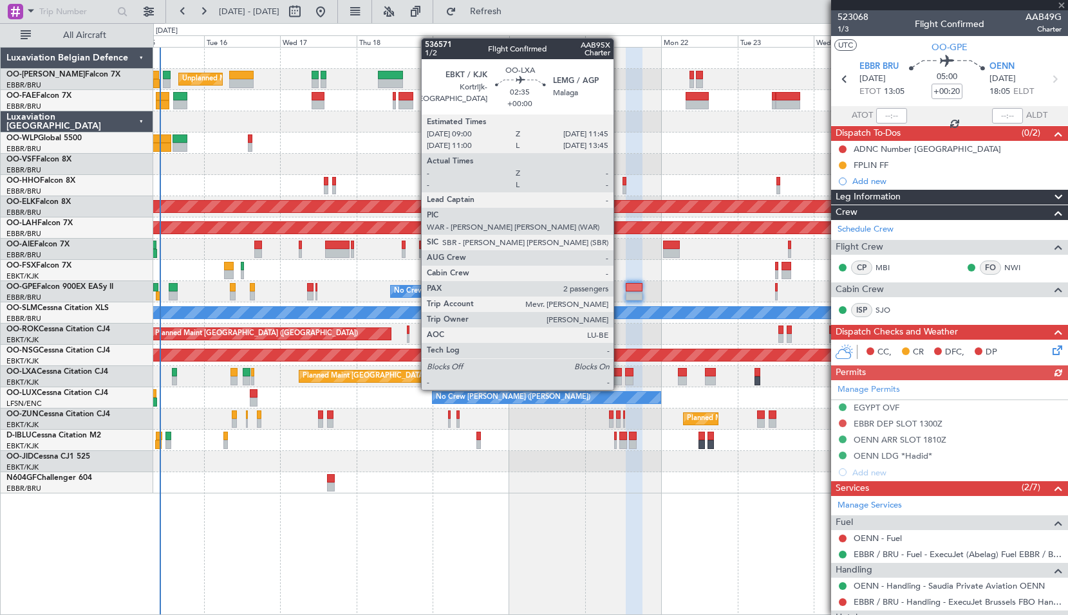
click at [619, 377] on div at bounding box center [617, 381] width 9 height 9
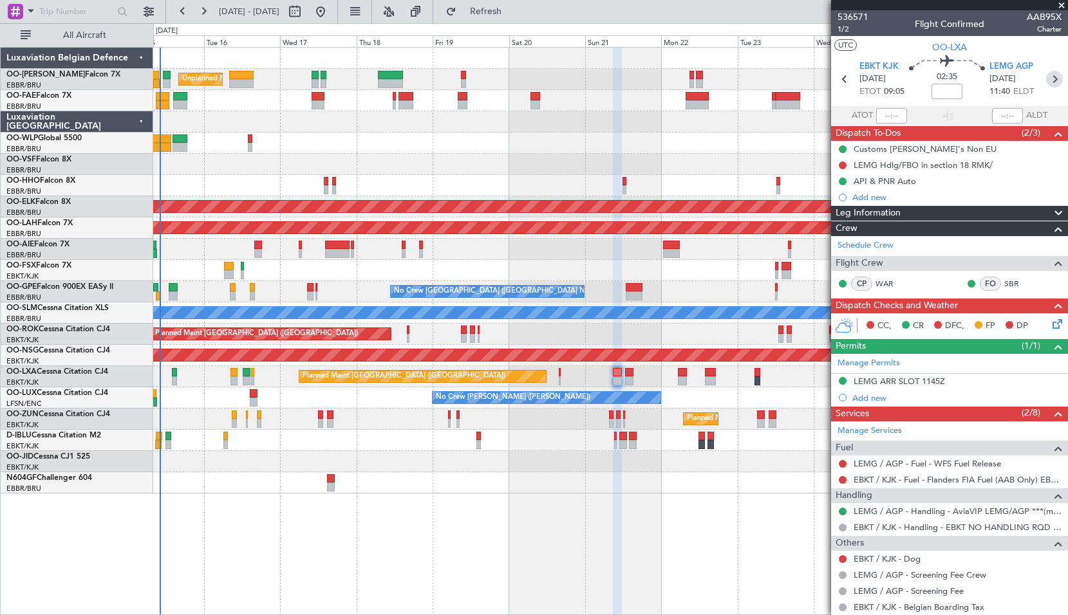
click at [1046, 81] on icon at bounding box center [1054, 79] width 17 height 17
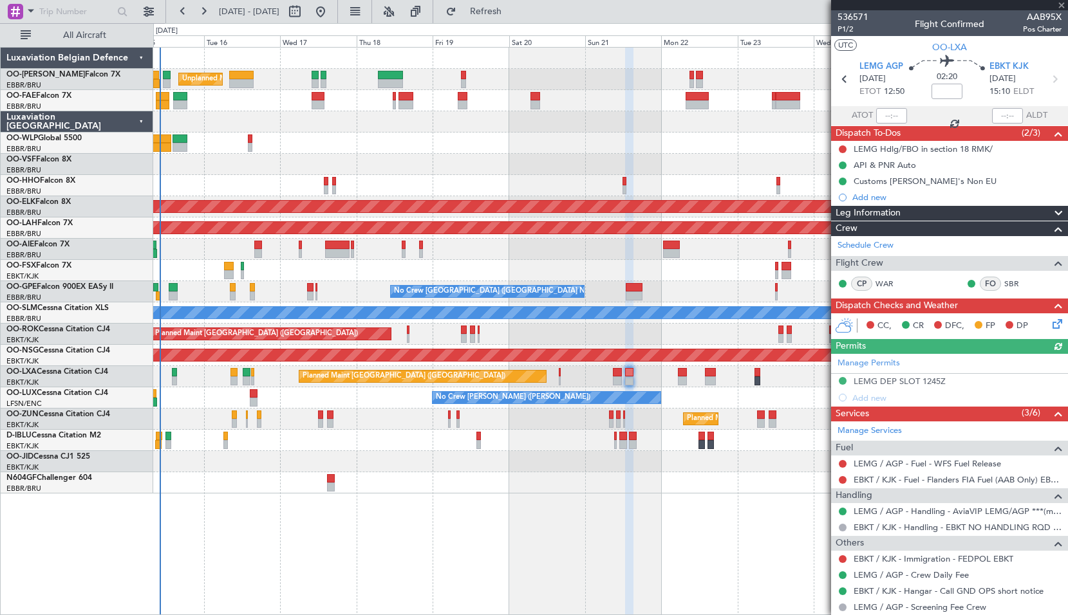
scroll to position [36, 0]
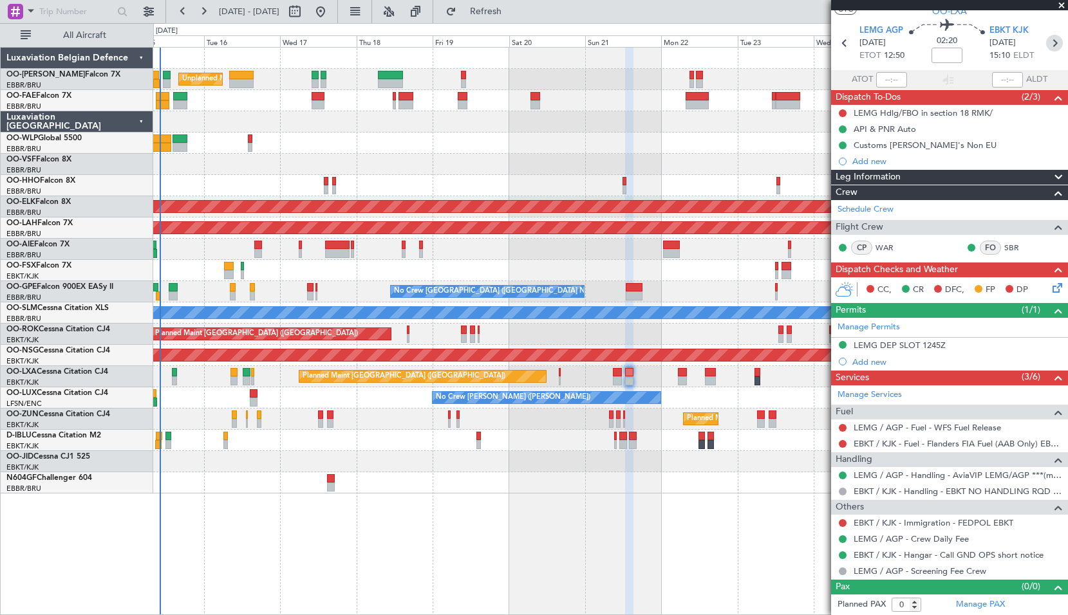
click at [1048, 47] on icon at bounding box center [1054, 43] width 17 height 17
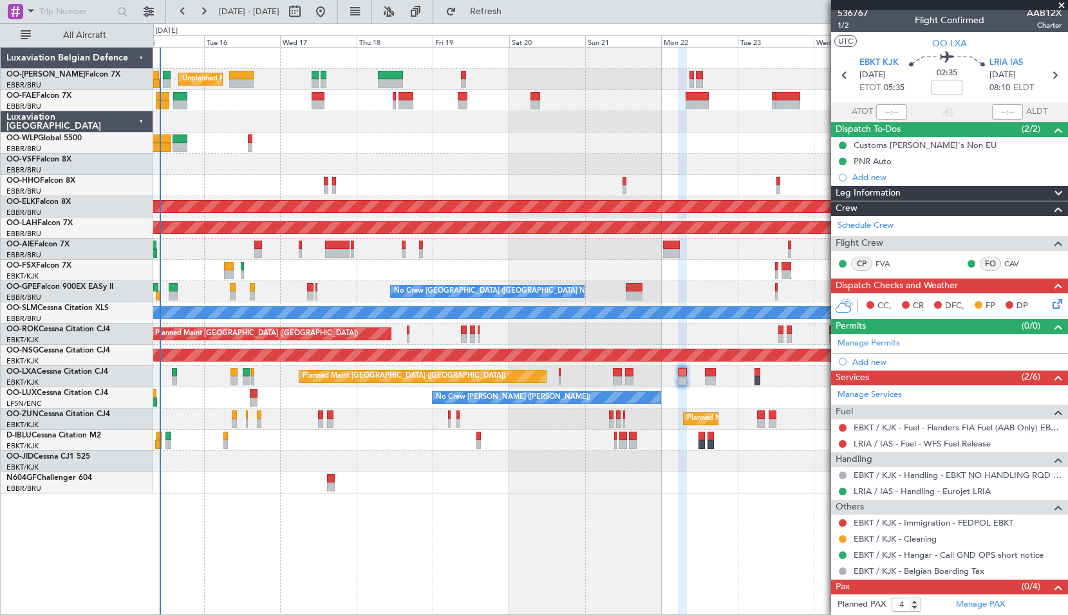
scroll to position [0, 0]
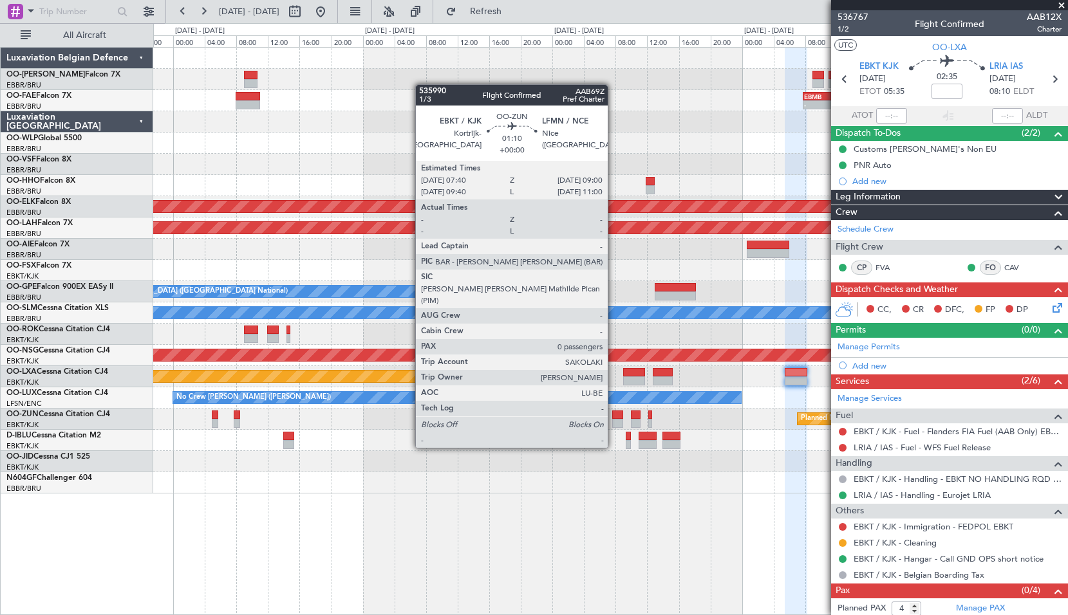
click at [613, 424] on div at bounding box center [617, 423] width 11 height 9
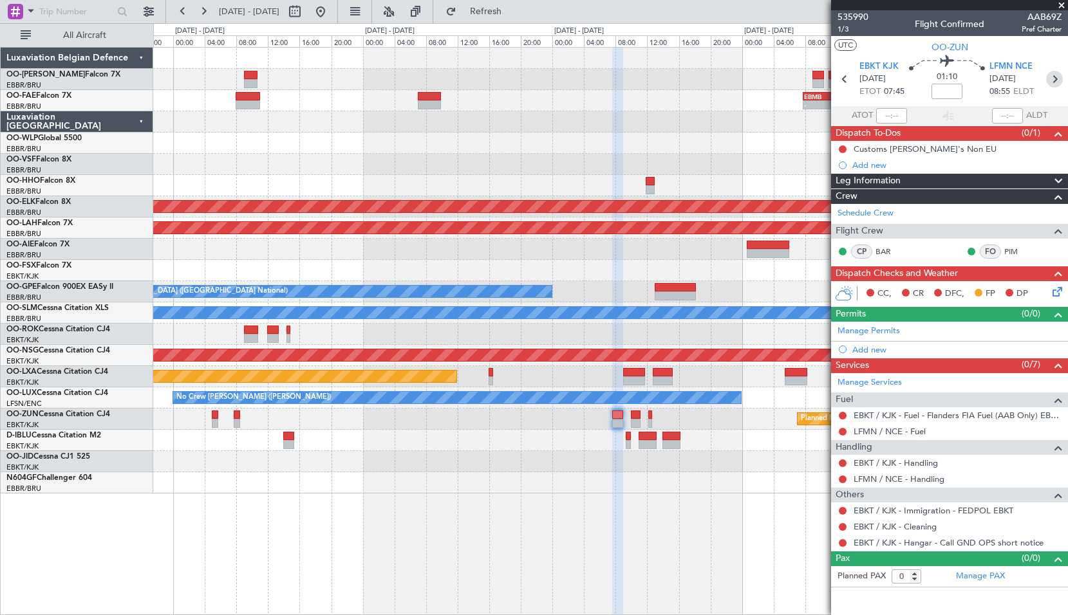
click at [1060, 78] on icon at bounding box center [1054, 79] width 17 height 17
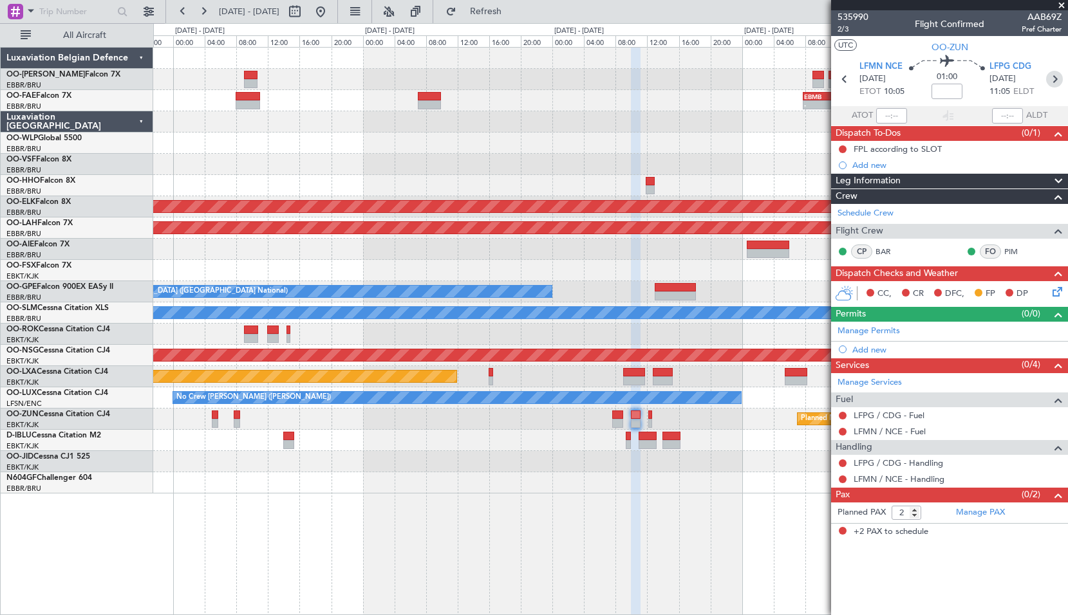
click at [1051, 80] on icon at bounding box center [1054, 79] width 17 height 17
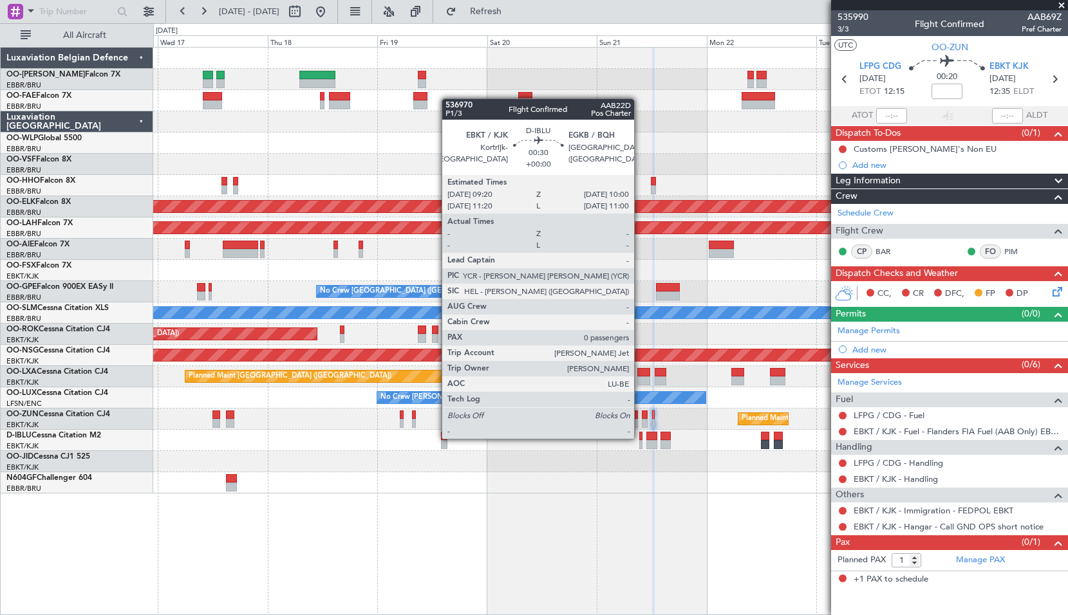
click at [640, 438] on div at bounding box center [640, 436] width 3 height 9
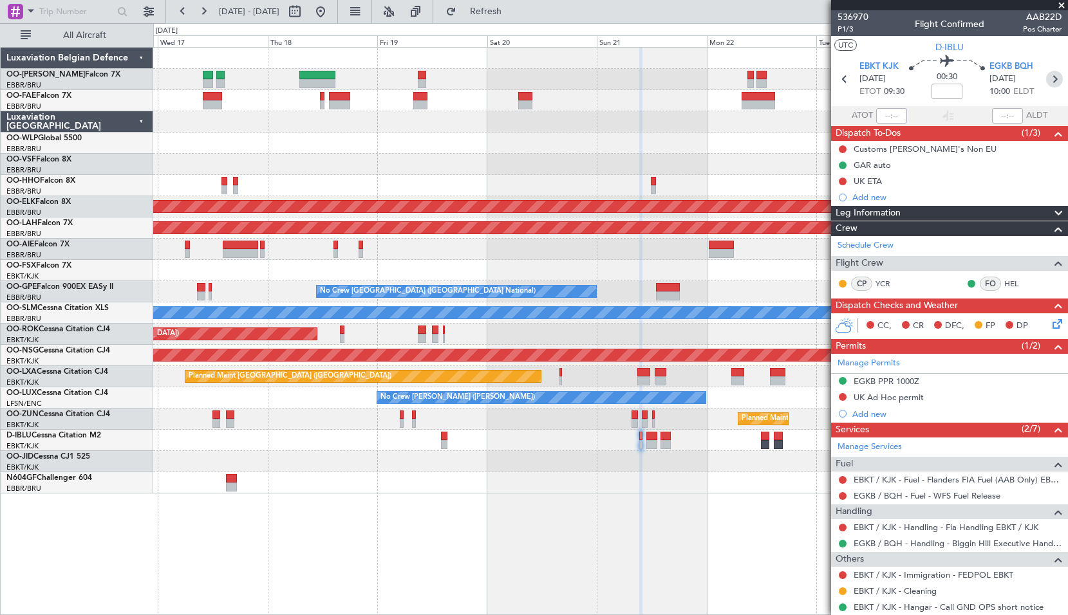
click at [1046, 75] on icon at bounding box center [1054, 79] width 17 height 17
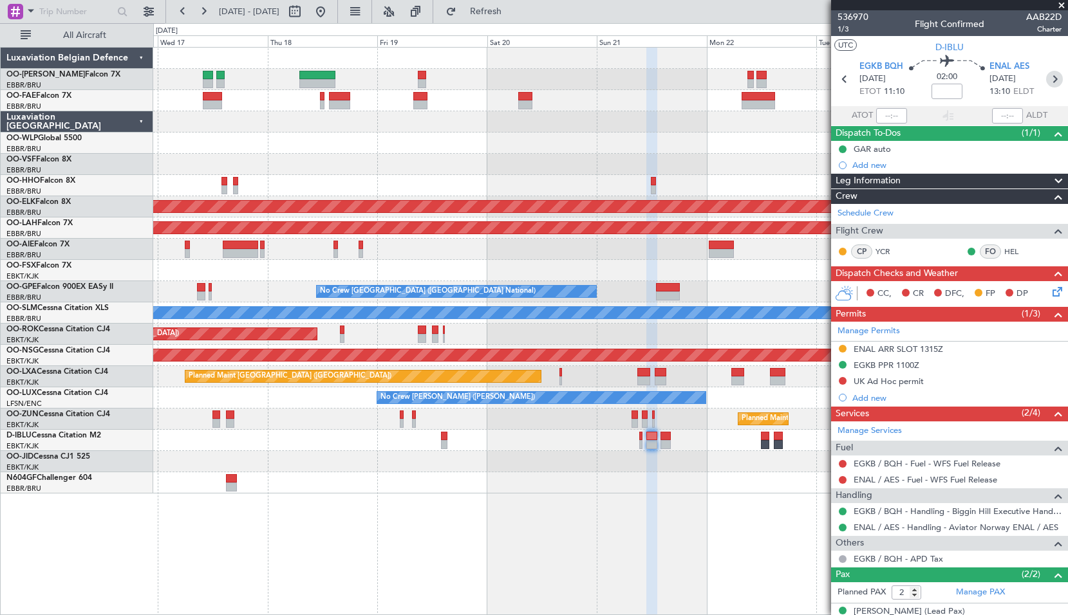
click at [1047, 82] on icon at bounding box center [1054, 79] width 17 height 17
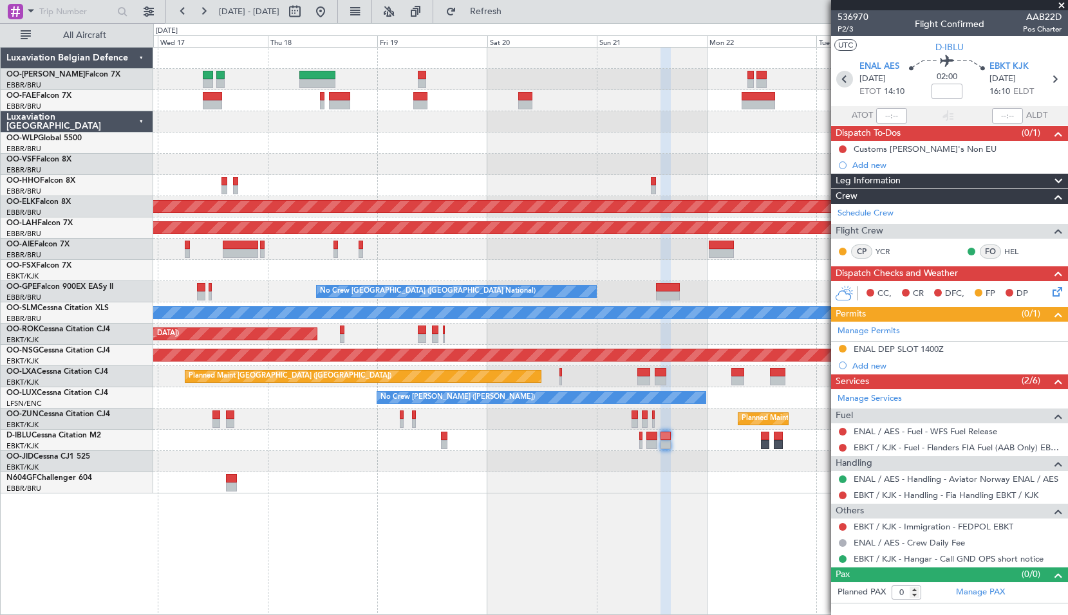
click at [845, 82] on icon at bounding box center [844, 79] width 17 height 17
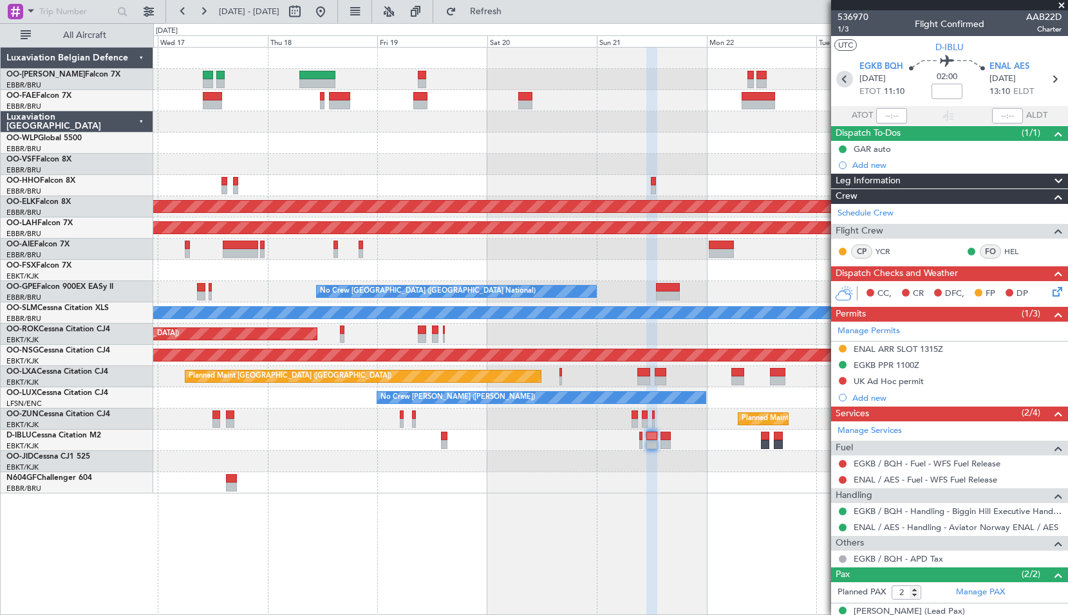
click at [843, 82] on icon at bounding box center [844, 79] width 17 height 17
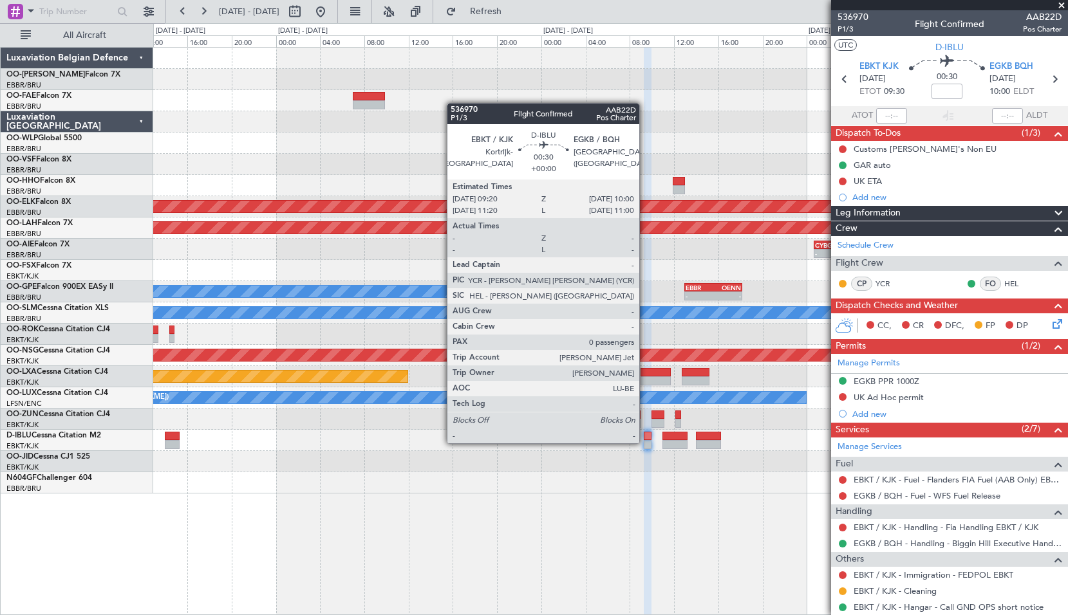
click at [645, 442] on div at bounding box center [648, 444] width 8 height 9
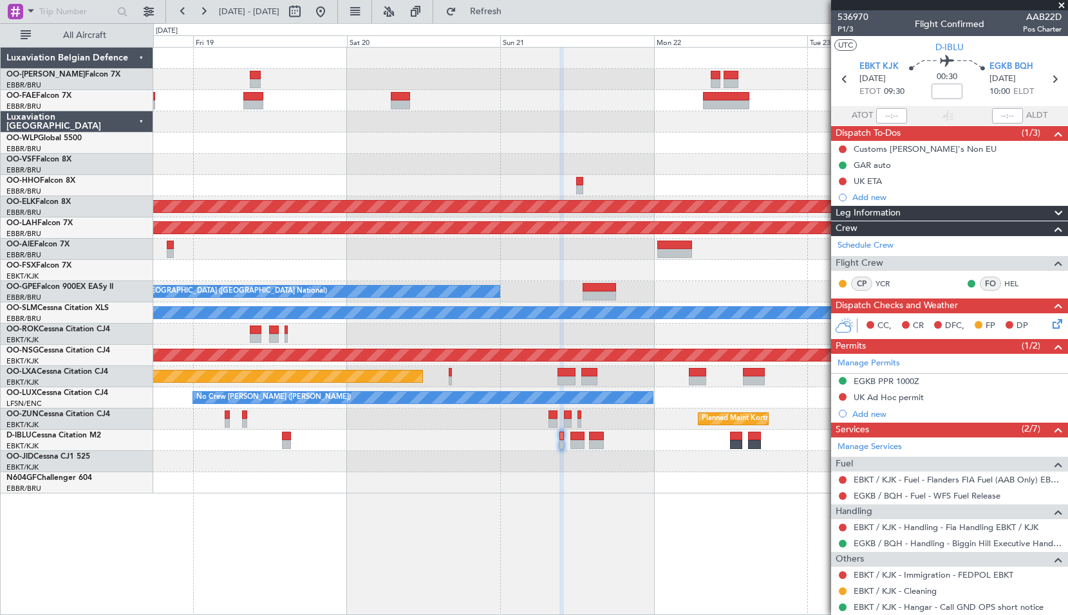
click at [573, 508] on div "Planned Maint Kortrijk-Wevelgem Planned Maint Alton-st Louis (St Louis Regl) No…" at bounding box center [610, 331] width 915 height 568
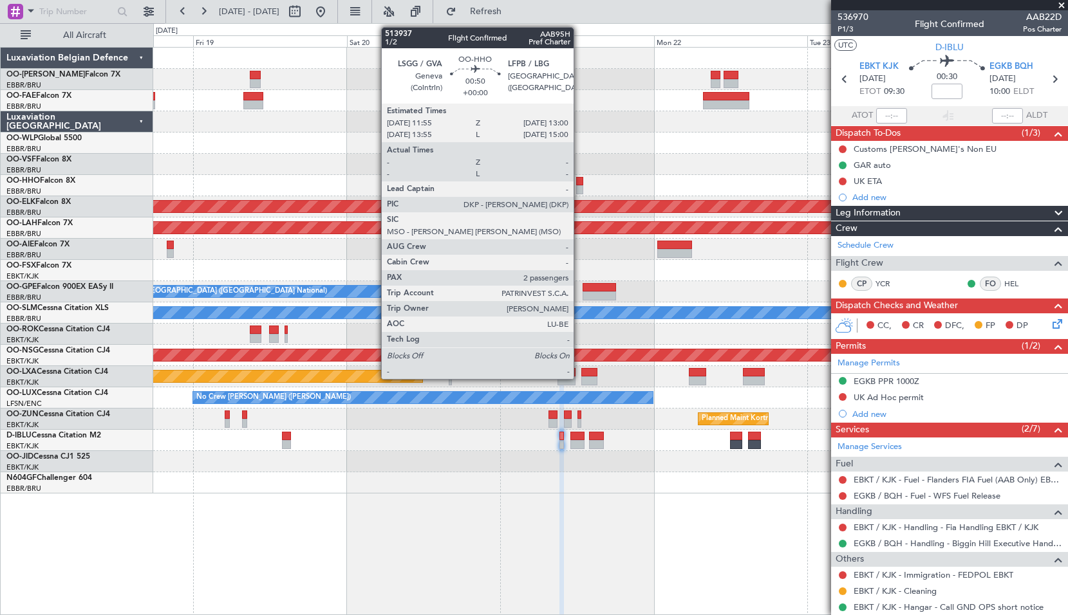
click at [579, 178] on div at bounding box center [579, 181] width 7 height 9
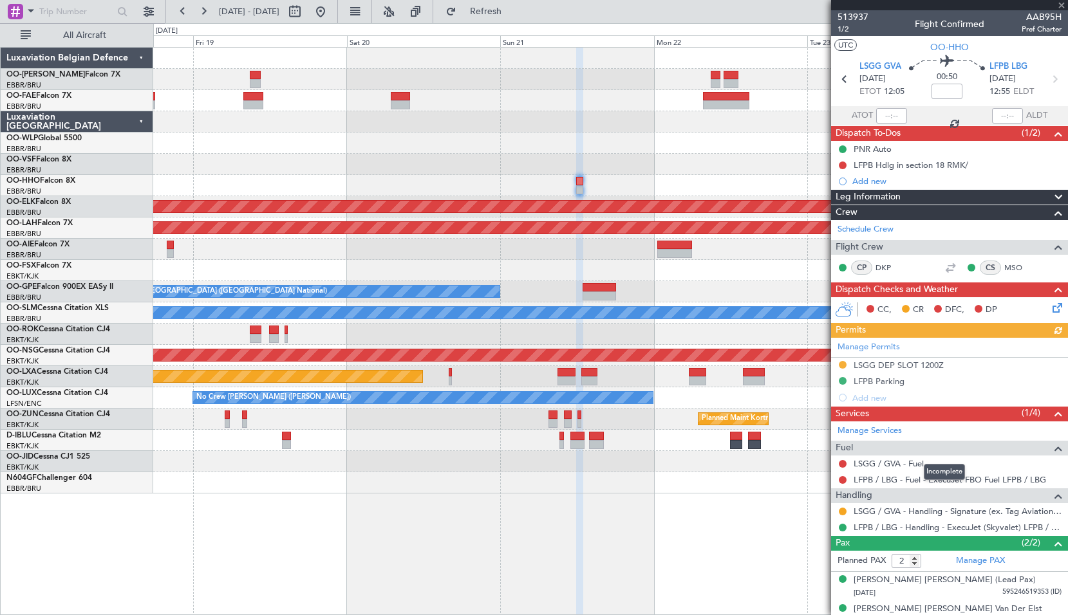
scroll to position [14, 0]
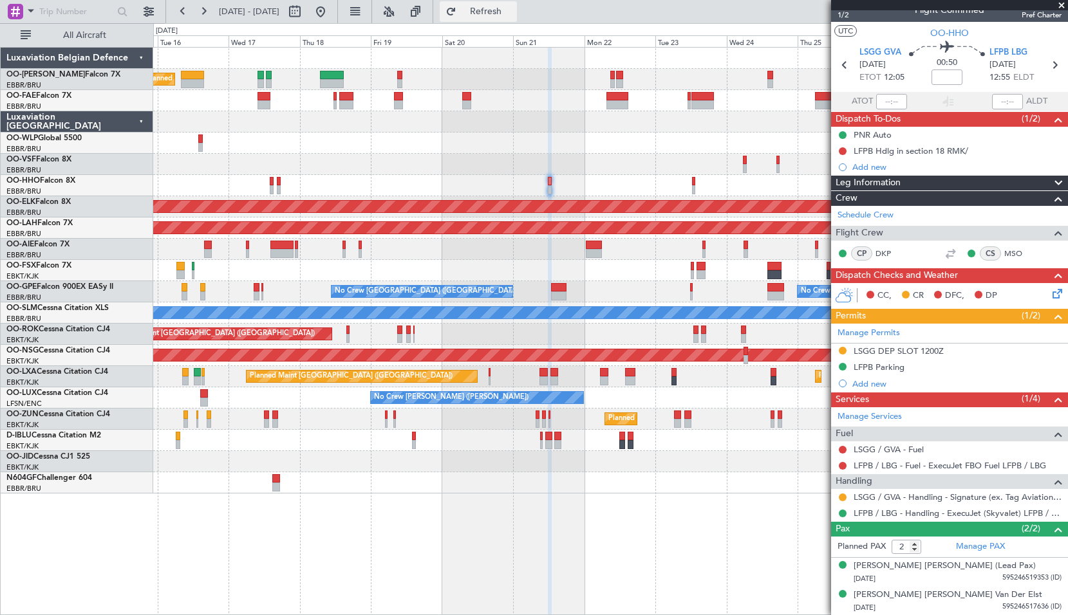
click at [513, 8] on span "Refresh" at bounding box center [486, 11] width 54 height 9
click at [1061, 5] on span at bounding box center [1061, 6] width 13 height 12
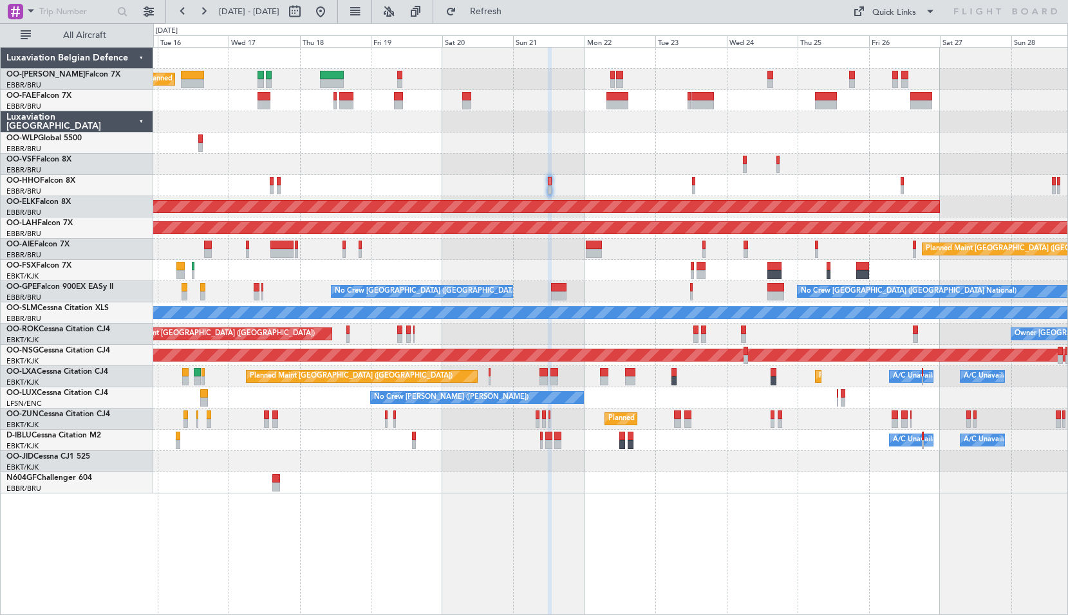
type input "0"
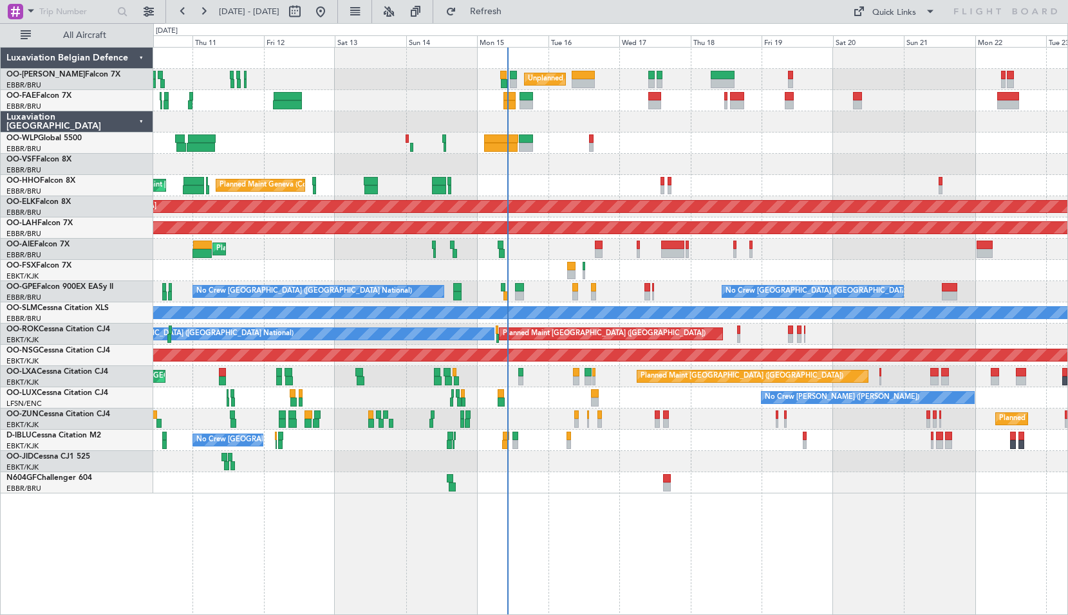
click at [720, 523] on div "Unplanned Maint Brussels (Brussels National) Planned Maint Liege Planned Maint …" at bounding box center [610, 331] width 915 height 568
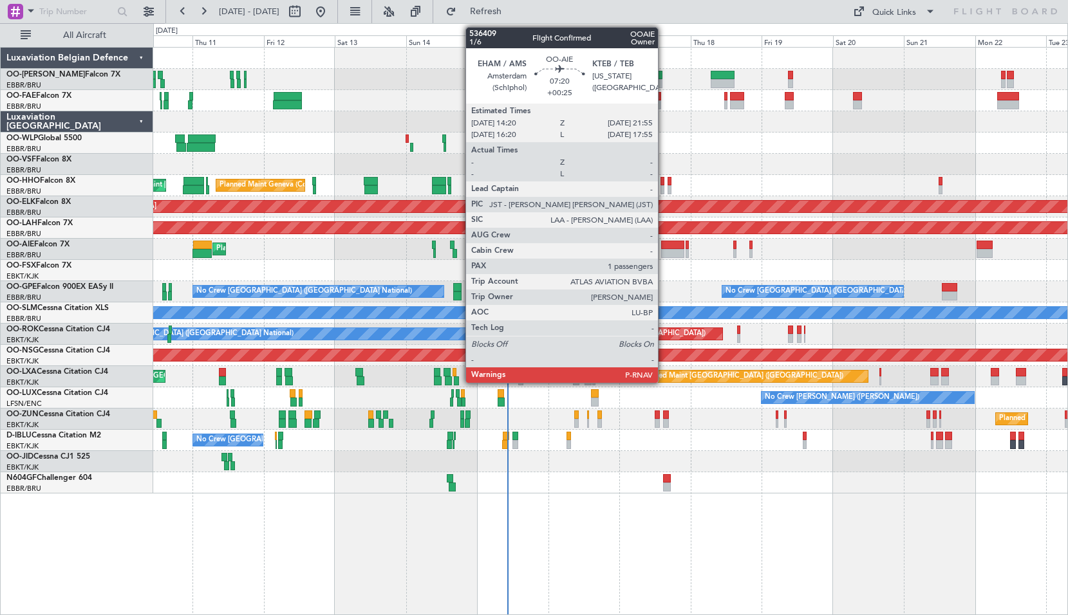
click at [664, 250] on div at bounding box center [672, 253] width 23 height 9
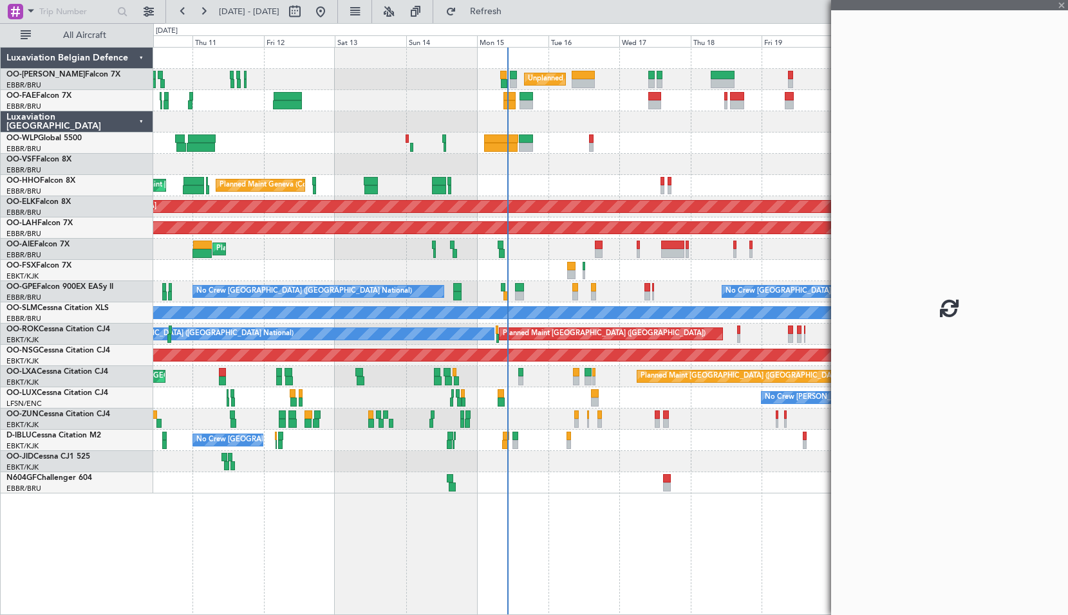
click at [671, 279] on div "Planned Maint Kortrijk-[GEOGRAPHIC_DATA]" at bounding box center [610, 270] width 914 height 21
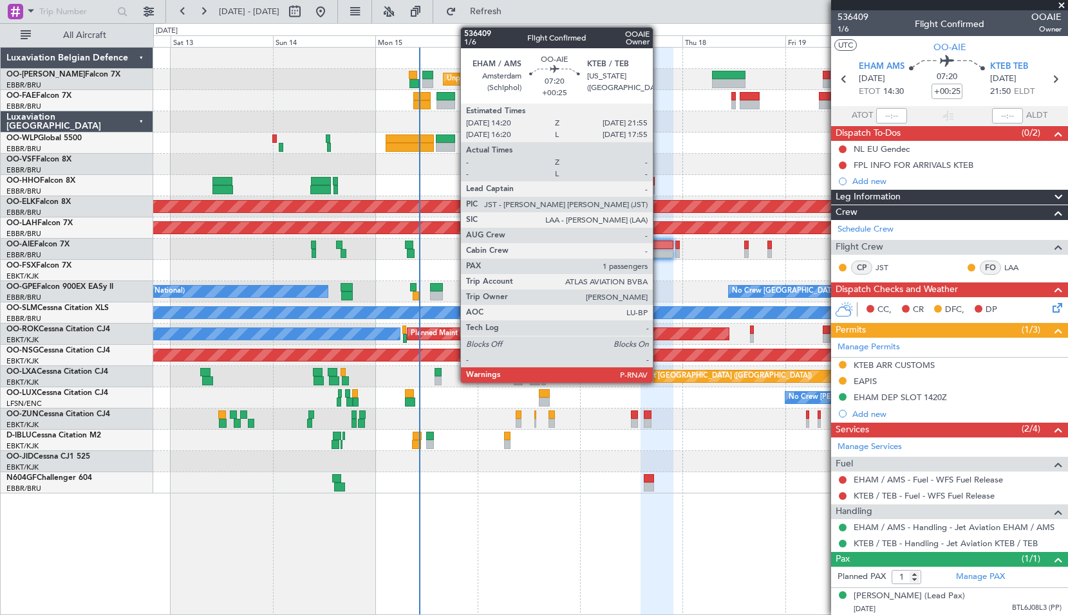
click at [657, 248] on div at bounding box center [656, 245] width 33 height 9
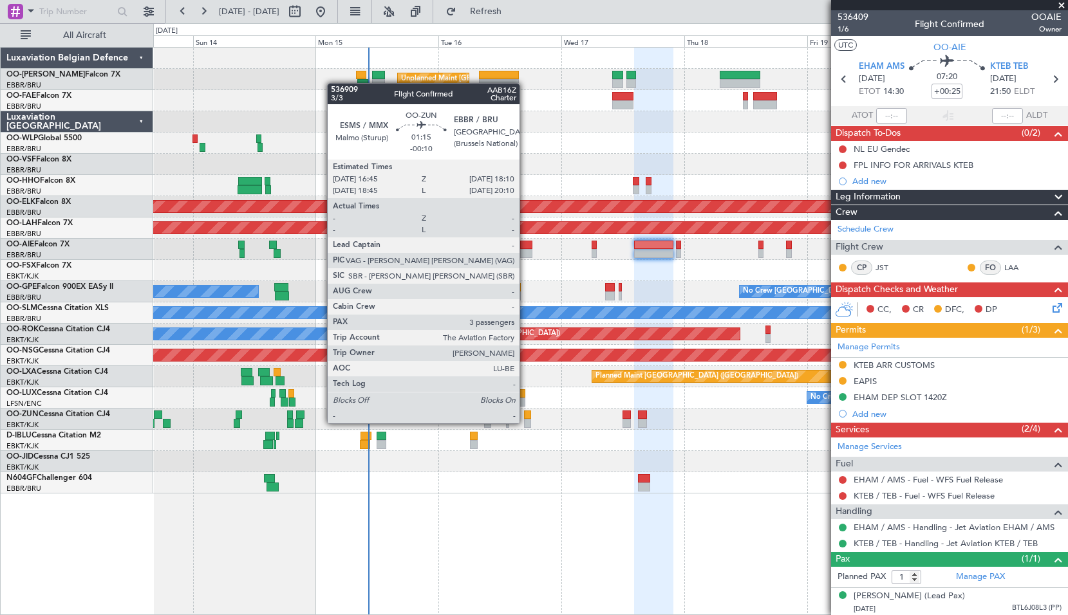
click at [525, 424] on div at bounding box center [528, 423] width 8 height 9
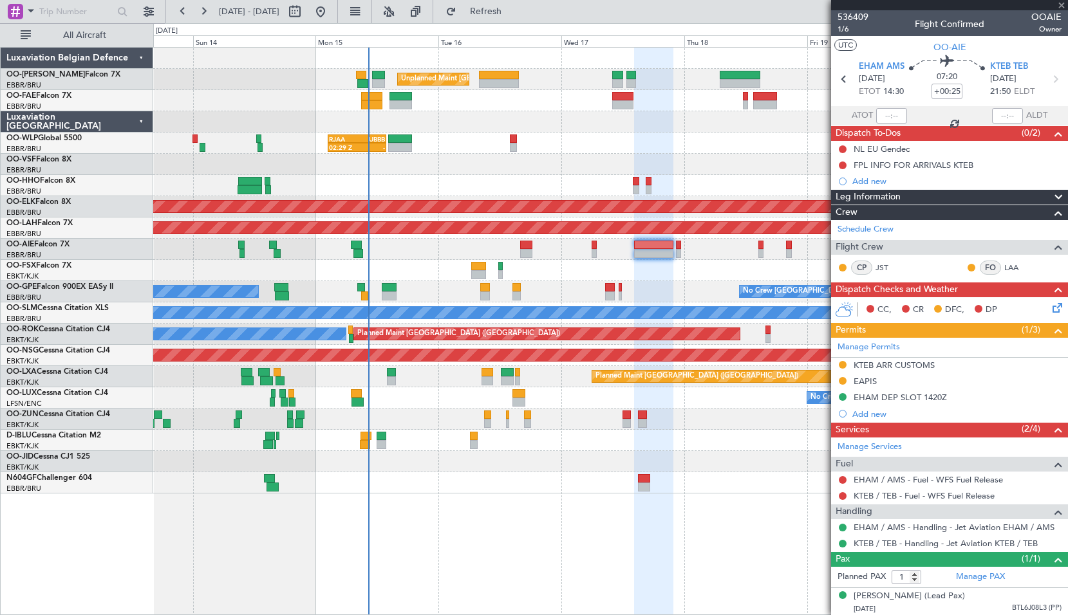
click at [516, 478] on div at bounding box center [610, 482] width 914 height 21
type input "-00:10"
type input "3"
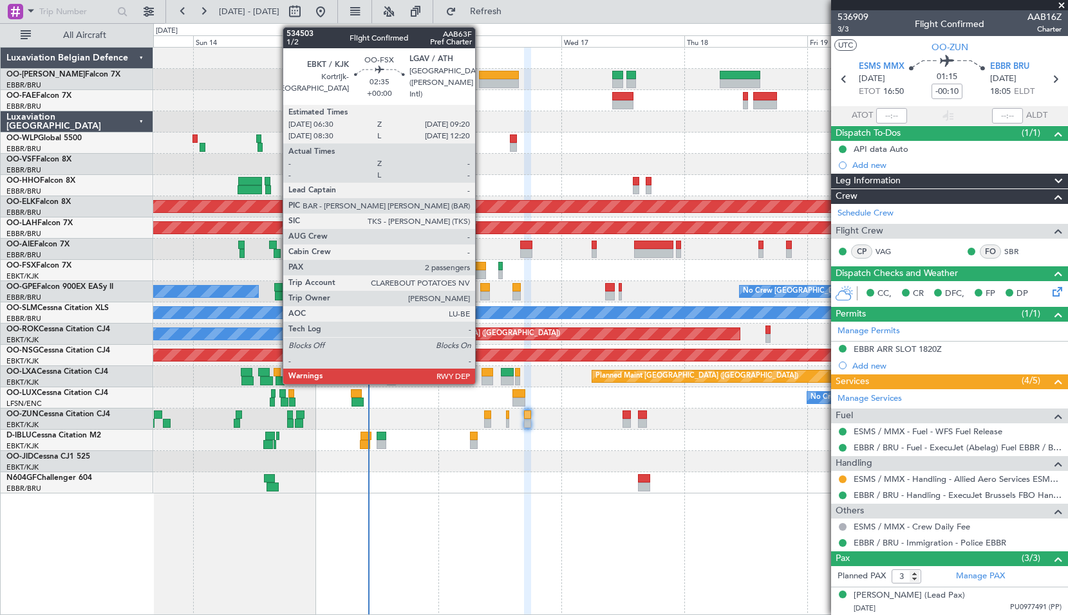
click at [481, 270] on div at bounding box center [478, 266] width 15 height 9
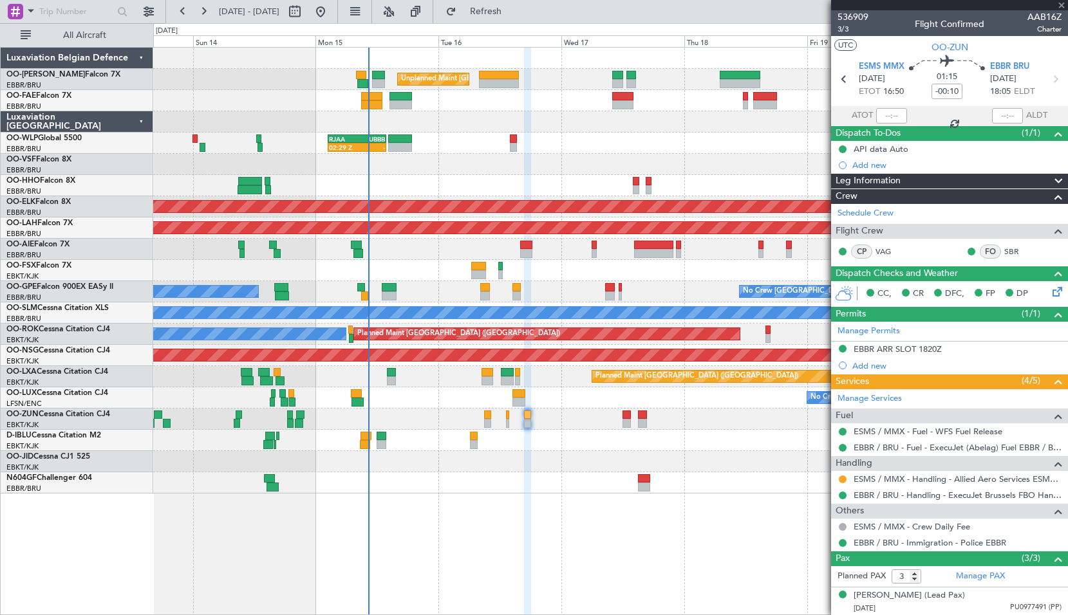
type input "2"
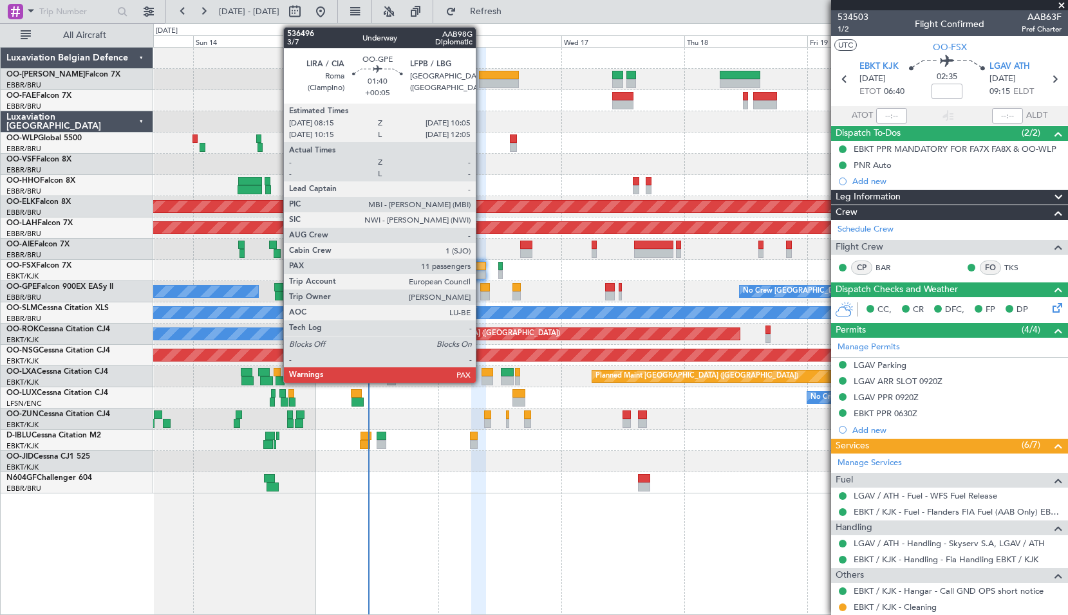
click at [481, 294] on div at bounding box center [485, 296] width 10 height 9
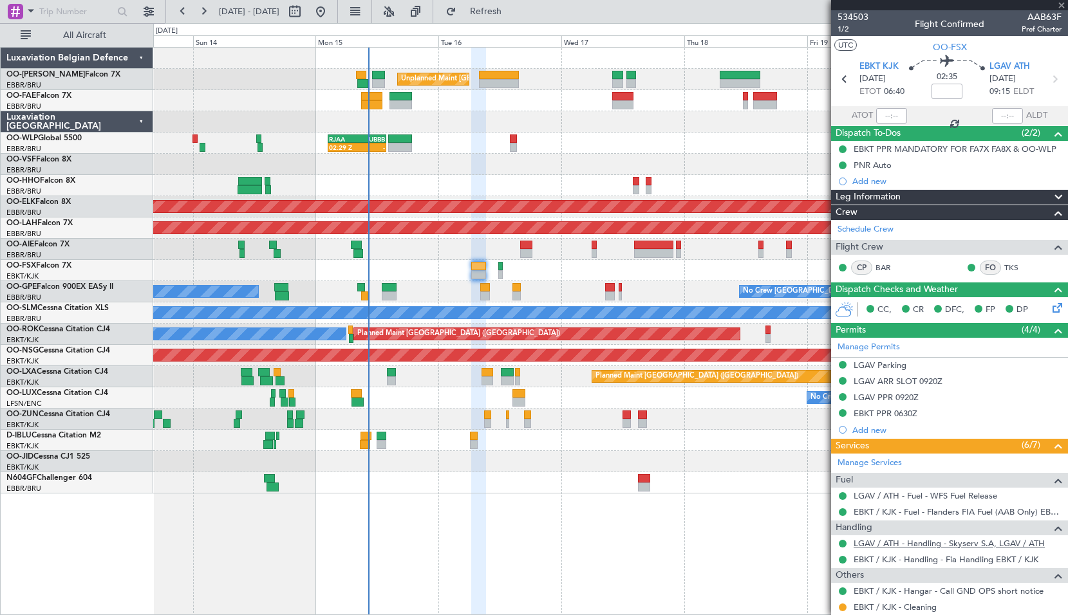
type input "+00:05"
type input "11"
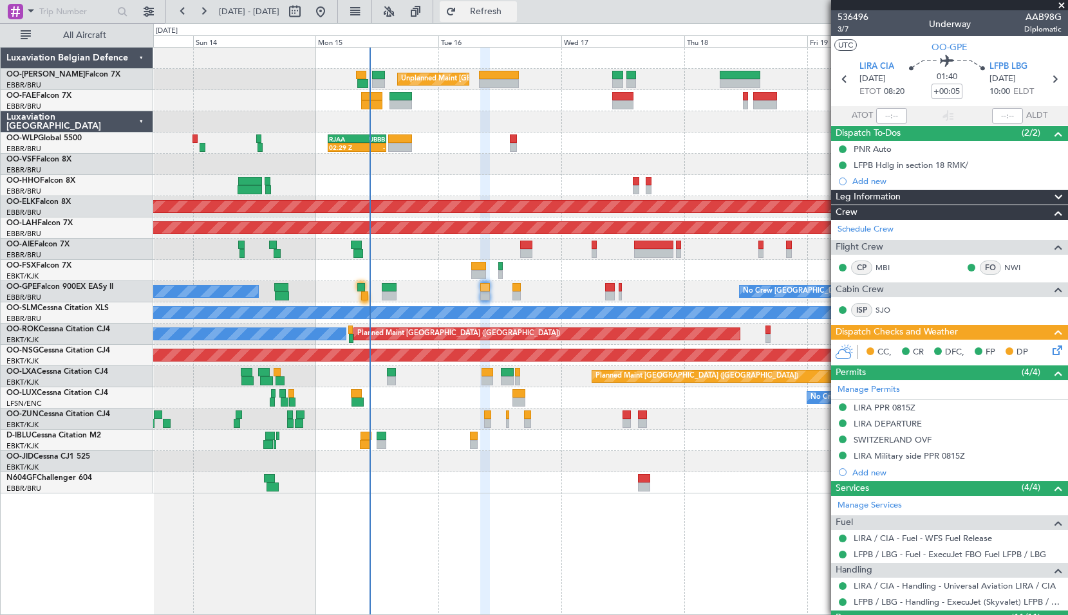
click at [517, 21] on button "Refresh" at bounding box center [478, 11] width 77 height 21
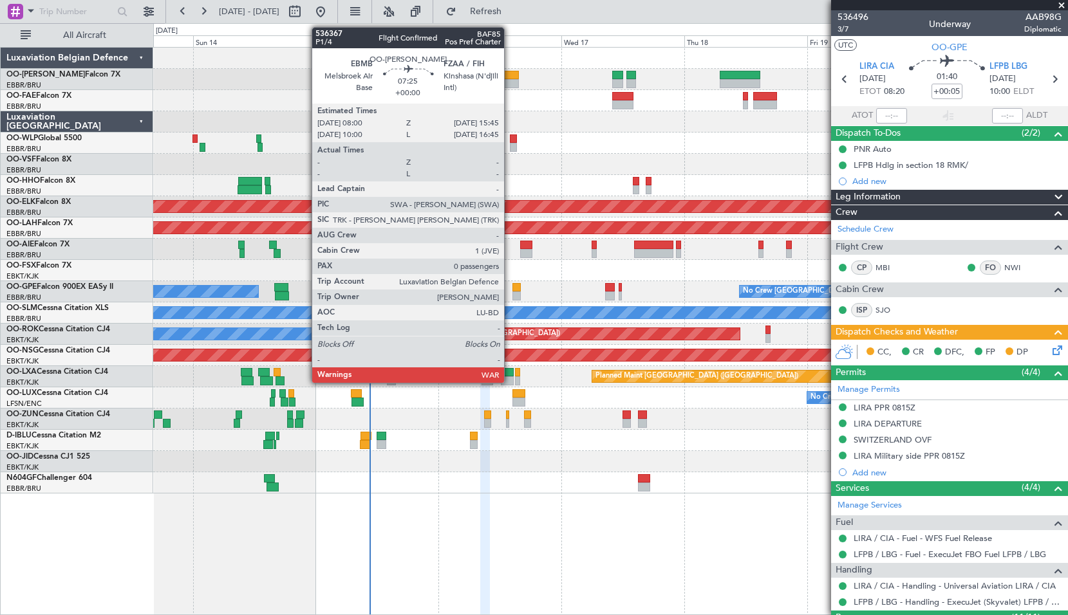
click at [510, 75] on div at bounding box center [499, 75] width 40 height 9
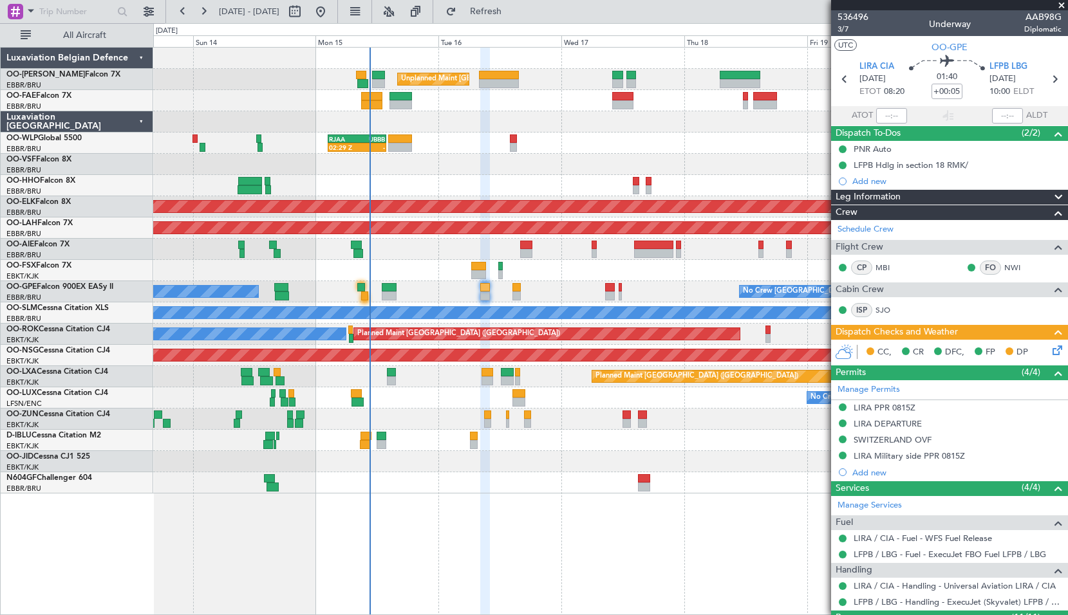
click at [559, 111] on div at bounding box center [610, 121] width 914 height 21
type input "0"
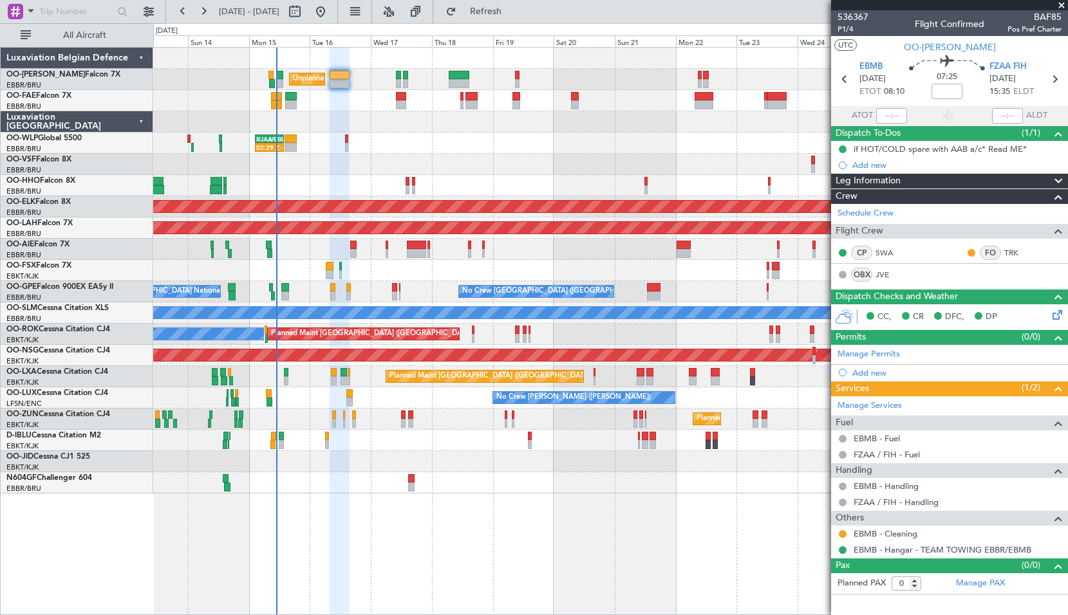
click at [515, 170] on div at bounding box center [610, 164] width 914 height 21
click at [1059, 5] on span at bounding box center [1061, 6] width 13 height 12
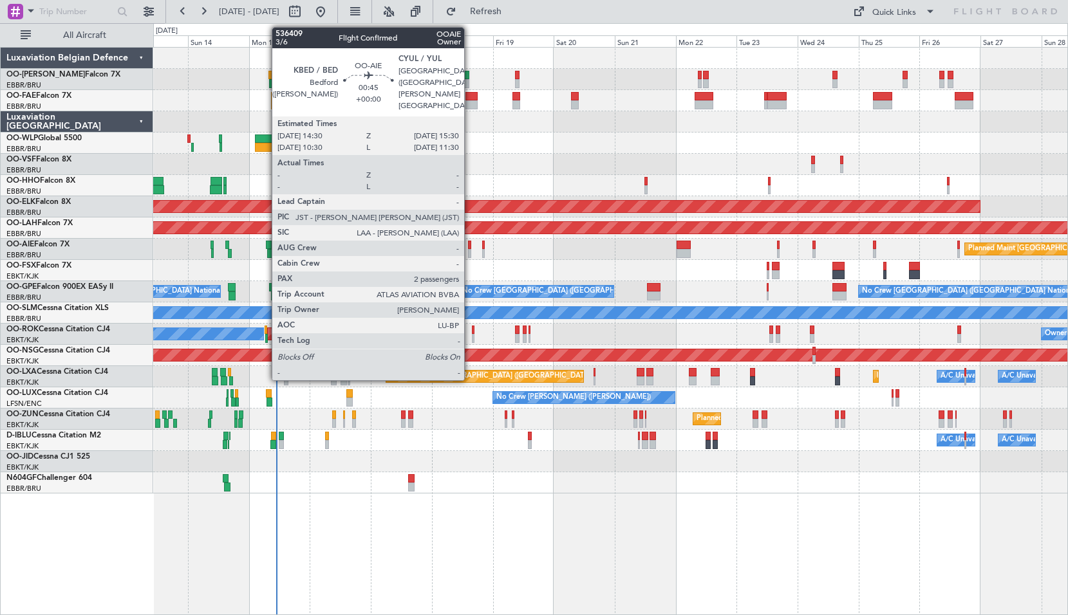
click at [470, 245] on div at bounding box center [469, 245] width 3 height 9
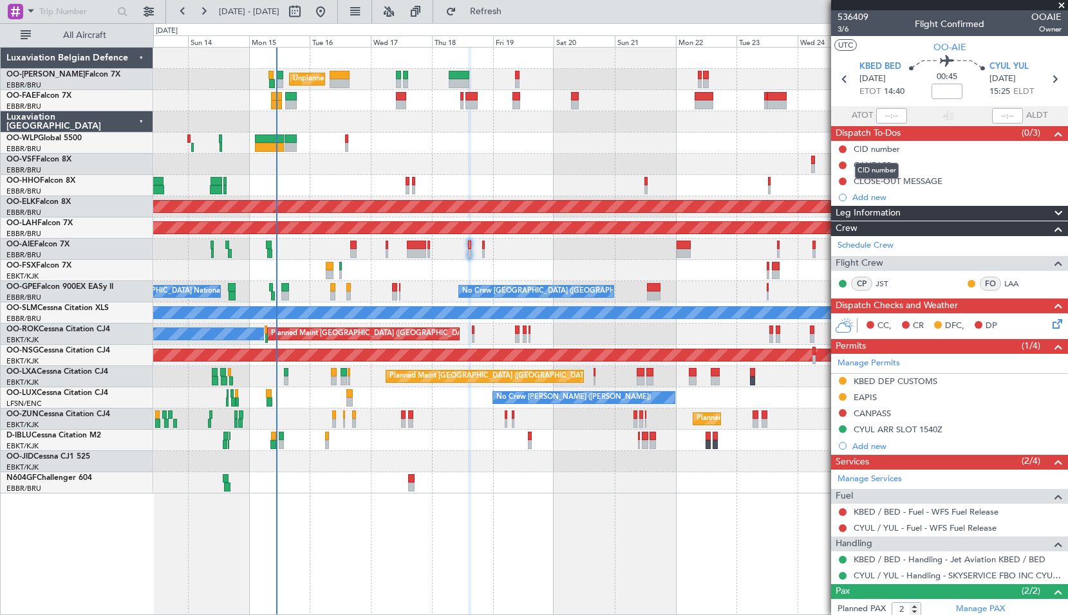
click at [884, 167] on mat-tooltip-component "CID number" at bounding box center [877, 171] width 62 height 34
click at [873, 162] on div "CANPASS" at bounding box center [872, 165] width 37 height 11
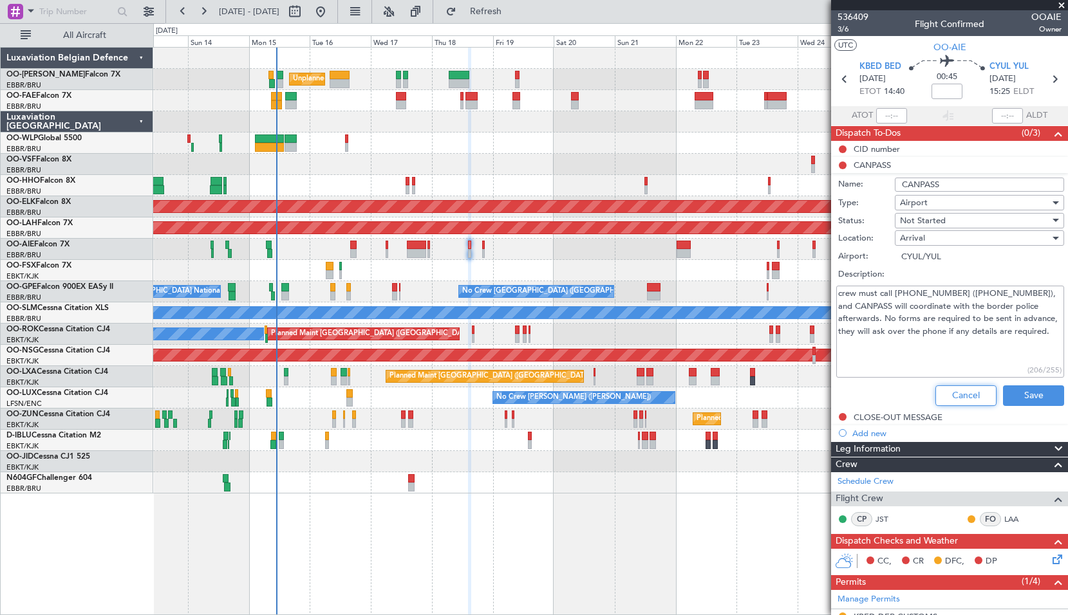
drag, startPoint x: 1067, startPoint y: 425, endPoint x: 975, endPoint y: 399, distance: 96.2
click at [975, 399] on button "Cancel" at bounding box center [965, 396] width 61 height 21
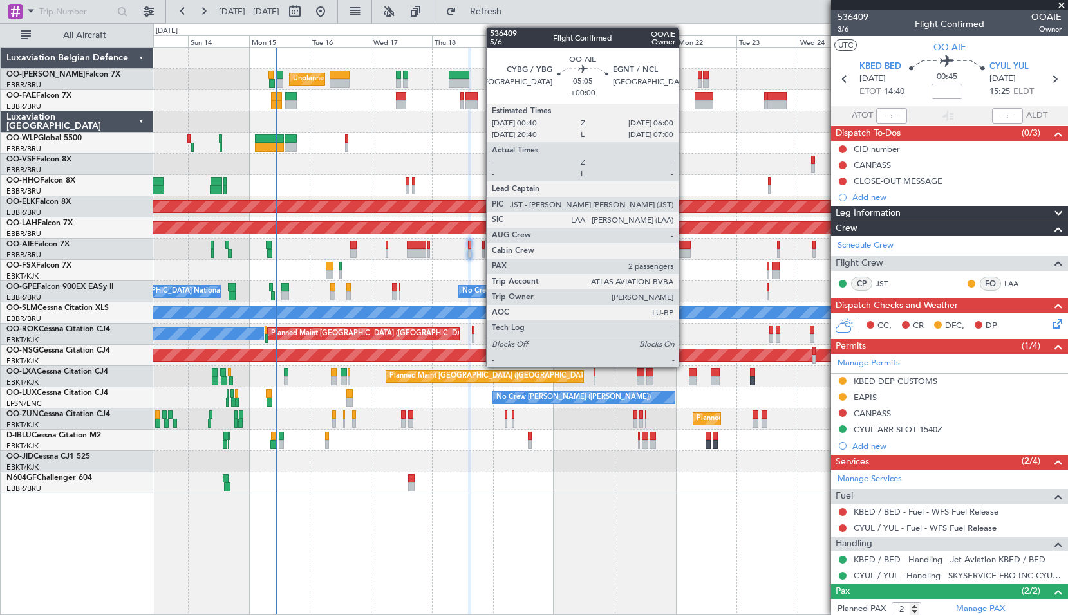
click at [684, 245] on div at bounding box center [684, 245] width 14 height 9
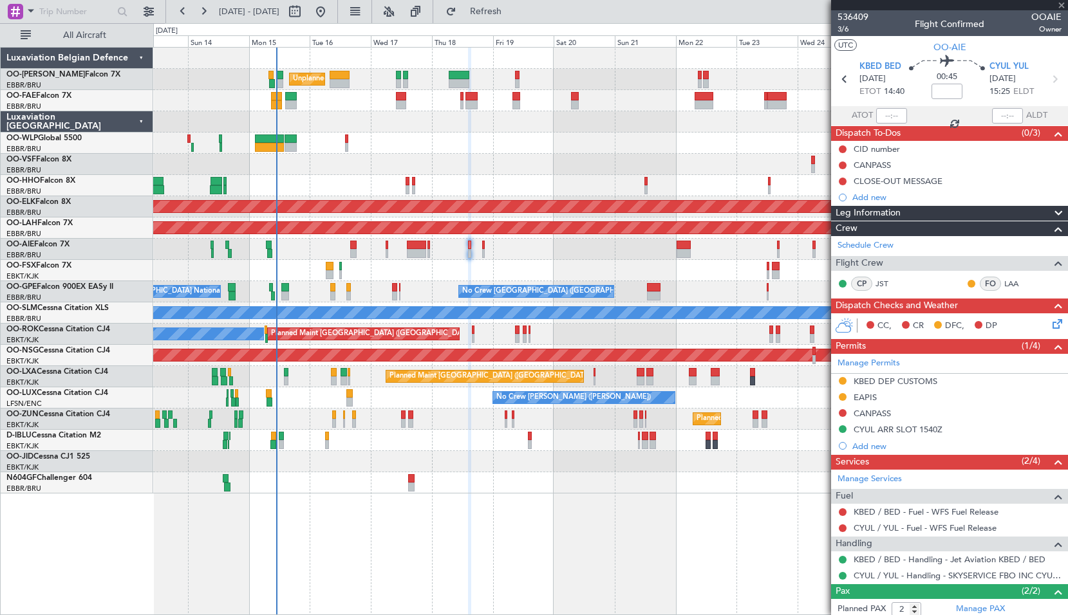
click at [696, 266] on div "Planned Maint Kortrijk-[GEOGRAPHIC_DATA]" at bounding box center [610, 270] width 914 height 21
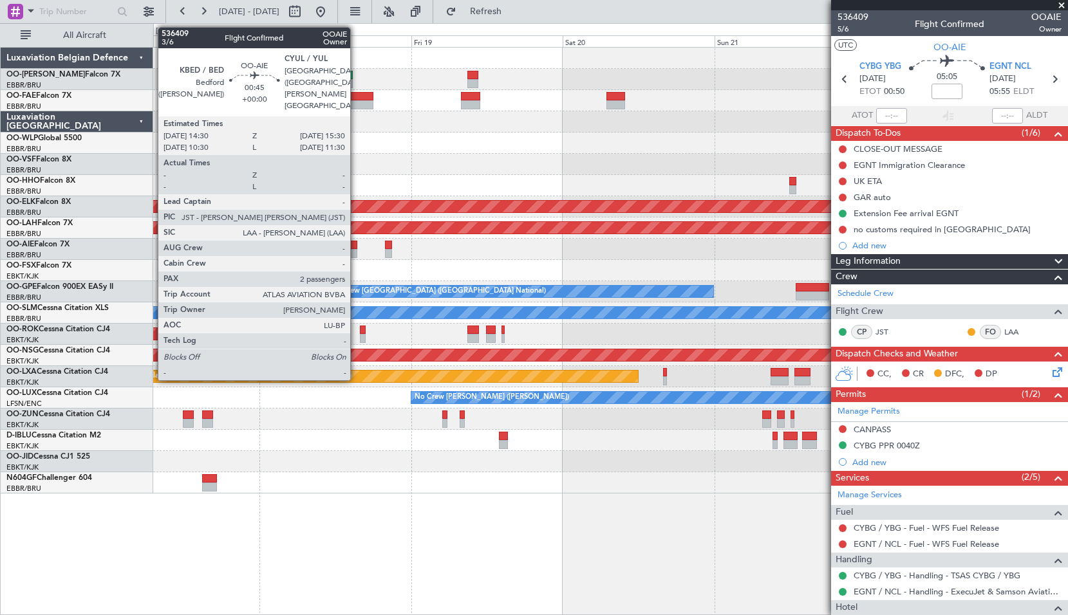
click at [356, 246] on div at bounding box center [353, 245] width 6 height 9
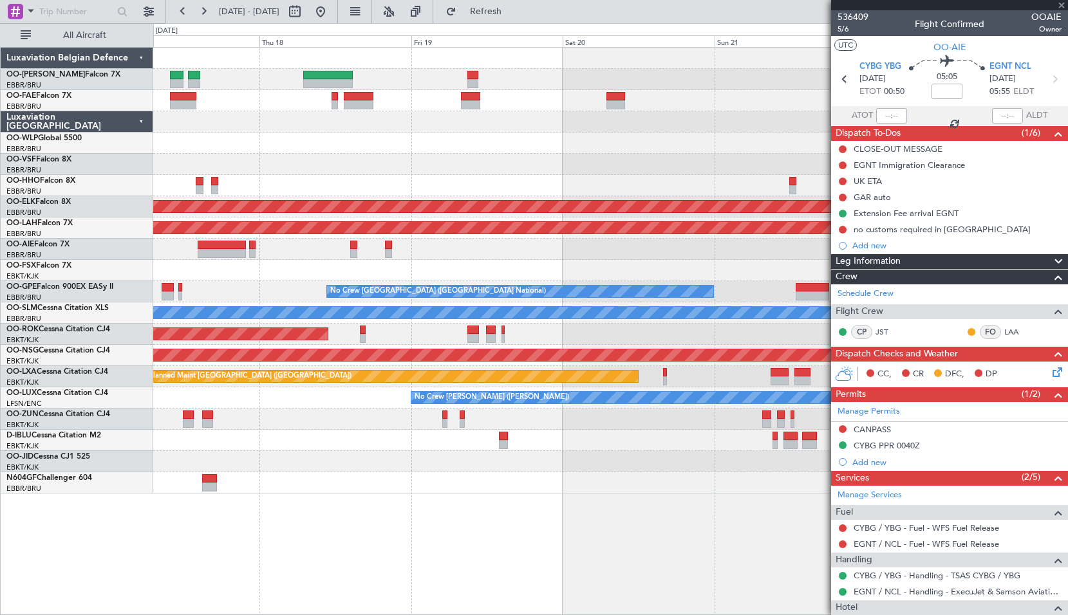
click at [514, 246] on div at bounding box center [610, 249] width 914 height 21
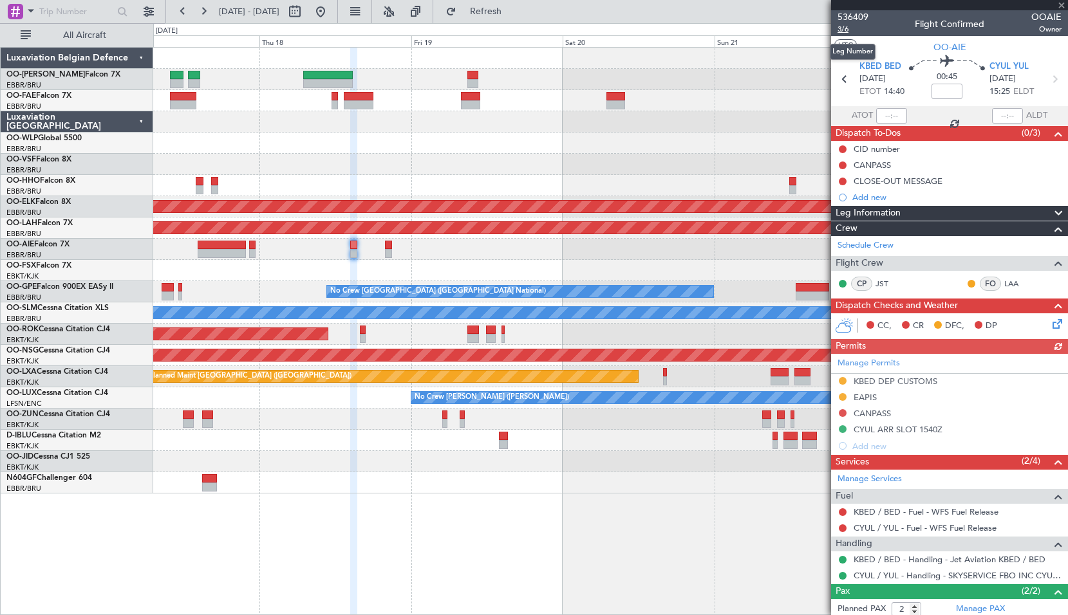
click at [844, 30] on span "3/6" at bounding box center [852, 29] width 31 height 11
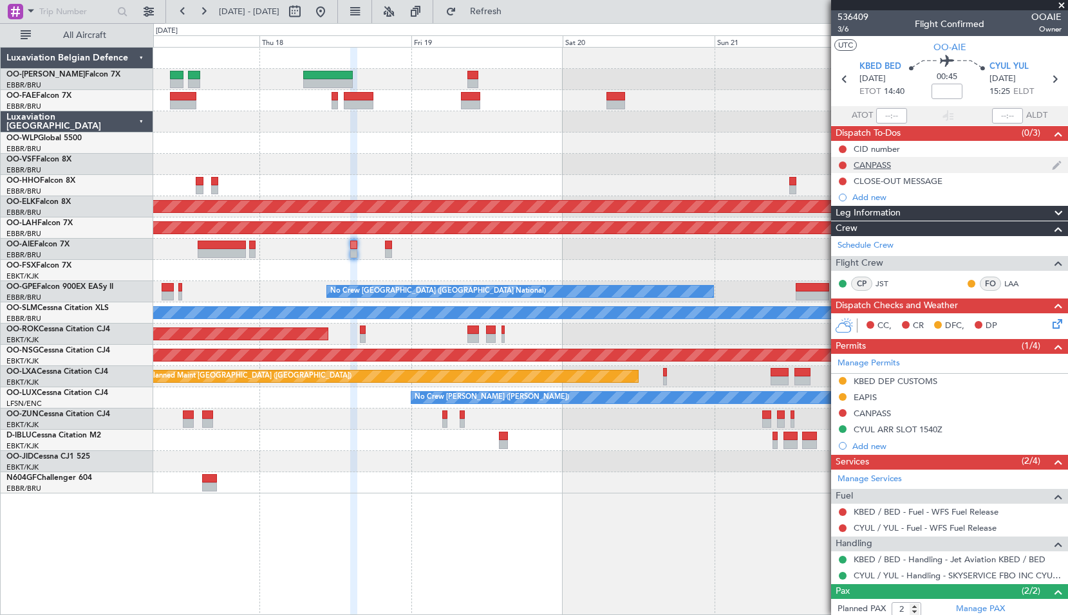
click at [870, 164] on div "CANPASS" at bounding box center [872, 165] width 37 height 11
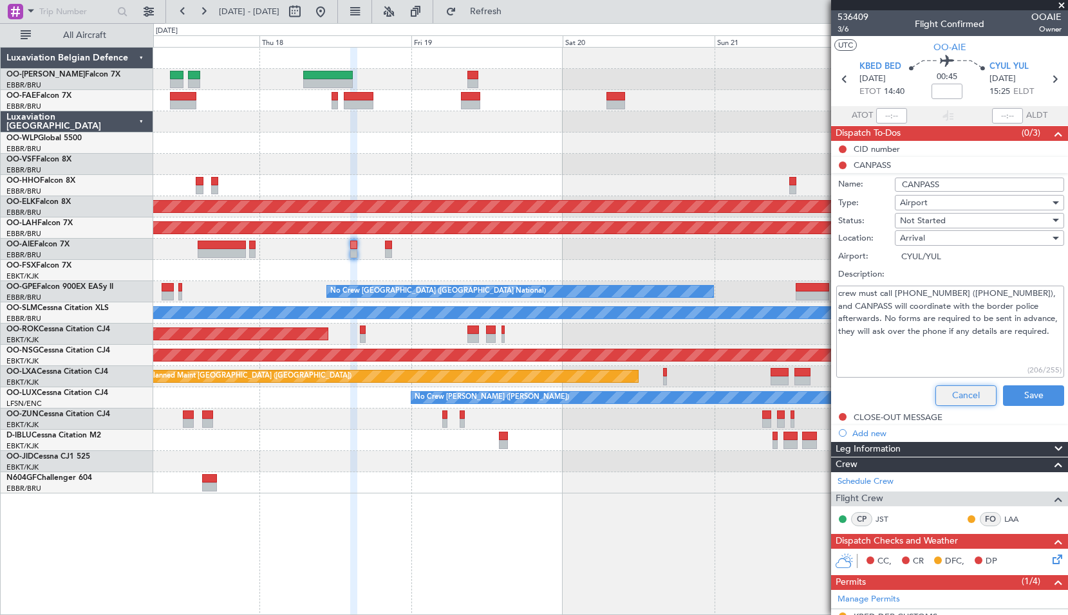
click at [953, 401] on button "Cancel" at bounding box center [965, 396] width 61 height 21
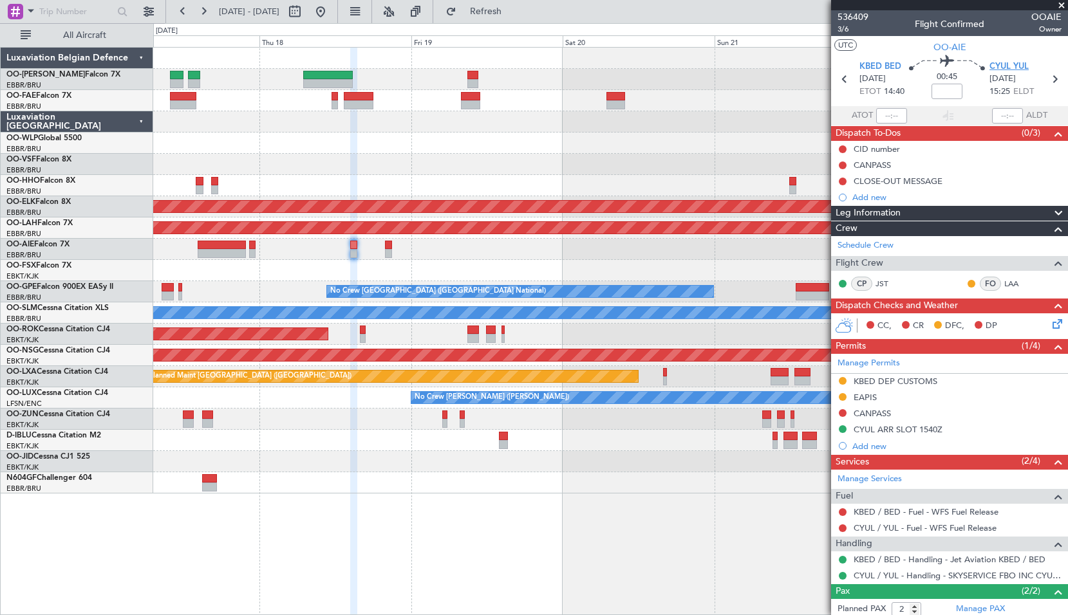
click at [1006, 64] on span "CYUL YUL" at bounding box center [1008, 67] width 39 height 13
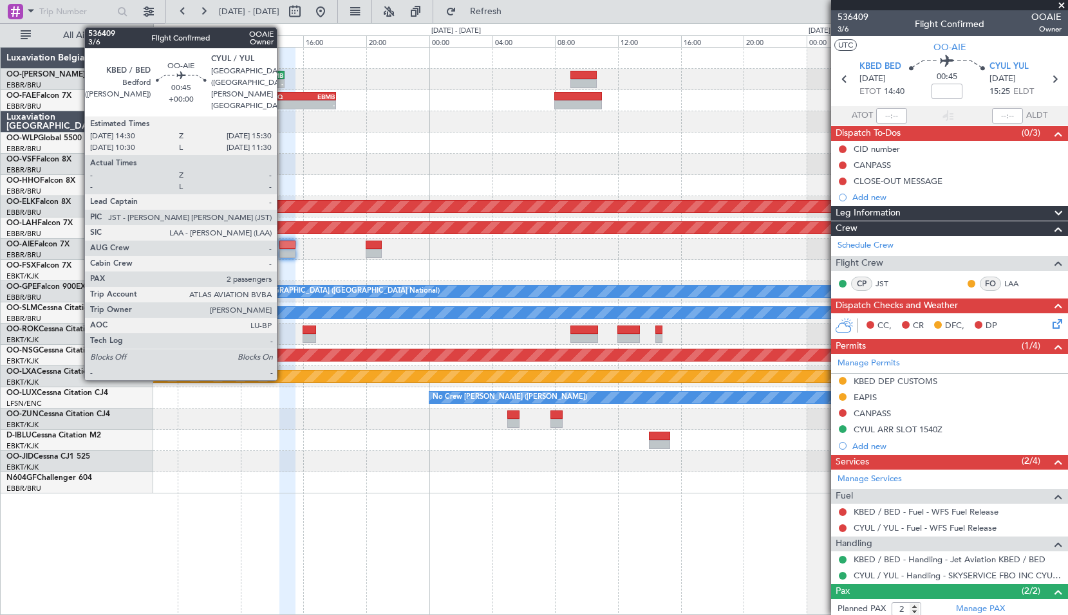
click at [284, 250] on div at bounding box center [287, 253] width 16 height 9
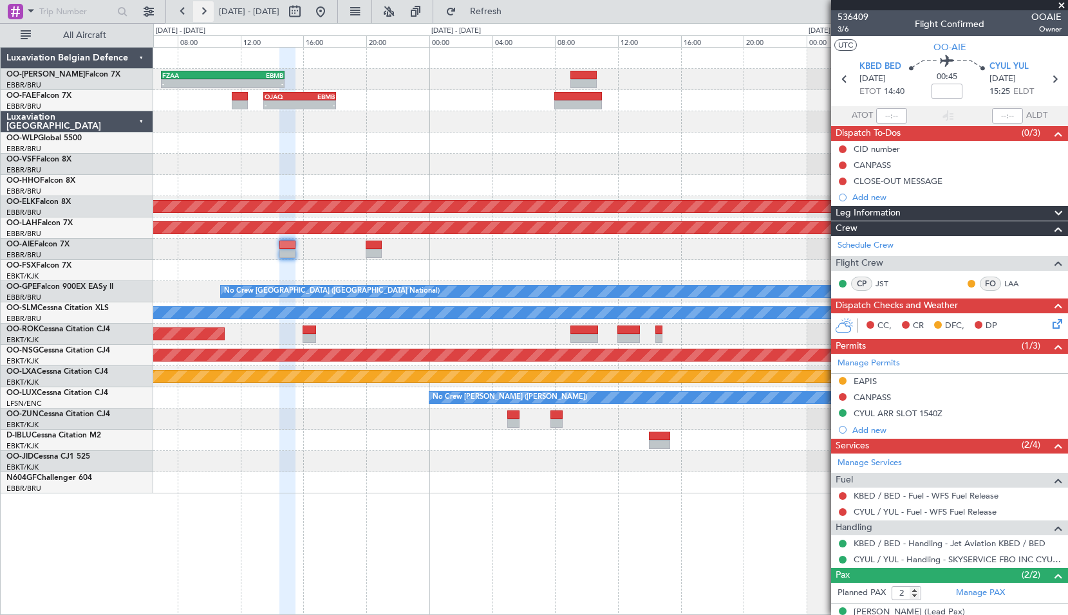
click at [205, 14] on button at bounding box center [203, 11] width 21 height 21
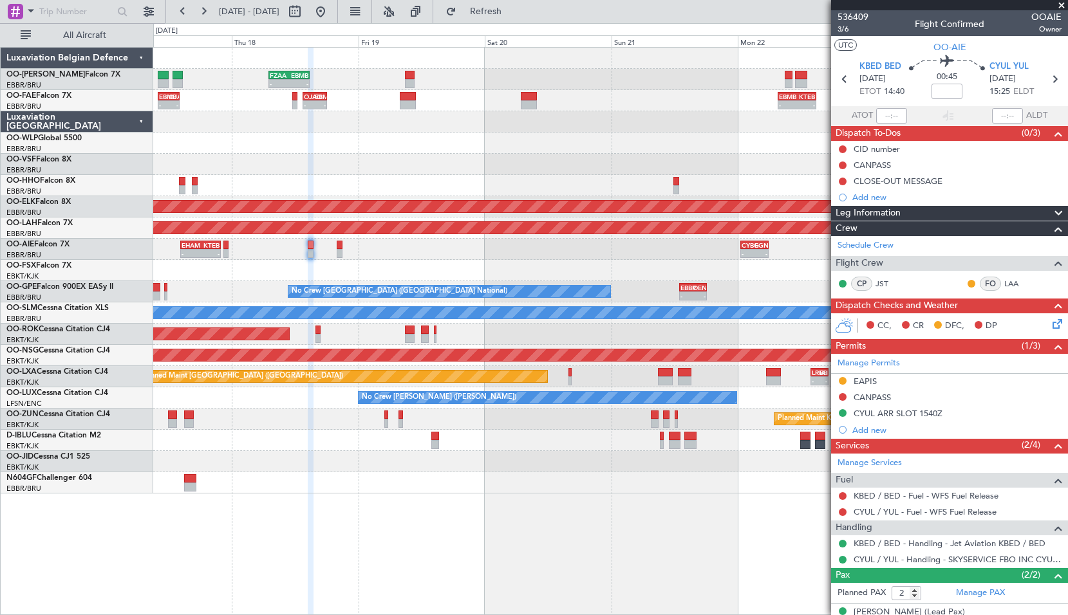
click at [599, 245] on div "- - CYBG 00:40 Z EGNT 06:00 Z EHAM 14:20 Z KTEB 21:55 Z - -" at bounding box center [610, 249] width 914 height 21
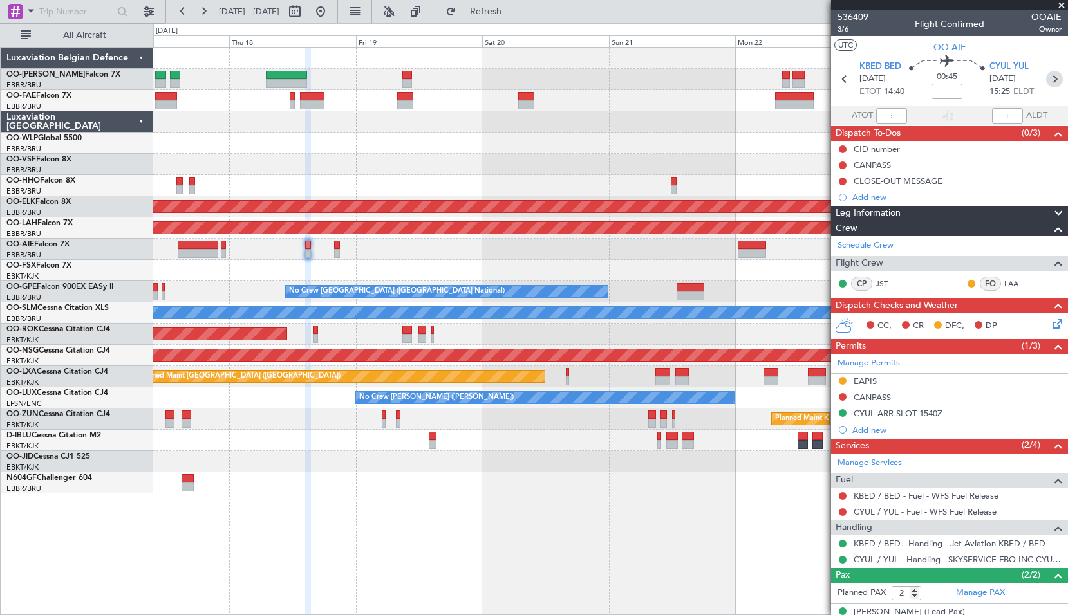
click at [1046, 77] on icon at bounding box center [1054, 79] width 17 height 17
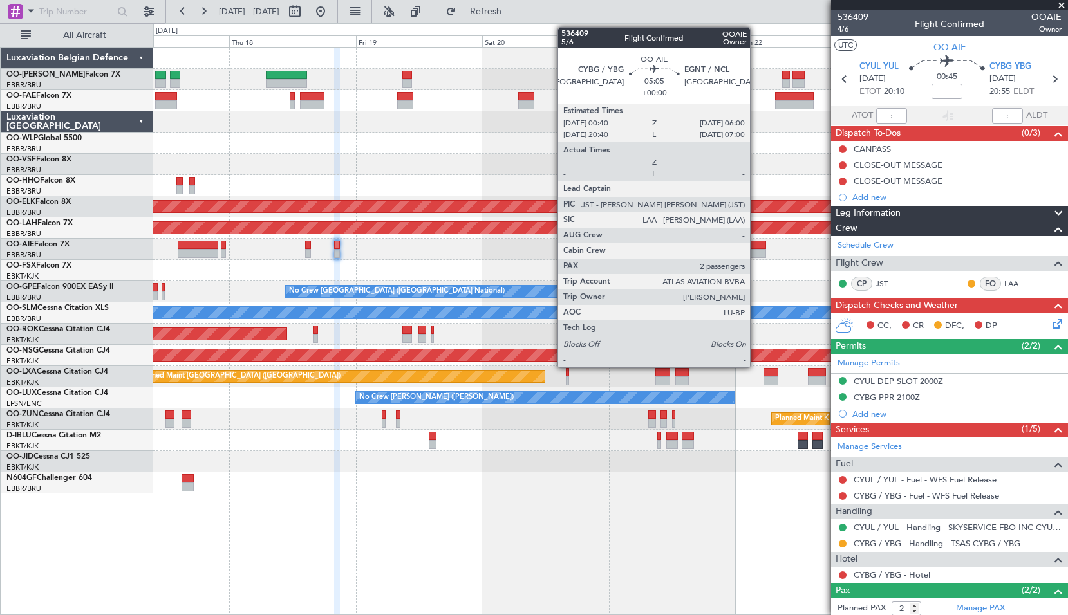
click at [756, 252] on div at bounding box center [752, 253] width 28 height 9
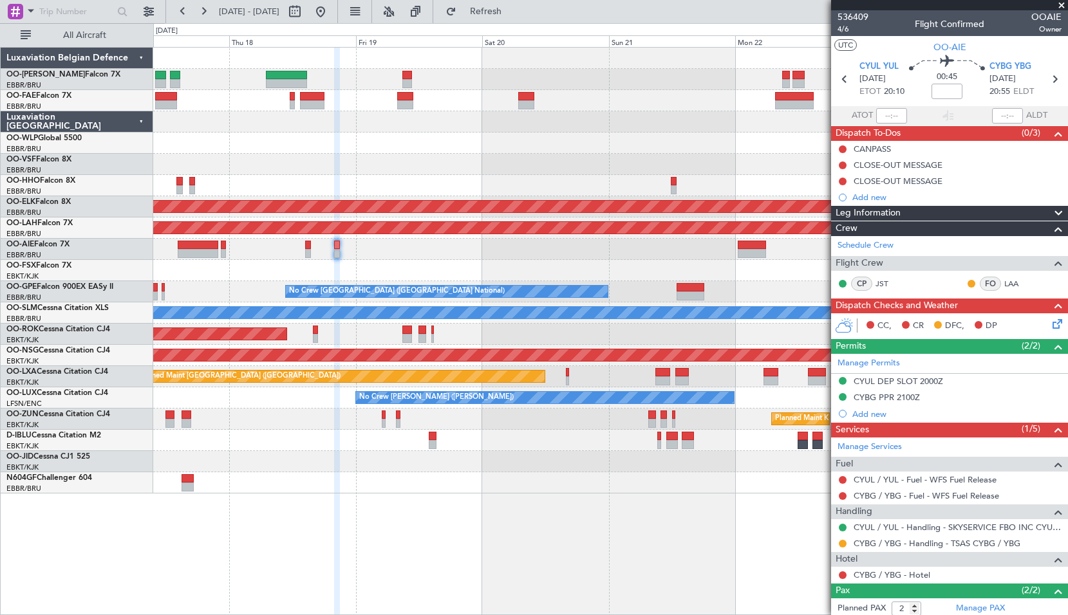
click at [733, 281] on div at bounding box center [610, 270] width 914 height 21
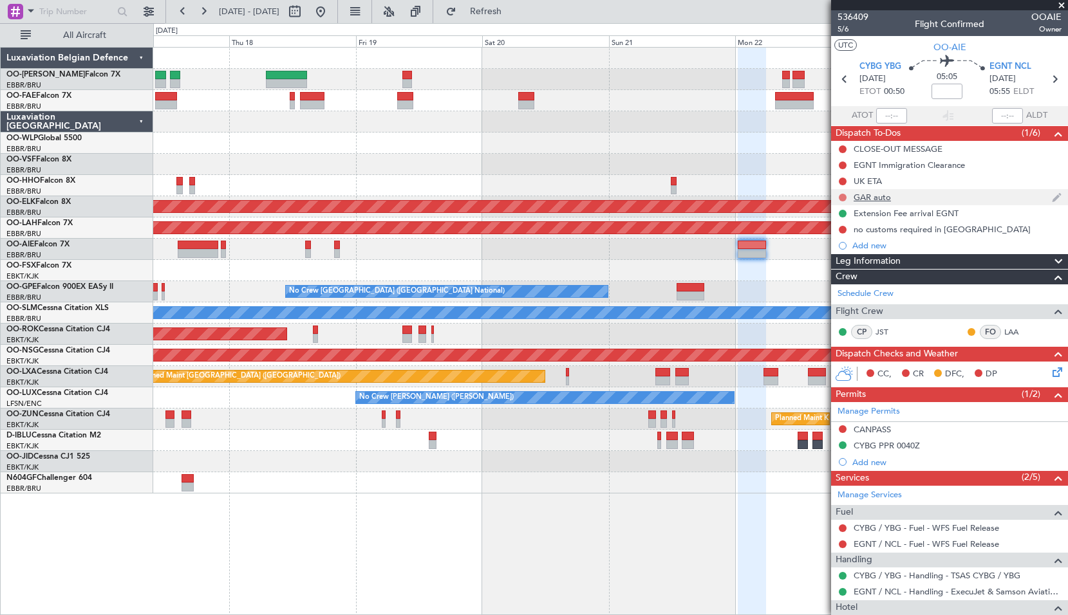
click at [845, 194] on button at bounding box center [843, 198] width 8 height 8
click at [848, 248] on span "Completed" at bounding box center [848, 254] width 42 height 13
click at [933, 169] on div "EGNT Immigration Clearance" at bounding box center [909, 165] width 111 height 11
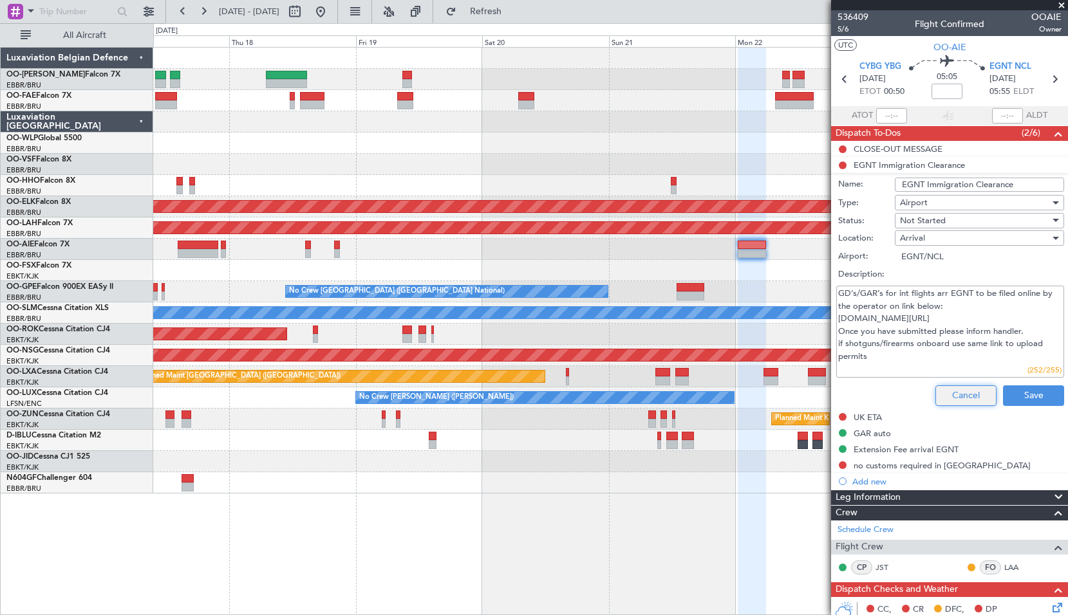
click at [964, 389] on button "Cancel" at bounding box center [965, 396] width 61 height 21
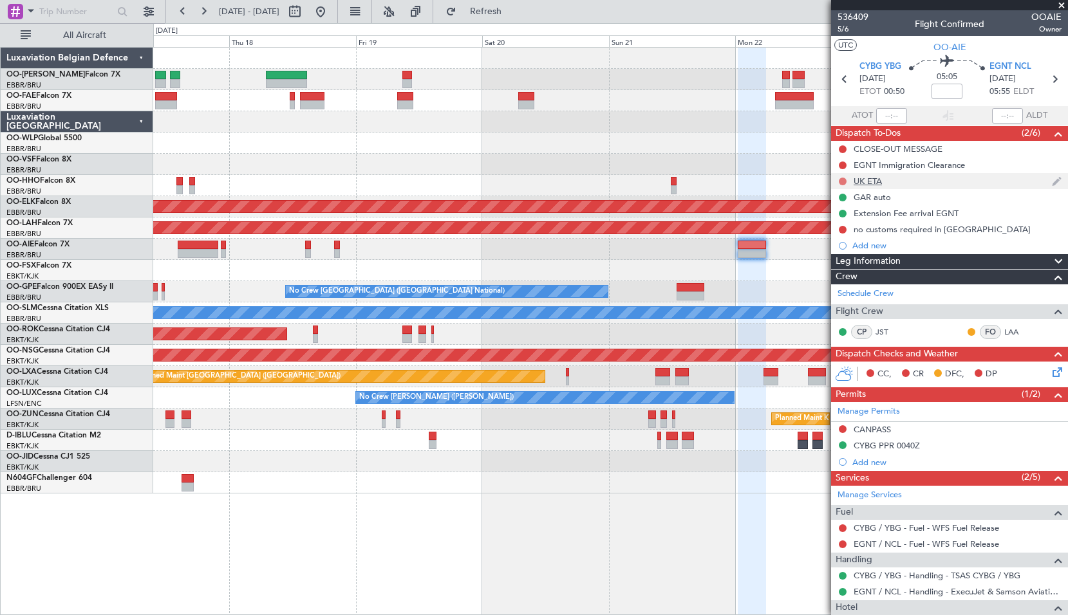
click at [841, 182] on button at bounding box center [843, 182] width 8 height 8
click at [845, 236] on span "Completed" at bounding box center [848, 238] width 42 height 13
click at [895, 162] on div "EGNT Immigration Clearance" at bounding box center [909, 165] width 111 height 11
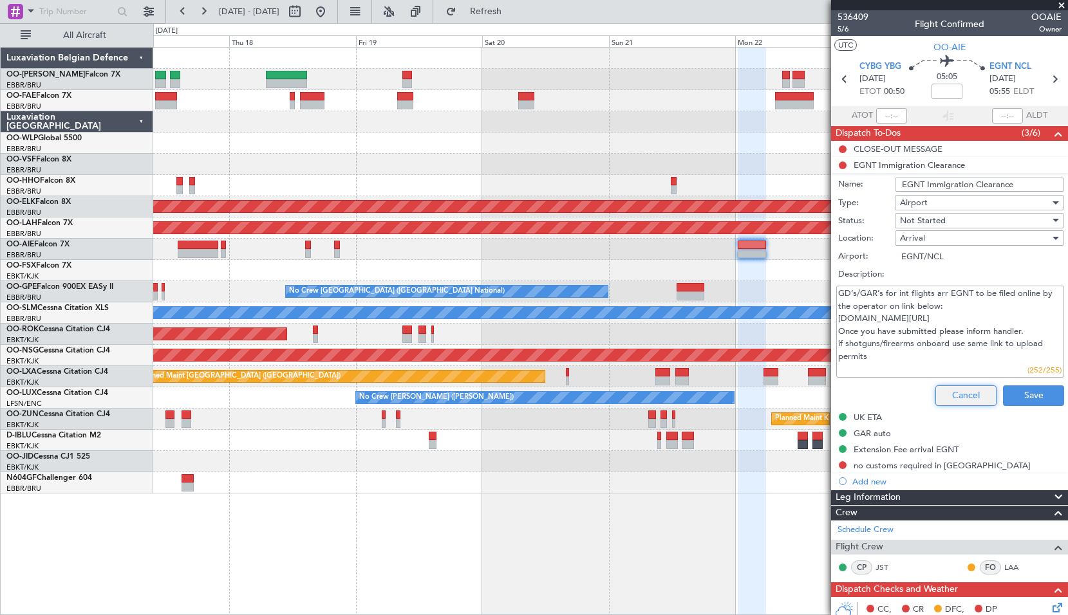
click at [939, 386] on button "Cancel" at bounding box center [965, 396] width 61 height 21
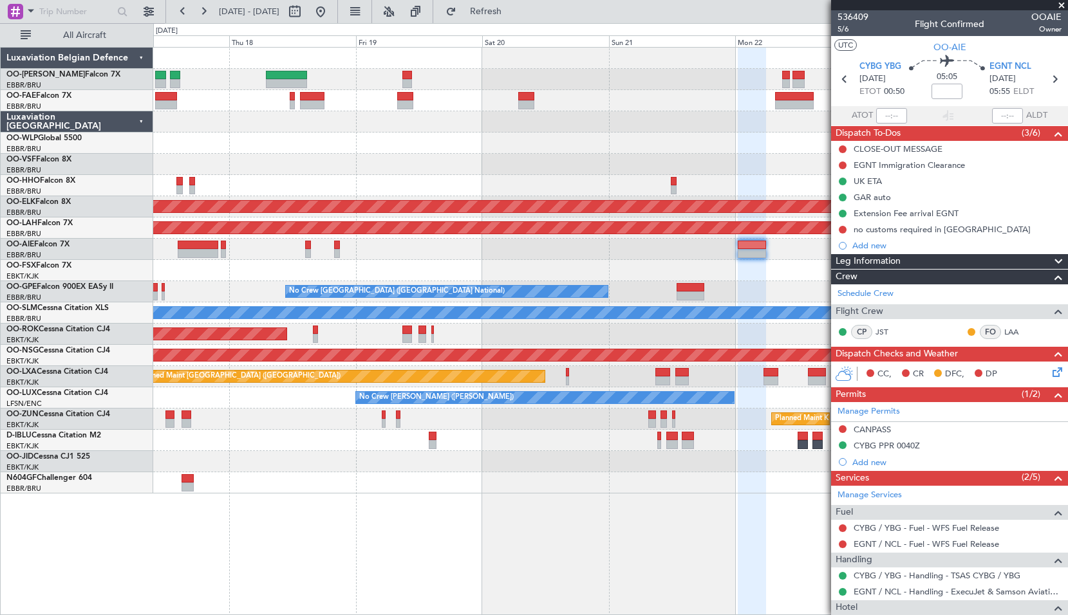
click at [1063, 1] on span at bounding box center [1061, 6] width 13 height 12
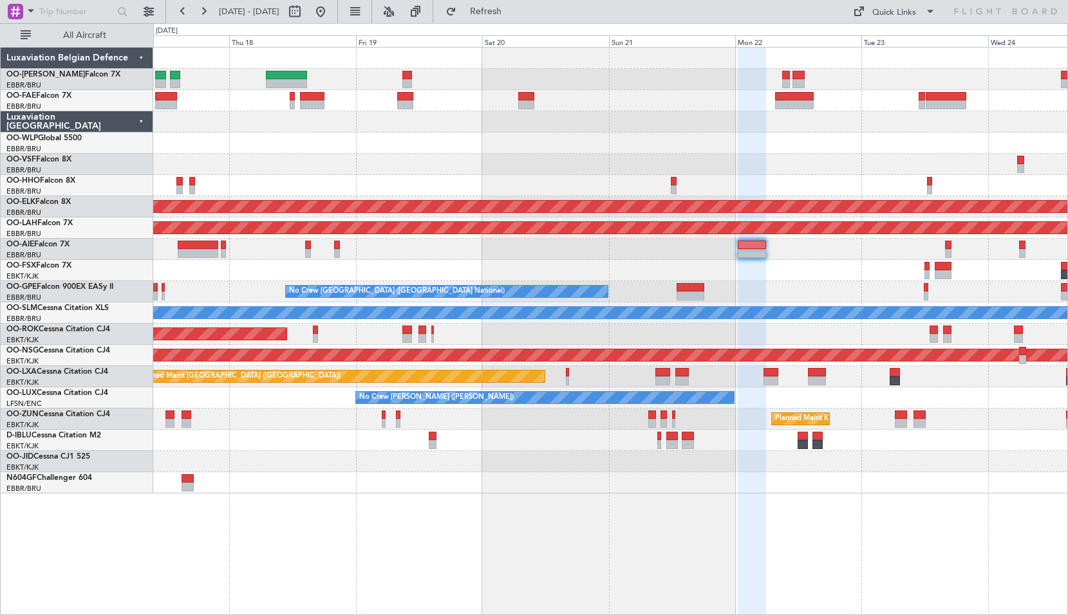
type input "0"
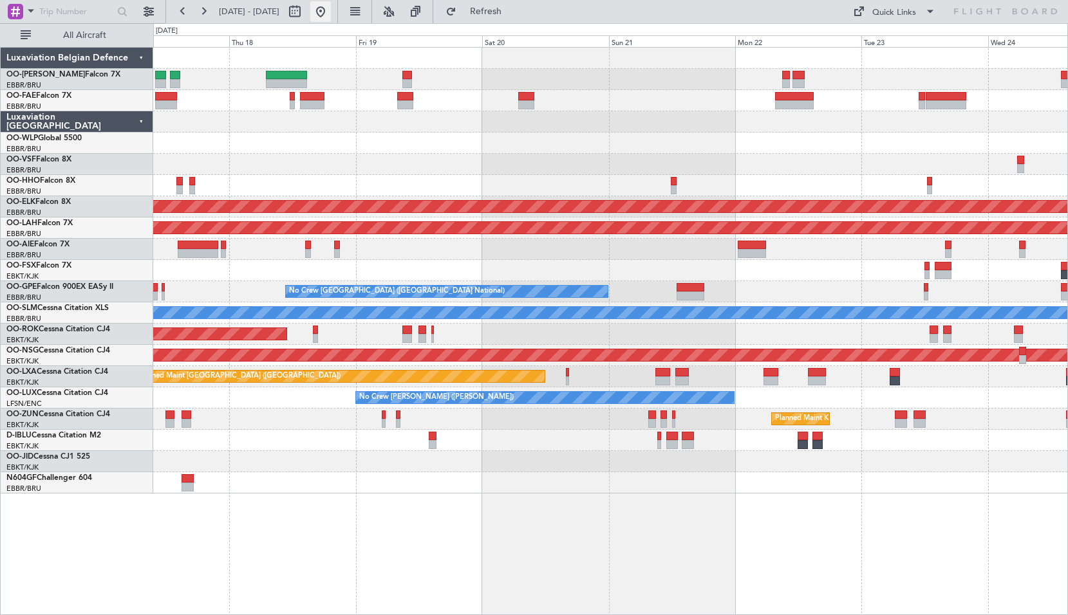
click at [331, 15] on button at bounding box center [320, 11] width 21 height 21
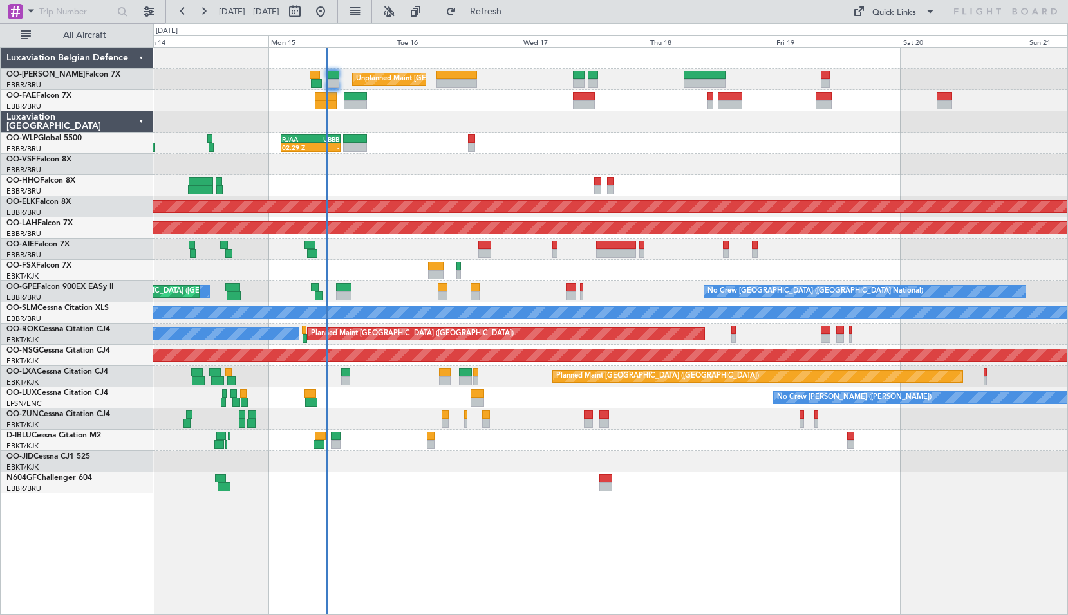
click at [595, 266] on div at bounding box center [610, 270] width 914 height 21
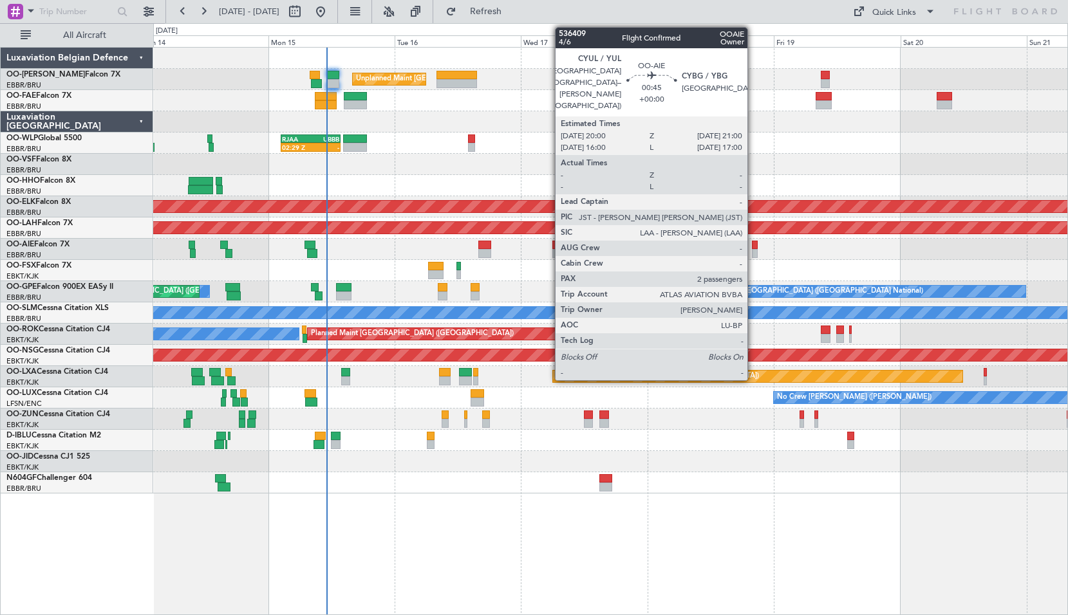
click at [752, 249] on div at bounding box center [755, 253] width 6 height 9
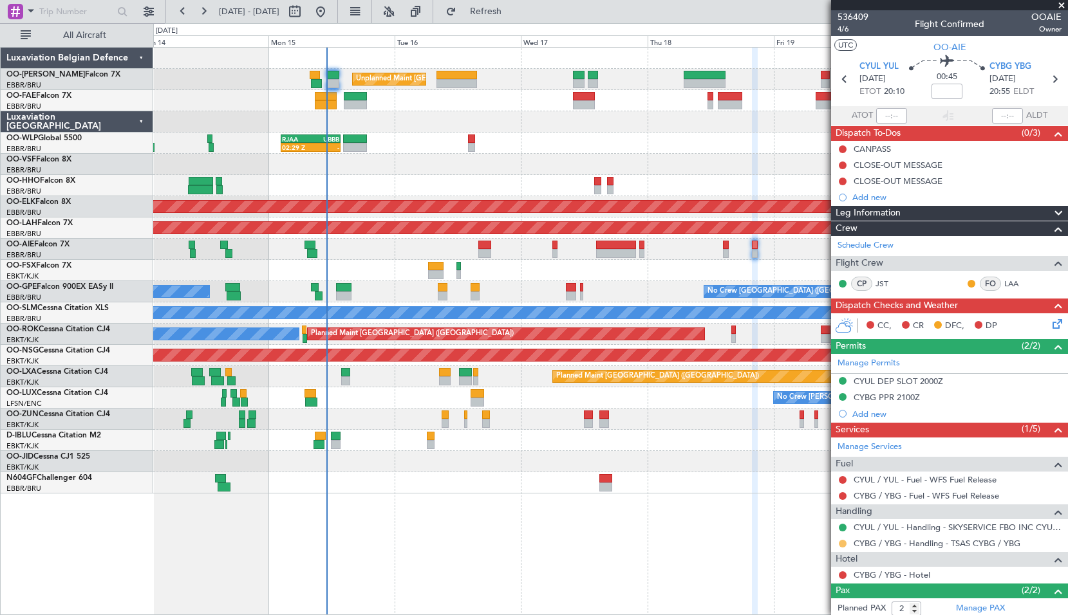
click at [841, 544] on button at bounding box center [843, 544] width 8 height 8
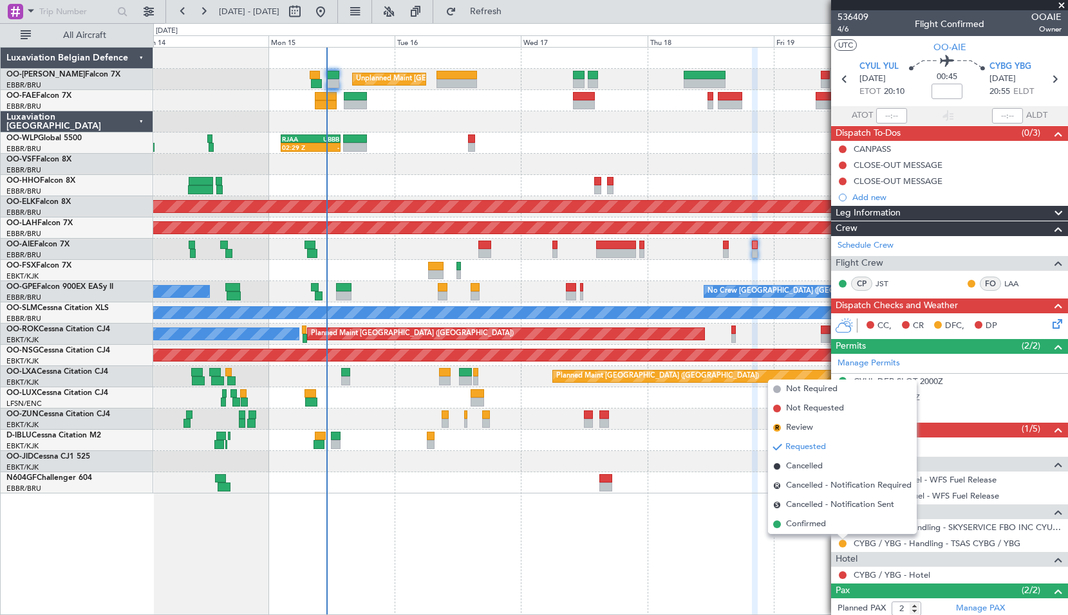
click at [828, 525] on li "Confirmed" at bounding box center [842, 524] width 149 height 19
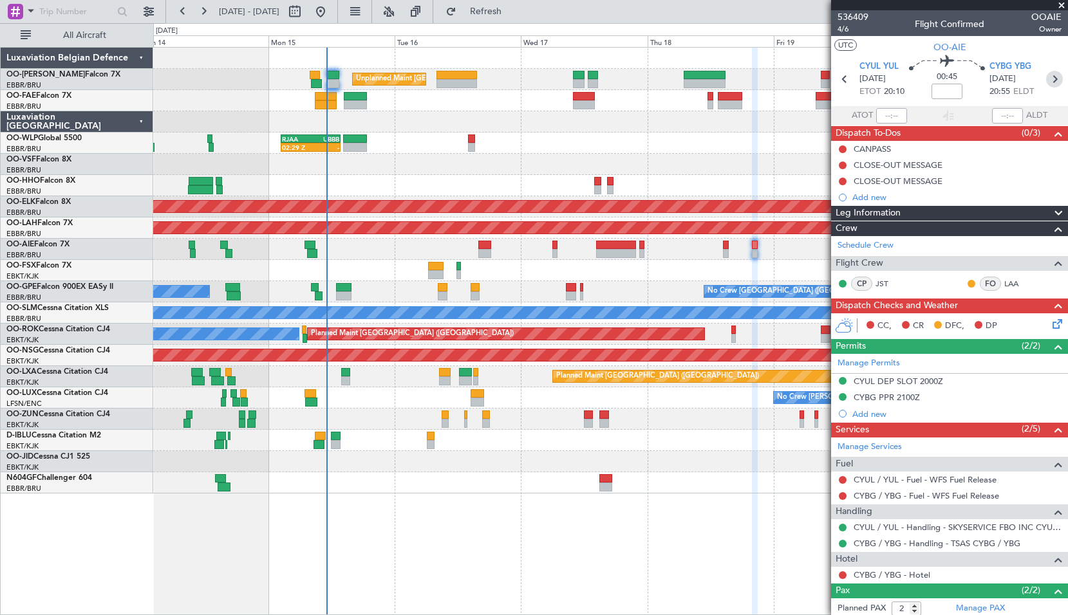
click at [1047, 79] on icon at bounding box center [1054, 79] width 17 height 17
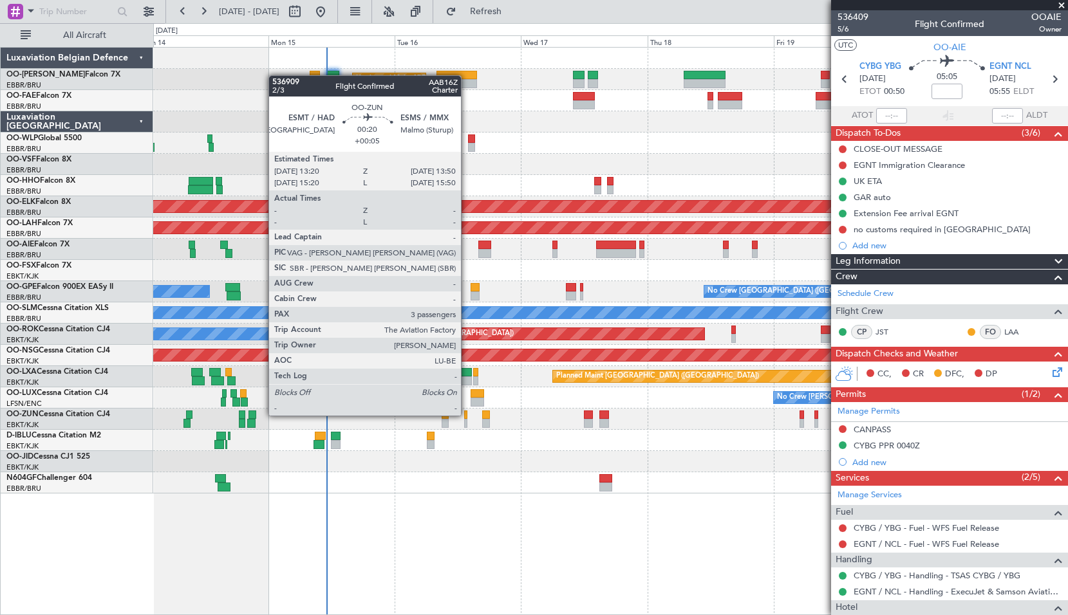
click at [467, 415] on div at bounding box center [465, 415] width 3 height 9
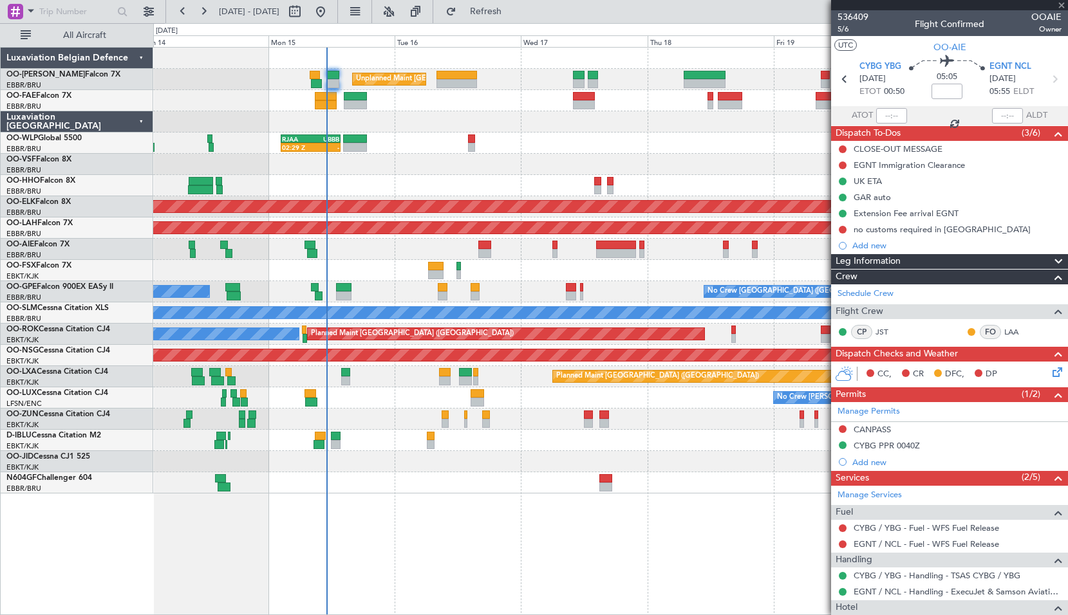
click at [470, 448] on div at bounding box center [610, 440] width 914 height 21
type input "+00:05"
type input "3"
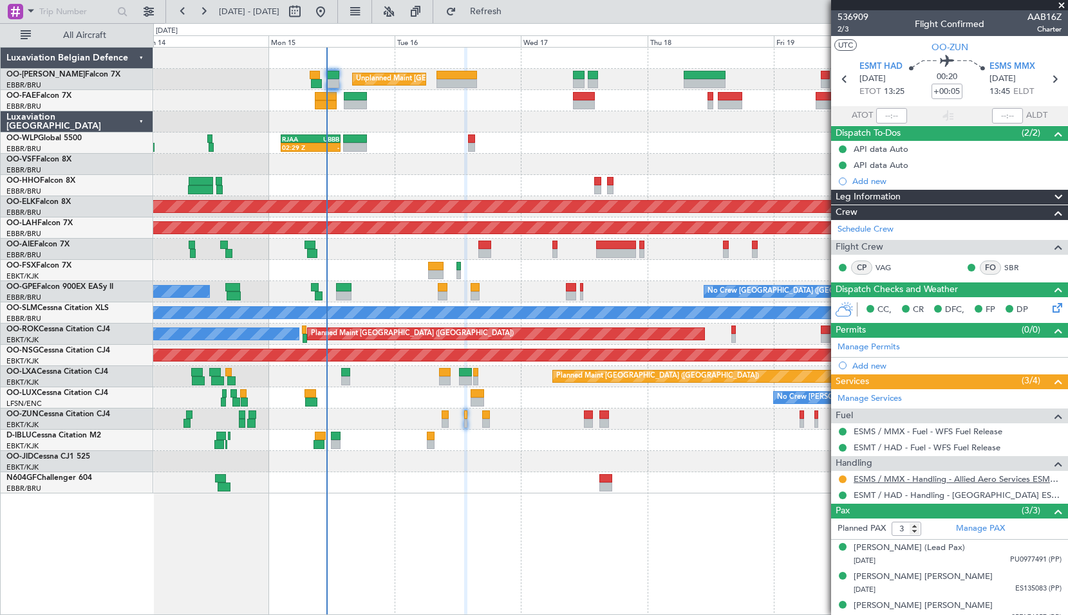
click at [962, 476] on link "ESMS / MMX - Handling - Allied Aero Services ESMS / MMX" at bounding box center [958, 479] width 208 height 11
click at [1002, 64] on span "ESMS MMX" at bounding box center [1012, 67] width 46 height 13
click at [498, 10] on button "Refresh" at bounding box center [478, 11] width 77 height 21
click at [406, 125] on div at bounding box center [610, 121] width 914 height 21
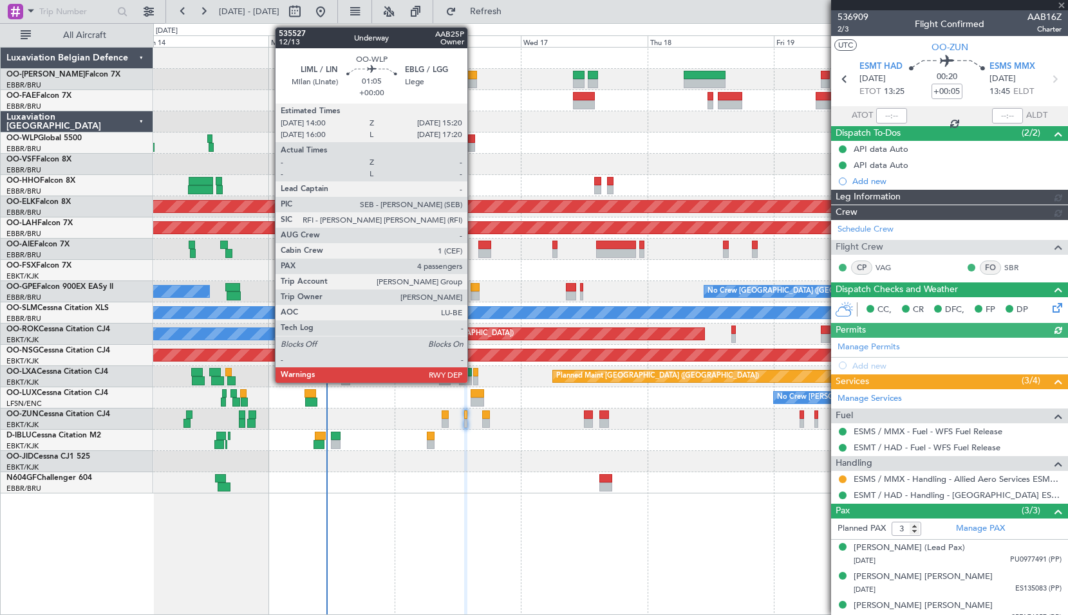
click at [473, 145] on div at bounding box center [471, 147] width 7 height 9
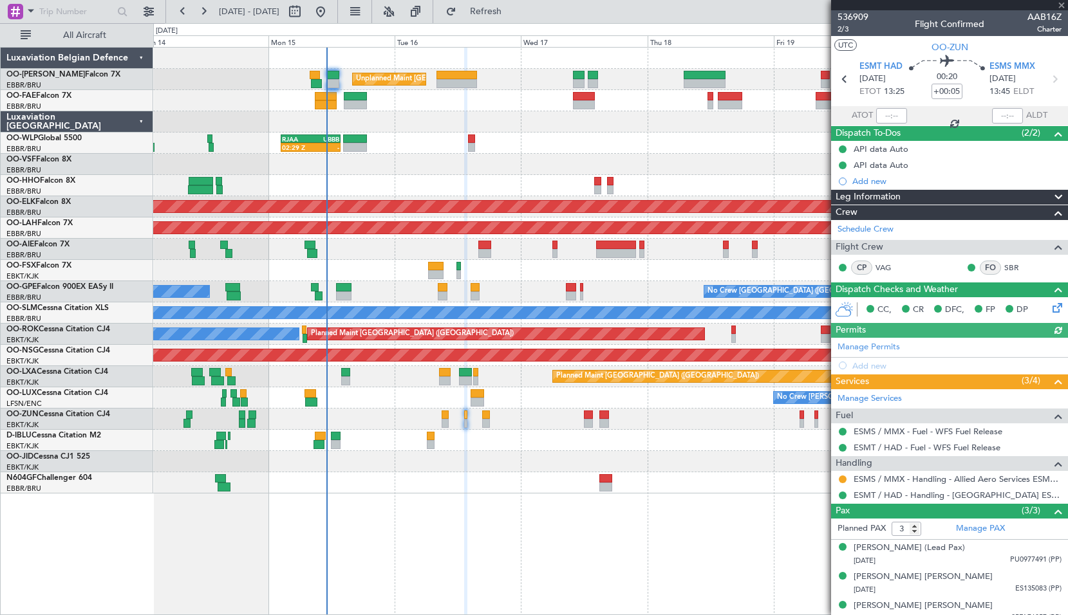
click at [502, 144] on div "02:29 Z - RJAA 02:30 Z UBBB 13:50 Z" at bounding box center [610, 143] width 914 height 21
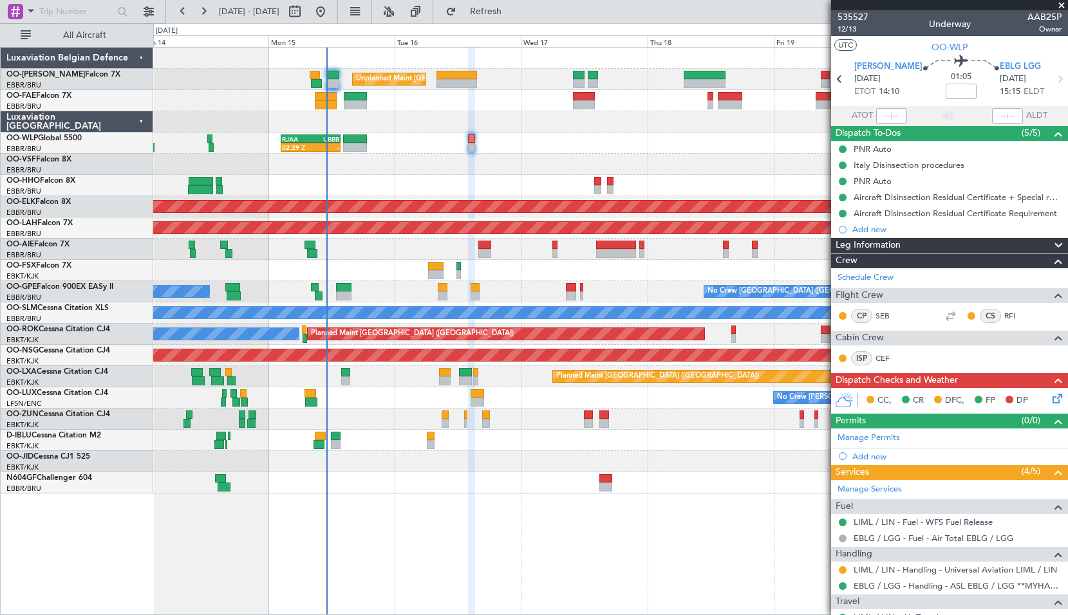
click at [1059, 3] on span at bounding box center [1061, 6] width 13 height 12
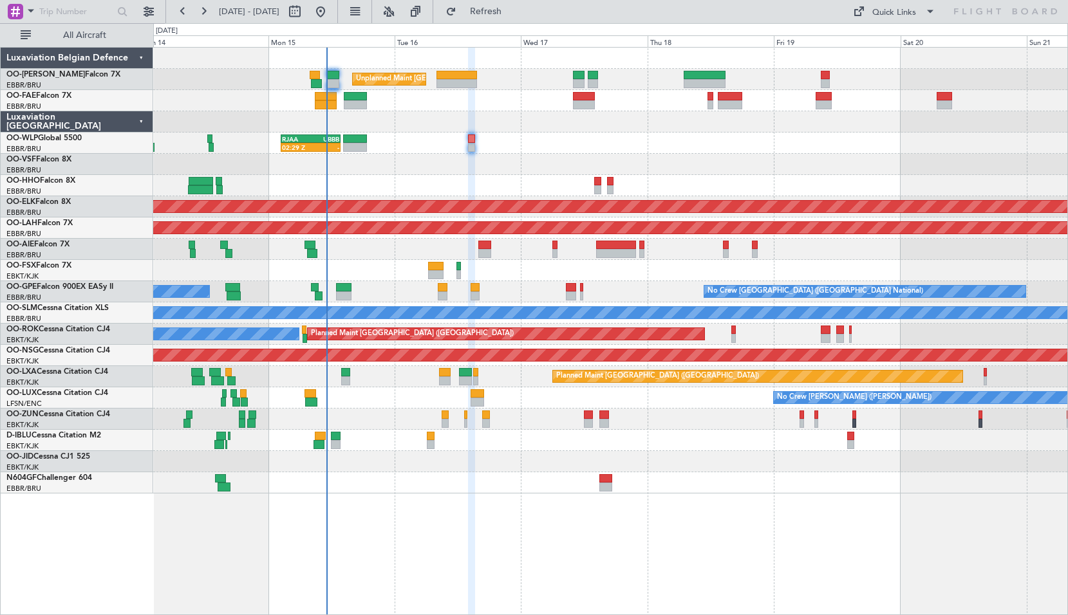
type input "0"
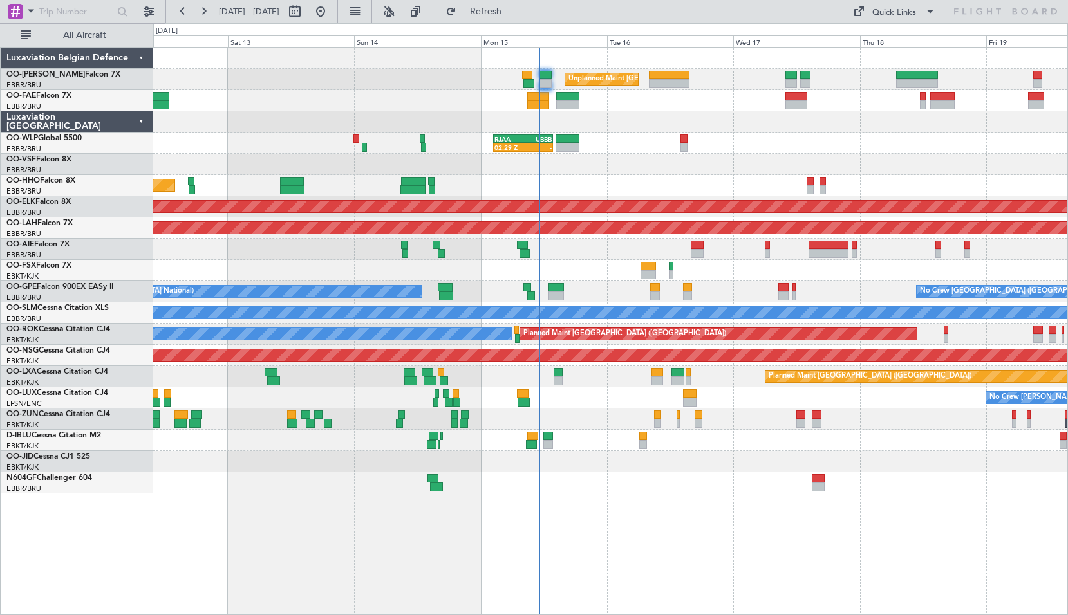
click at [541, 182] on div "Planned Maint Geneva (Cointrin) AOG Maint New York (Teterboro)" at bounding box center [610, 185] width 914 height 21
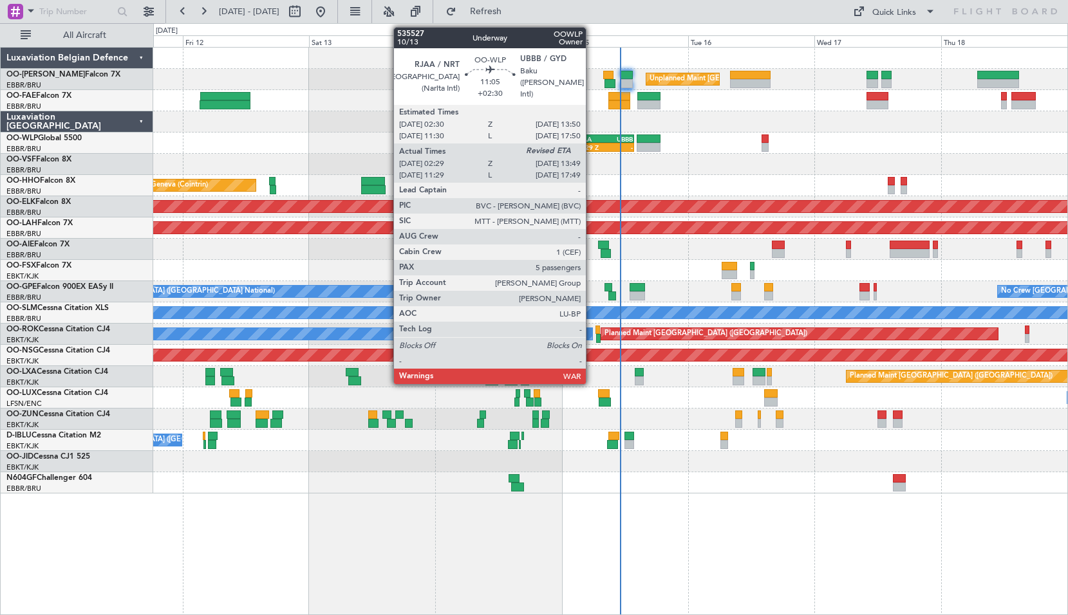
click at [592, 135] on div "RJAA" at bounding box center [589, 139] width 29 height 8
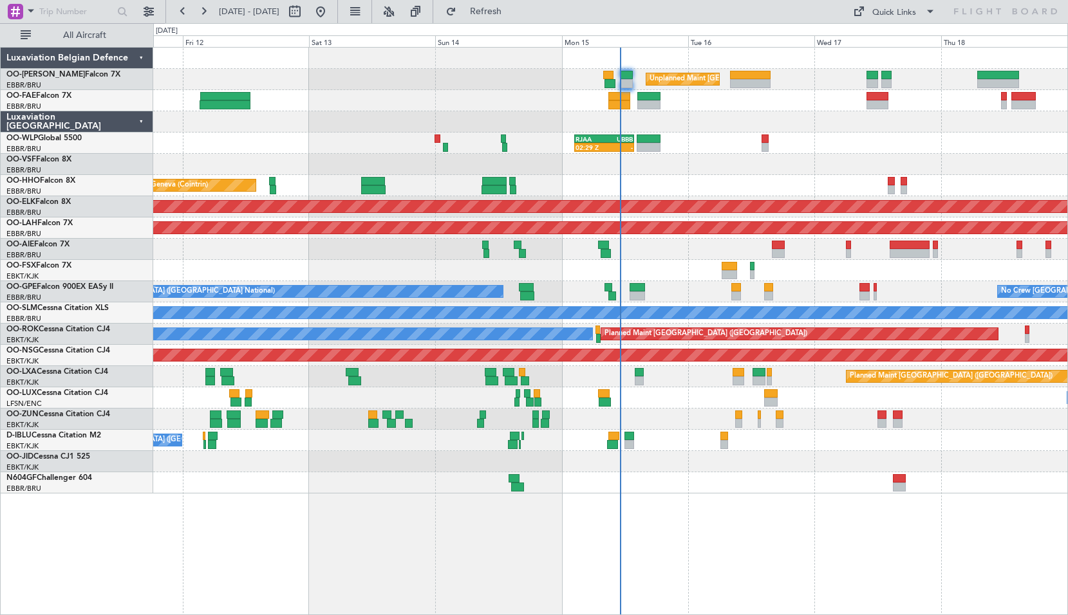
click at [683, 149] on div "02:29 Z - RJAA 02:30 Z UBBB 13:50 Z" at bounding box center [610, 143] width 914 height 21
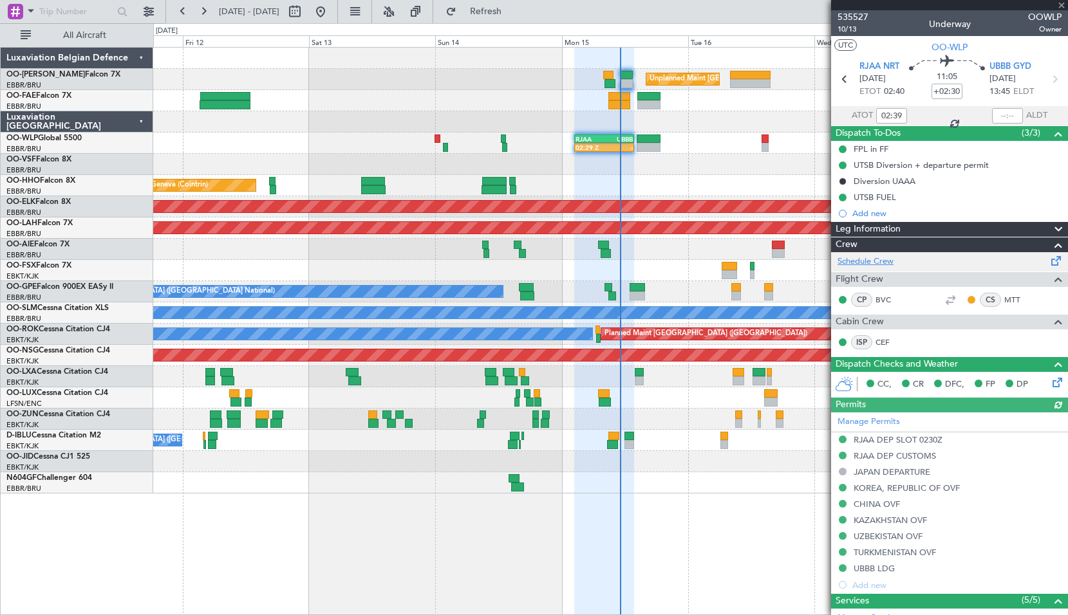
click at [865, 259] on link "Schedule Crew" at bounding box center [865, 262] width 56 height 13
click at [669, 415] on div at bounding box center [610, 419] width 914 height 21
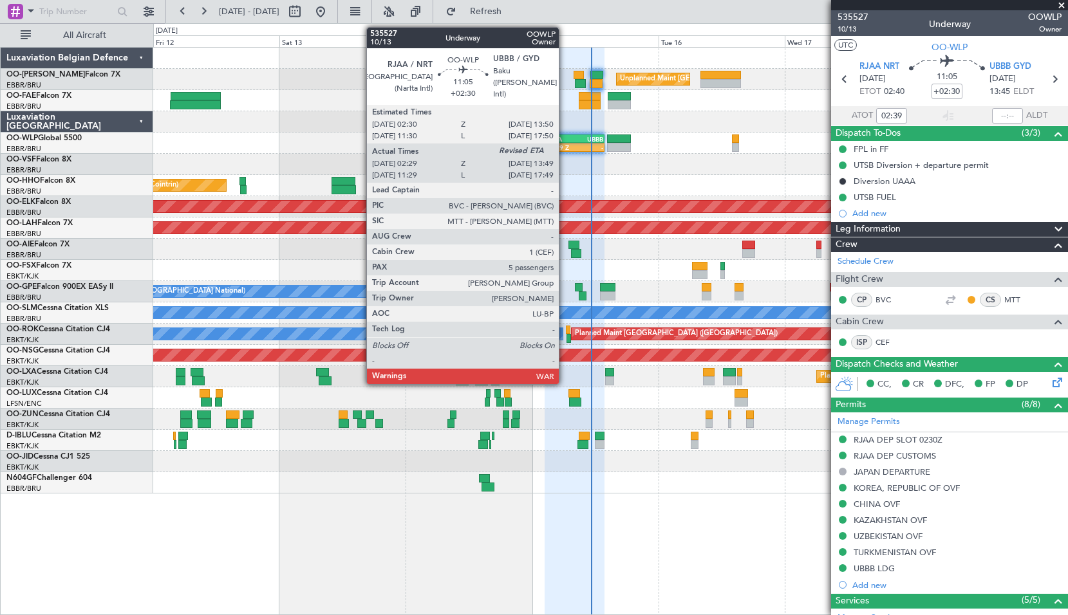
click at [565, 149] on div "02:29 Z" at bounding box center [560, 148] width 29 height 8
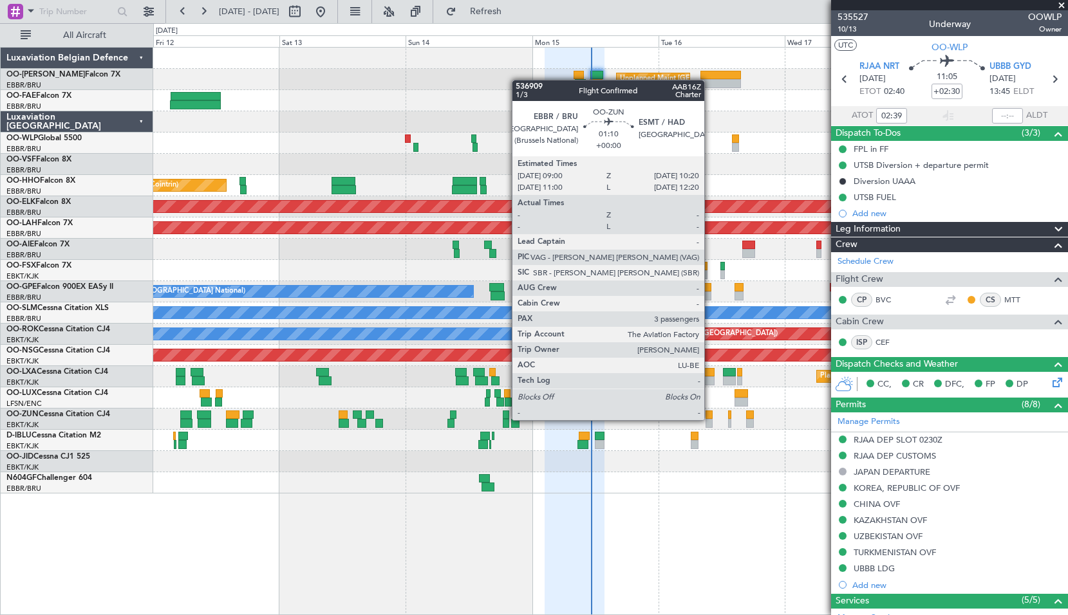
click at [710, 420] on div at bounding box center [709, 423] width 7 height 9
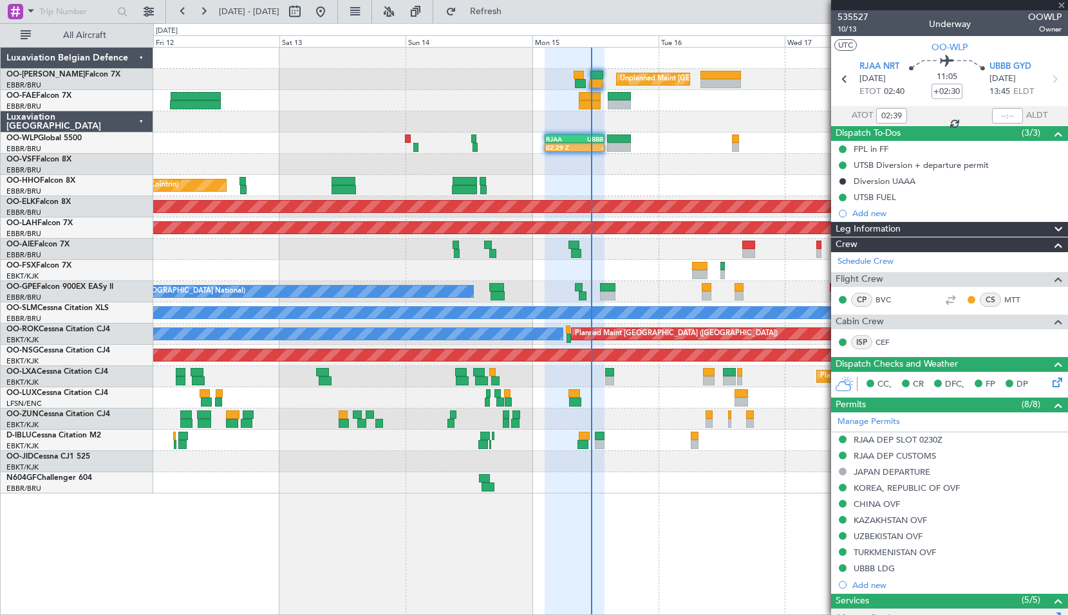
type input "3"
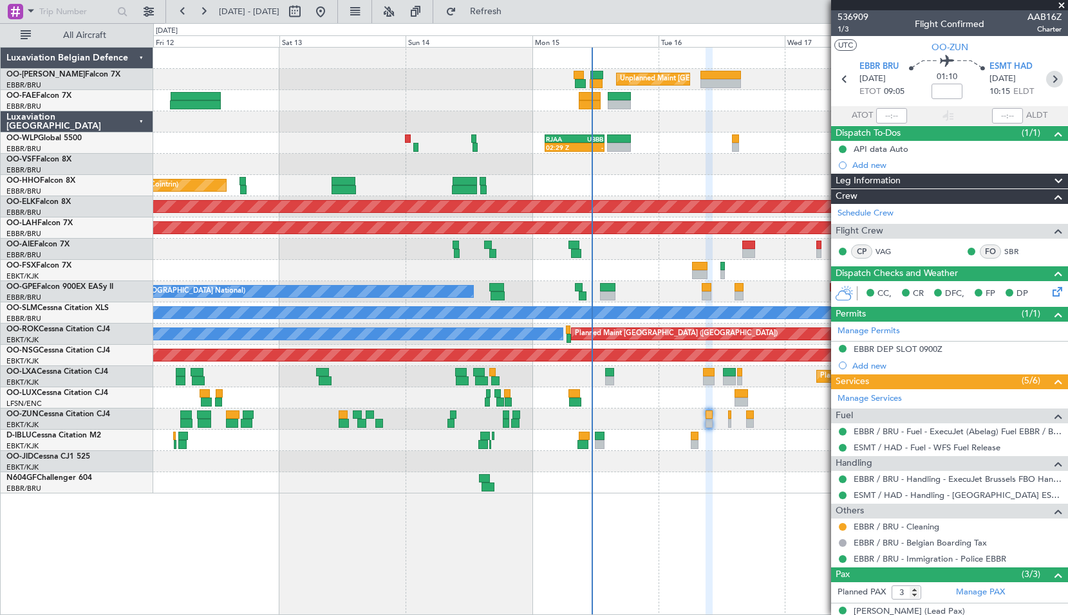
click at [1047, 83] on icon at bounding box center [1054, 79] width 17 height 17
type input "+00:05"
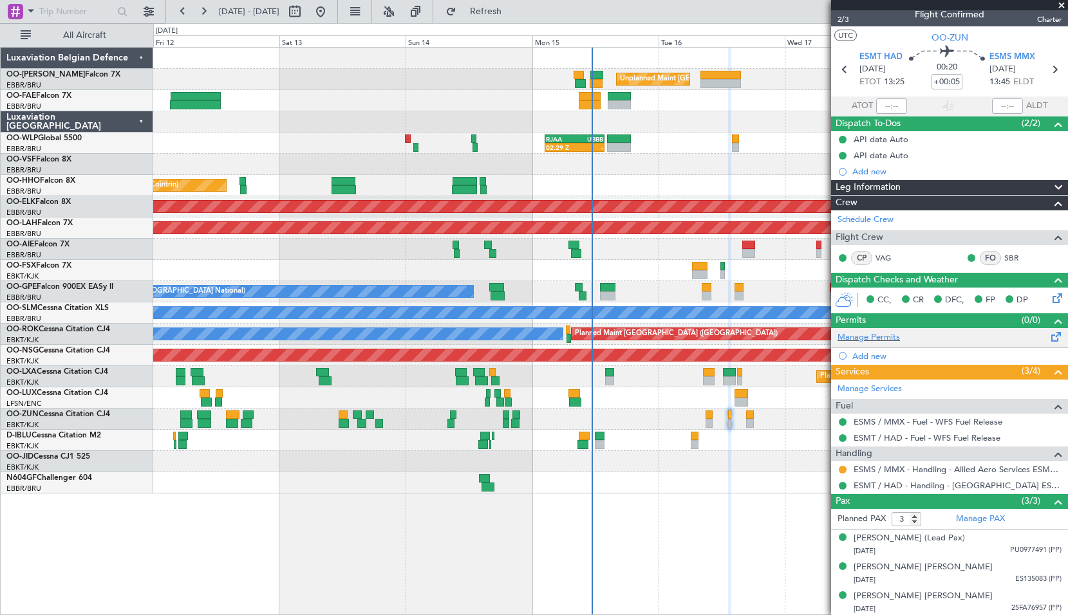
scroll to position [11, 0]
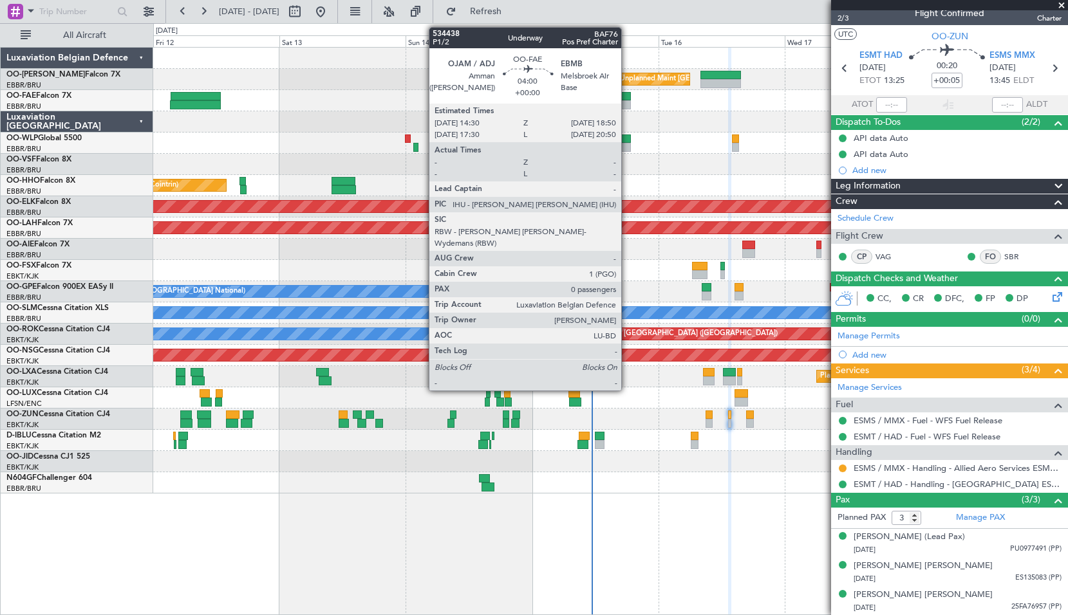
click at [627, 100] on div at bounding box center [619, 104] width 23 height 9
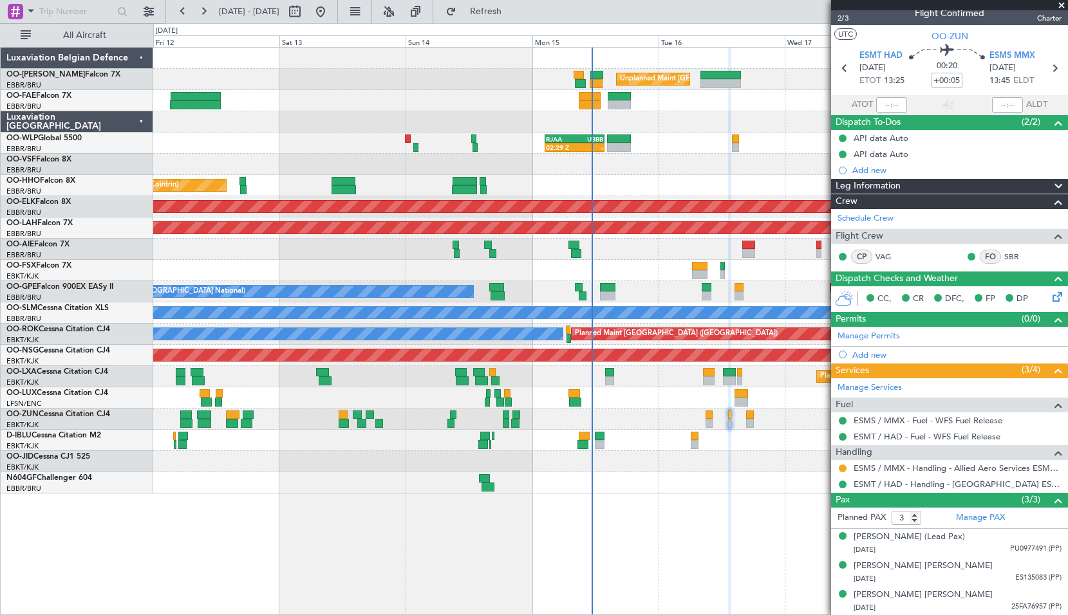
click at [639, 119] on div at bounding box center [610, 121] width 914 height 21
type input "0"
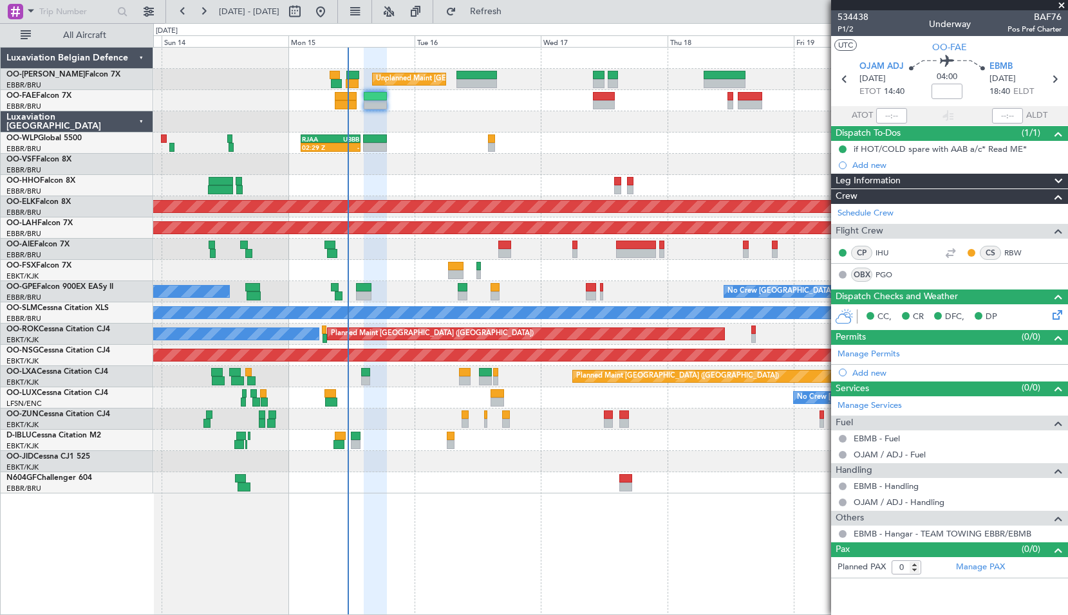
click at [422, 261] on div "Unplanned Maint Brussels (Brussels National) 02:29 Z - RJAA 02:30 Z UBBB 13:50 …" at bounding box center [610, 271] width 914 height 446
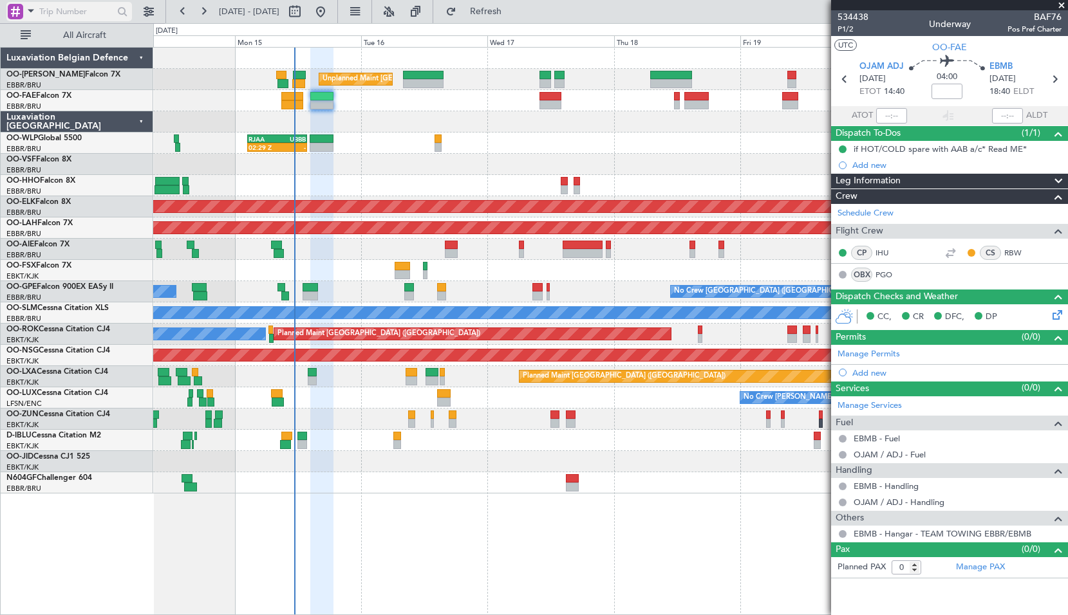
click at [30, 12] on span at bounding box center [30, 11] width 15 height 16
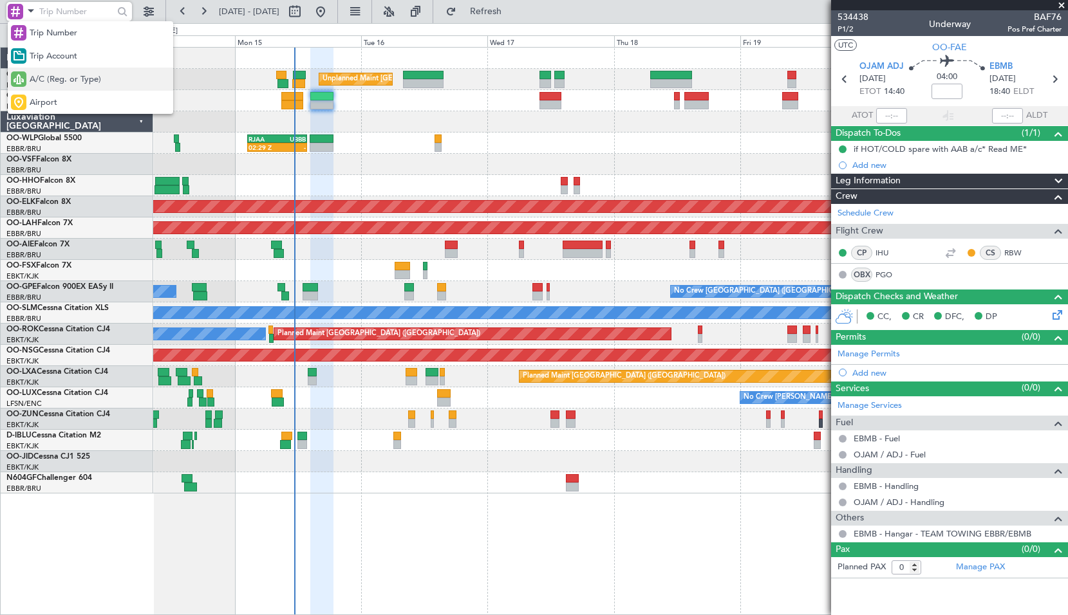
click at [55, 77] on span "A/C (Reg. or Type)" at bounding box center [65, 79] width 71 height 13
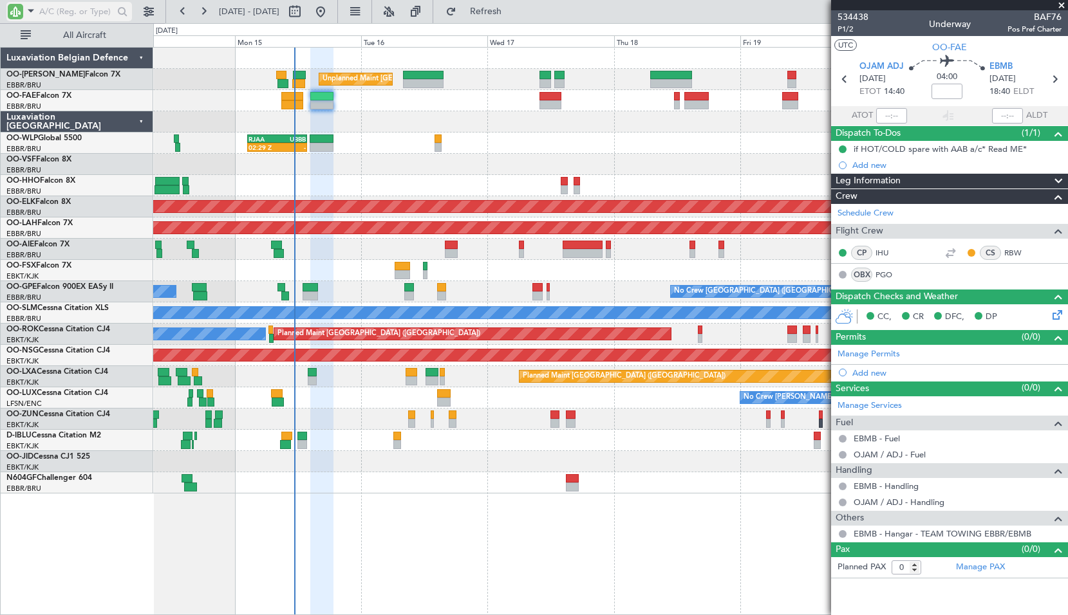
click at [32, 15] on span at bounding box center [30, 11] width 15 height 16
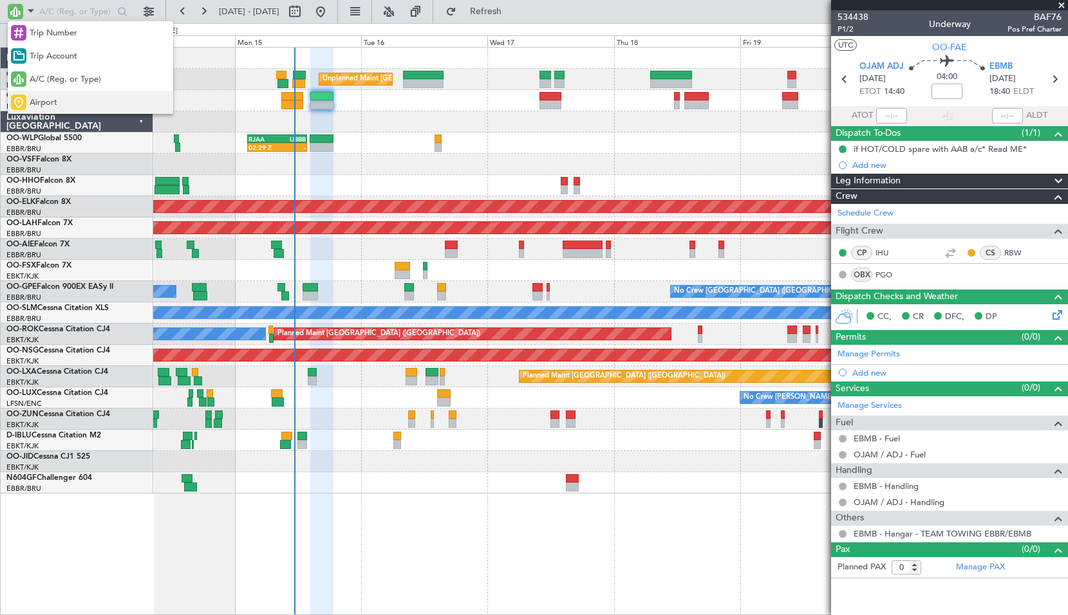
click at [61, 97] on div "Airport" at bounding box center [90, 102] width 165 height 23
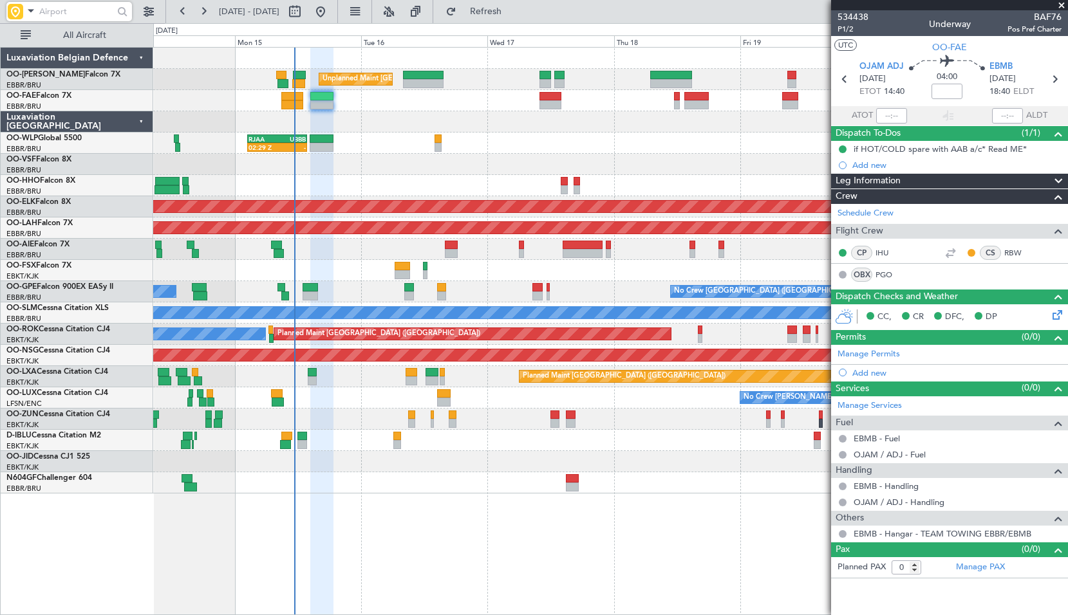
click at [65, 15] on input "text" at bounding box center [76, 11] width 74 height 19
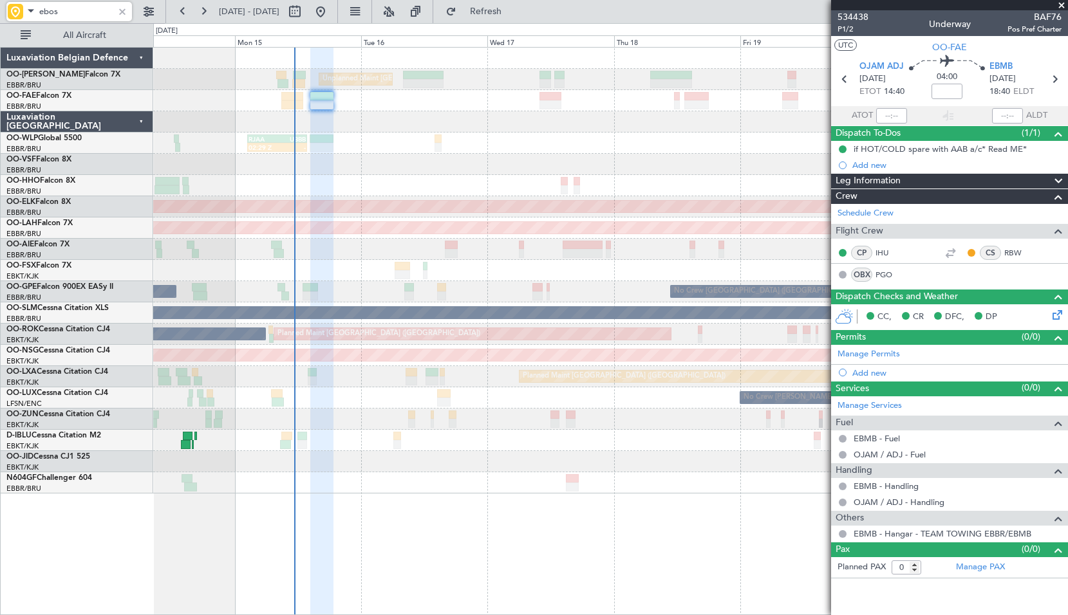
type input "ebos"
click at [1058, 4] on span at bounding box center [1061, 6] width 13 height 12
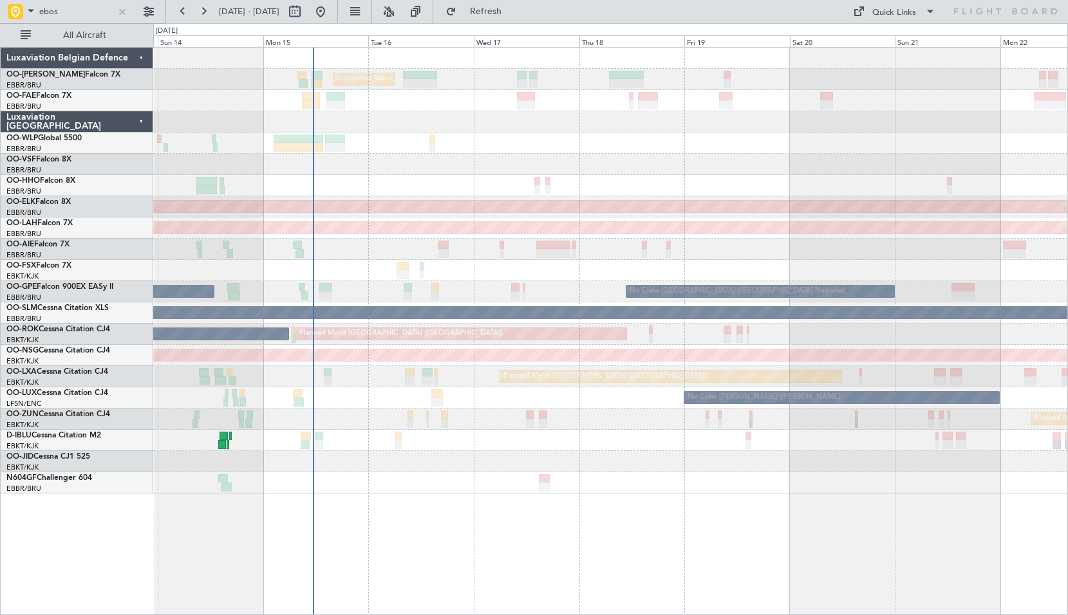
click at [613, 529] on div "Unplanned Maint Brussels (Brussels National) Planned Maint Geneva (Cointrin) Pl…" at bounding box center [610, 331] width 915 height 568
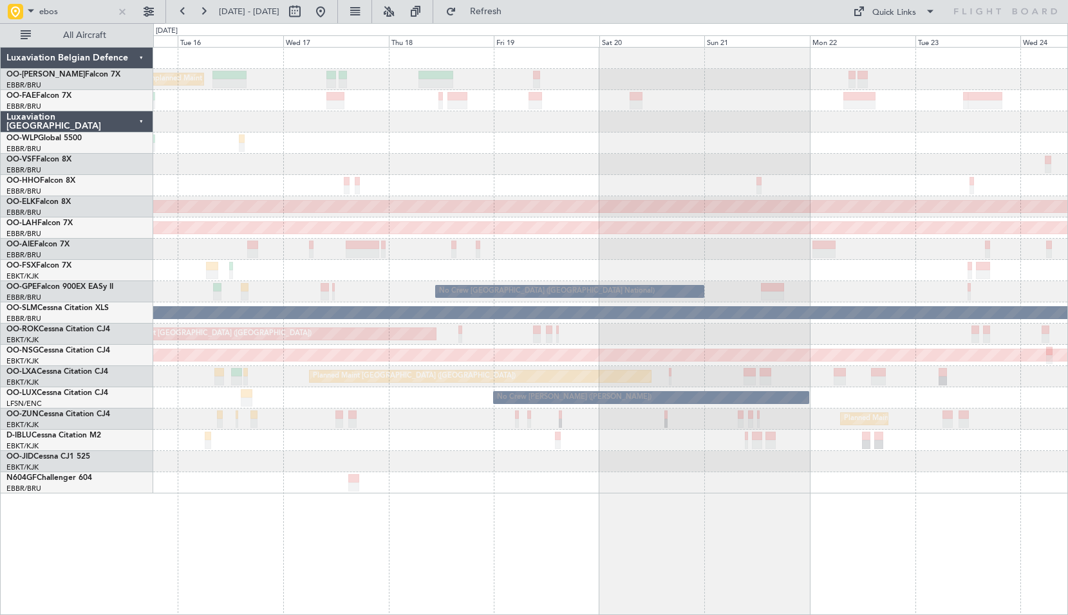
click at [689, 514] on div "Unplanned Maint Brussels (Brussels National) Planned Maint Kortrijk-Wevelgem Pl…" at bounding box center [610, 331] width 915 height 568
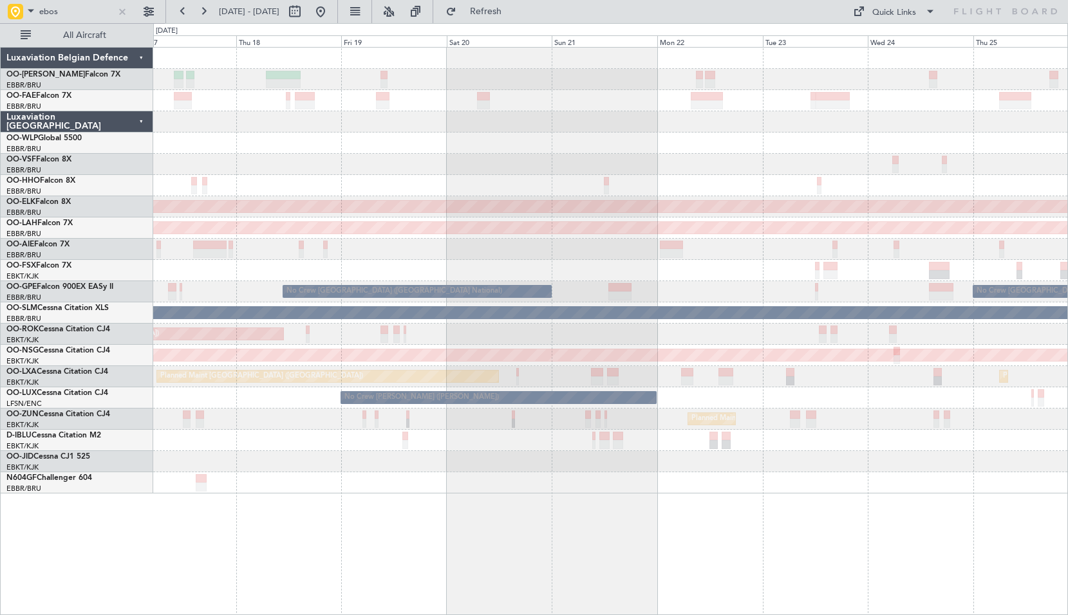
click at [659, 509] on div "Unplanned Maint Brussels (Brussels National) Planned Maint Kortrijk-Wevelgem Pl…" at bounding box center [610, 331] width 915 height 568
click at [123, 9] on div at bounding box center [122, 12] width 14 height 14
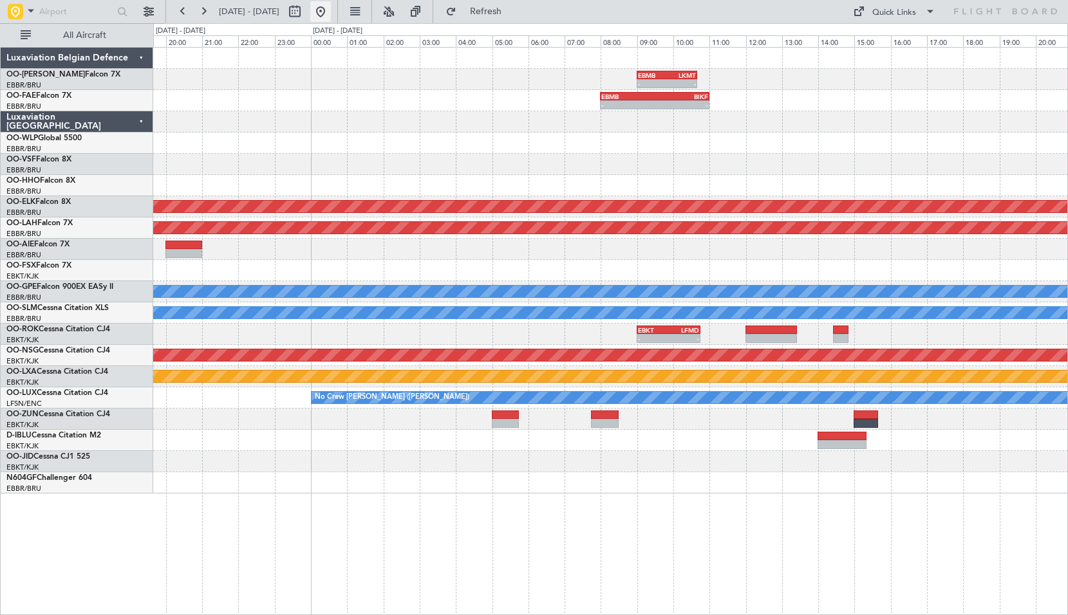
click at [331, 17] on button at bounding box center [320, 11] width 21 height 21
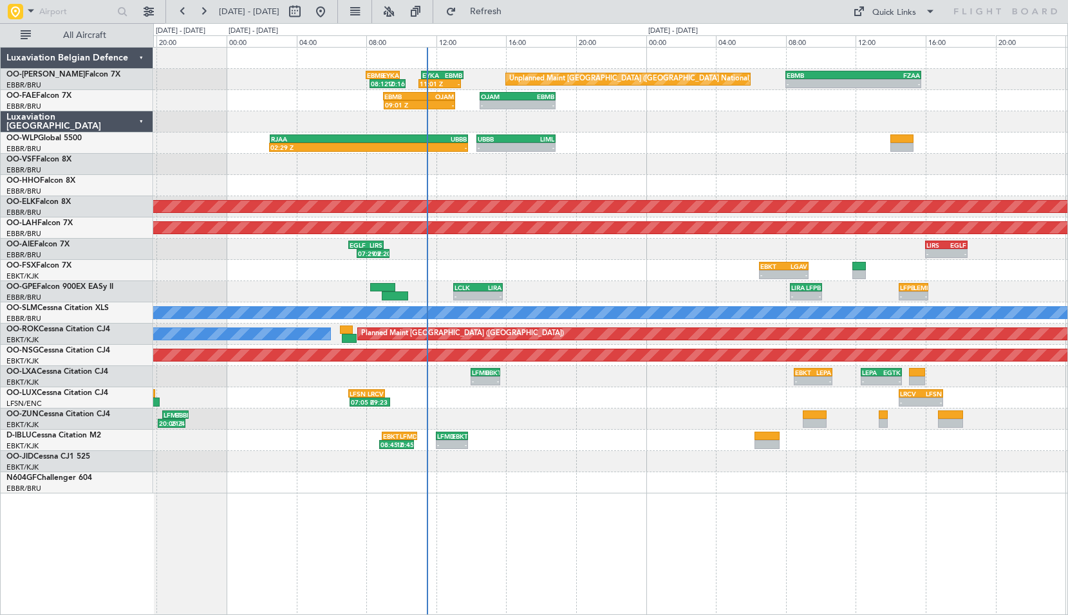
click at [587, 506] on div "Unplanned Maint Brussels (Brussels National) EYKA 11:10 Z EBMB 13:35 Z 11:01 Z …" at bounding box center [610, 331] width 915 height 568
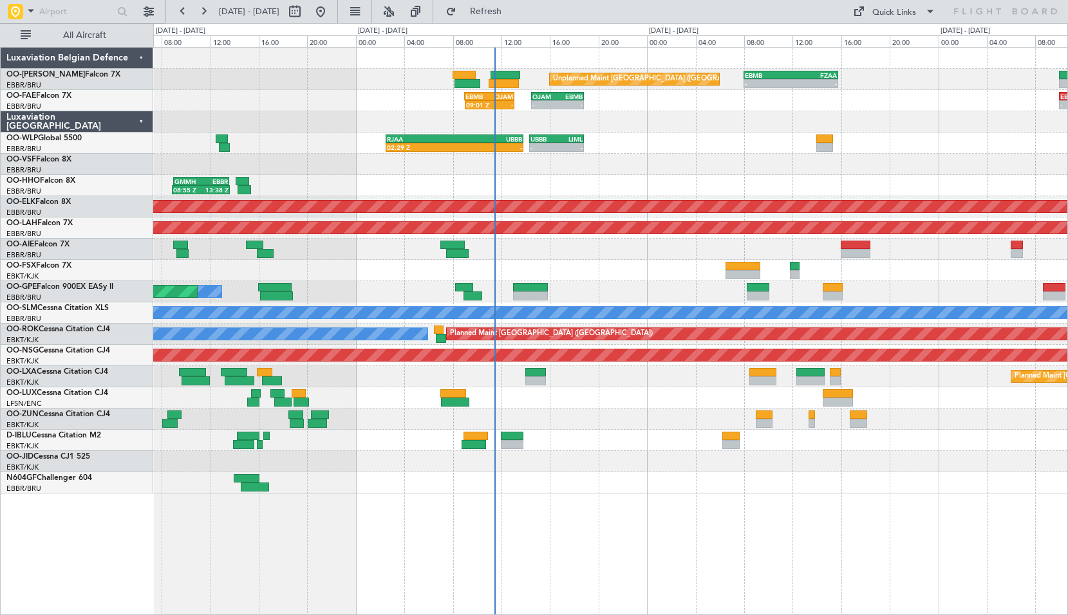
click at [609, 537] on div "Unplanned Maint Brussels (Brussels National) - - EBMB 08:00 Z FZAA 15:45 Z - - …" at bounding box center [610, 331] width 915 height 568
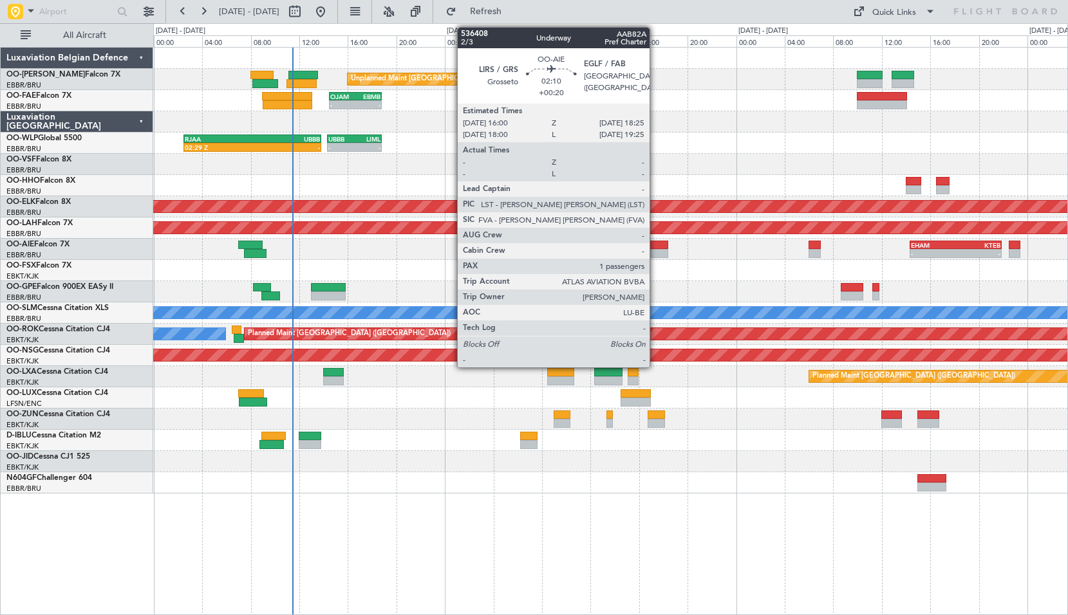
click at [655, 241] on div at bounding box center [654, 245] width 30 height 9
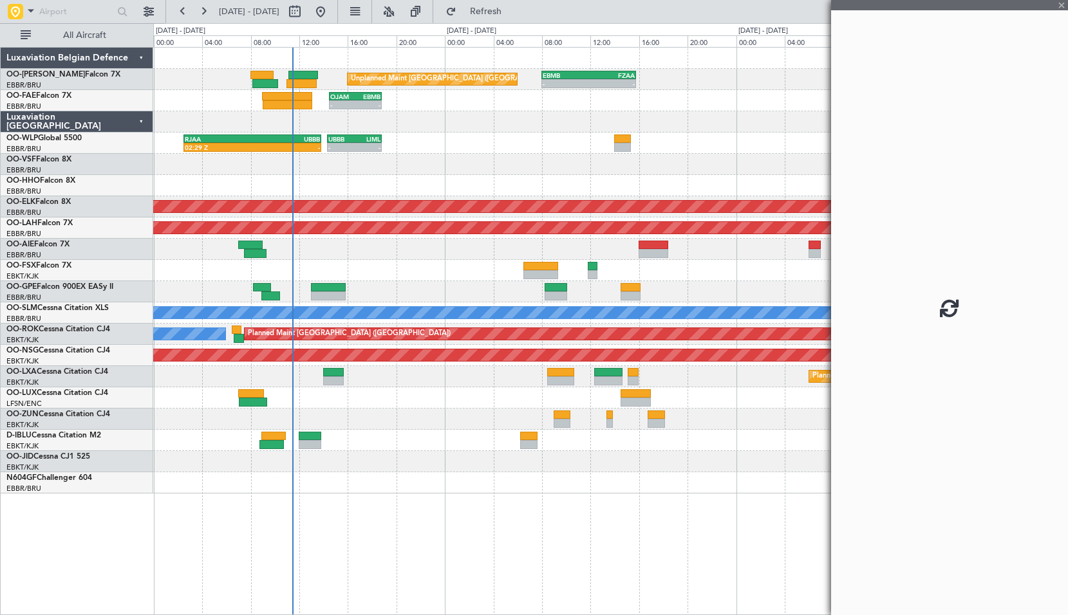
click at [713, 284] on div "No Crew Brussels (Brussels National) No Crew Brussels (Brussels National) Plann…" at bounding box center [610, 291] width 914 height 21
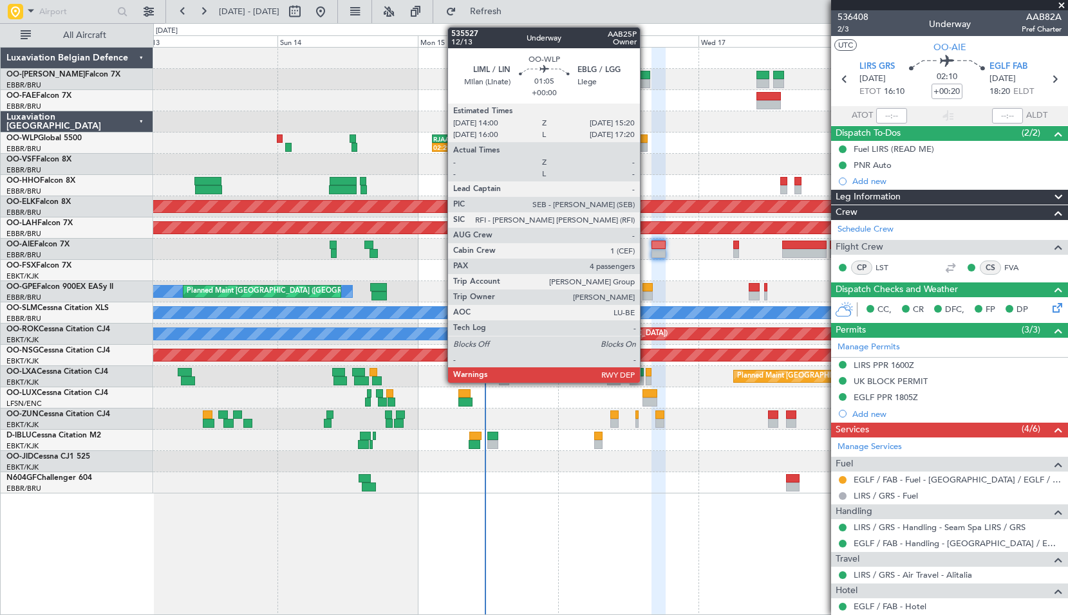
click at [646, 143] on div at bounding box center [643, 147] width 8 height 9
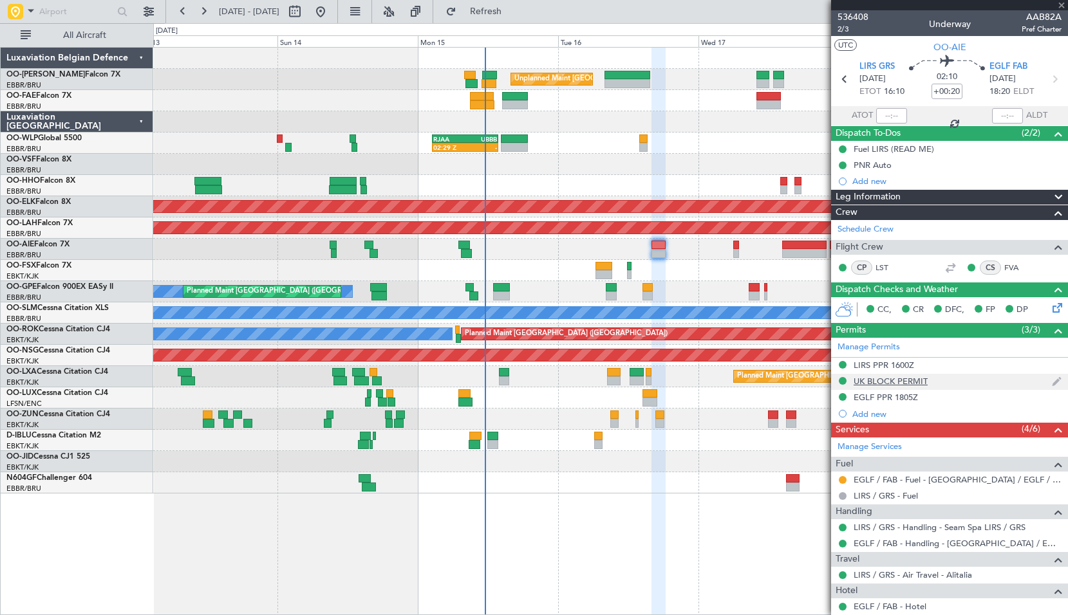
type input "4"
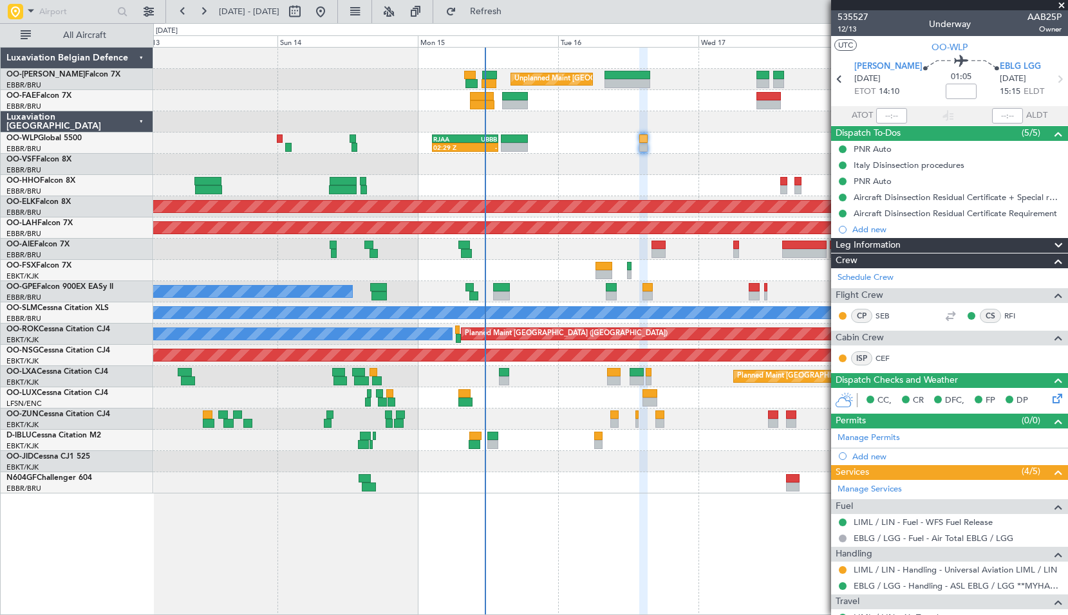
click at [645, 137] on div at bounding box center [643, 139] width 8 height 9
click at [722, 147] on div "02:29 Z - RJAA 02:30 Z UBBB 13:50 Z" at bounding box center [610, 143] width 914 height 21
click at [849, 28] on span "12/13" at bounding box center [852, 29] width 31 height 11
click at [500, 10] on span "Refresh" at bounding box center [486, 11] width 54 height 9
click at [678, 116] on div at bounding box center [610, 121] width 914 height 21
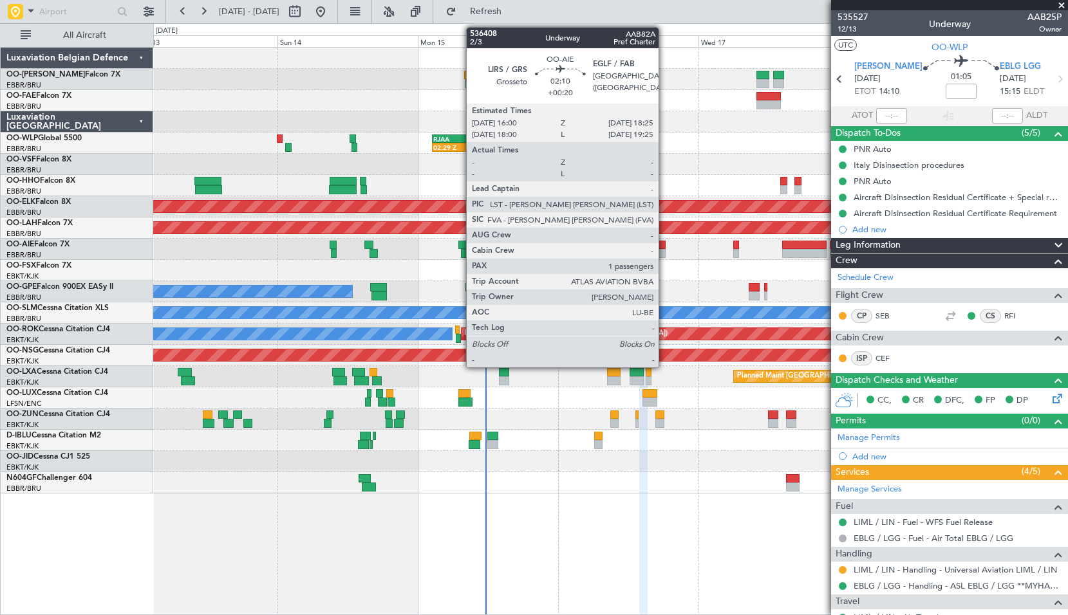
click at [664, 243] on div at bounding box center [658, 245] width 14 height 9
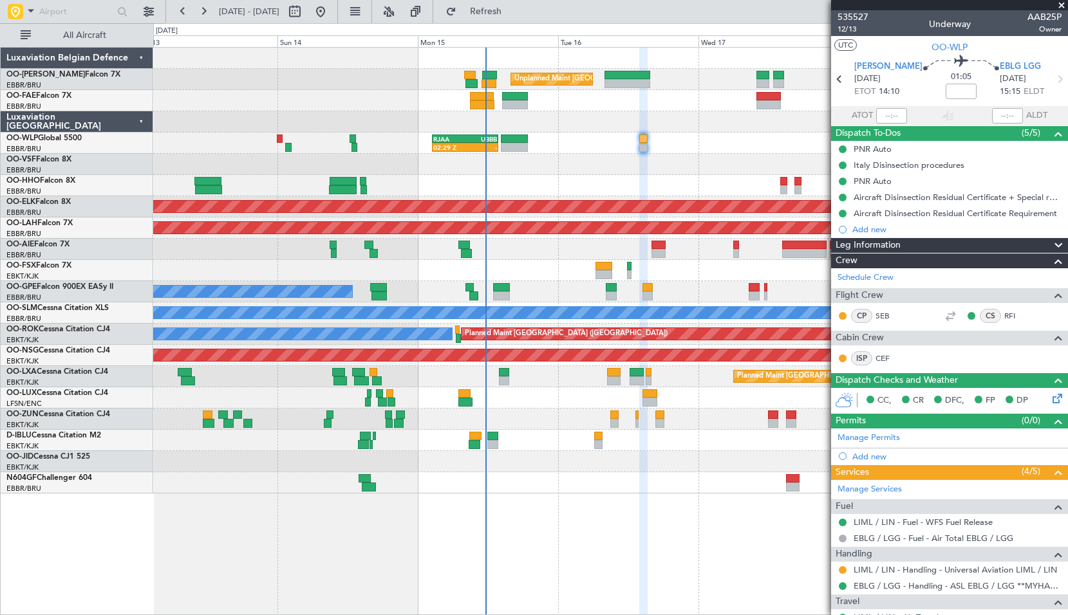
click at [695, 266] on div at bounding box center [610, 270] width 914 height 21
type input "+00:20"
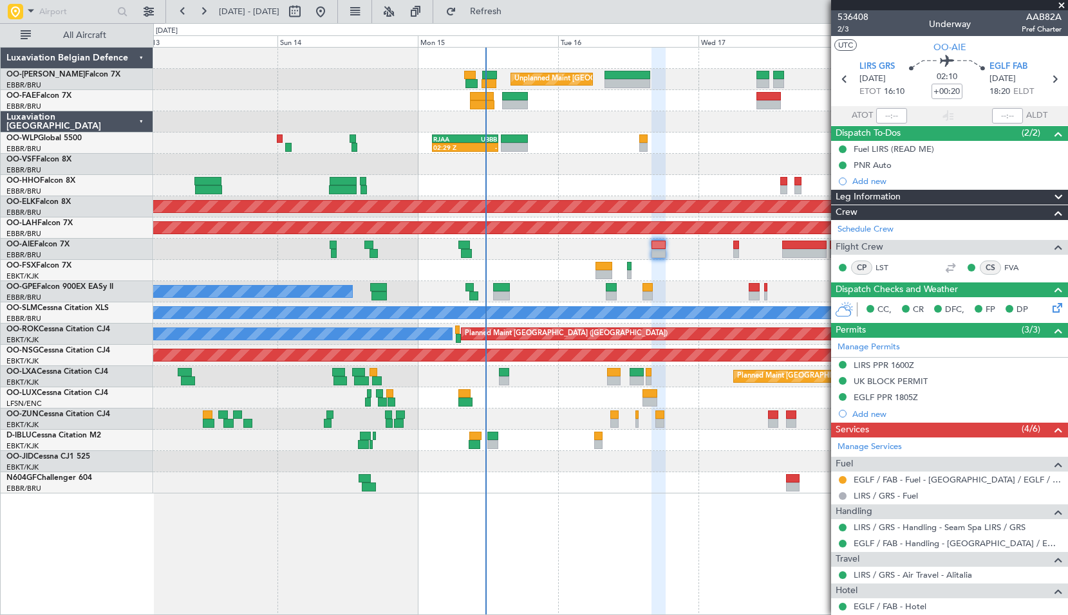
click at [1061, 6] on span at bounding box center [1061, 6] width 13 height 12
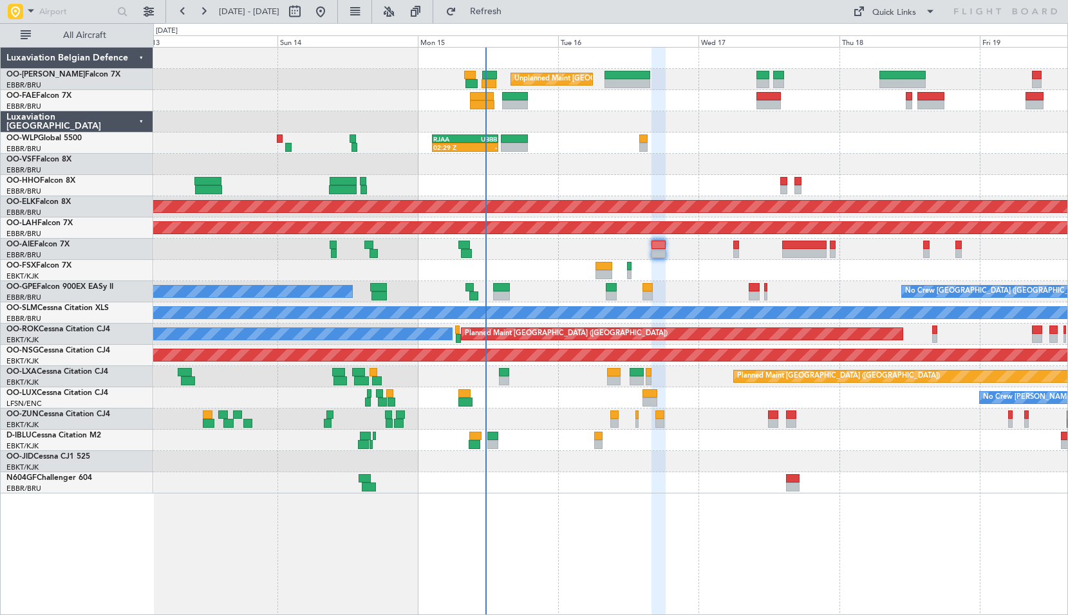
type input "0"
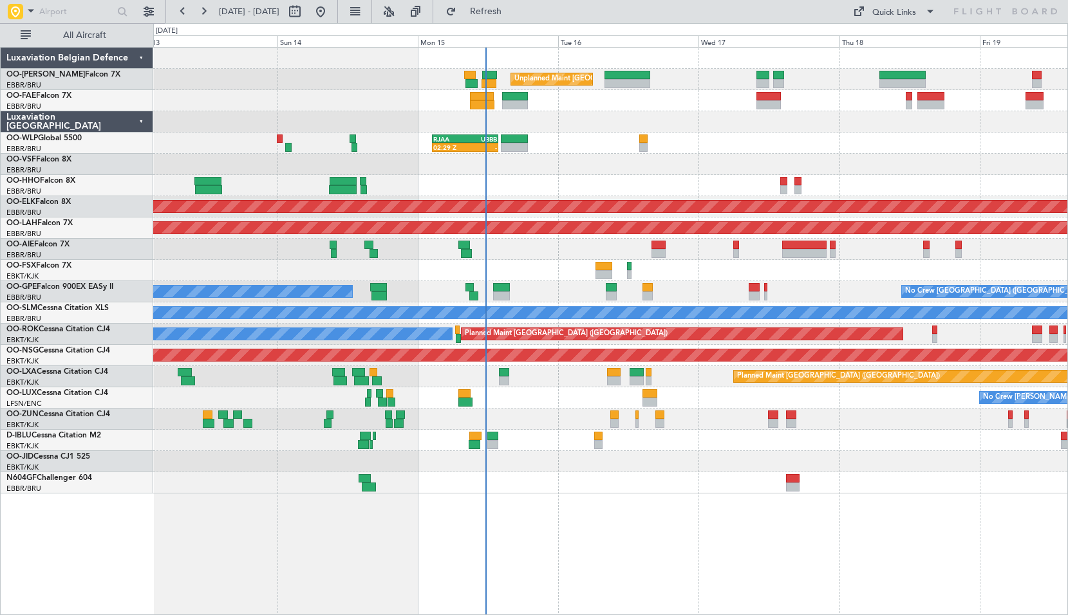
click at [635, 466] on div at bounding box center [610, 461] width 914 height 21
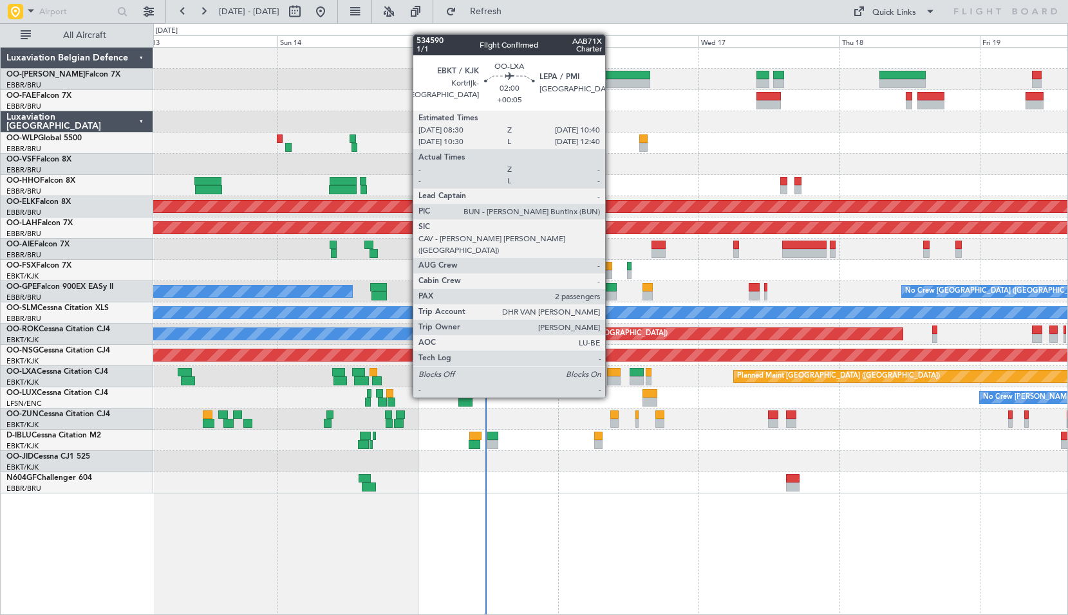
click at [611, 373] on div at bounding box center [613, 372] width 13 height 9
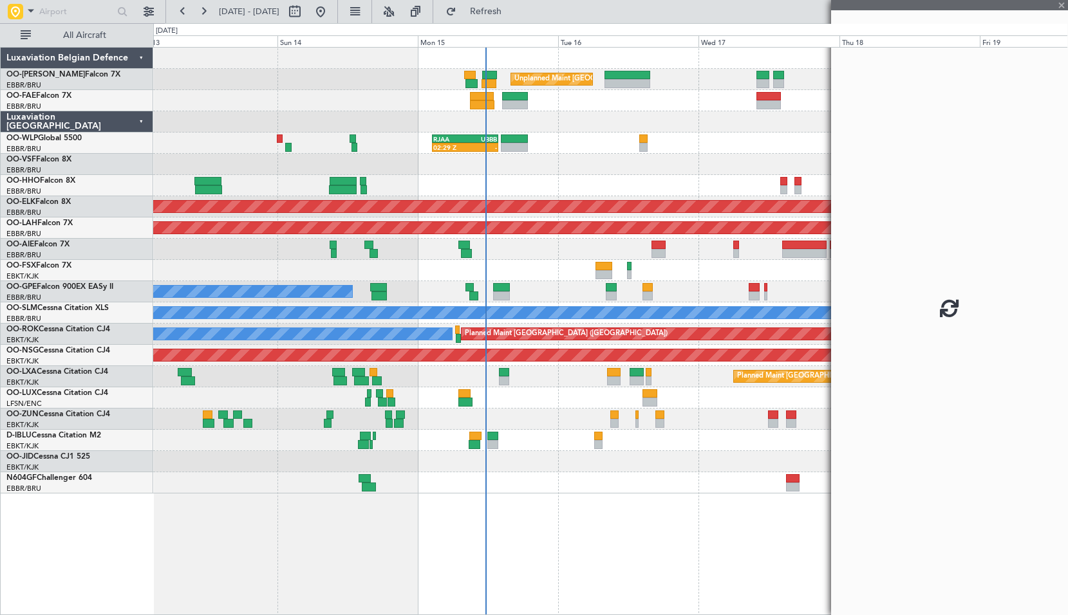
click at [669, 387] on div "Planned Maint [GEOGRAPHIC_DATA] ([GEOGRAPHIC_DATA])" at bounding box center [610, 376] width 914 height 21
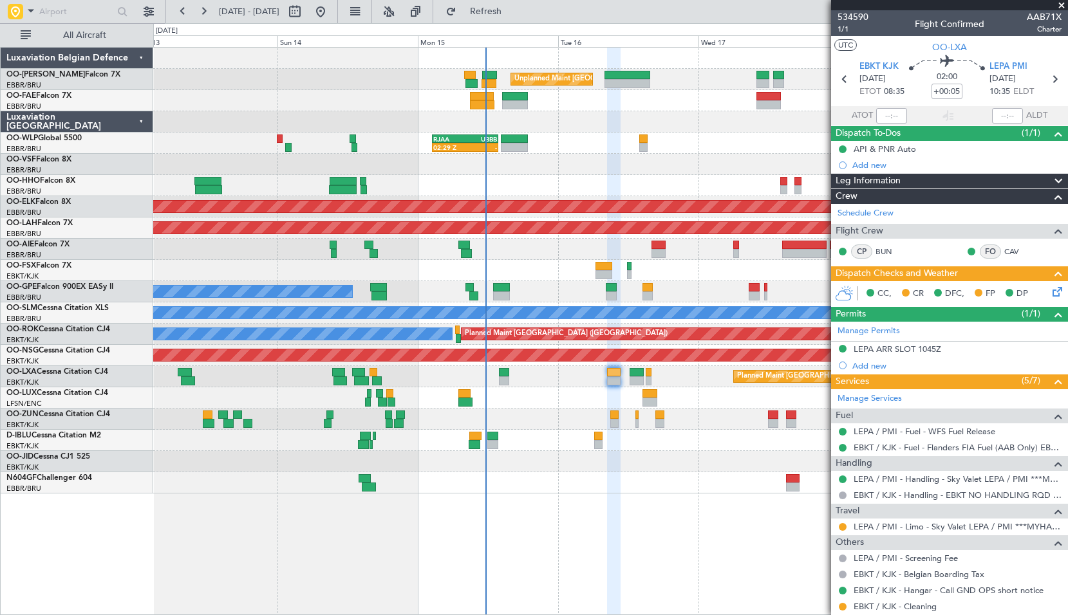
click at [887, 351] on div "LEPA ARR SLOT 1045Z" at bounding box center [898, 349] width 88 height 11
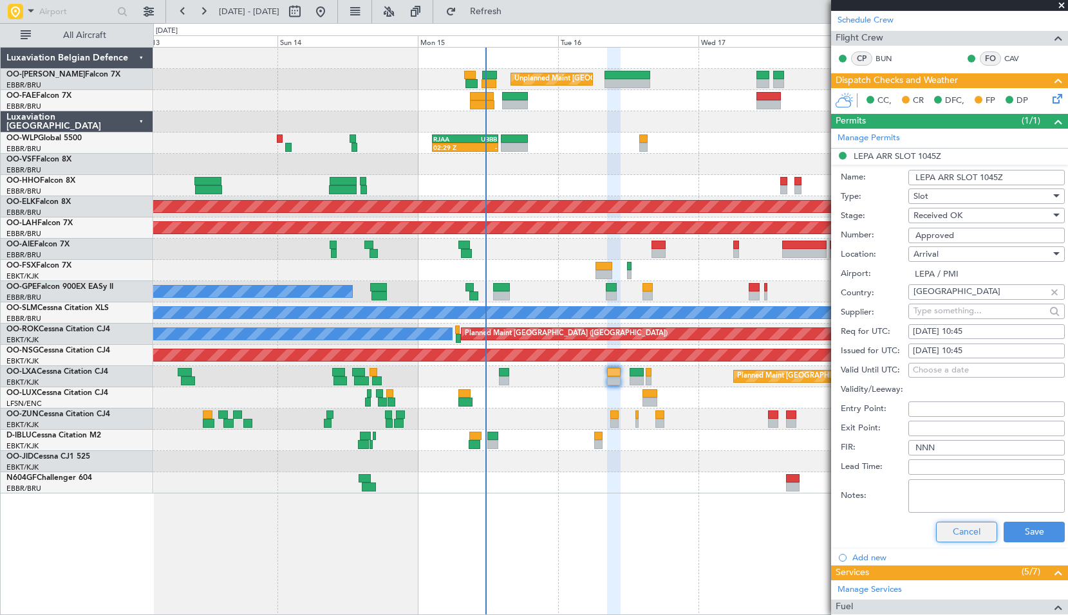
click at [953, 530] on button "Cancel" at bounding box center [966, 532] width 61 height 21
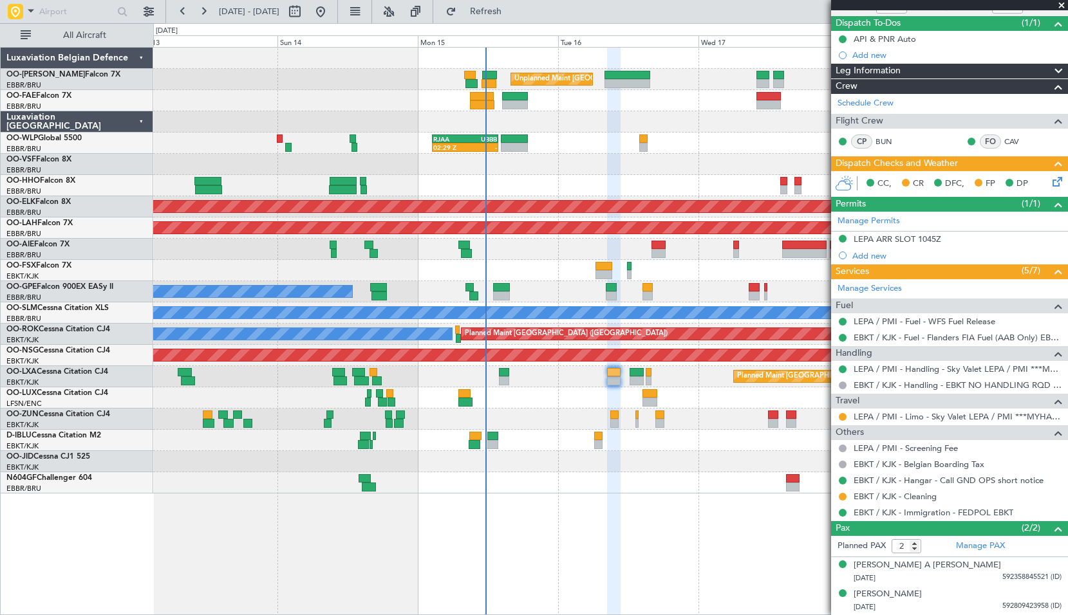
scroll to position [109, 0]
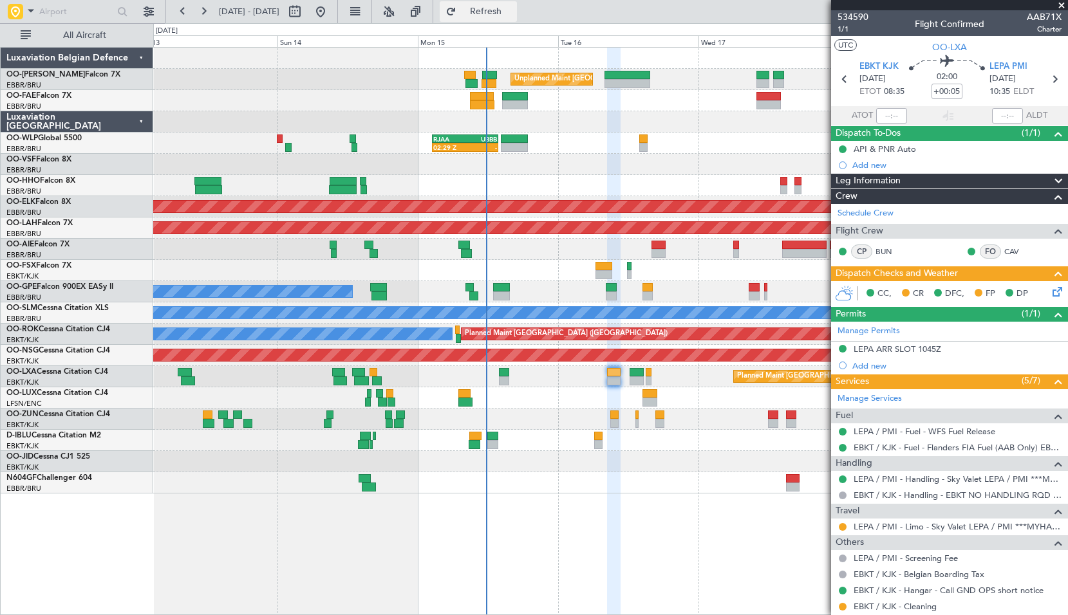
click at [504, 3] on button "Refresh" at bounding box center [478, 11] width 77 height 21
type input "-00:10"
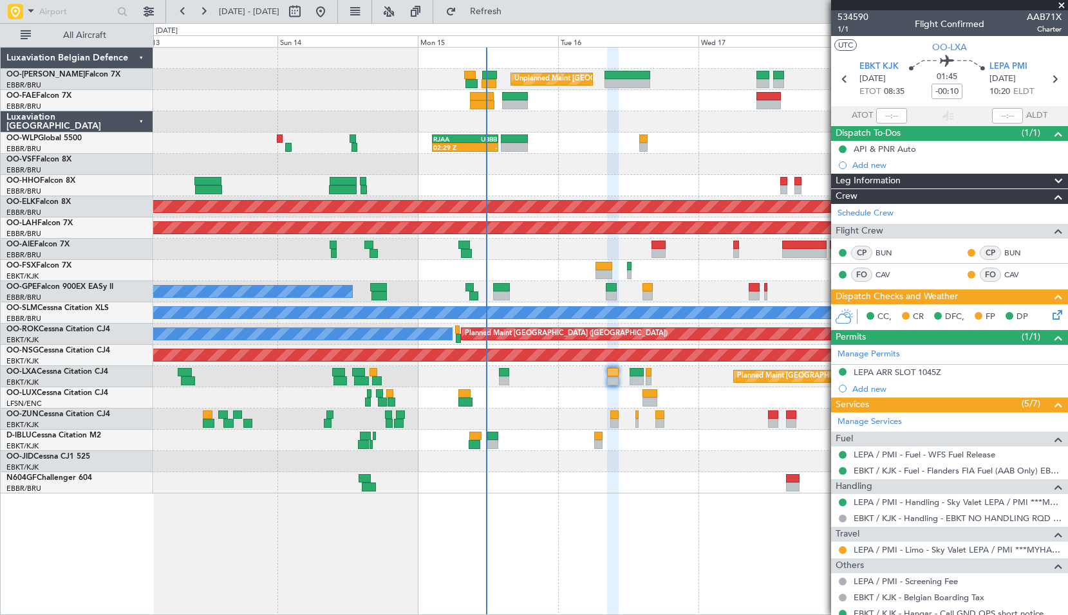
click at [1064, 5] on span at bounding box center [1061, 6] width 13 height 12
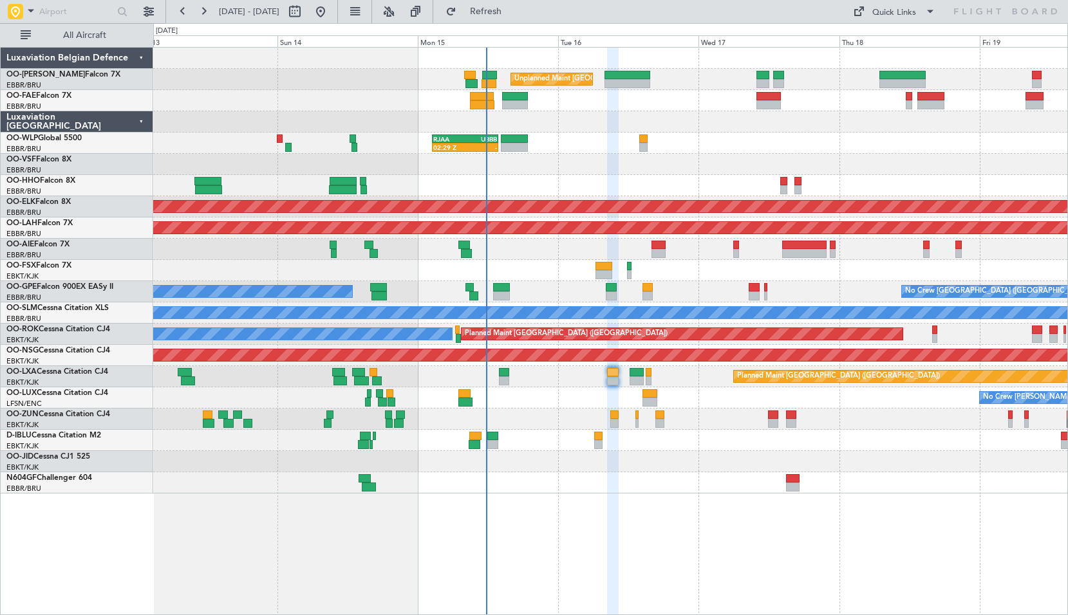
type input "0"
click at [644, 119] on div at bounding box center [610, 121] width 914 height 21
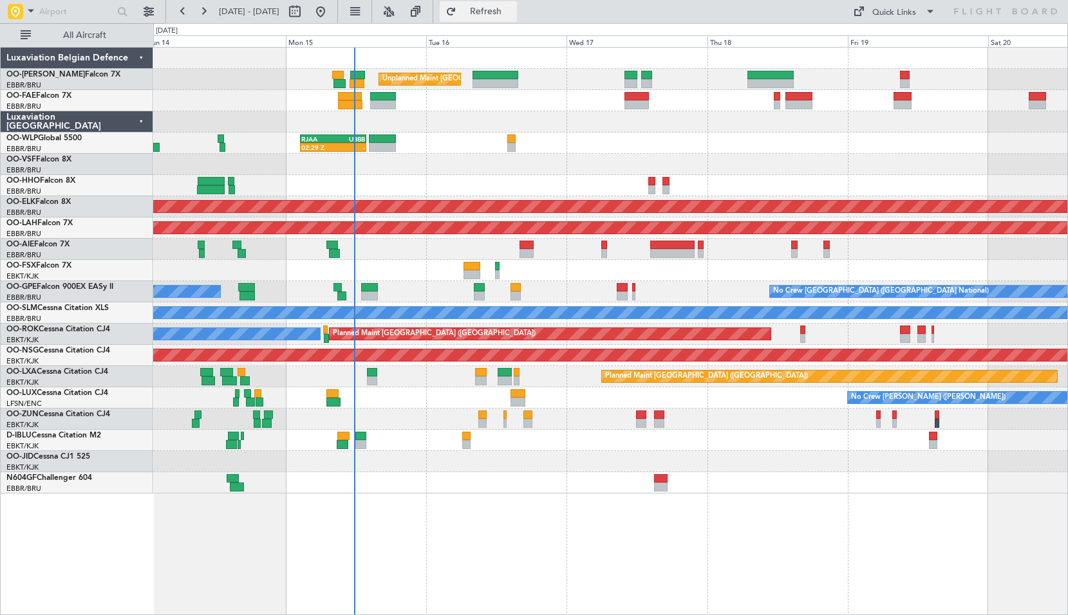
click at [513, 15] on span "Refresh" at bounding box center [486, 11] width 54 height 9
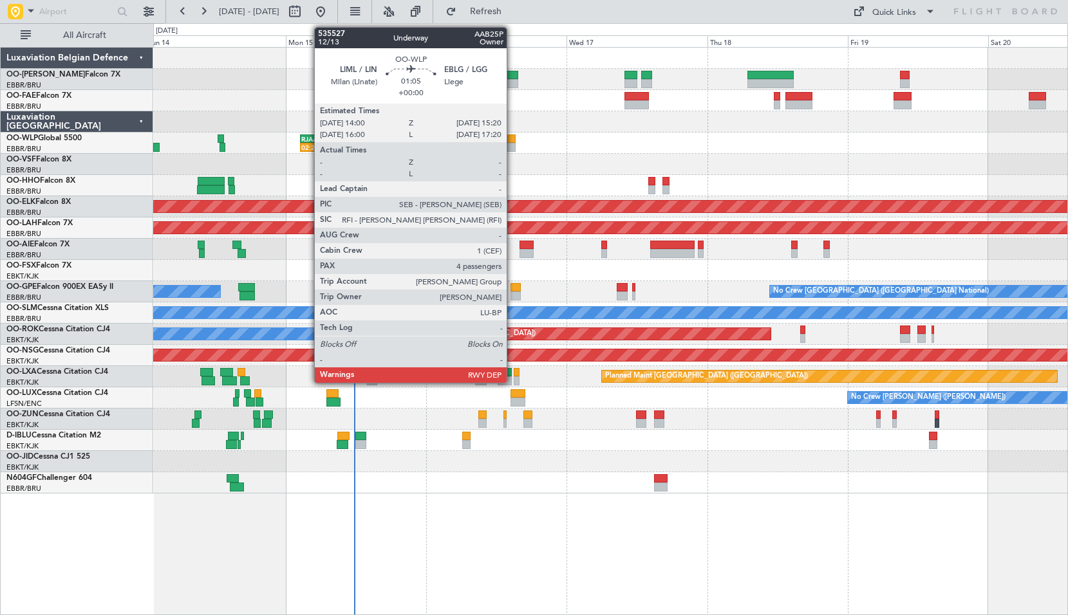
click at [513, 143] on div at bounding box center [511, 147] width 8 height 9
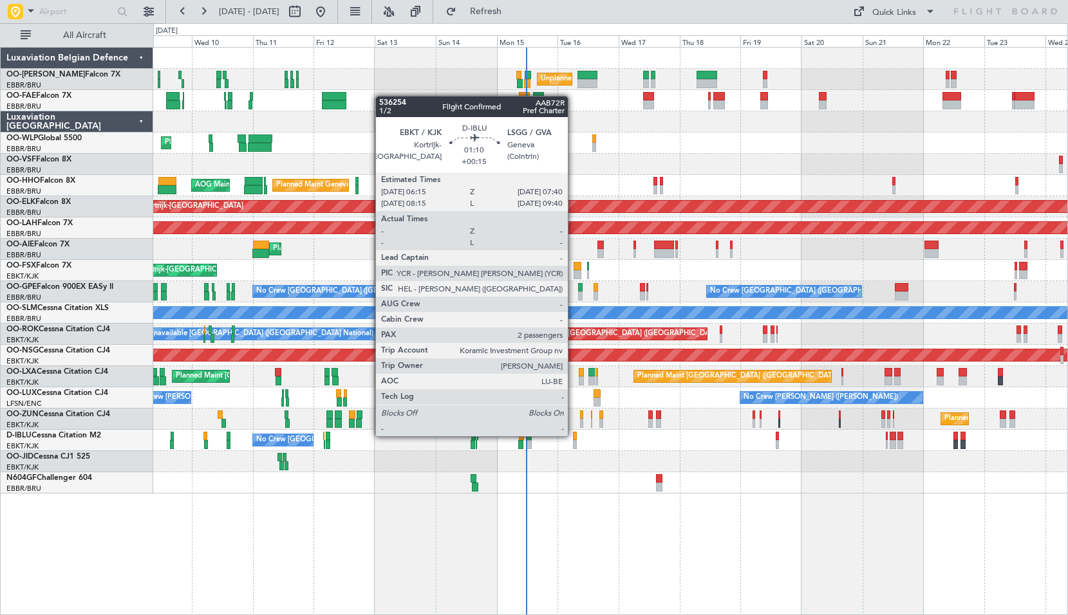
click at [574, 435] on div at bounding box center [575, 436] width 4 height 9
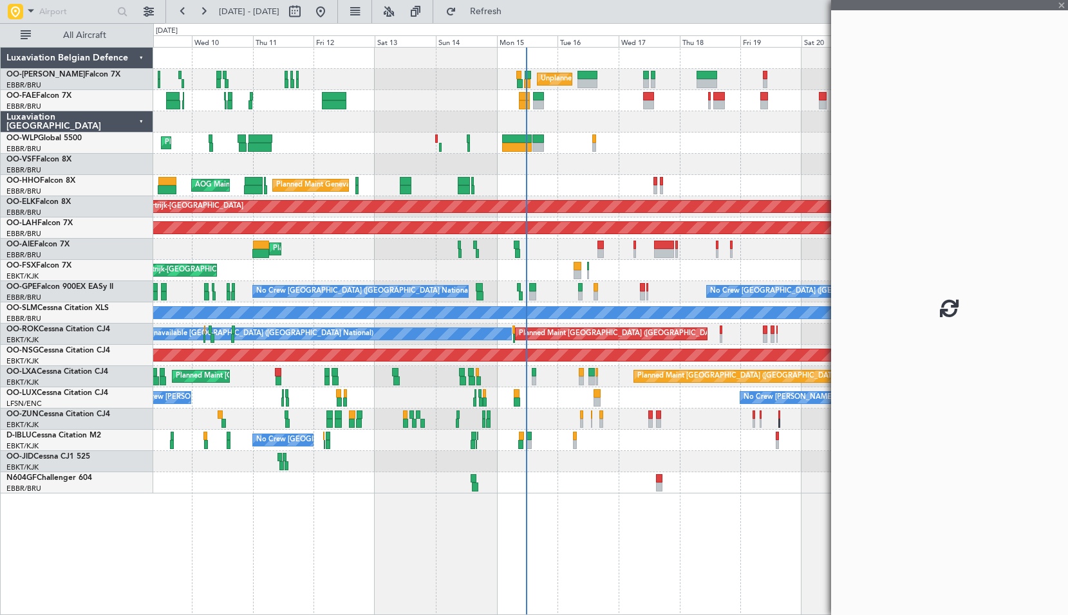
click at [617, 451] on div "No Crew [GEOGRAPHIC_DATA] ([GEOGRAPHIC_DATA] National) A/C Unavailable [GEOGRAP…" at bounding box center [610, 440] width 914 height 21
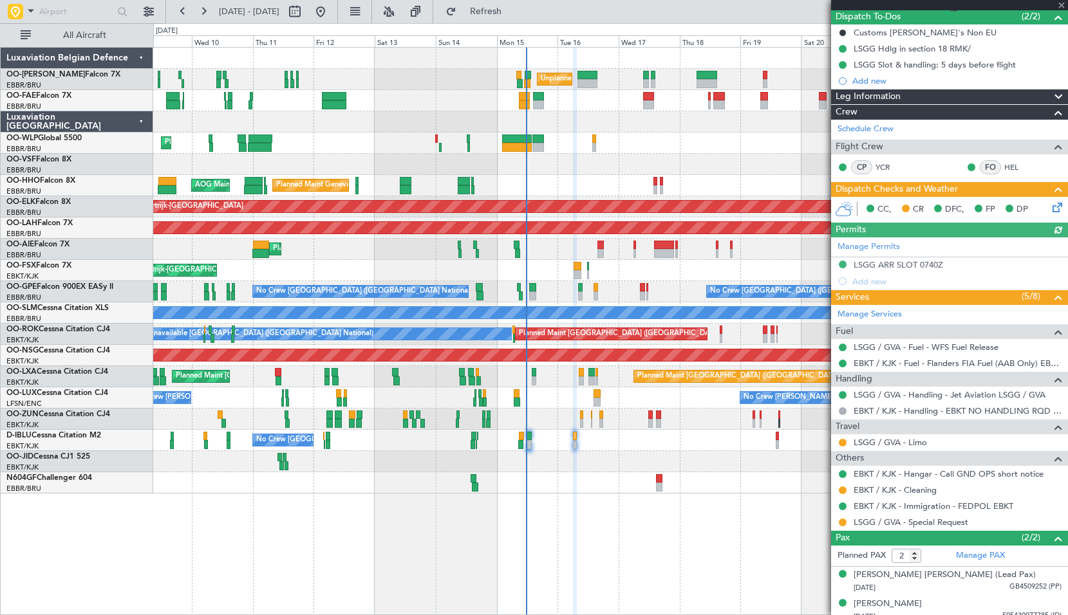
scroll to position [126, 0]
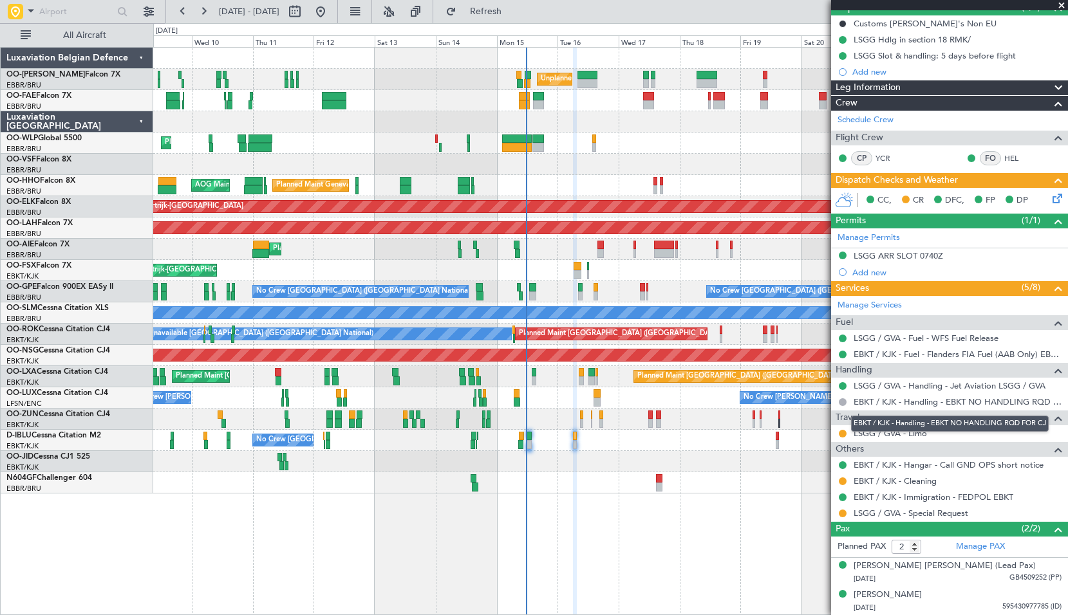
click at [909, 431] on div "EBKT / KJK - Handling - EBKT NO HANDLING RQD FOR CJ" at bounding box center [950, 424] width 198 height 16
click at [910, 433] on link "LSGG / GVA - Limo" at bounding box center [890, 433] width 73 height 11
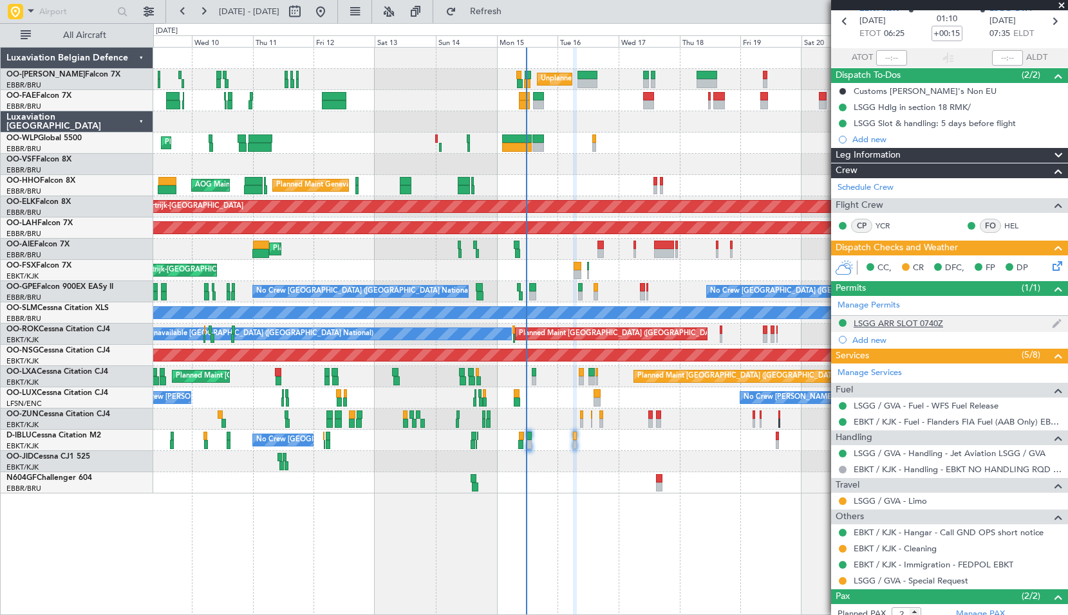
scroll to position [0, 0]
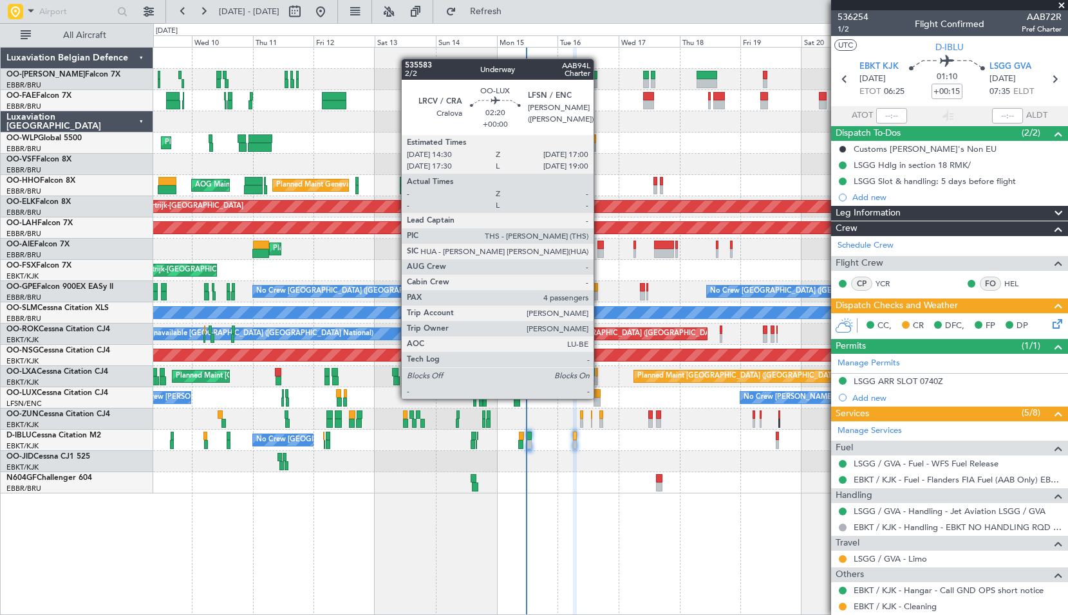
click at [599, 398] on div at bounding box center [596, 402] width 6 height 9
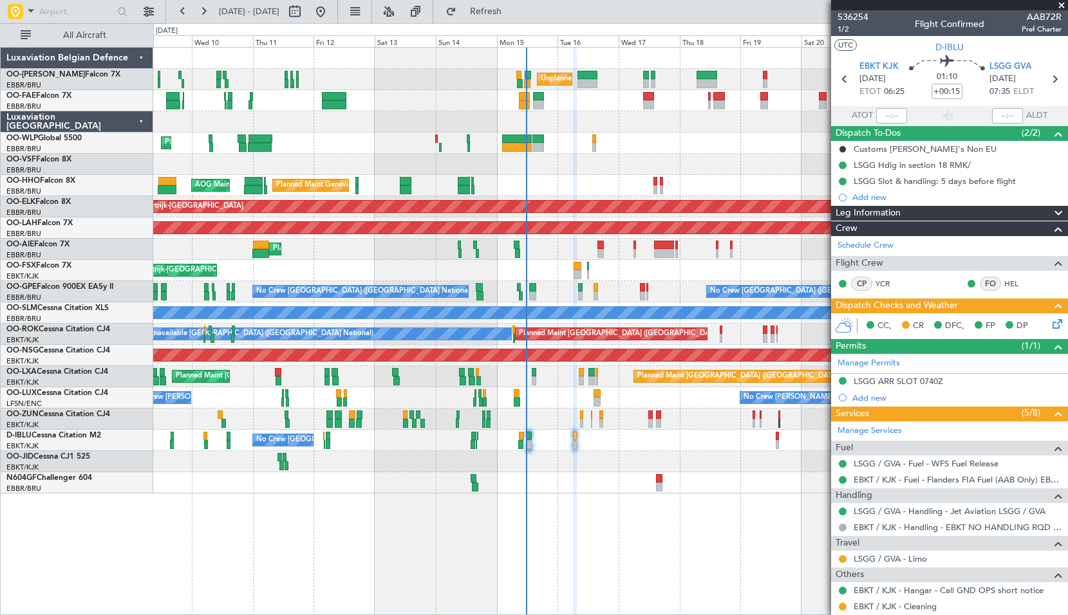
click at [619, 398] on div "No Crew [PERSON_NAME] ([PERSON_NAME]) No Crew [PERSON_NAME] ([PERSON_NAME])" at bounding box center [610, 398] width 914 height 21
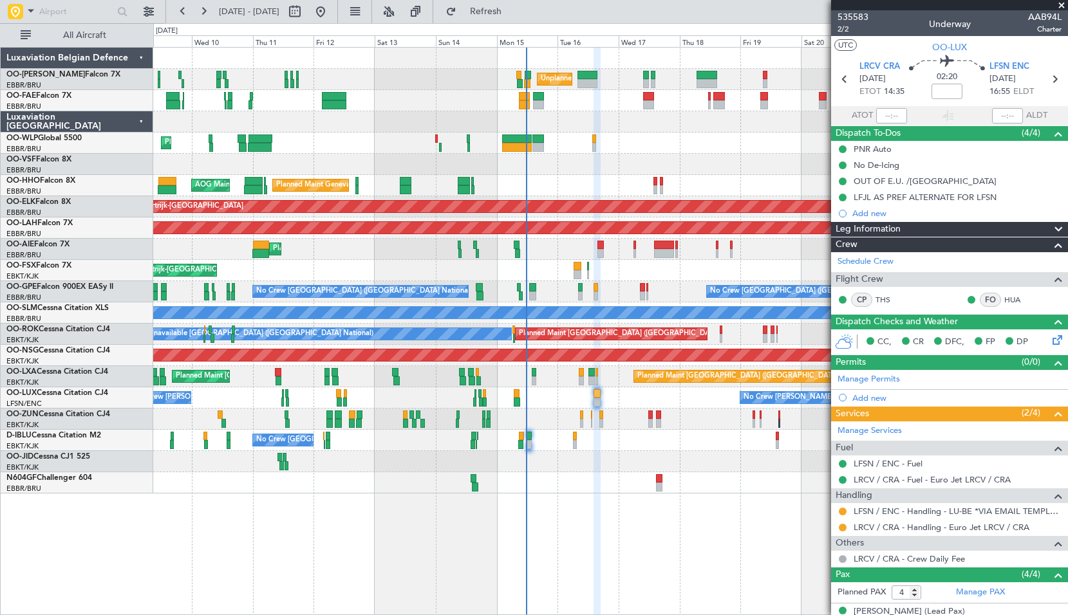
click at [1058, 6] on span at bounding box center [1061, 6] width 13 height 12
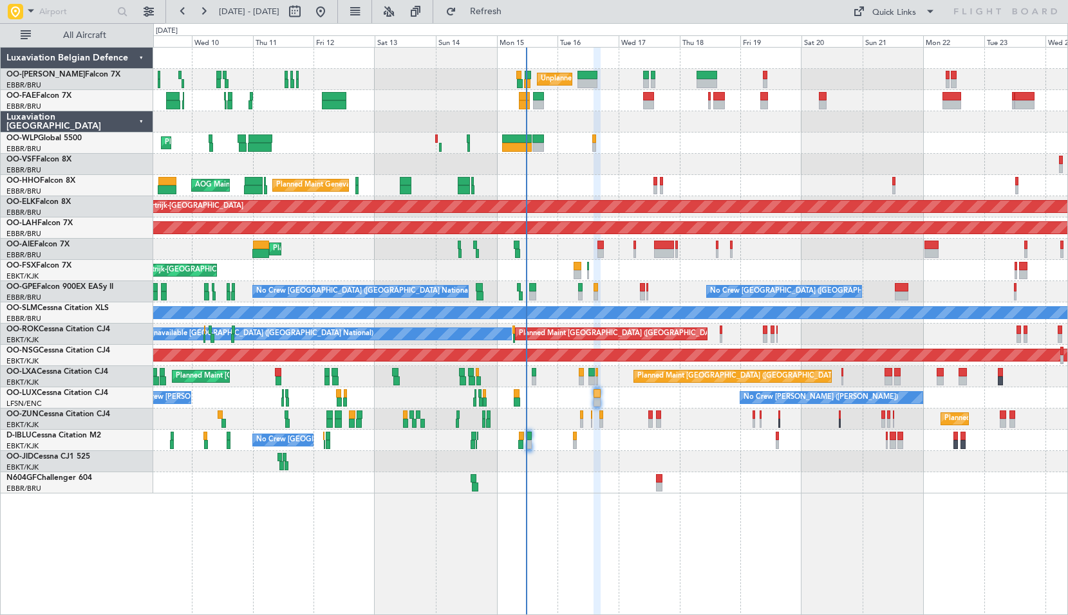
type input "0"
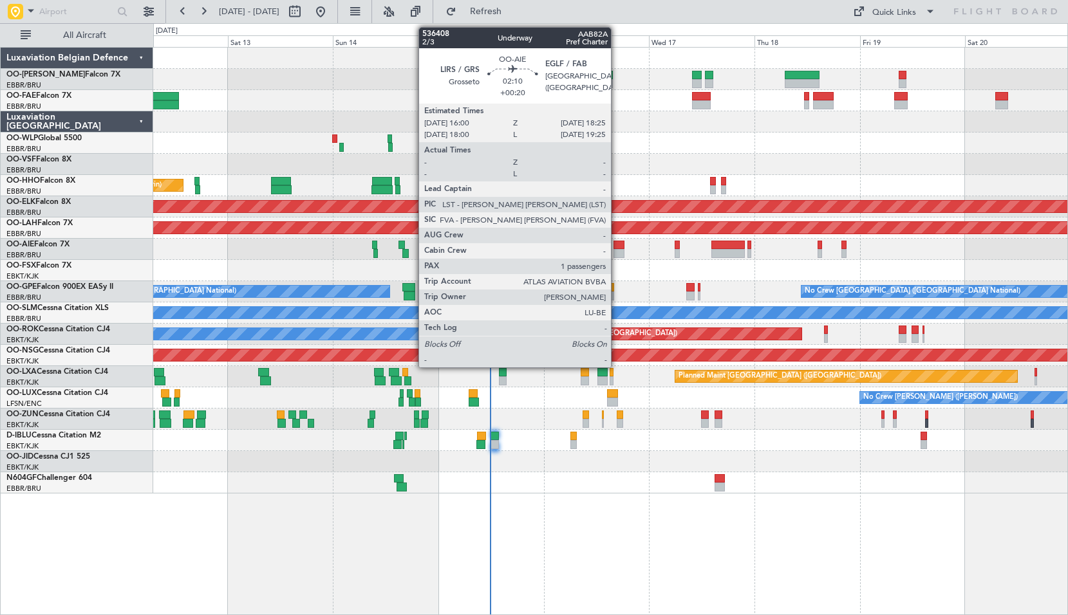
click at [617, 254] on div at bounding box center [618, 253] width 11 height 9
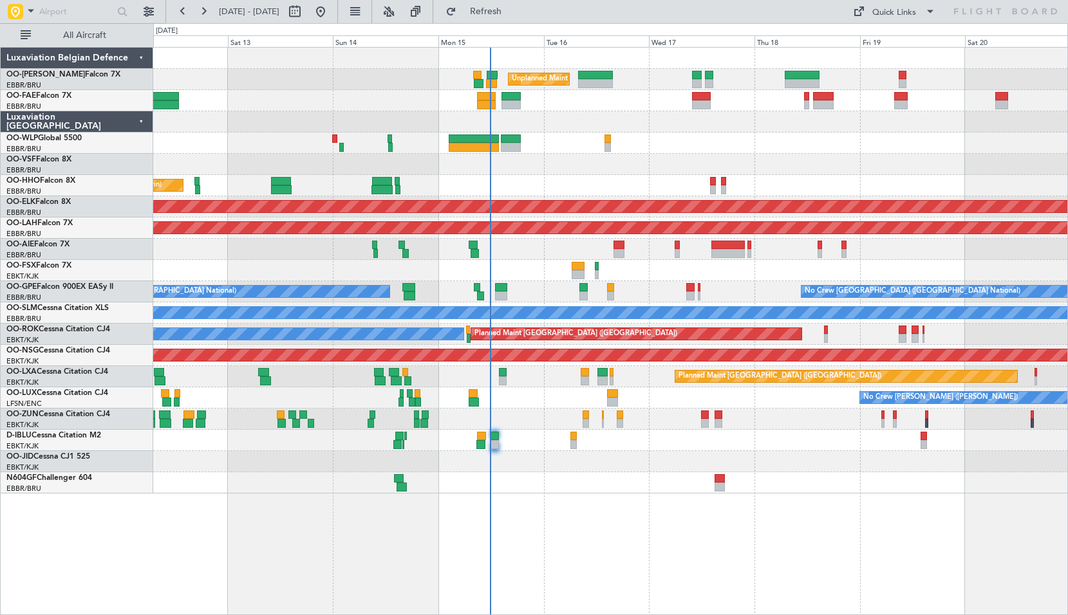
click at [628, 288] on div "Planned Maint [GEOGRAPHIC_DATA] ([GEOGRAPHIC_DATA] National) No Crew [GEOGRAPHI…" at bounding box center [610, 291] width 914 height 21
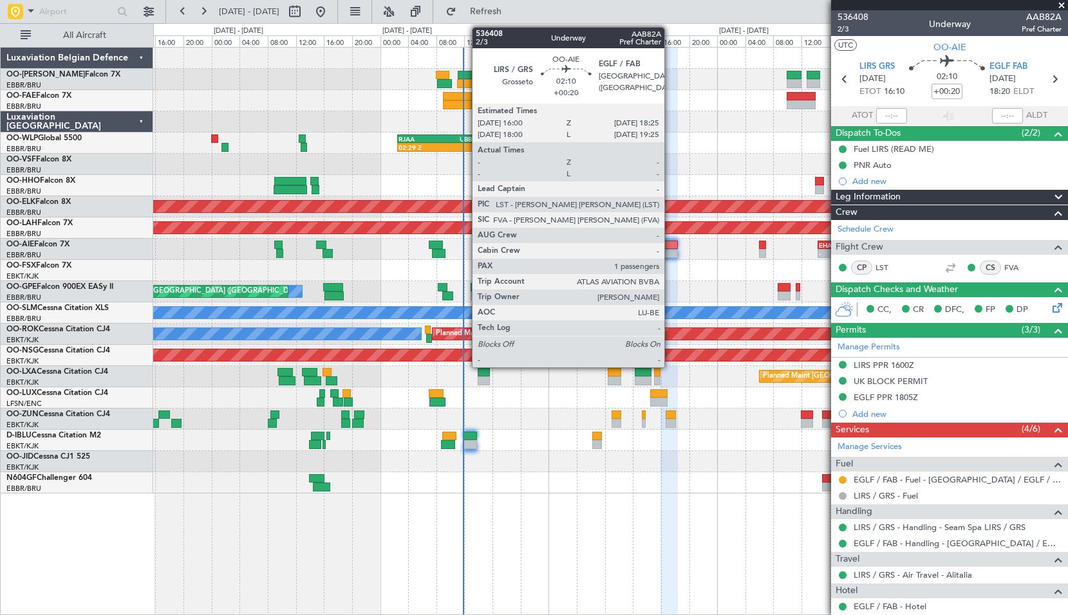
click at [670, 254] on div at bounding box center [668, 253] width 17 height 9
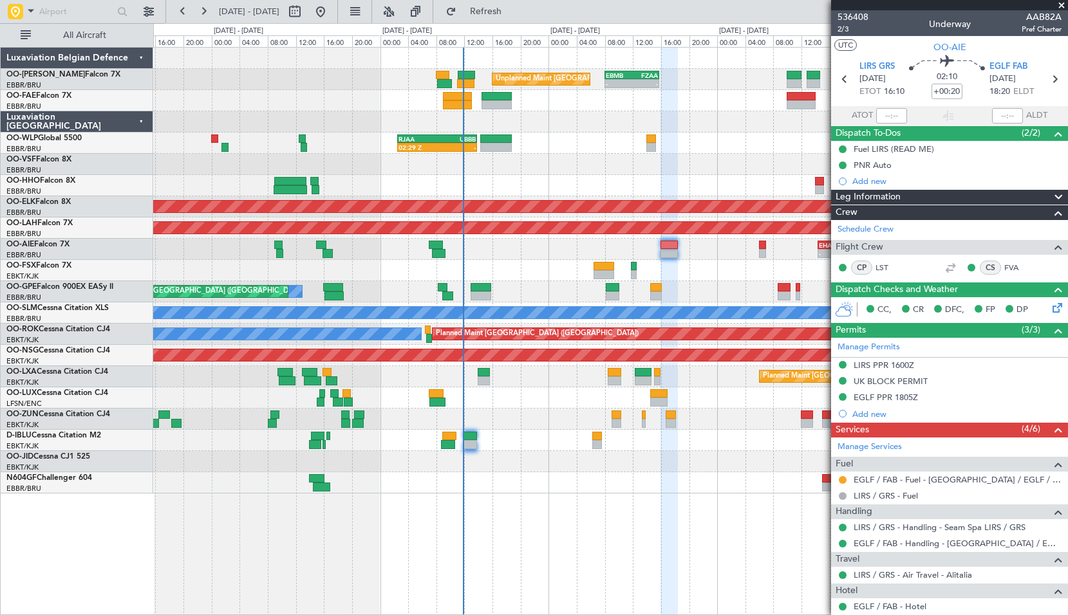
click at [718, 274] on div at bounding box center [610, 270] width 914 height 21
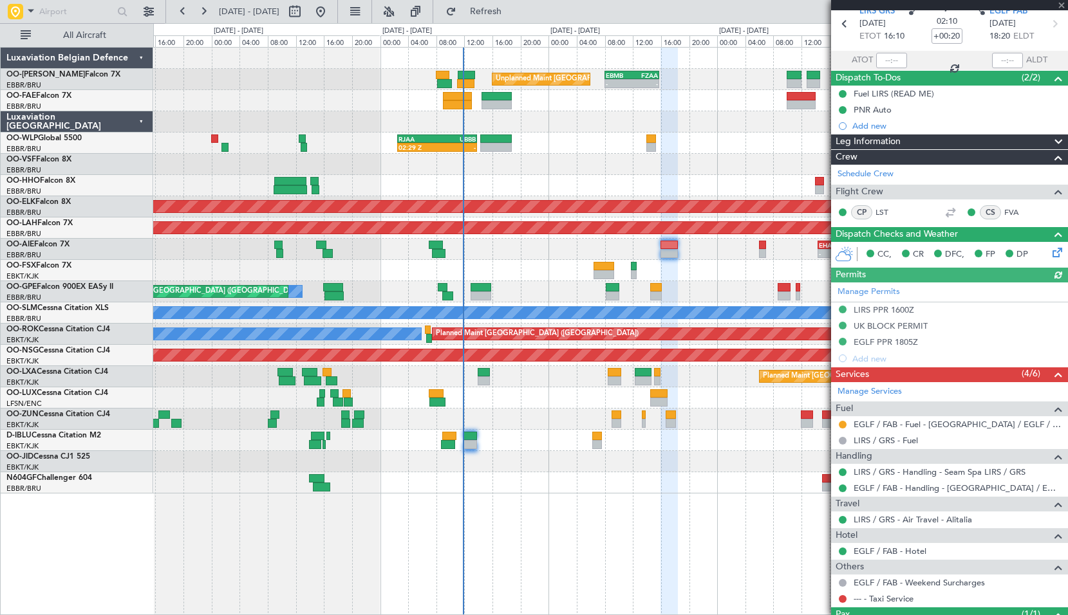
scroll to position [125, 0]
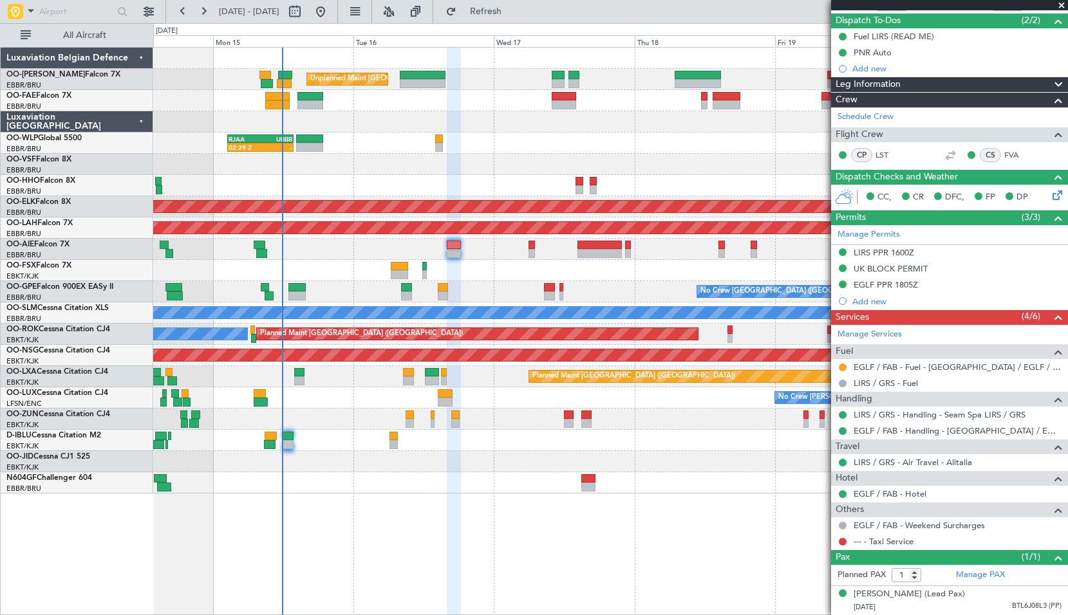
click at [485, 285] on div "No Crew [GEOGRAPHIC_DATA] ([GEOGRAPHIC_DATA] National) Planned Maint [GEOGRAPHI…" at bounding box center [610, 291] width 914 height 21
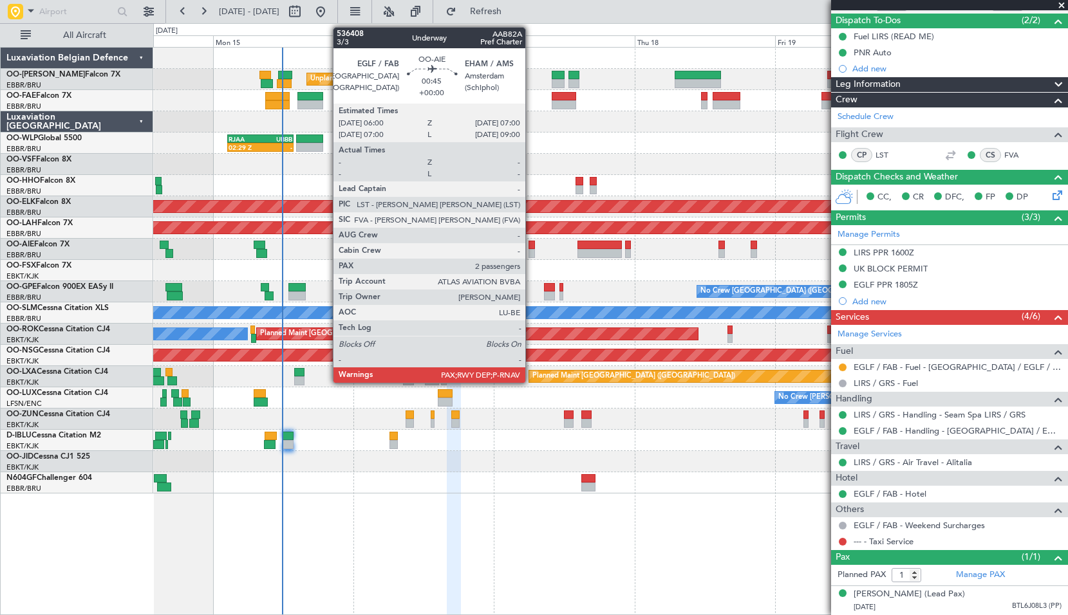
click at [531, 254] on div at bounding box center [531, 253] width 6 height 9
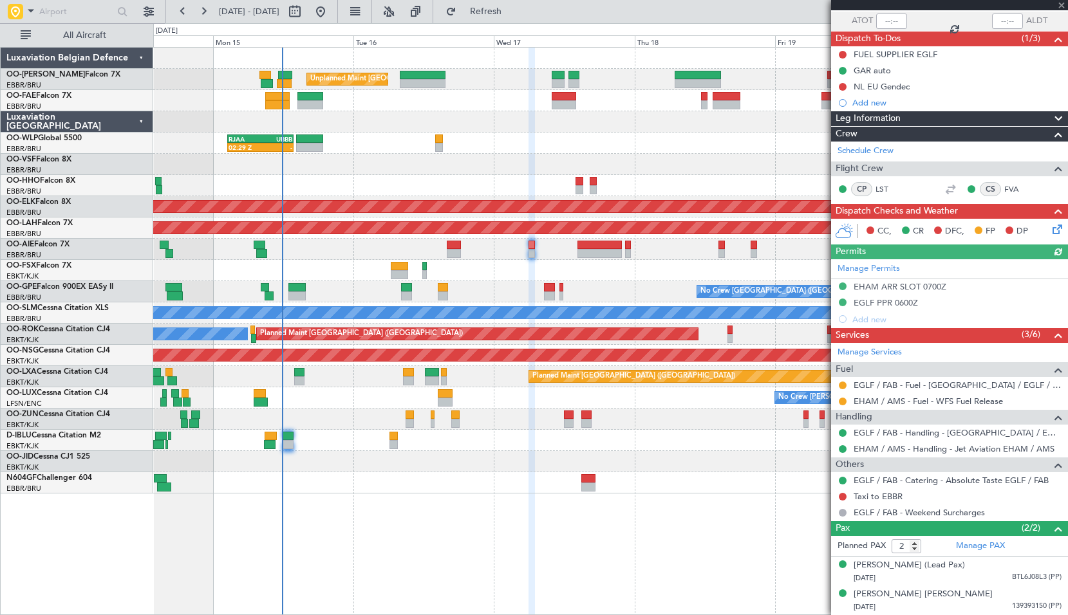
scroll to position [0, 0]
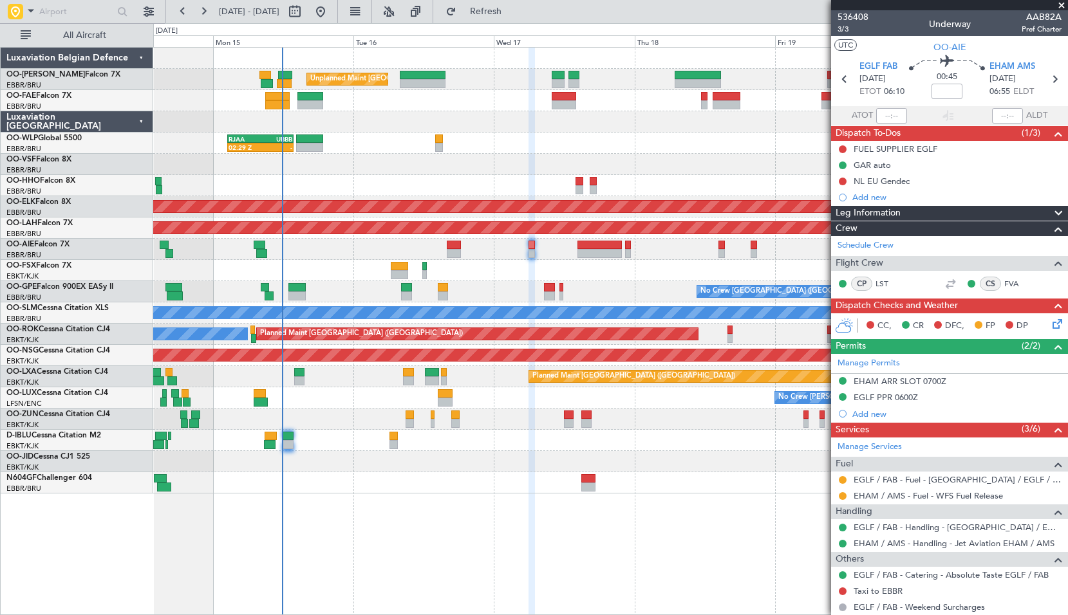
click at [1059, 6] on span at bounding box center [1061, 6] width 13 height 12
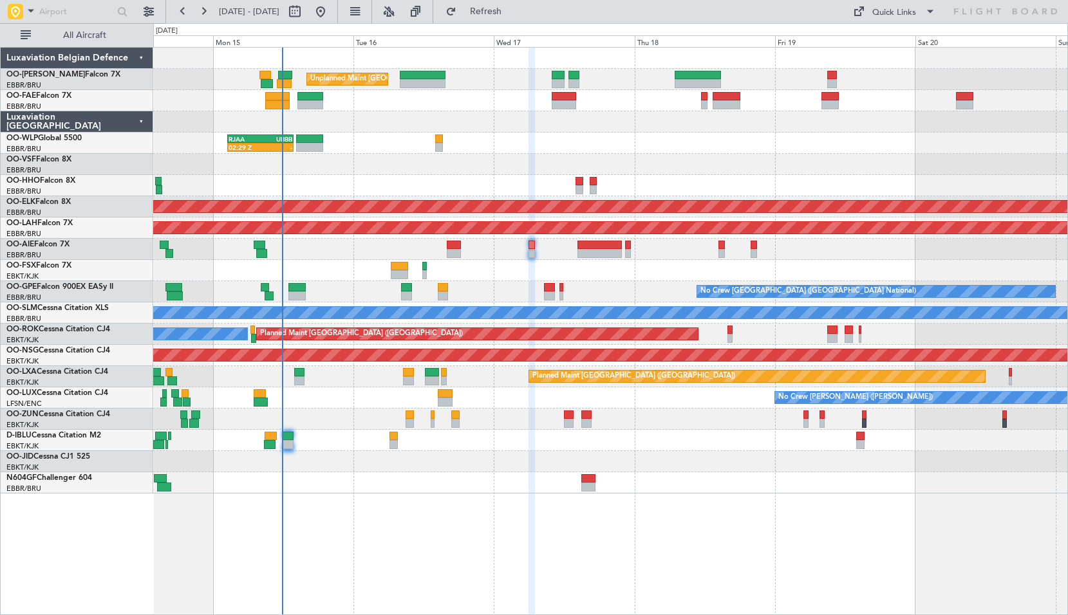
type input "0"
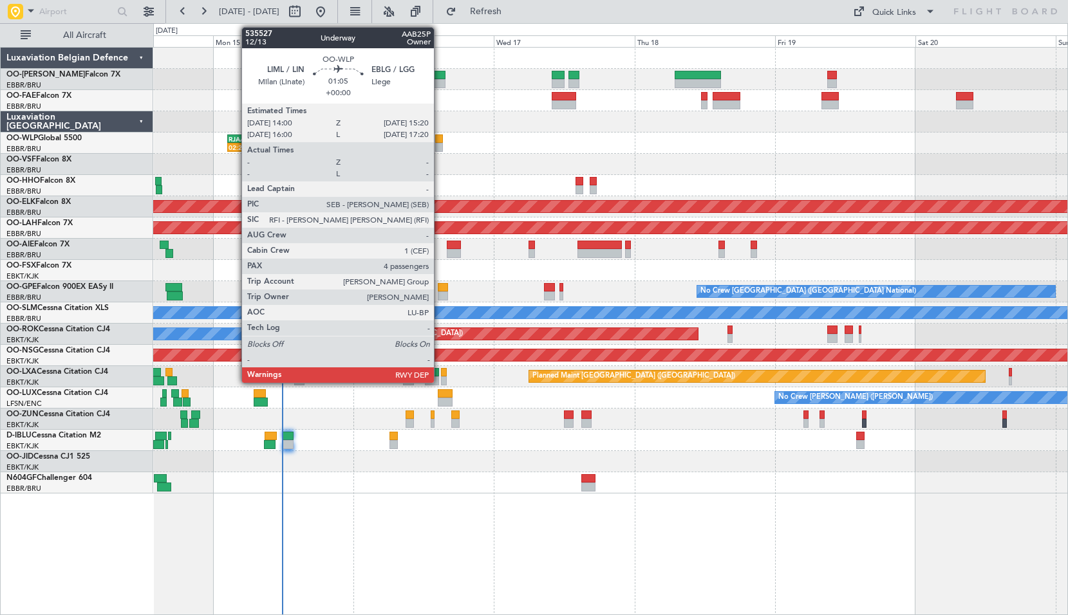
click at [440, 145] on div at bounding box center [439, 147] width 8 height 9
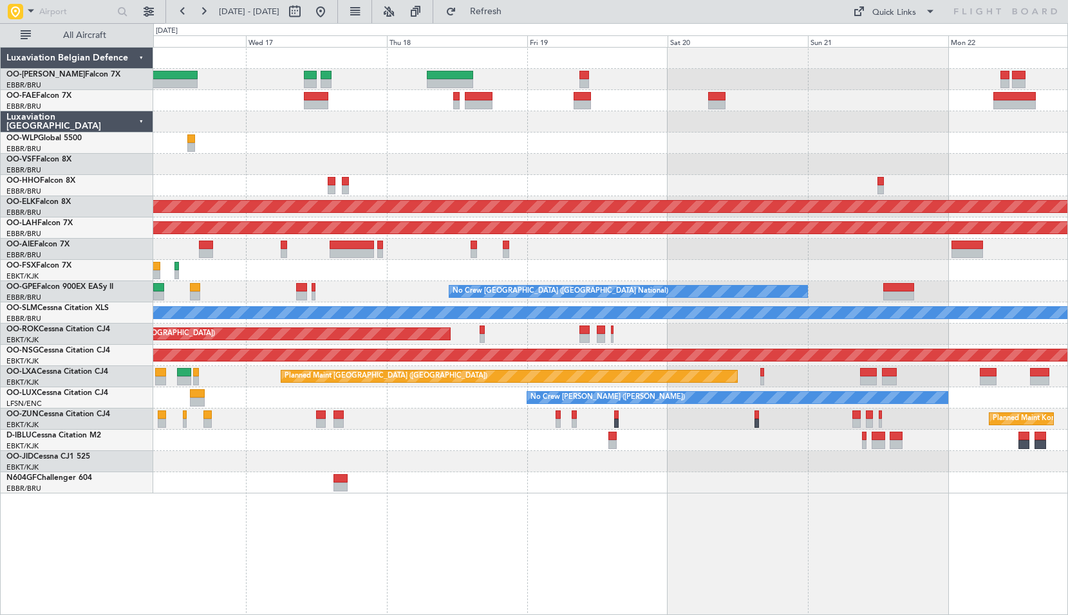
click at [641, 468] on div at bounding box center [610, 461] width 914 height 21
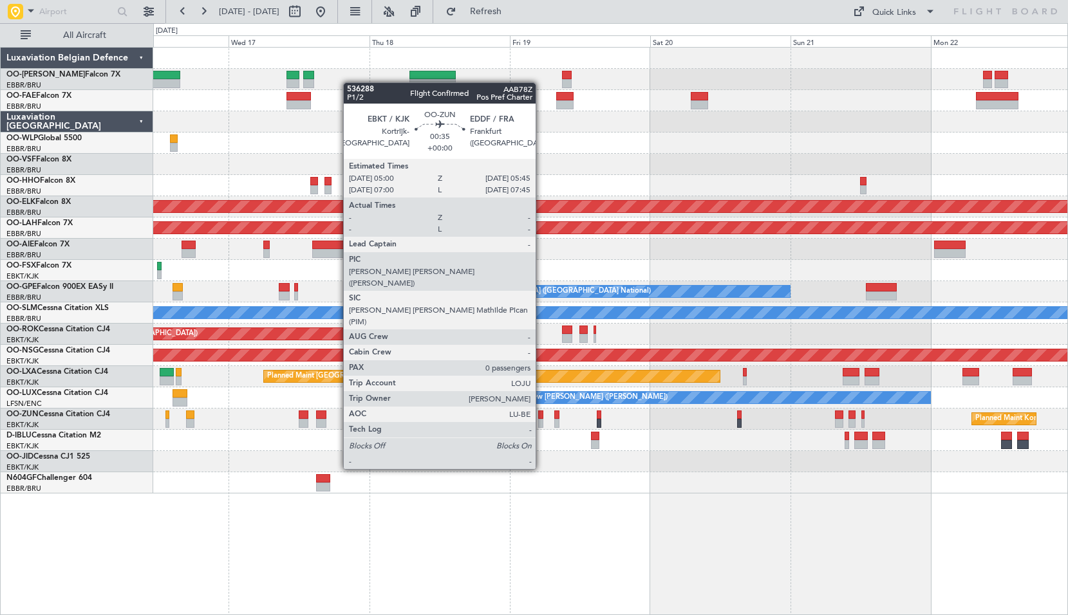
click at [541, 422] on div at bounding box center [540, 423] width 5 height 9
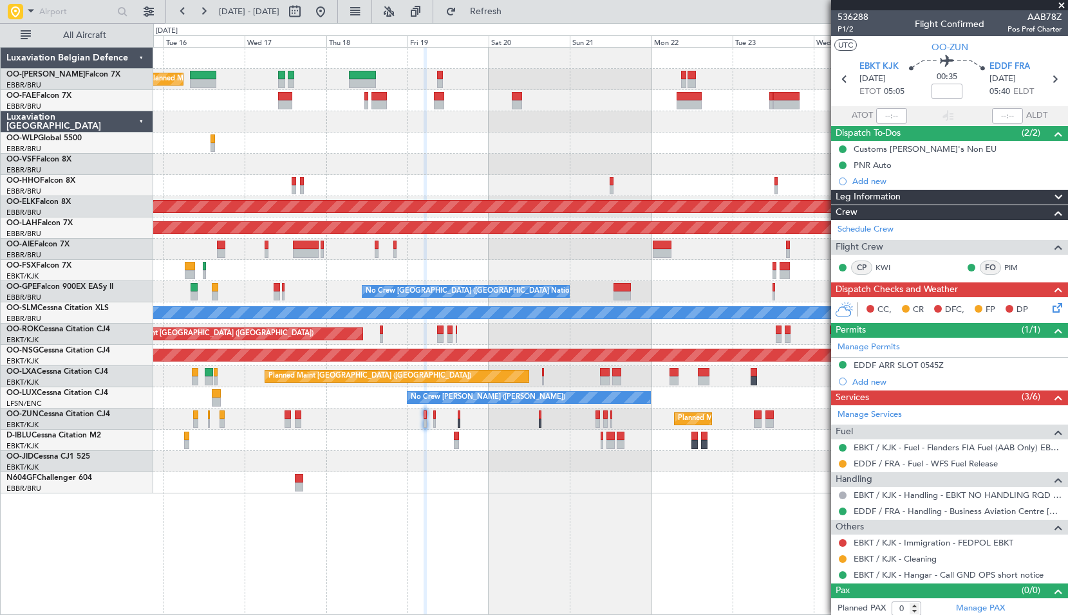
click at [598, 496] on div "Unplanned Maint [GEOGRAPHIC_DATA] ([GEOGRAPHIC_DATA] National) Owner [GEOGRAPHI…" at bounding box center [610, 331] width 915 height 568
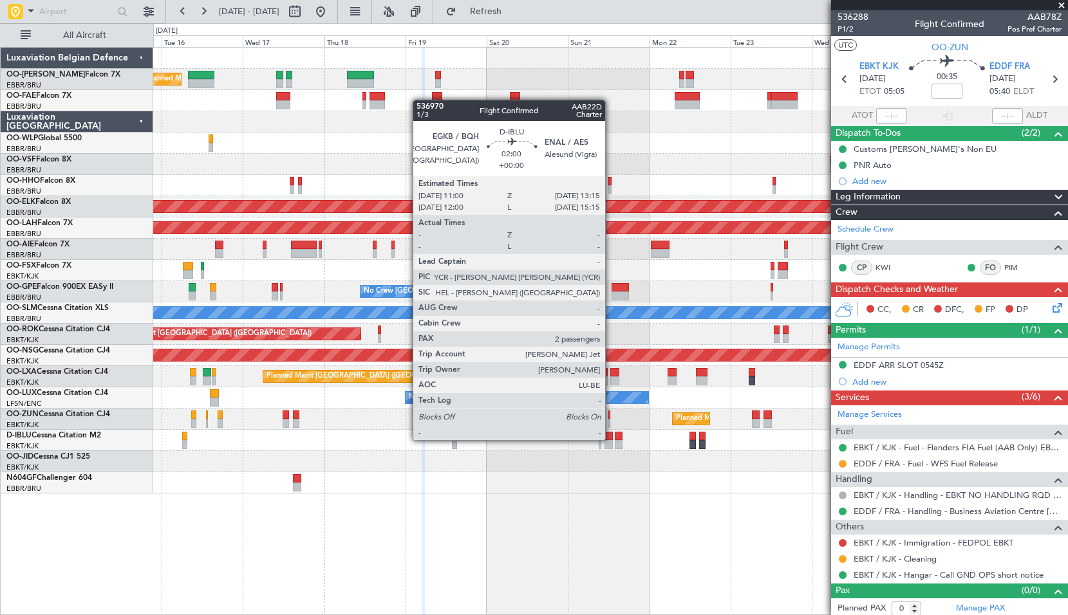
click at [611, 439] on div at bounding box center [608, 436] width 8 height 9
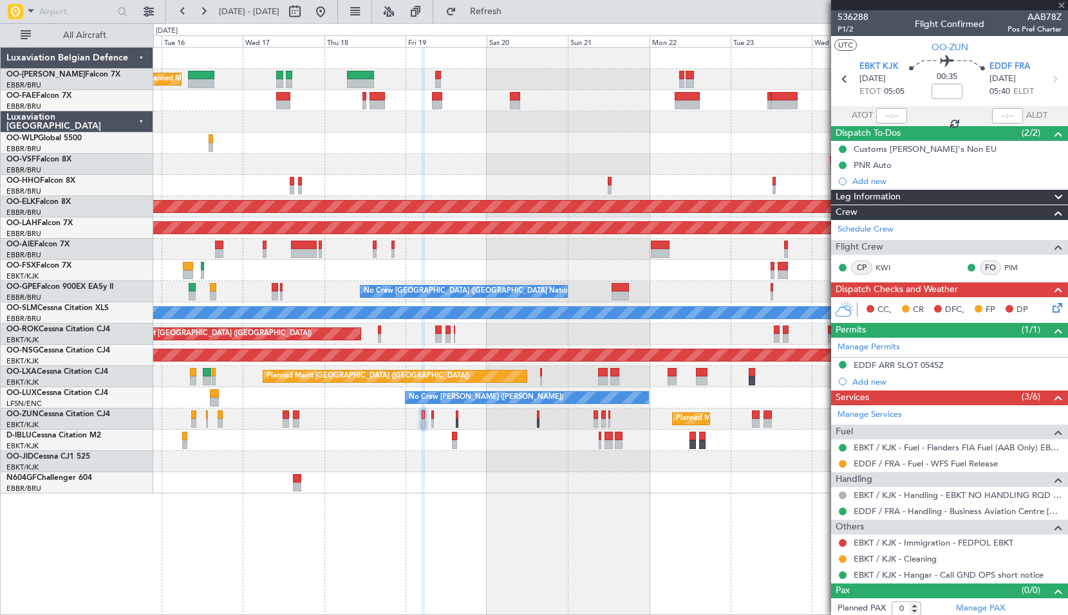
click at [637, 472] on div "Planned Maint Kortrijk-[GEOGRAPHIC_DATA]" at bounding box center [610, 461] width 914 height 21
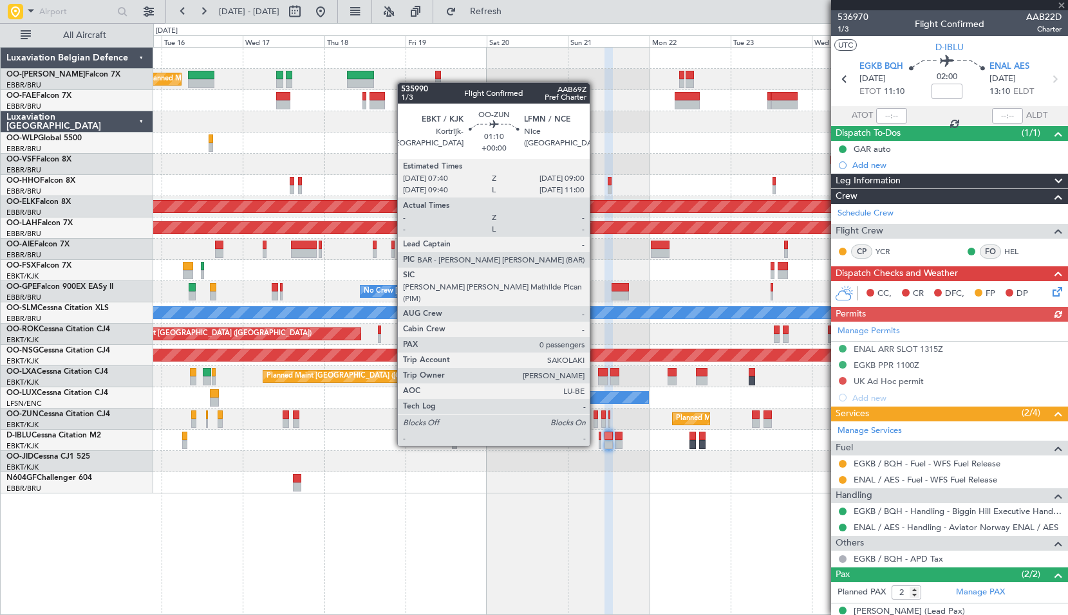
click at [595, 422] on div at bounding box center [595, 423] width 5 height 9
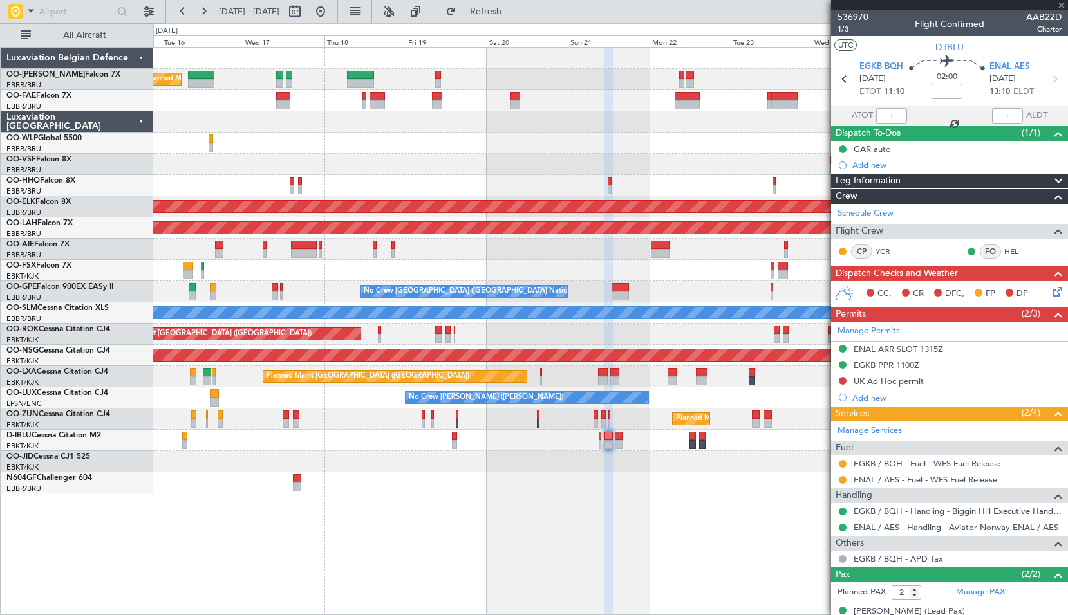
click at [659, 475] on div at bounding box center [610, 482] width 914 height 21
type input "0"
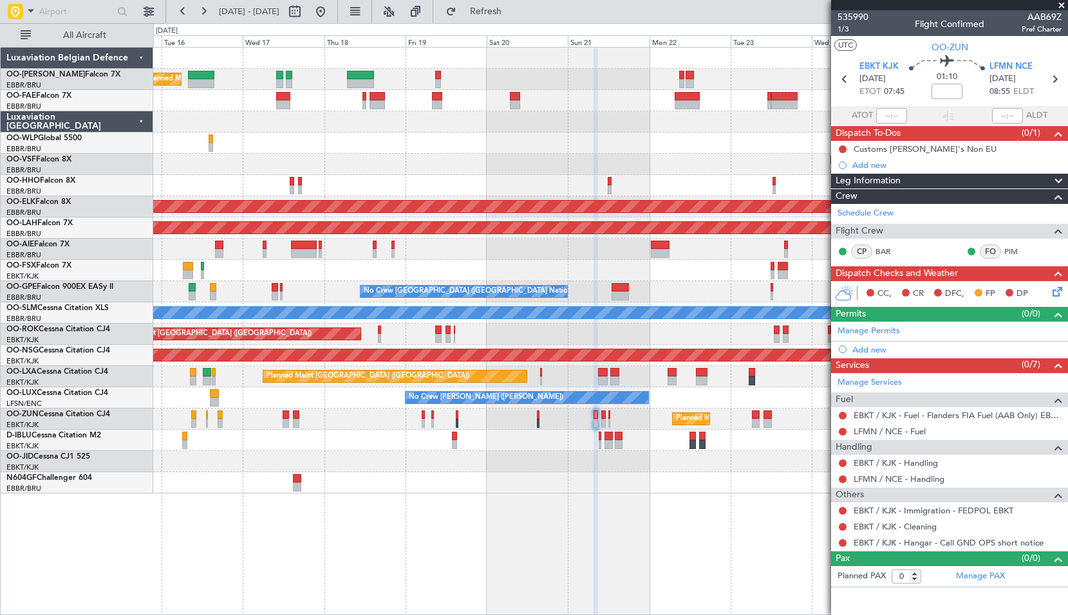
click at [1065, 4] on span at bounding box center [1061, 6] width 13 height 12
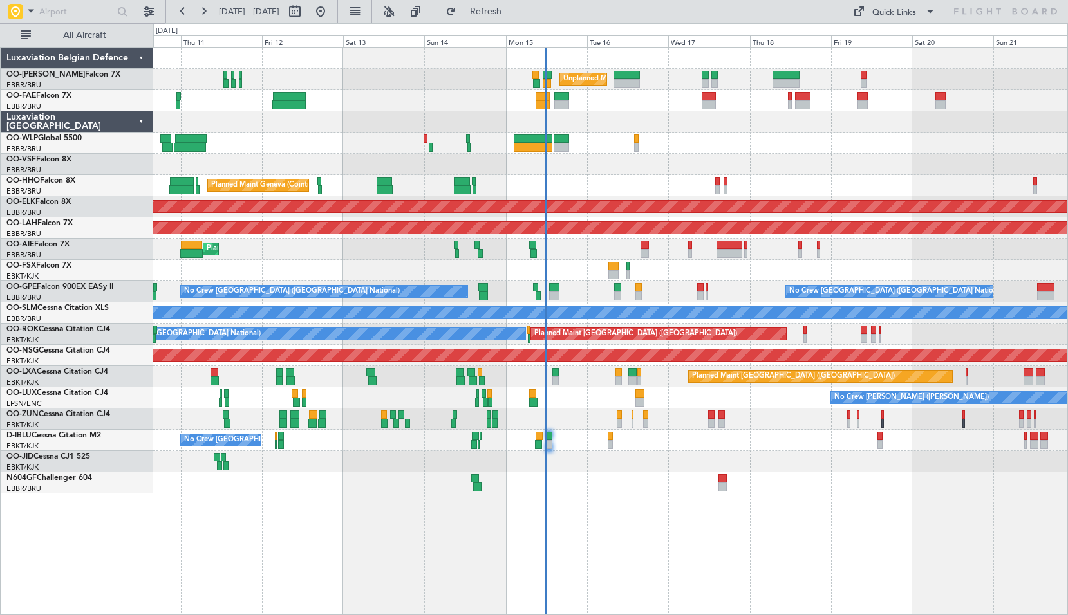
click at [917, 168] on div at bounding box center [610, 164] width 914 height 21
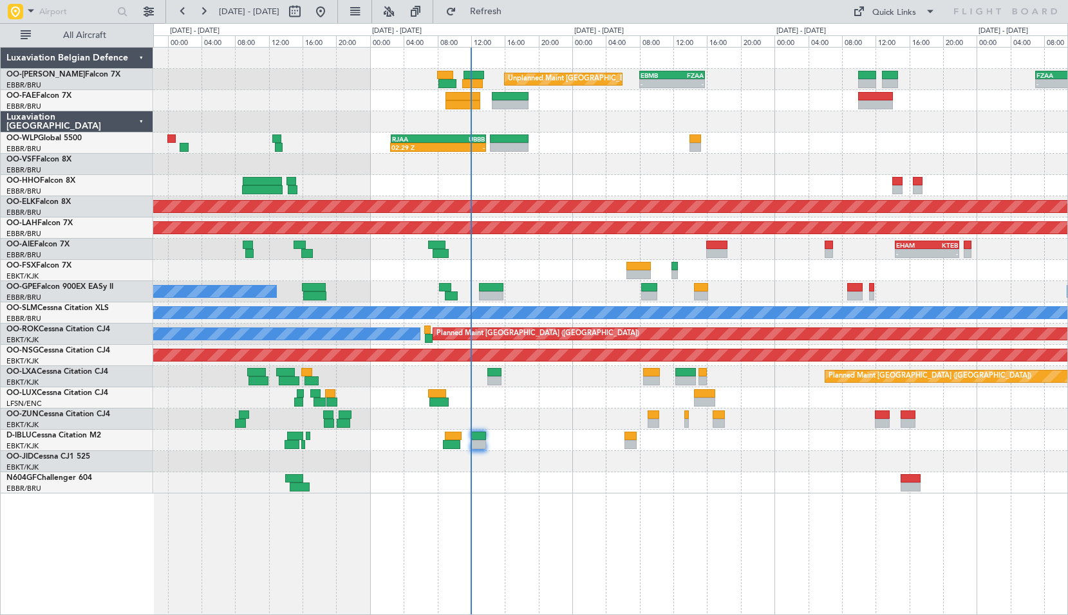
click at [543, 498] on div "Unplanned Maint [GEOGRAPHIC_DATA] ([GEOGRAPHIC_DATA] National) - - EBMB 08:00 Z…" at bounding box center [610, 331] width 915 height 568
click at [513, 14] on span "Refresh" at bounding box center [486, 11] width 54 height 9
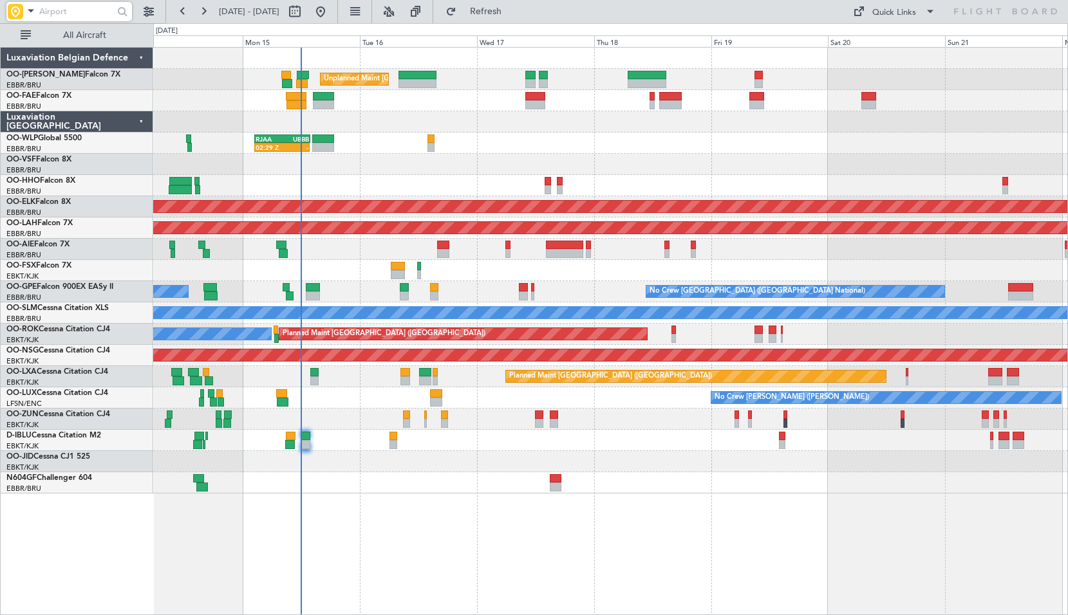
click at [72, 13] on input "text" at bounding box center [76, 11] width 74 height 19
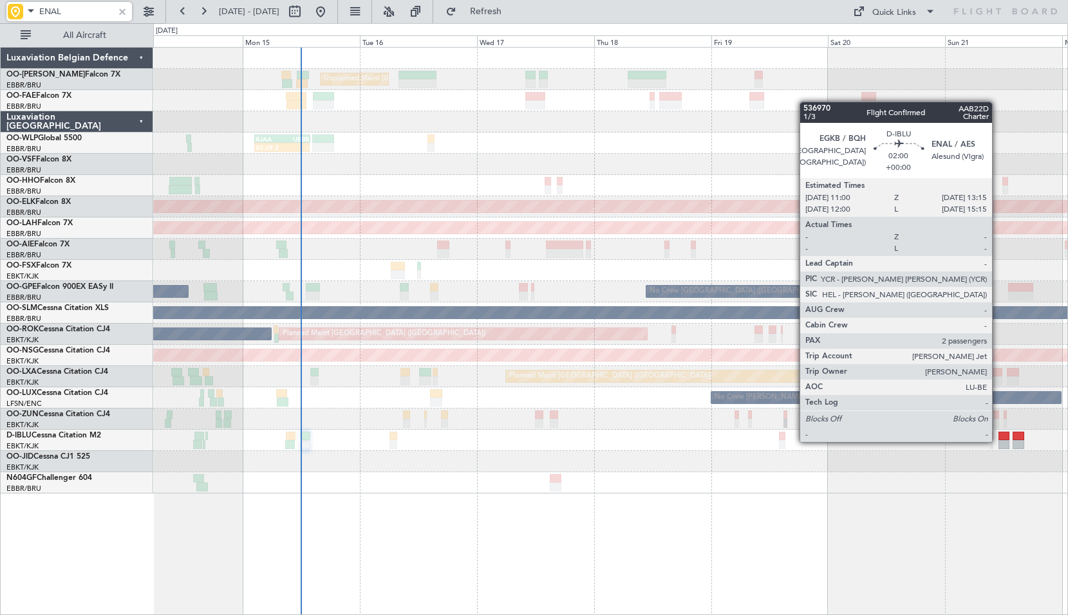
click at [998, 441] on div at bounding box center [1004, 444] width 12 height 9
type input "ENAL"
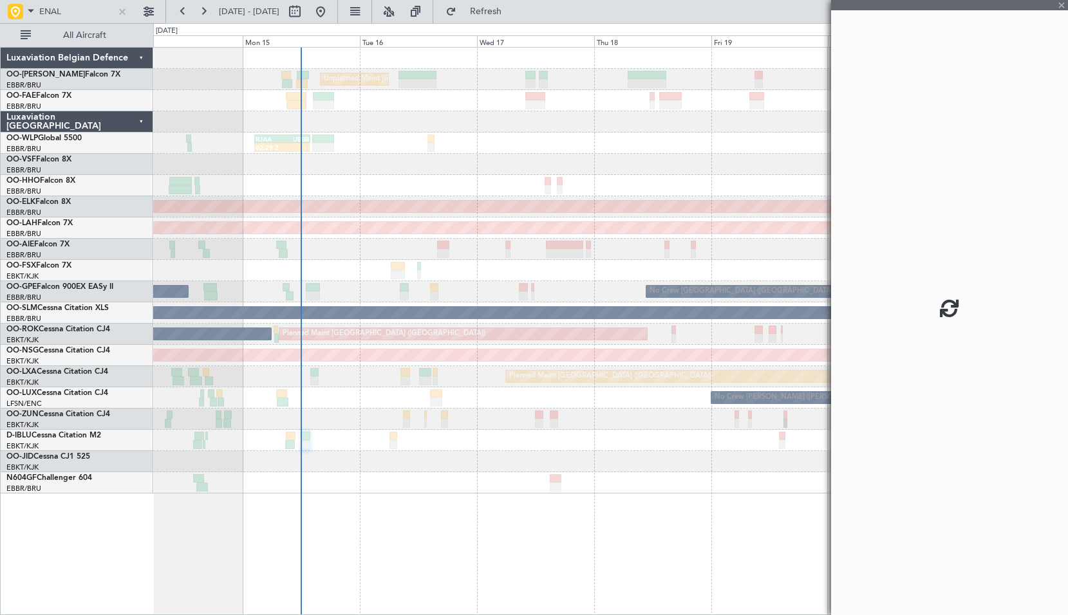
click at [749, 461] on fb-app "ENAL [DATE] - [DATE] Refresh Quick Links All Aircraft Unplanned Maint [GEOGRAPH…" at bounding box center [534, 313] width 1068 height 606
click at [594, 455] on div at bounding box center [610, 461] width 914 height 21
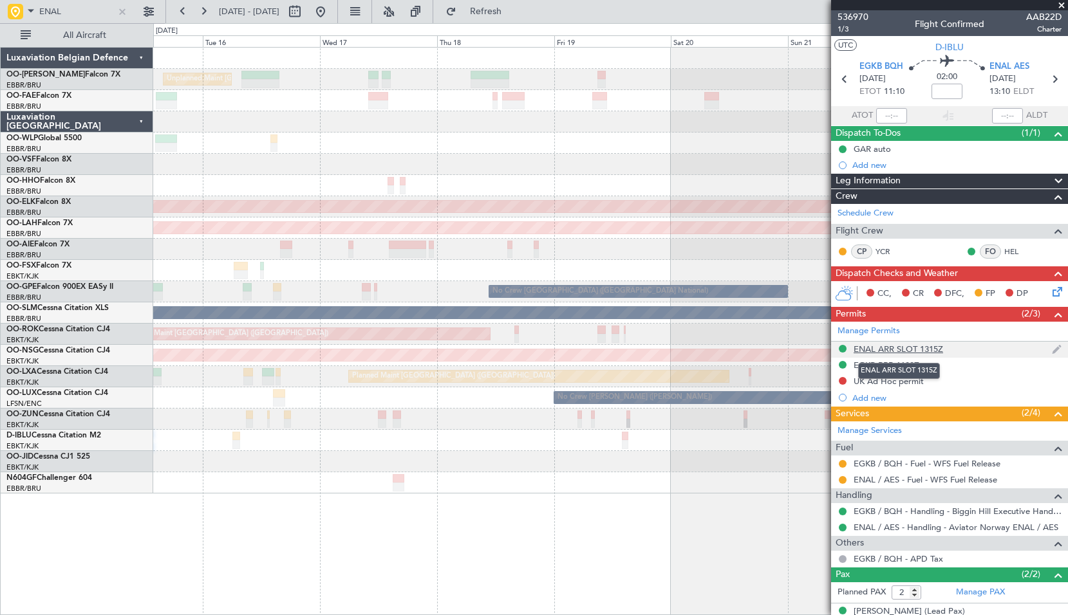
click at [890, 348] on div "ENAL ARR SLOT 1315Z" at bounding box center [898, 349] width 89 height 11
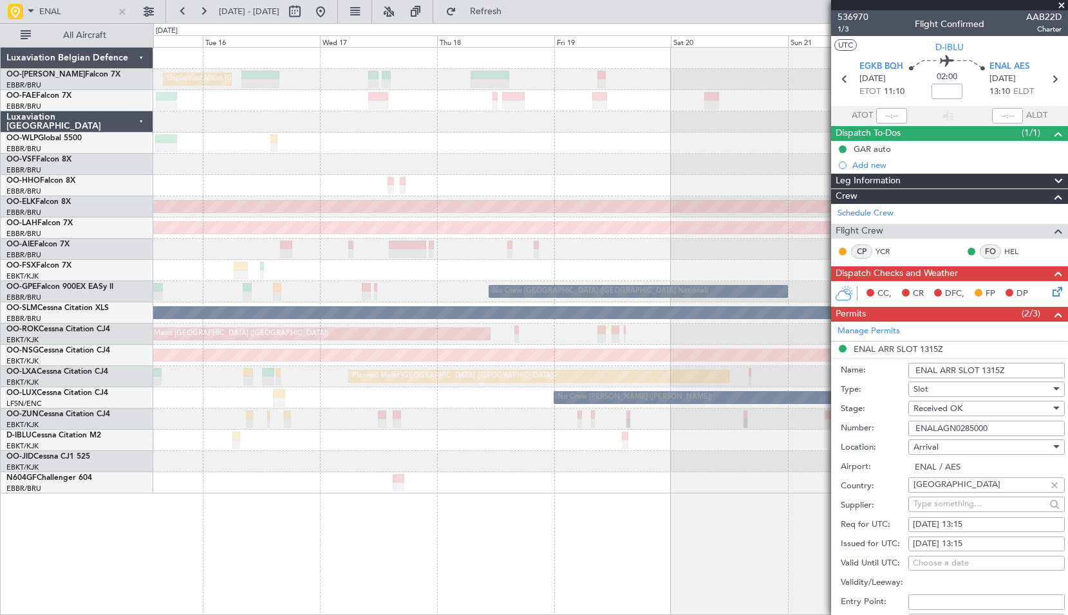
scroll to position [430, 0]
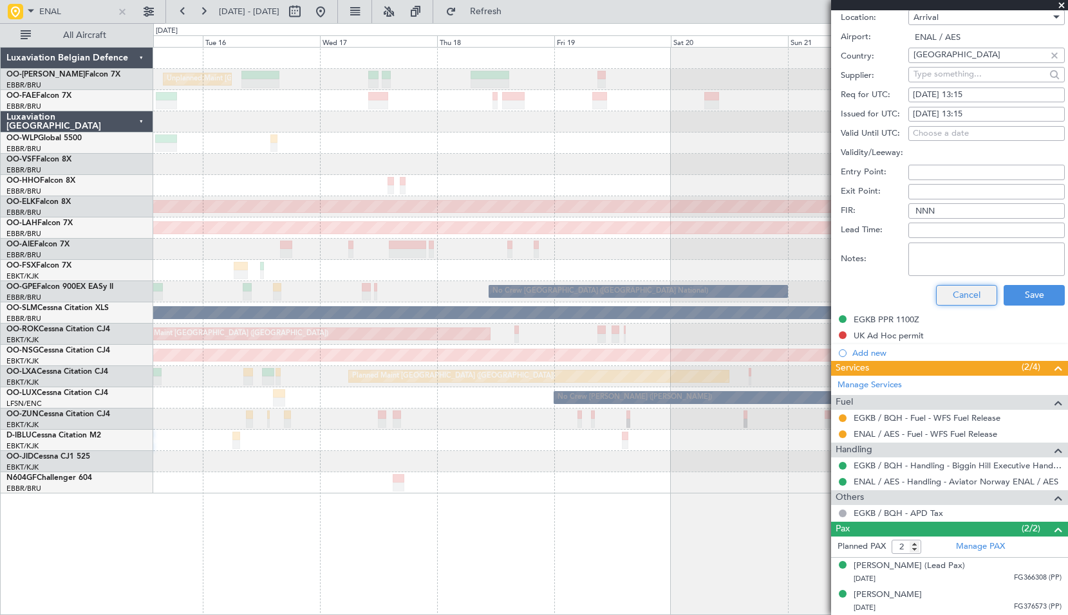
click at [969, 299] on button "Cancel" at bounding box center [966, 295] width 61 height 21
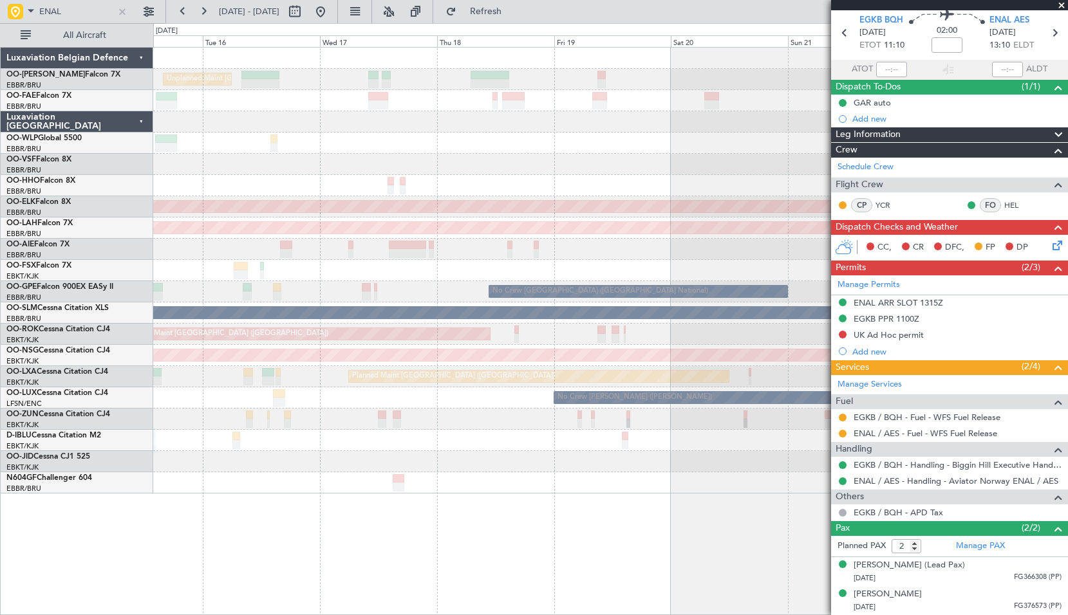
scroll to position [46, 0]
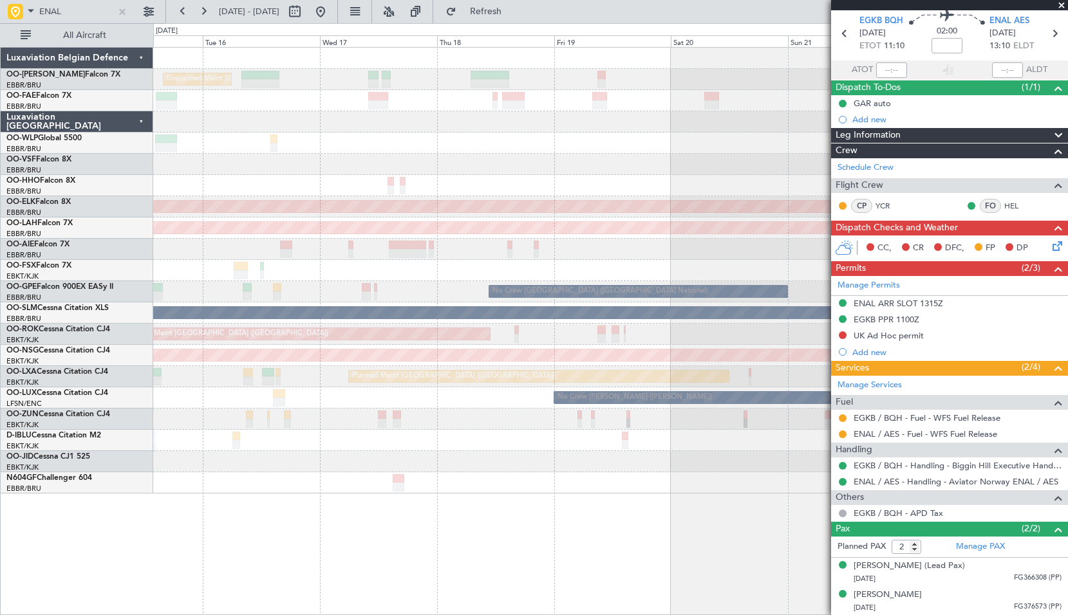
click at [1060, 6] on span at bounding box center [1061, 6] width 13 height 12
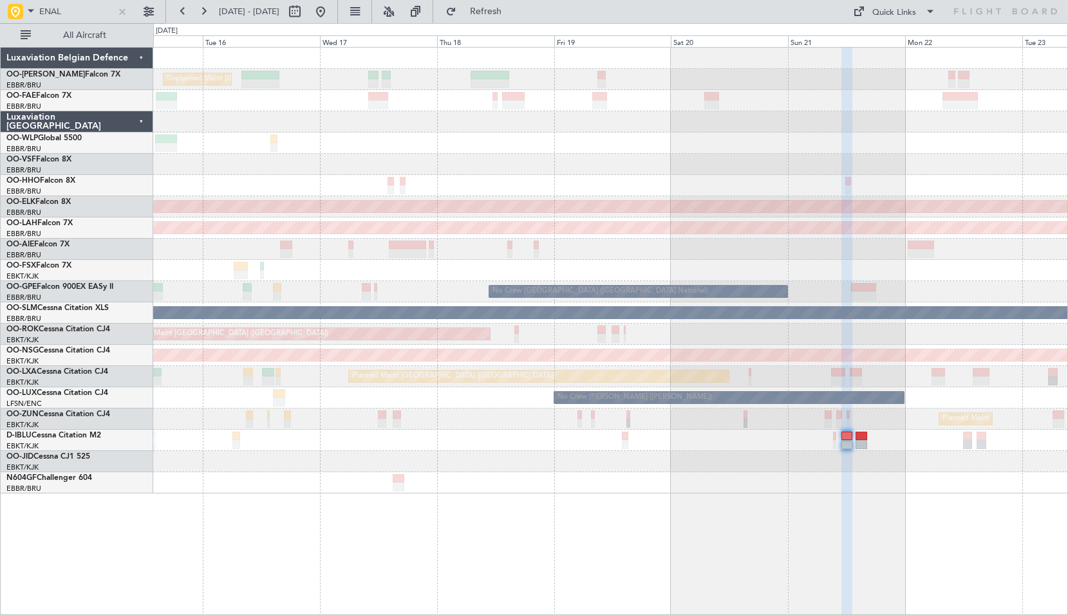
type input "0"
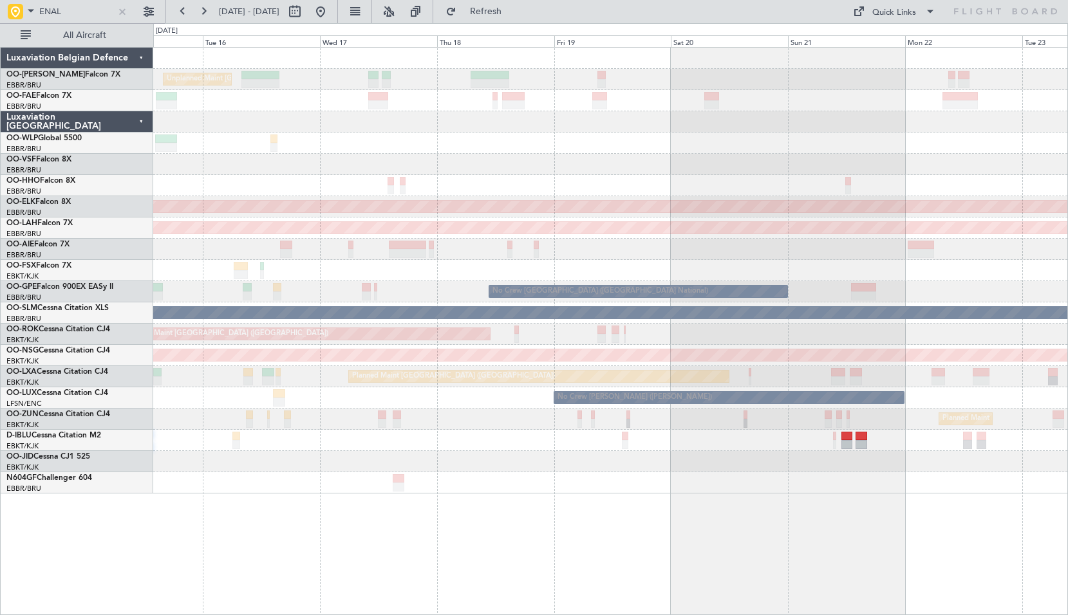
scroll to position [0, 0]
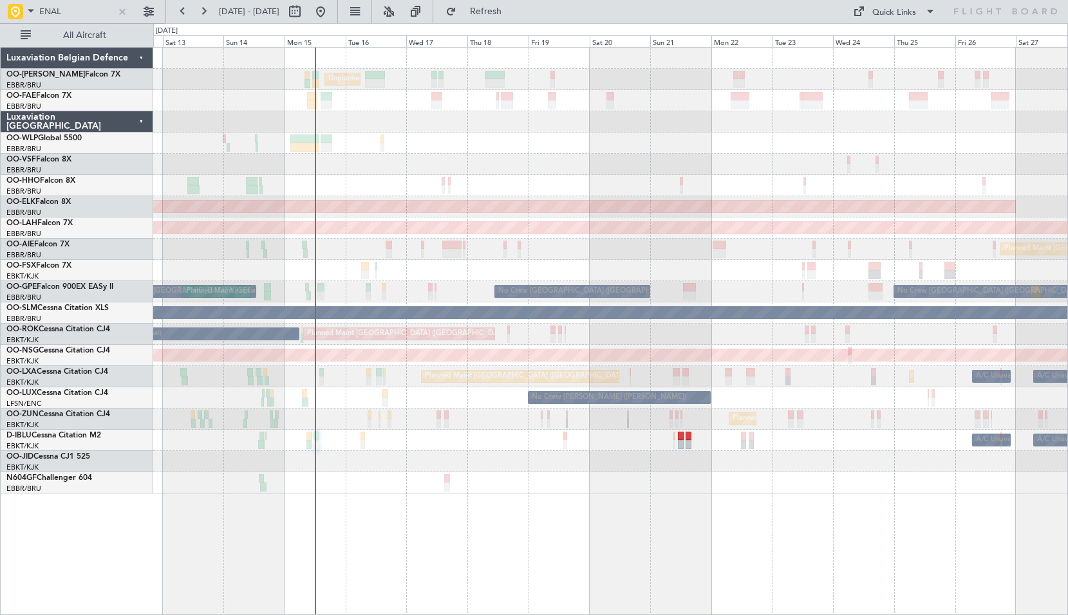
click at [694, 237] on div "Planned Maint [PERSON_NAME]-[GEOGRAPHIC_DATA][PERSON_NAME] ([GEOGRAPHIC_DATA][P…" at bounding box center [610, 228] width 914 height 21
click at [120, 15] on div at bounding box center [122, 12] width 14 height 14
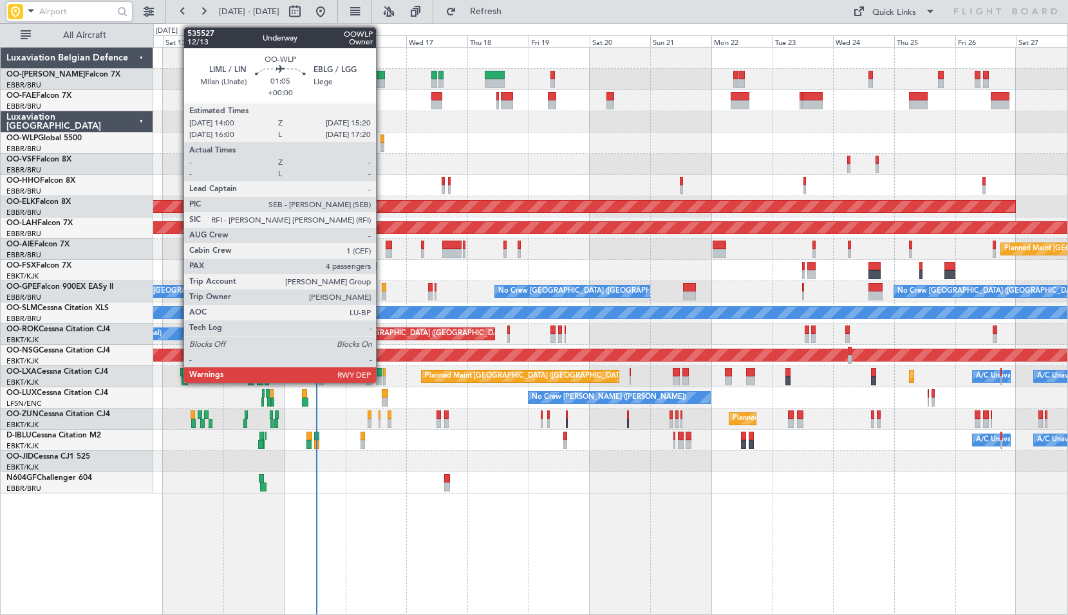
click at [382, 140] on div at bounding box center [382, 139] width 4 height 9
click at [383, 140] on div at bounding box center [382, 139] width 4 height 9
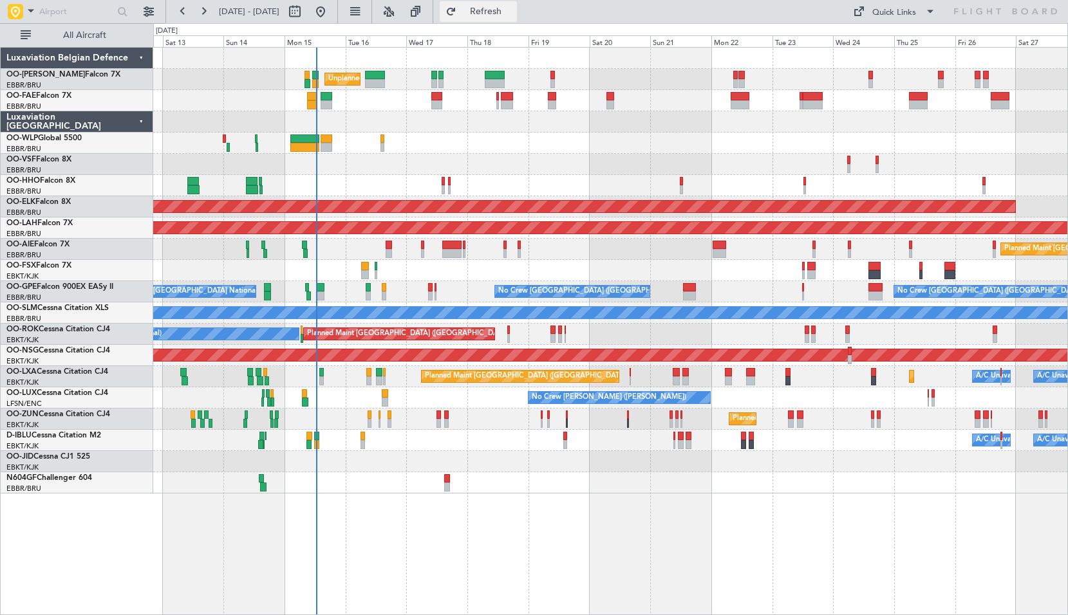
click at [492, 8] on button "Refresh" at bounding box center [478, 11] width 77 height 21
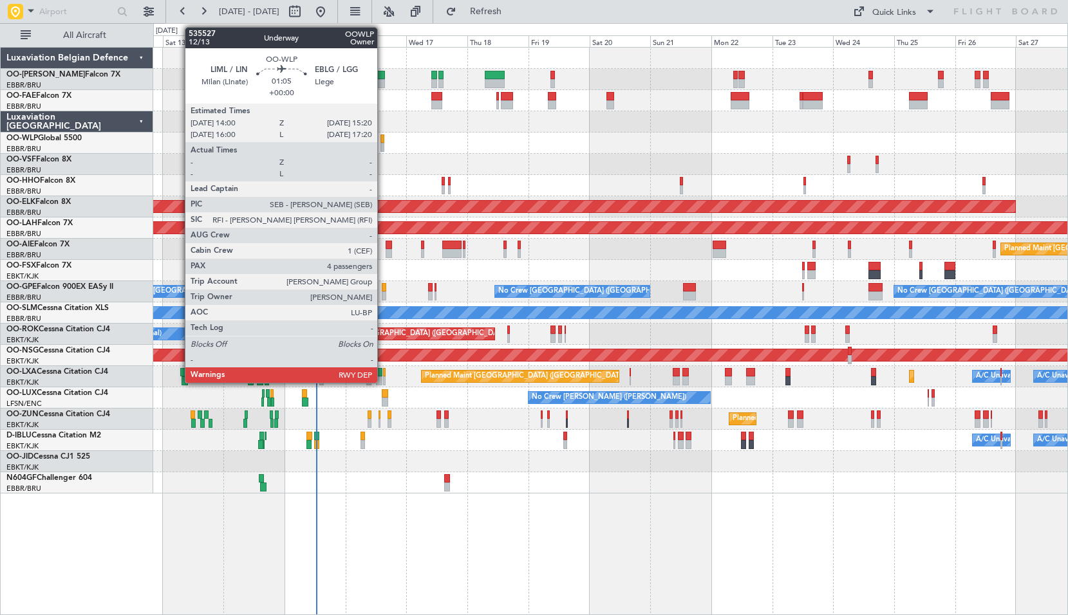
click at [383, 142] on div at bounding box center [382, 139] width 4 height 9
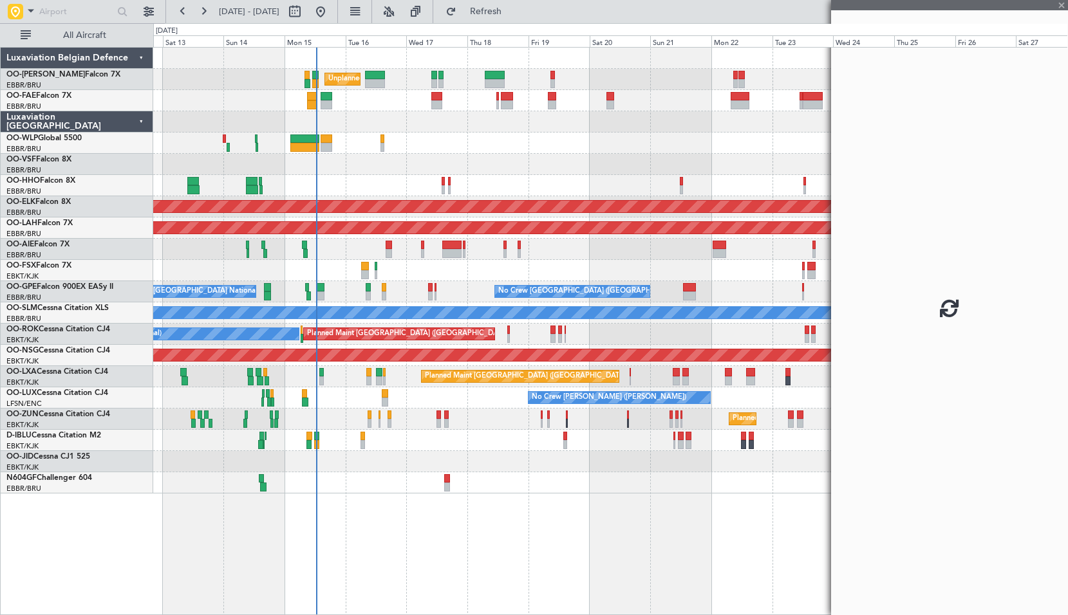
click at [436, 142] on div "Planned Maint Liege" at bounding box center [610, 143] width 914 height 21
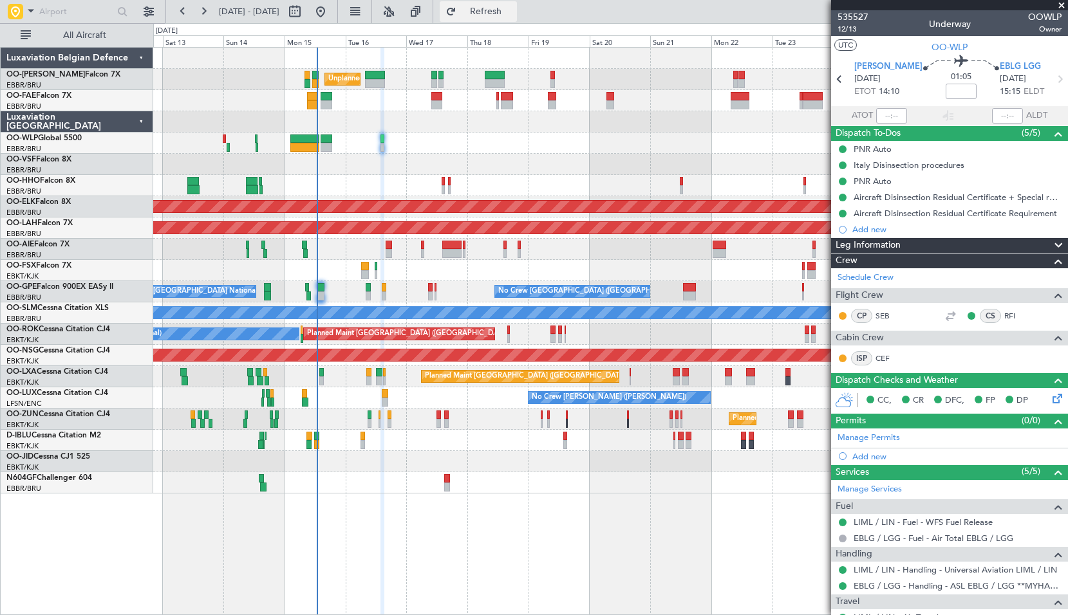
click at [493, 12] on button "Refresh" at bounding box center [478, 11] width 77 height 21
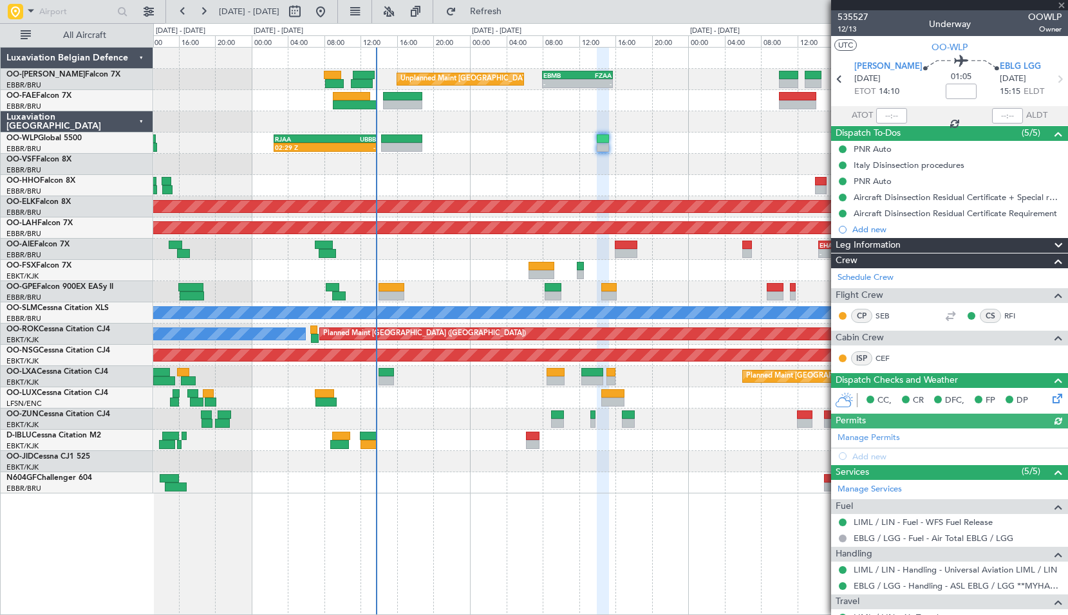
click at [498, 22] on fb-refresh-button "Refresh" at bounding box center [478, 11] width 90 height 23
click at [474, 140] on div "02:29 Z - RJAA 02:30 Z UBBB 13:50 Z" at bounding box center [610, 143] width 914 height 21
click at [489, 115] on div at bounding box center [610, 121] width 914 height 21
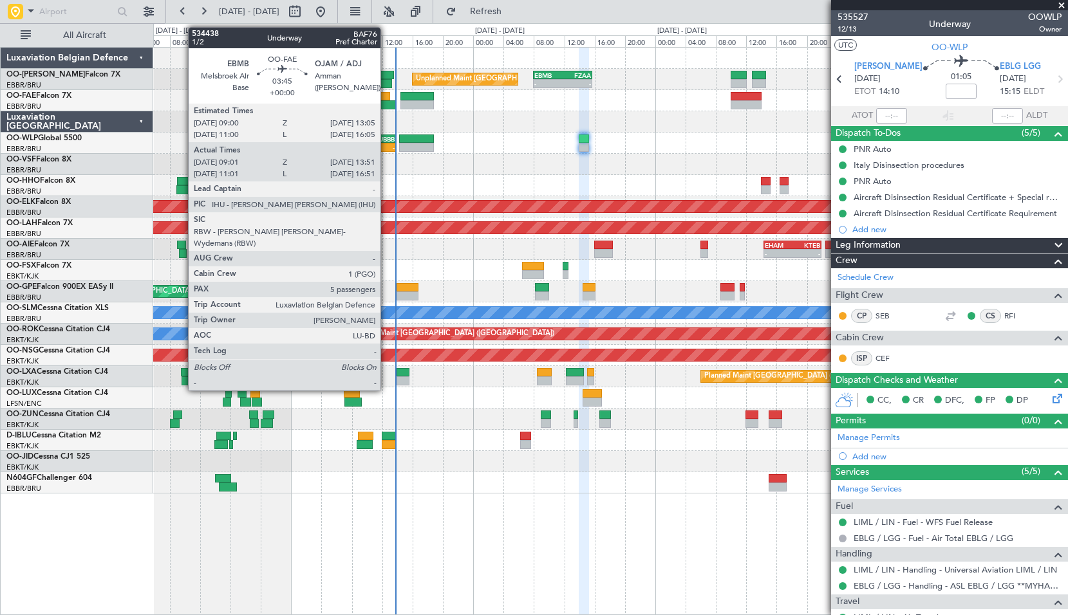
click at [386, 101] on div at bounding box center [377, 104] width 37 height 9
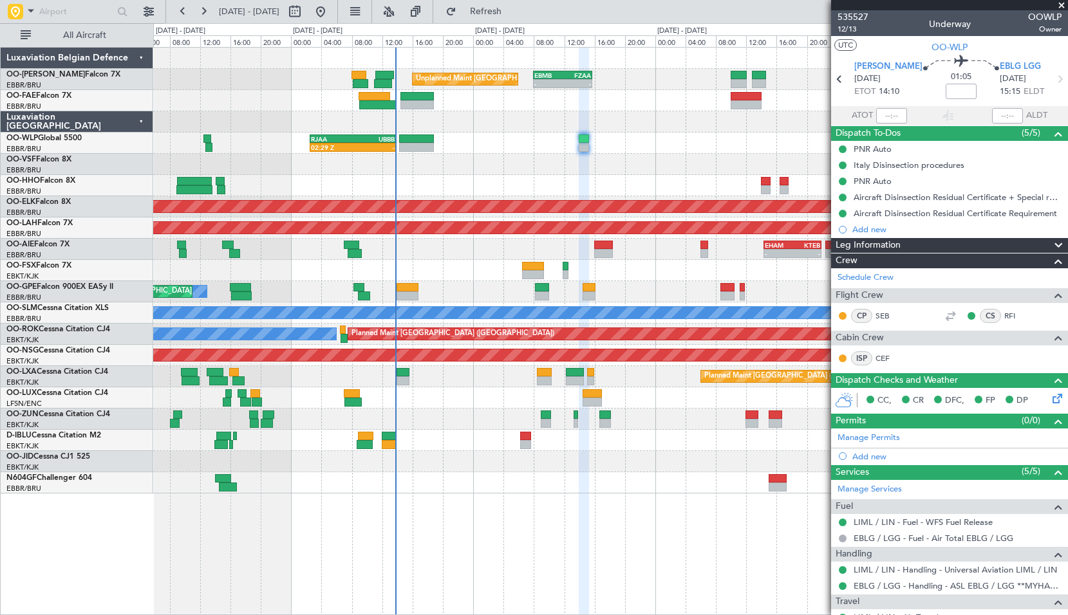
click at [453, 116] on div at bounding box center [610, 121] width 914 height 21
type input "09:11"
type input "13:41"
type input "5"
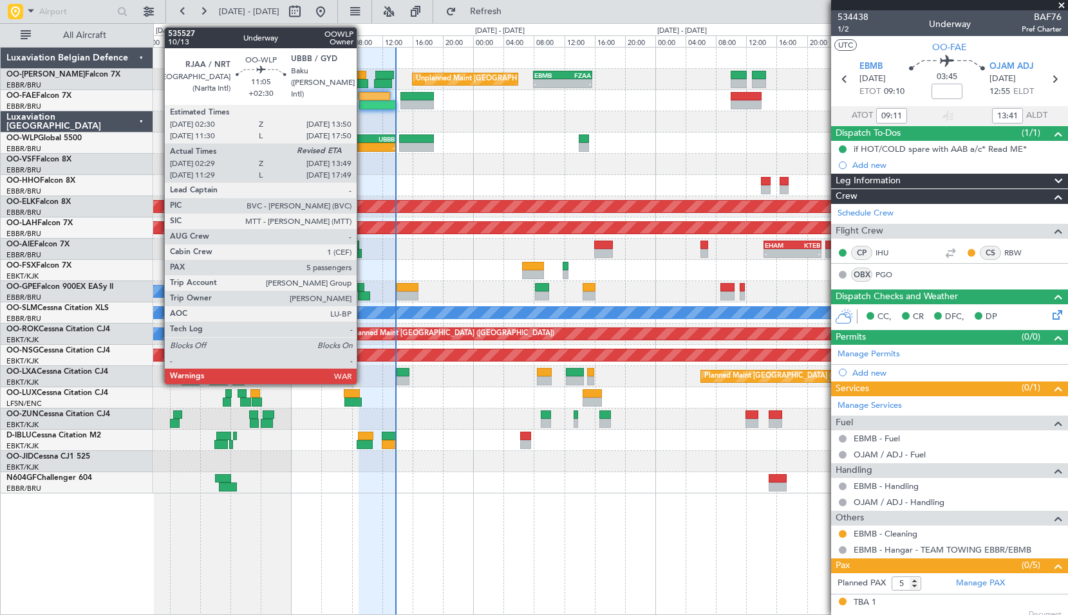
click at [362, 144] on div "-" at bounding box center [374, 148] width 42 height 8
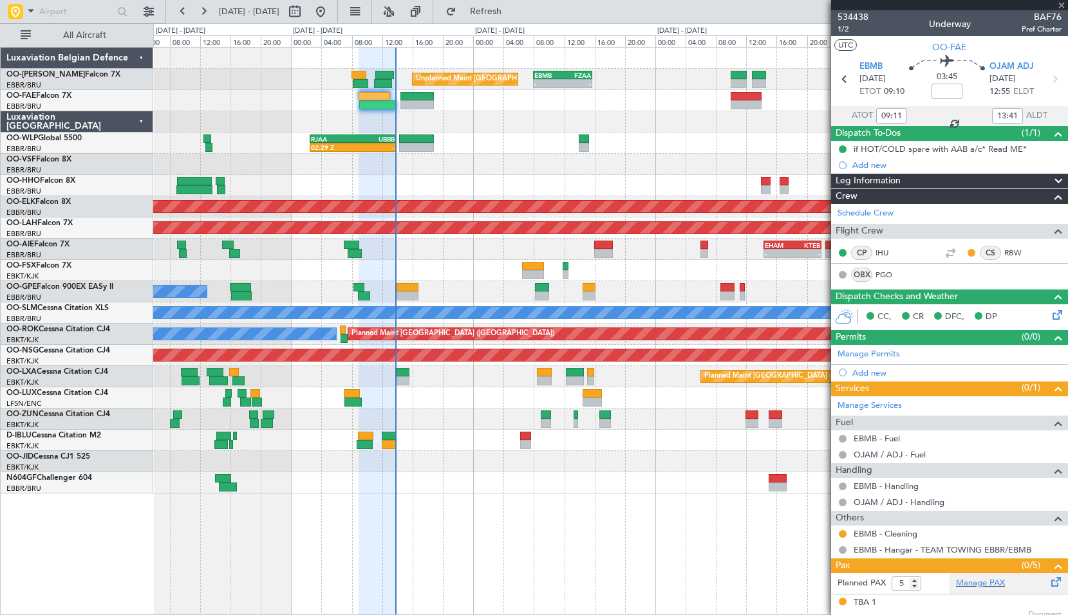
type input "+02:30"
type input "02:39"
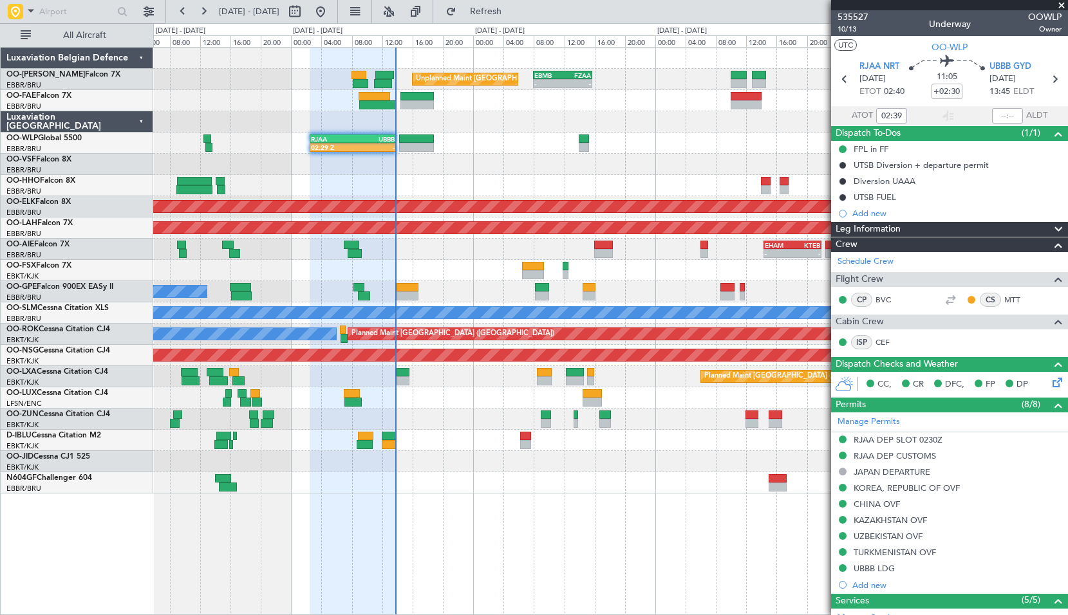
drag, startPoint x: 998, startPoint y: 105, endPoint x: 1002, endPoint y: 113, distance: 9.2
click at [998, 105] on section "RJAA NRT 15/09/2025 ETOT 02:40 11:05 +02:30 UBBB GYD 15/09/2025 13:45 ELDT" at bounding box center [949, 80] width 237 height 51
click at [1000, 115] on input "text" at bounding box center [1007, 115] width 31 height 15
click at [678, 142] on div "02:29 Z - RJAA 02:30 Z UBBB 13:50 Z" at bounding box center [610, 143] width 914 height 21
type input "13:38"
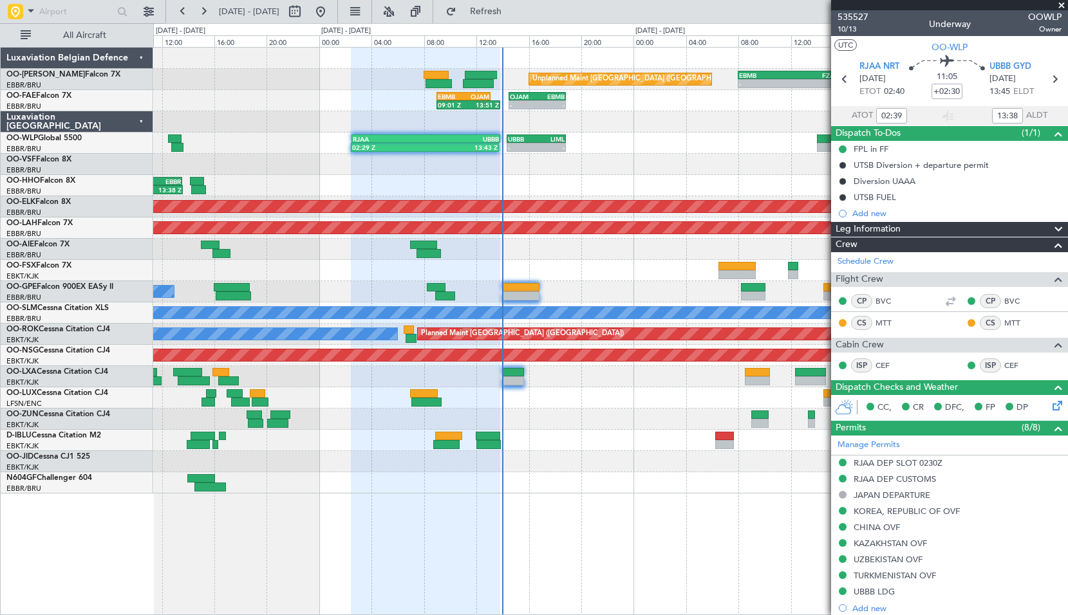
click at [601, 154] on div at bounding box center [610, 164] width 914 height 21
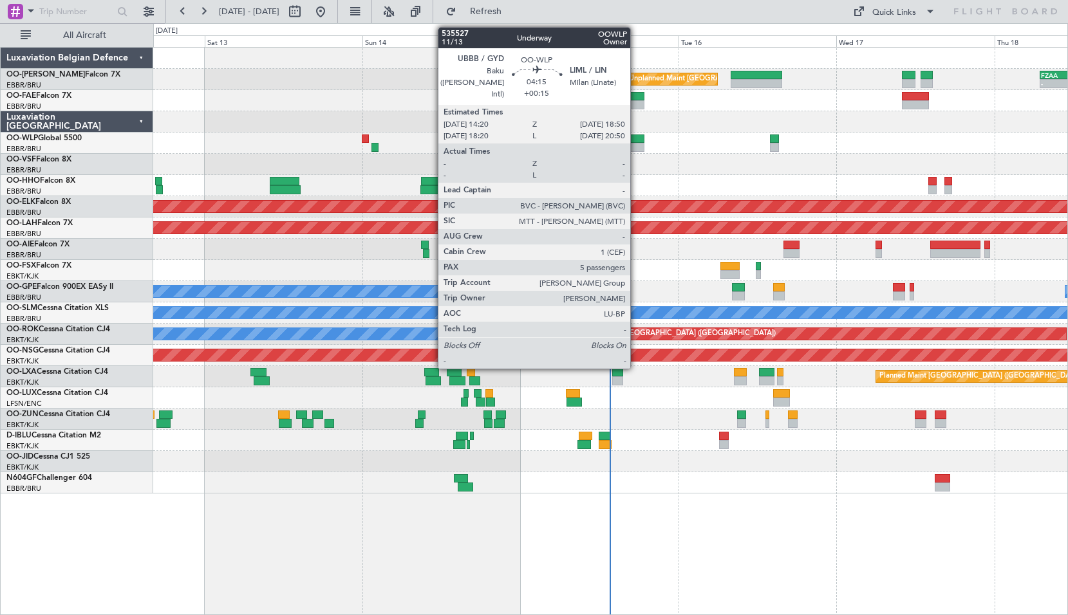
click at [636, 144] on div at bounding box center [629, 147] width 30 height 9
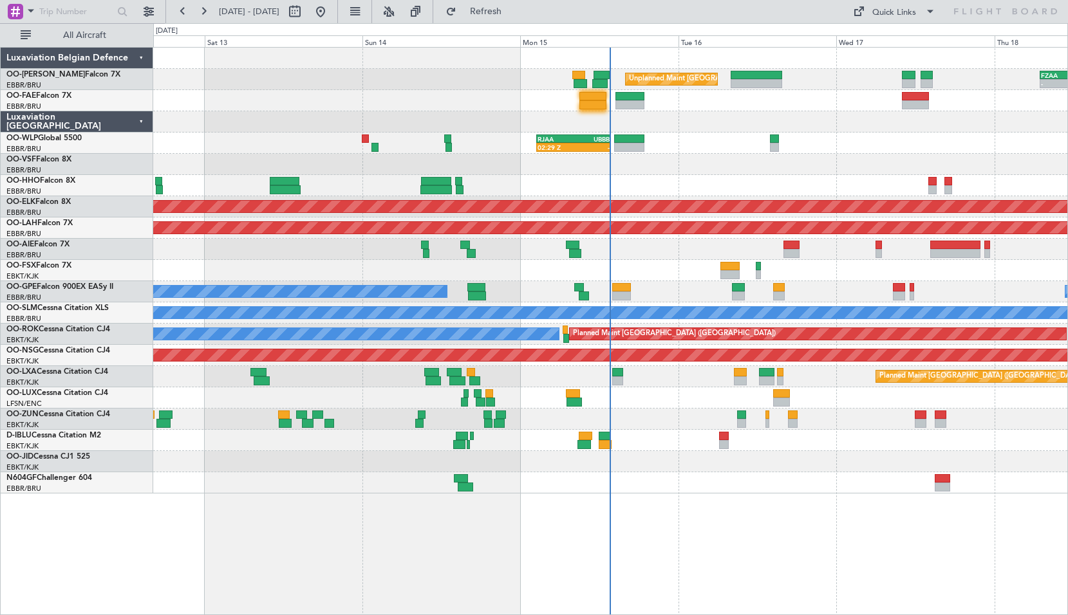
click at [682, 141] on div "02:29 Z - RJAA 02:30 Z UBBB 13:50 Z LTCG 22:35 Z RJAA 07:45 Z 22:15 Z 07:35 Z" at bounding box center [610, 143] width 914 height 21
